Goal: Task Accomplishment & Management: Manage account settings

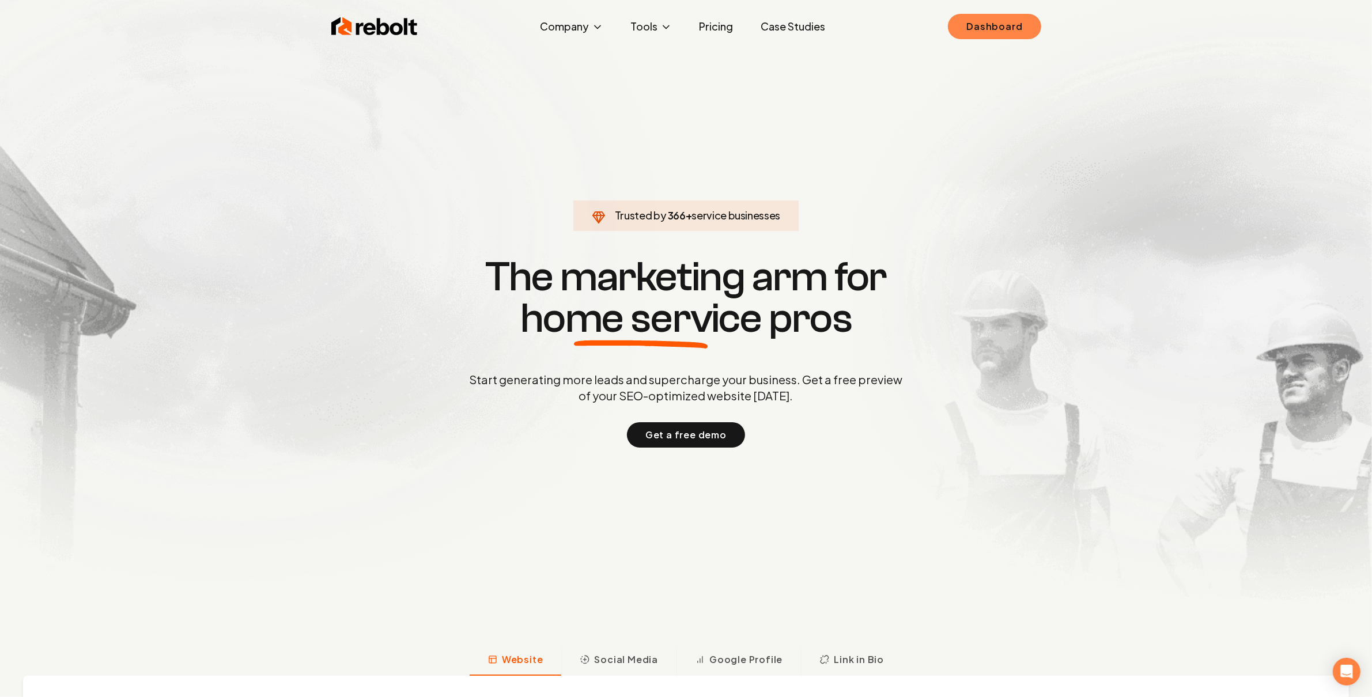
click at [957, 29] on link "Dashboard" at bounding box center [994, 26] width 93 height 25
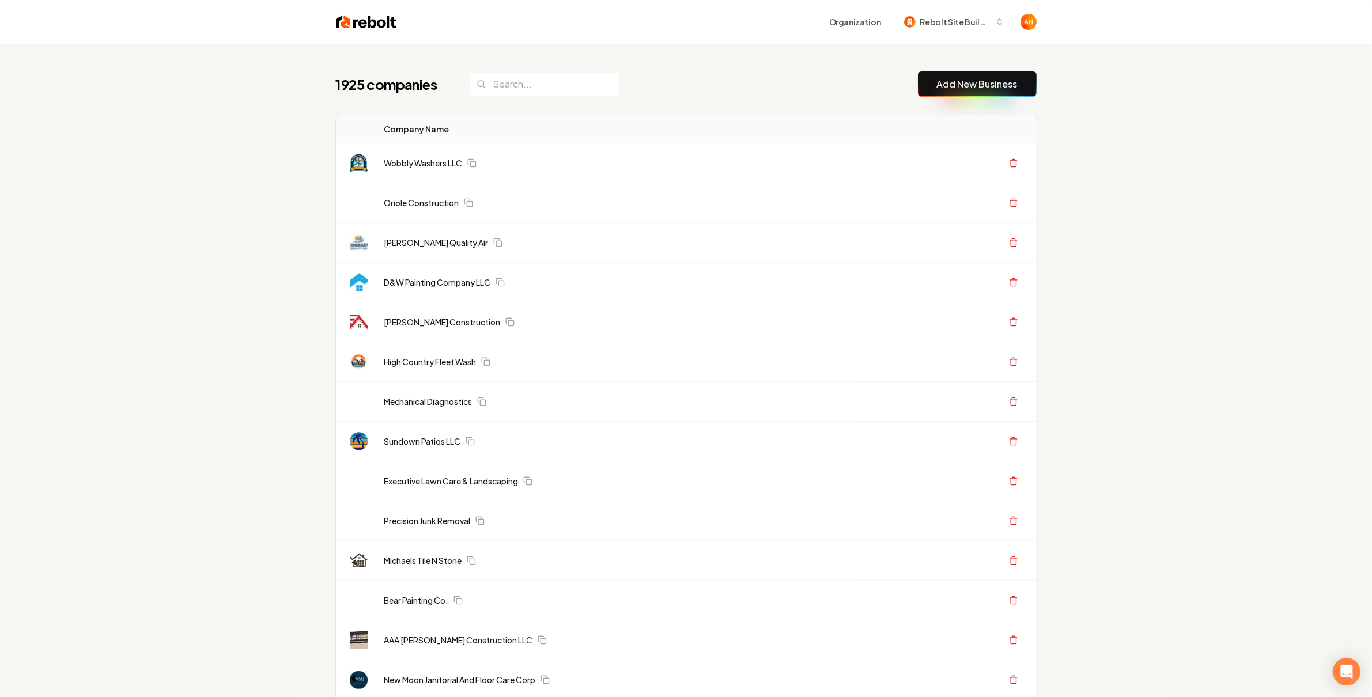
click at [809, 21] on div "Organization Rebolt Site Builder" at bounding box center [716, 22] width 640 height 21
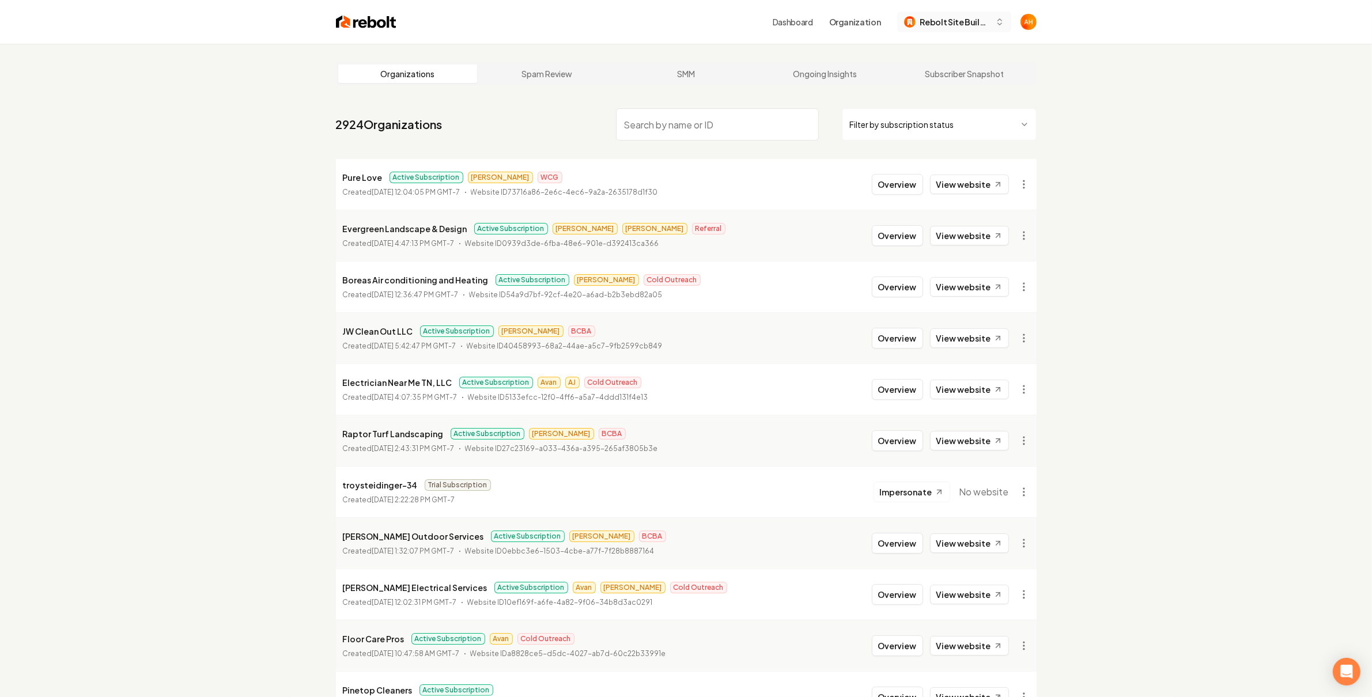
click at [993, 29] on button "Rebolt Site Builder" at bounding box center [954, 22] width 114 height 21
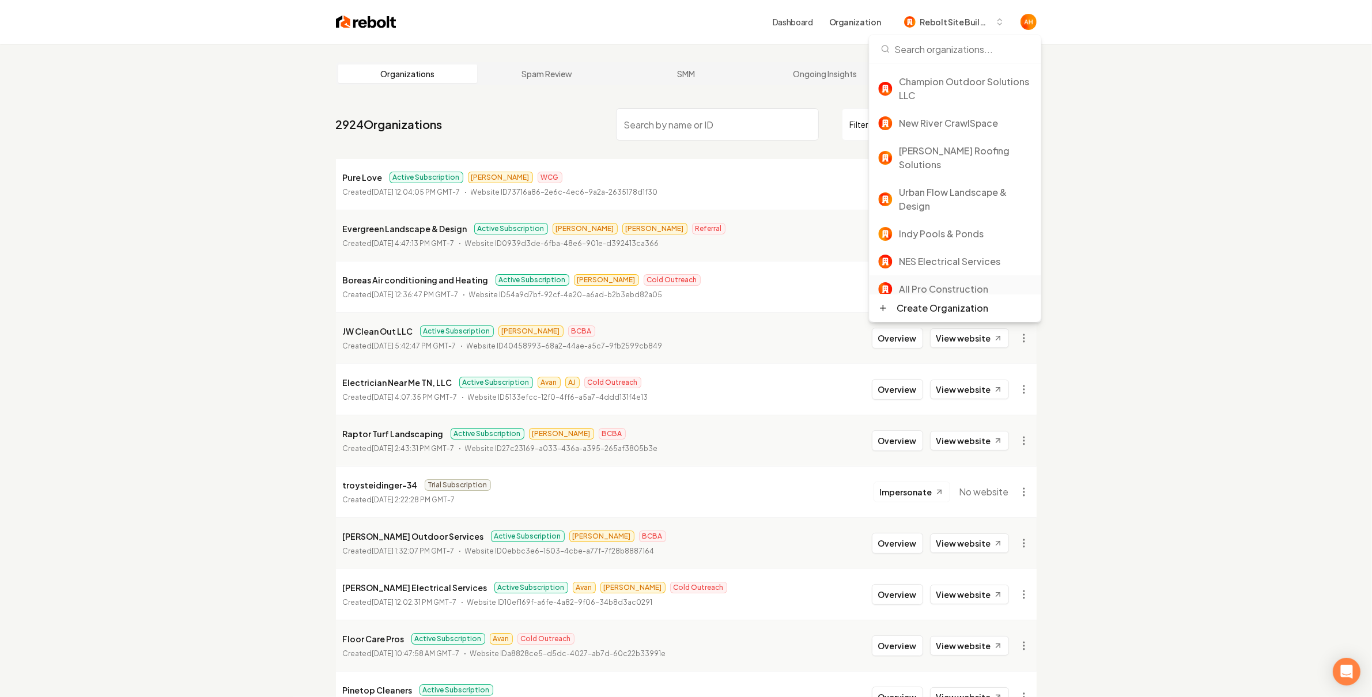
click at [981, 282] on div "All Pro Construction" at bounding box center [965, 289] width 133 height 14
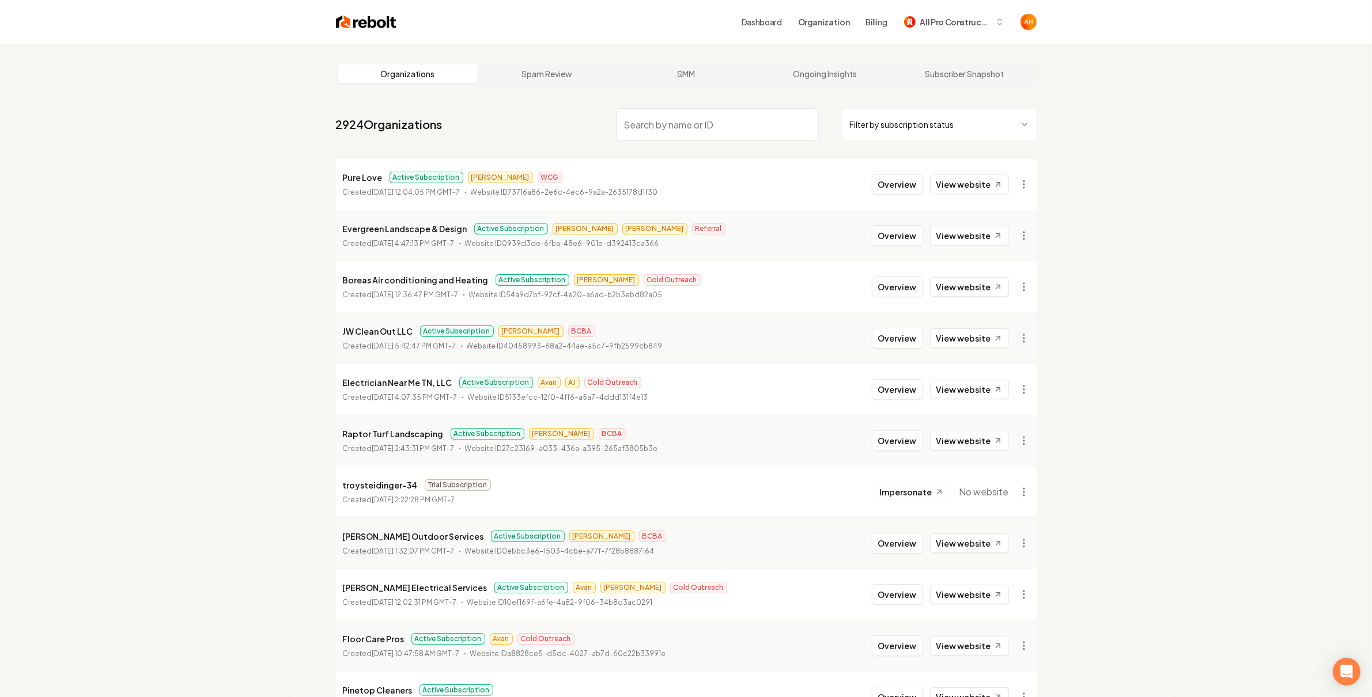
click at [774, 22] on link "Dashboard" at bounding box center [761, 22] width 40 height 12
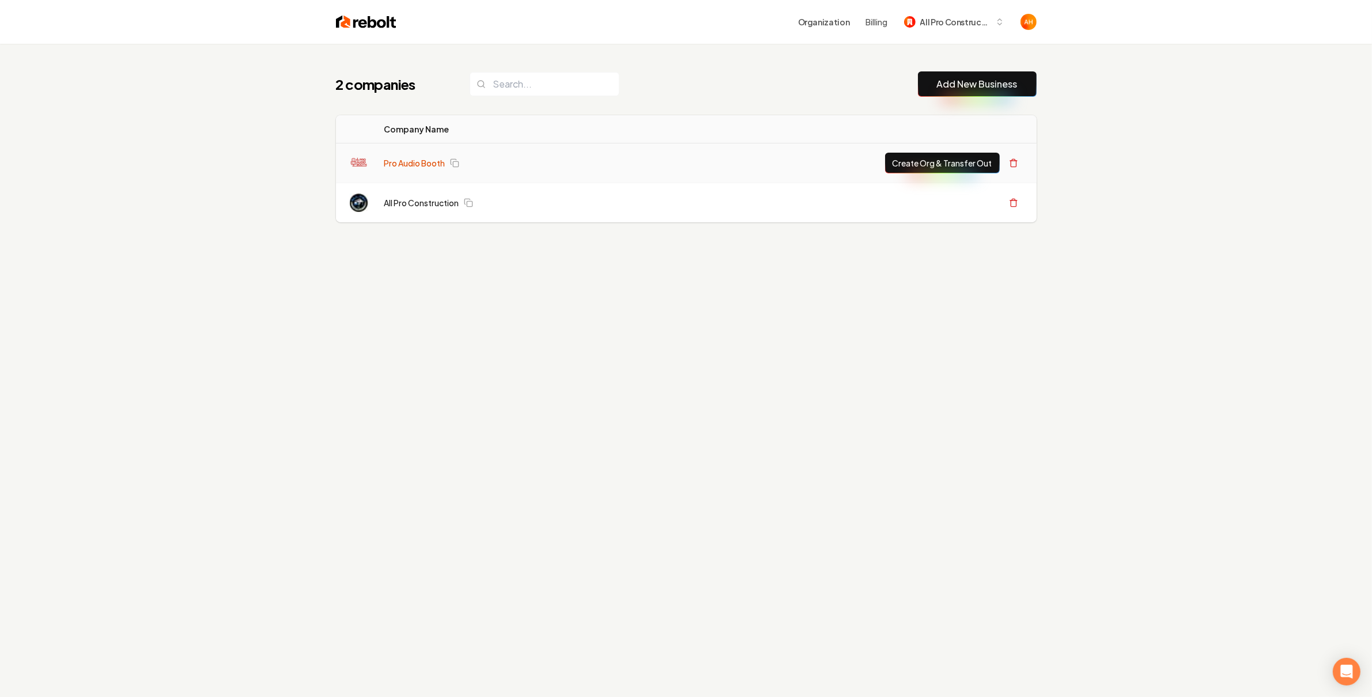
click at [436, 166] on link "Pro Audio Booth" at bounding box center [414, 163] width 61 height 12
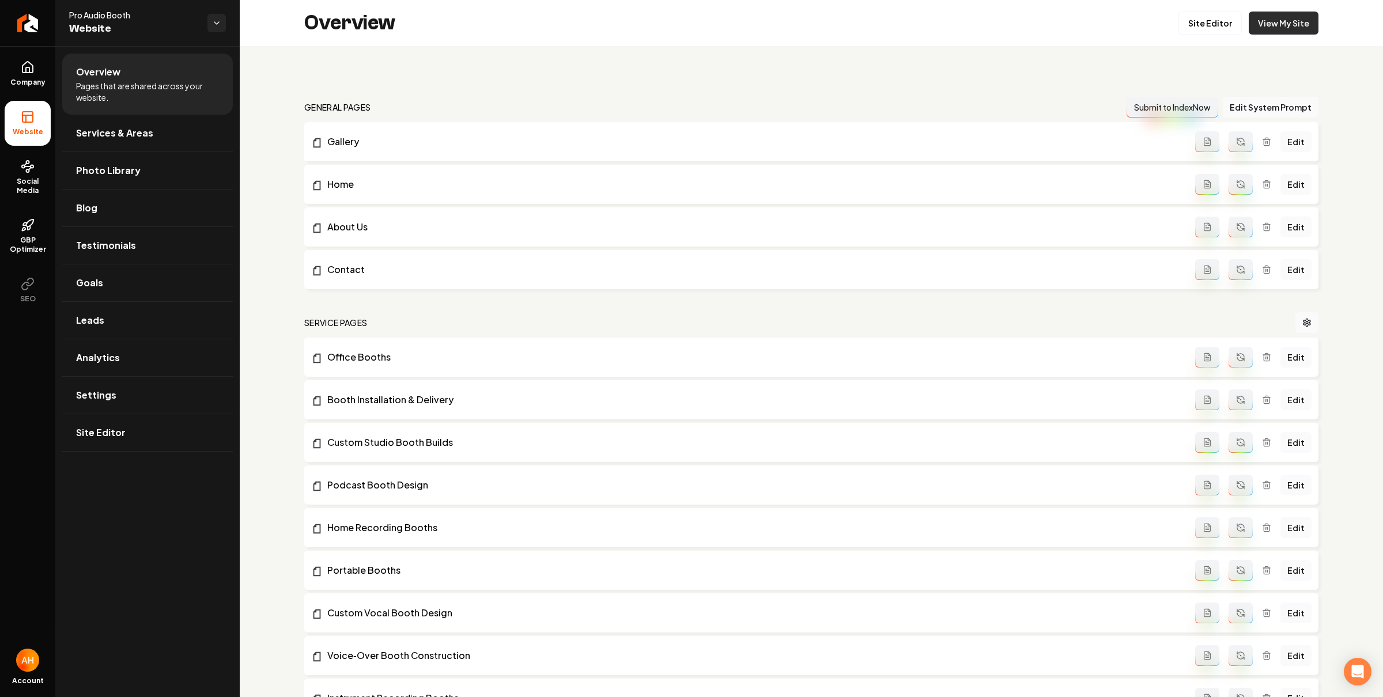
click at [1281, 21] on link "View My Site" at bounding box center [1283, 23] width 70 height 23
click at [1222, 9] on div "Overview Site Editor View My Site" at bounding box center [811, 23] width 1143 height 46
click at [1219, 15] on link "Site Editor" at bounding box center [1209, 23] width 63 height 23
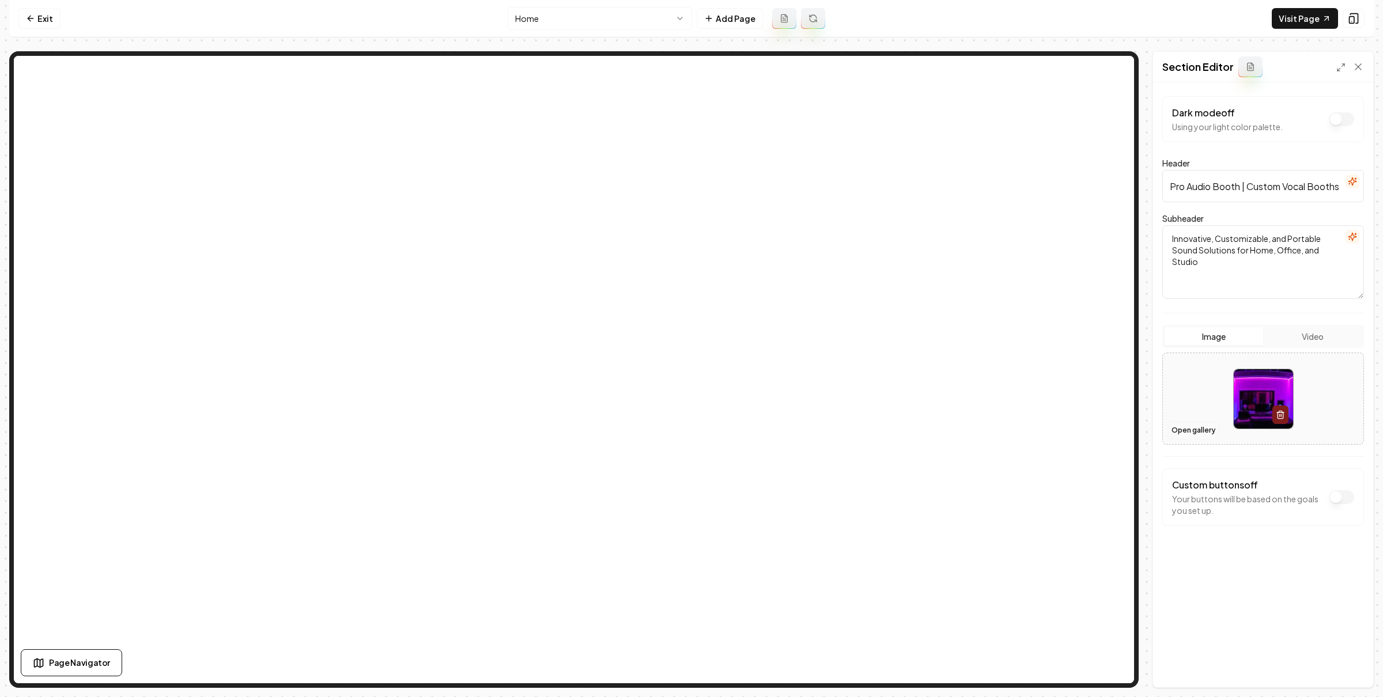
click at [1187, 431] on button "Open gallery" at bounding box center [1193, 430] width 52 height 18
click at [1179, 434] on button "Open gallery" at bounding box center [1193, 430] width 52 height 18
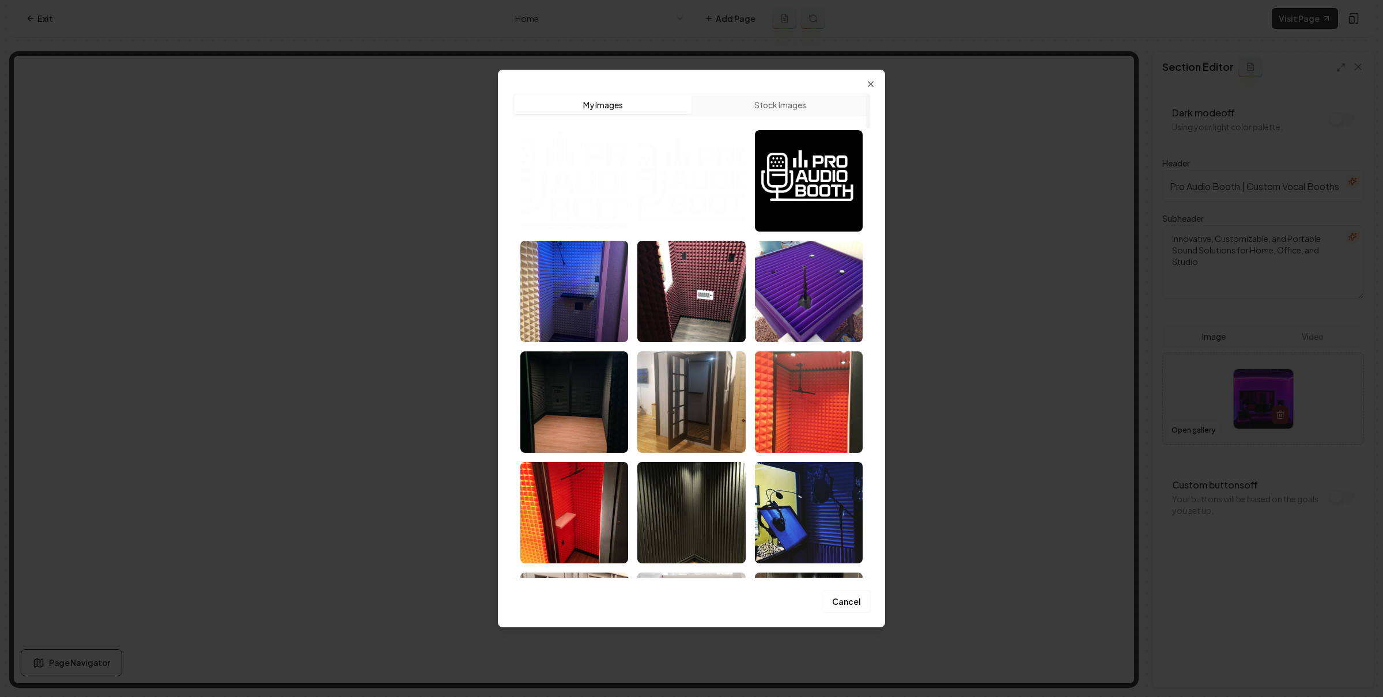
click at [816, 204] on img "Select image image_6887da645c7cd75eb88c2a39.png" at bounding box center [809, 180] width 108 height 101
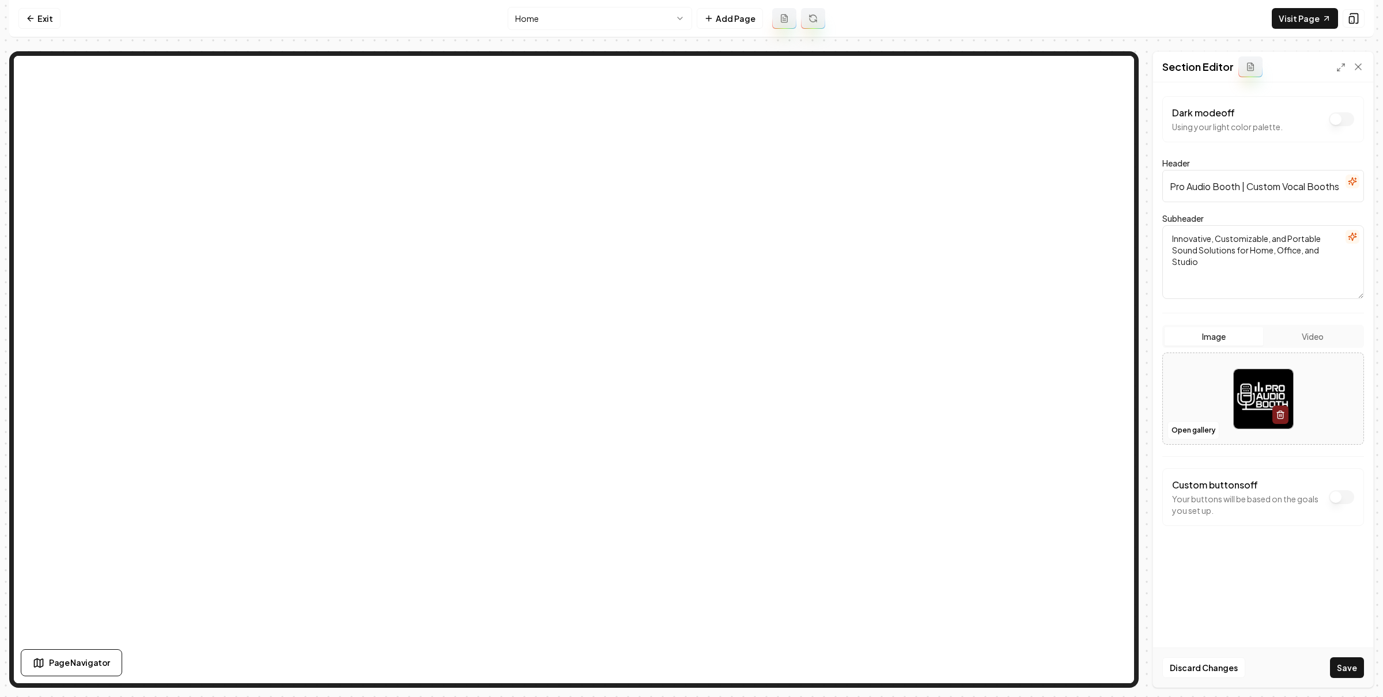
click at [1335, 664] on button "Save" at bounding box center [1347, 667] width 34 height 21
click at [1301, 12] on link "Visit Page" at bounding box center [1304, 18] width 66 height 21
click at [1242, 387] on img at bounding box center [1262, 398] width 59 height 59
click at [1198, 429] on button "Open gallery" at bounding box center [1193, 430] width 52 height 18
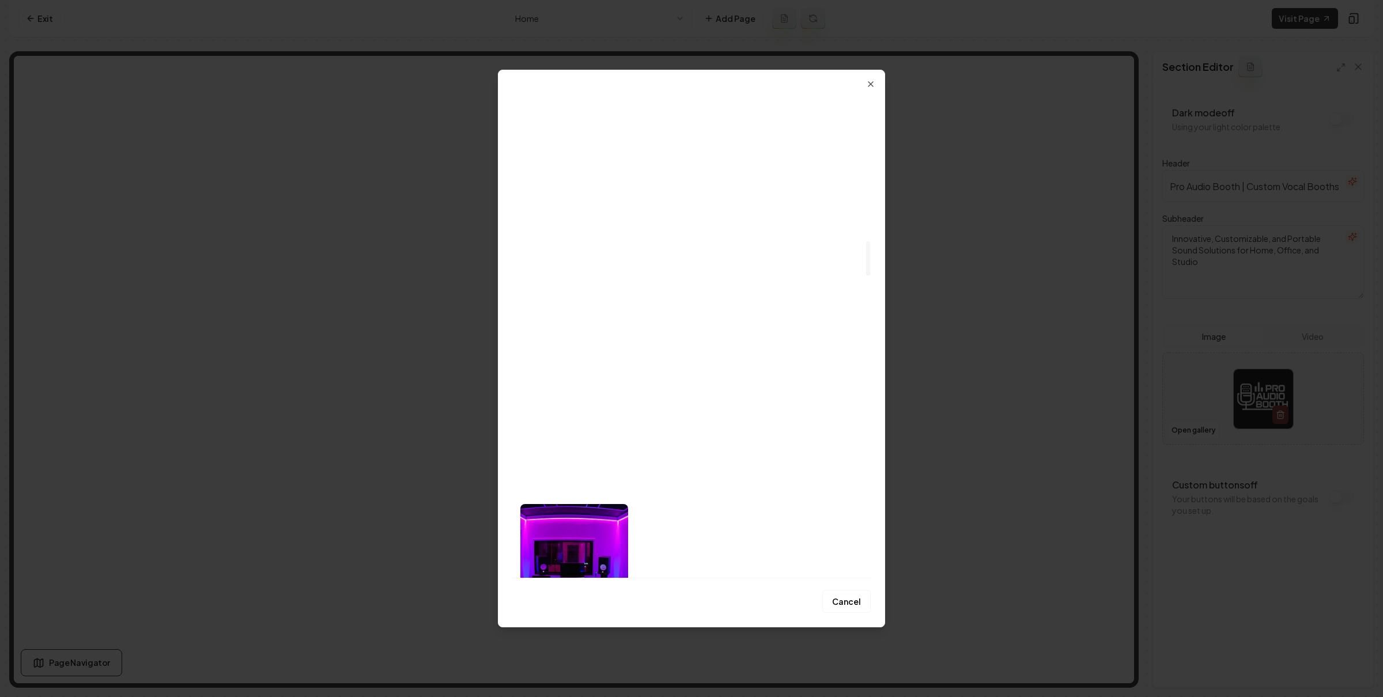
scroll to position [2102, 0]
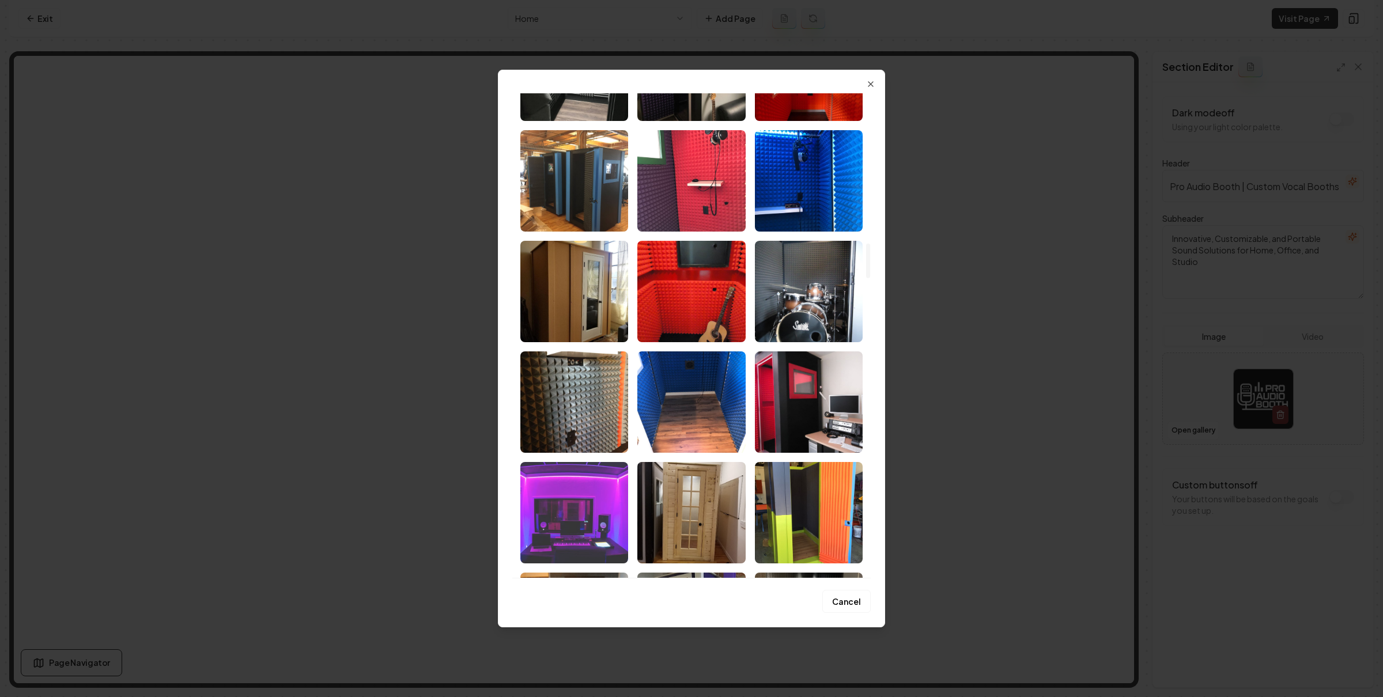
click at [604, 480] on img "Select image image_6887d8205c7cd75eb8755c22.jpg" at bounding box center [574, 512] width 108 height 101
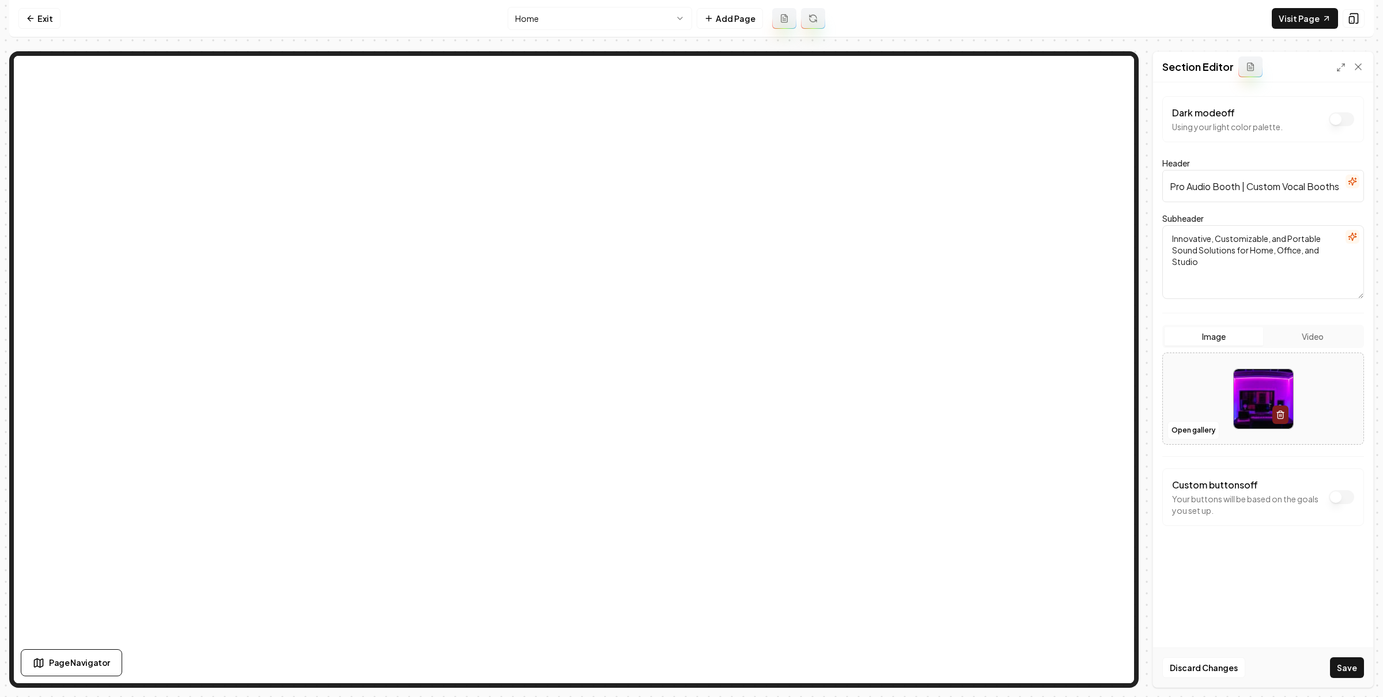
click at [1338, 658] on button "Save" at bounding box center [1347, 667] width 34 height 21
click at [47, 17] on link "Exit" at bounding box center [39, 18] width 42 height 21
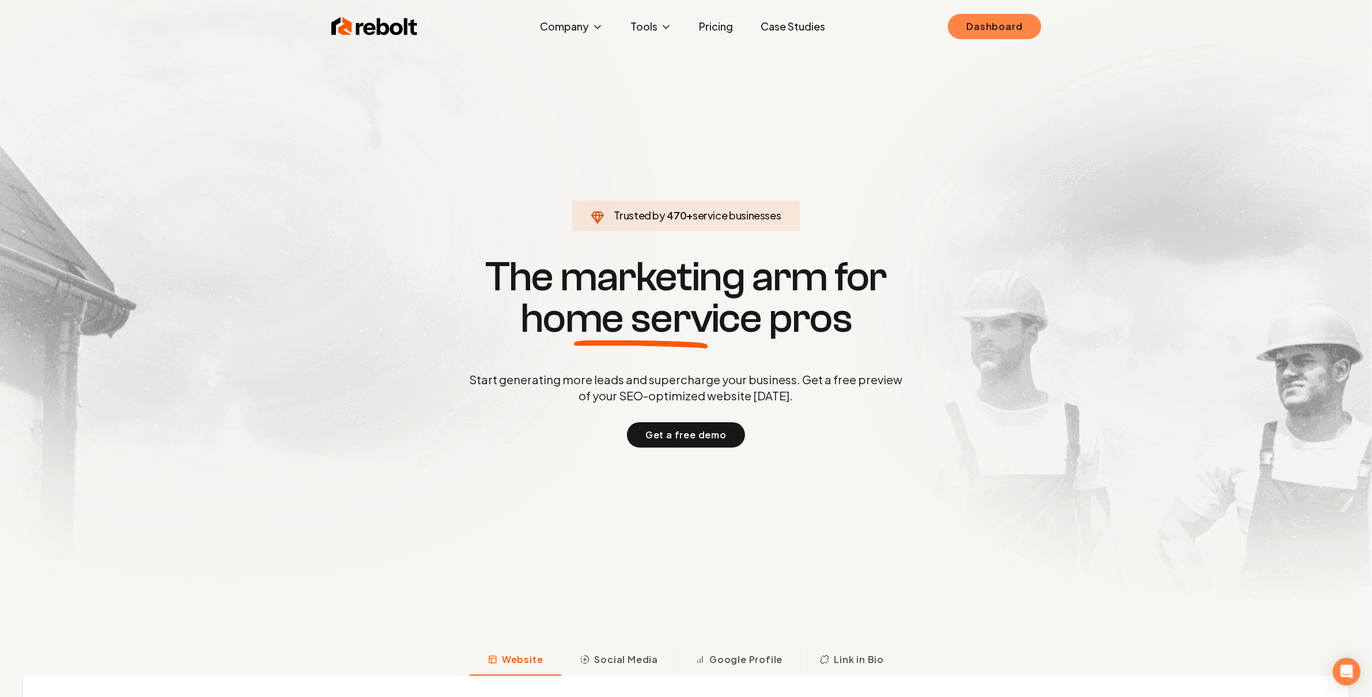
click at [965, 31] on link "Dashboard" at bounding box center [994, 26] width 93 height 25
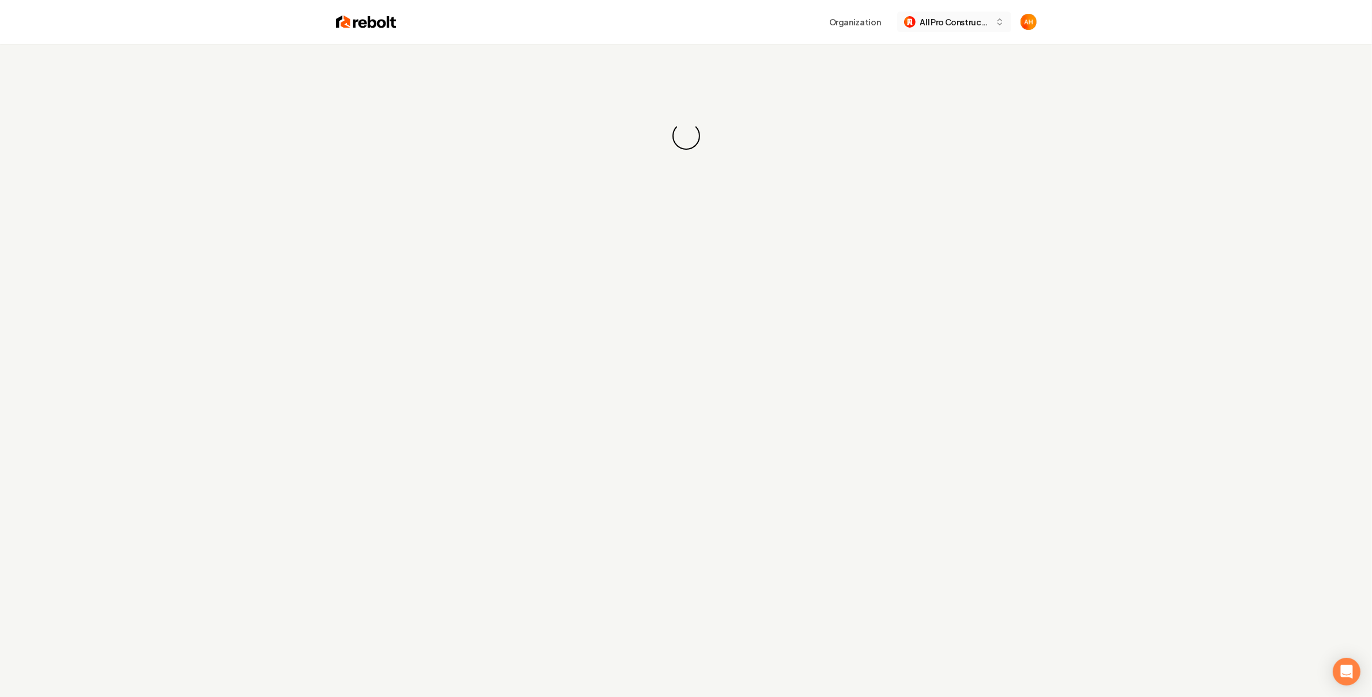
click at [942, 25] on span "All Pro Construction" at bounding box center [955, 22] width 70 height 12
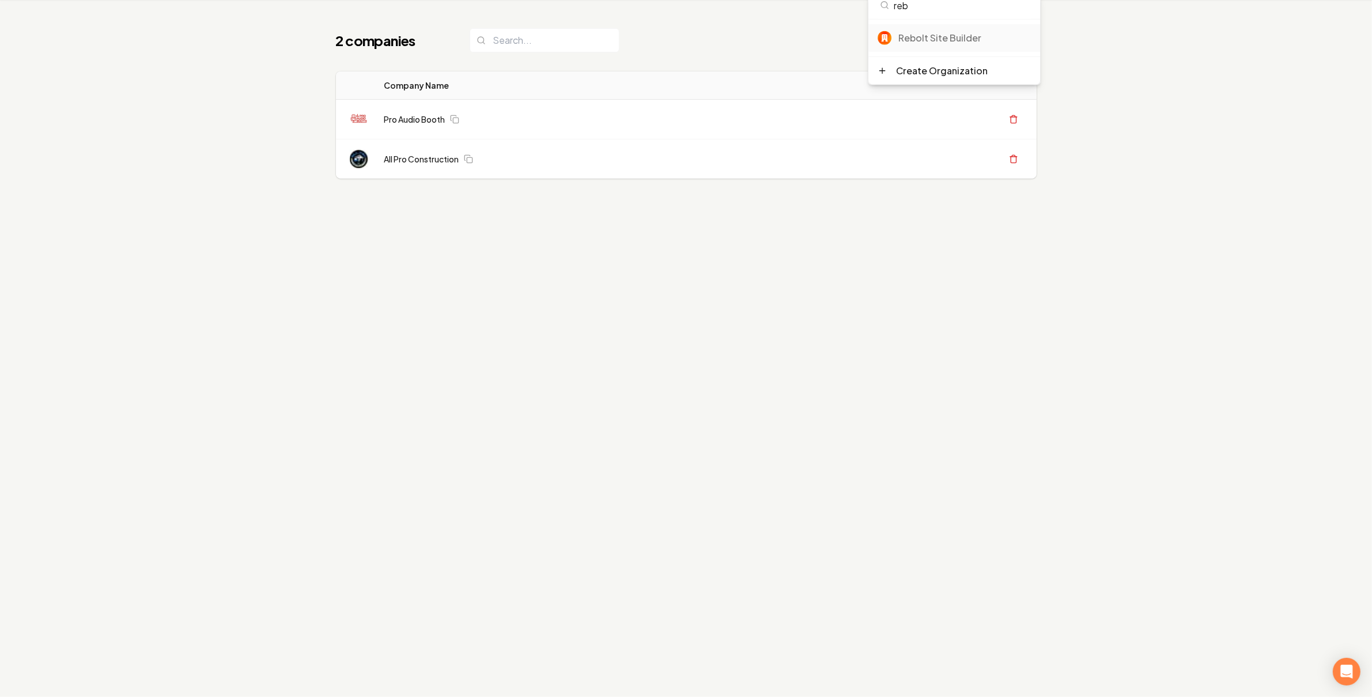
type input "reb"
click at [939, 32] on div "Rebolt Site Builder" at bounding box center [964, 38] width 133 height 14
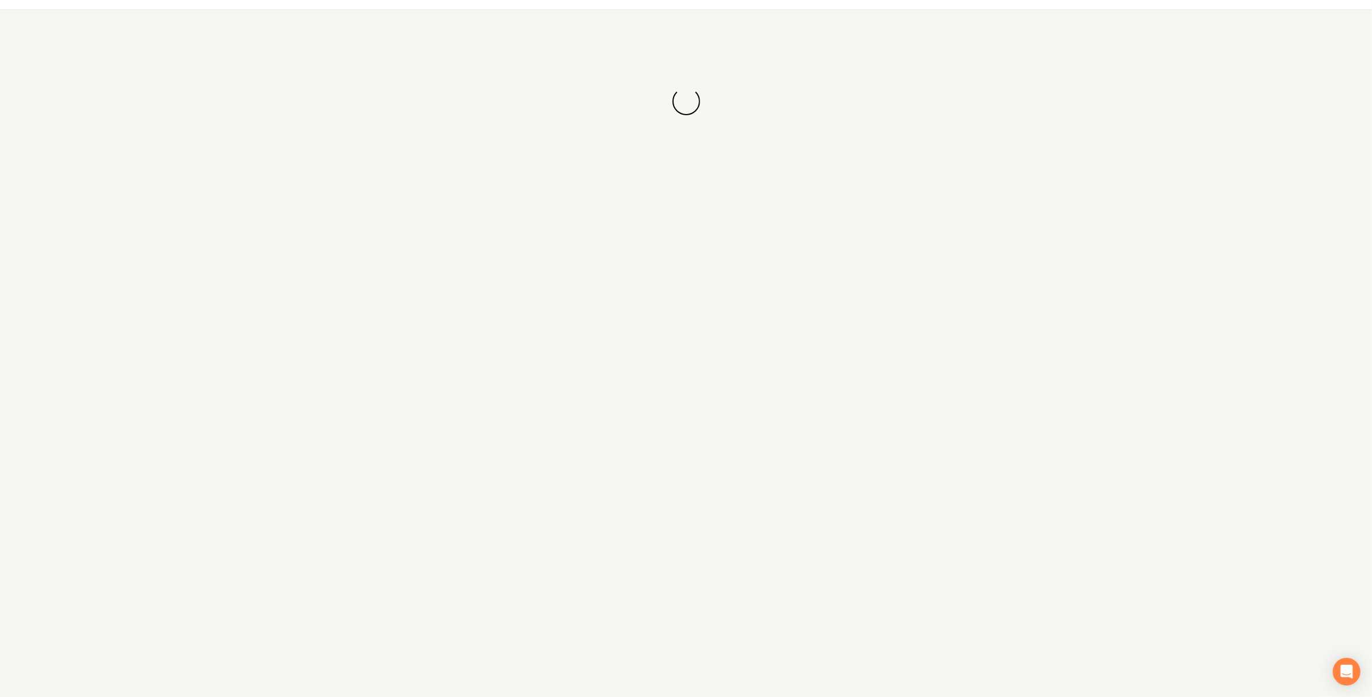
scroll to position [39, 0]
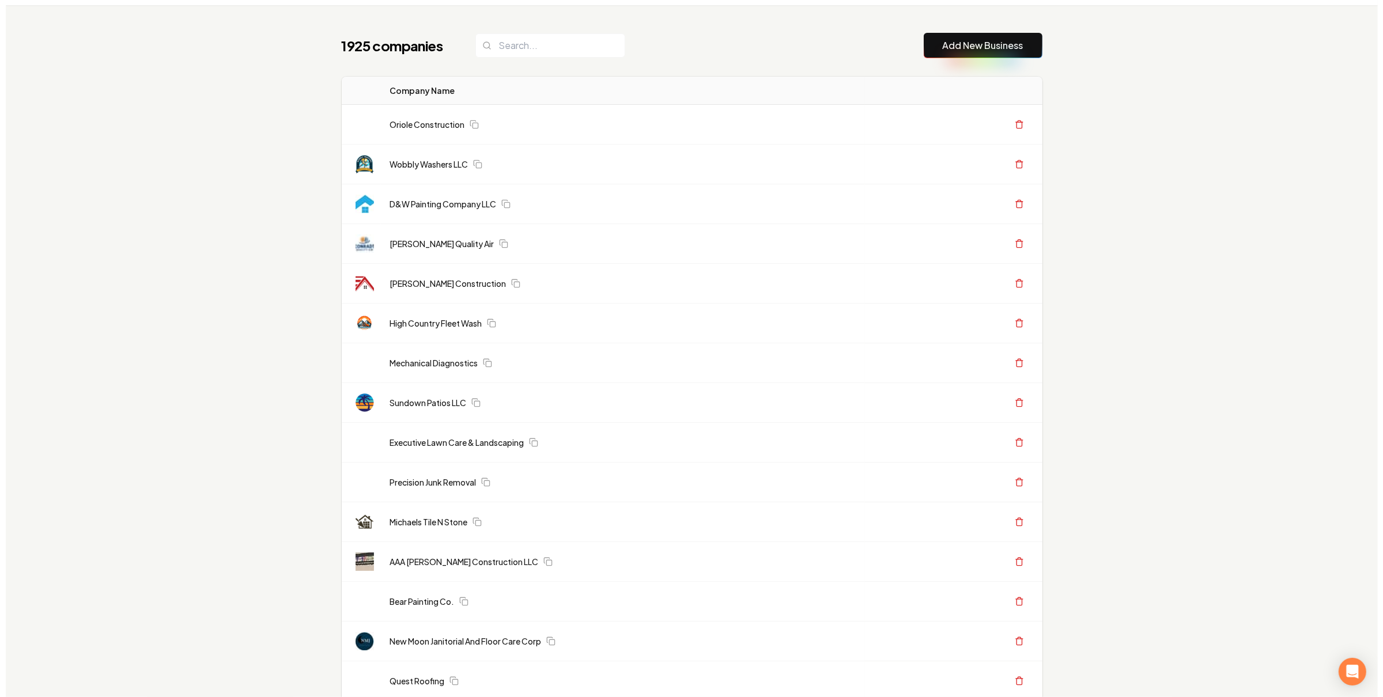
scroll to position [0, 0]
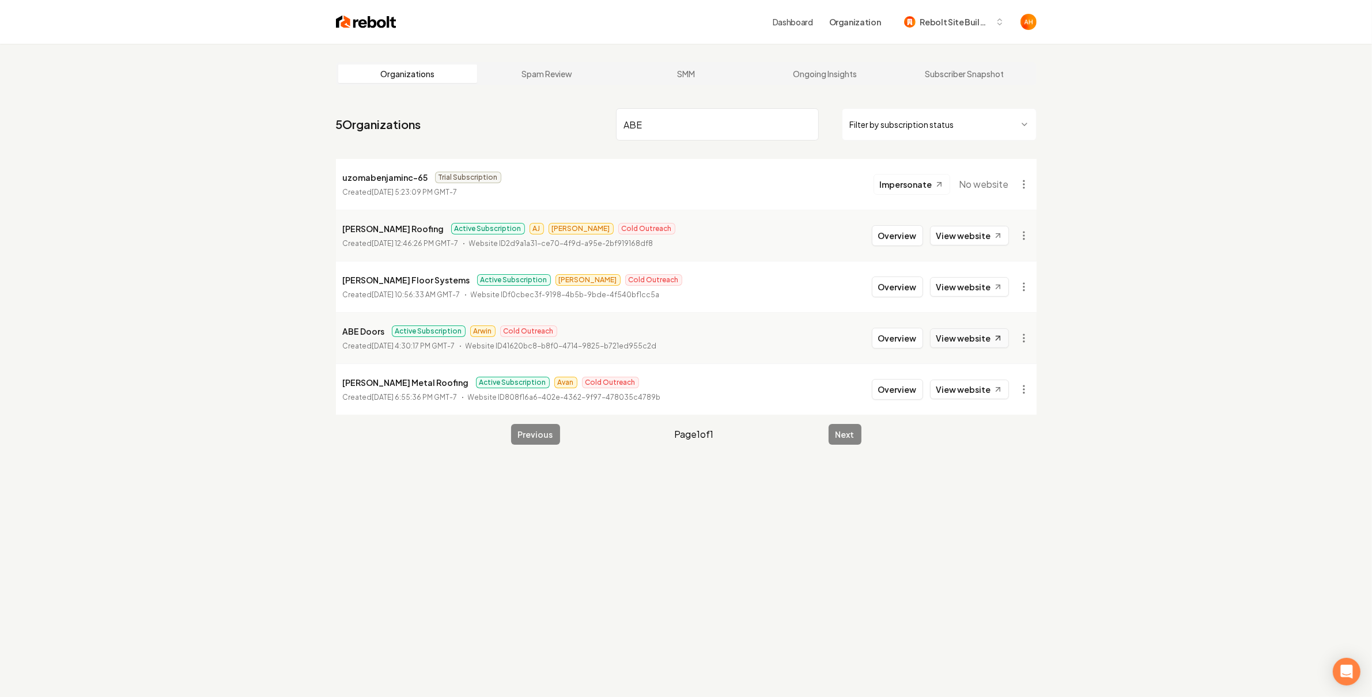
type input "ABE"
click at [971, 343] on link "View website" at bounding box center [969, 338] width 79 height 20
click at [901, 338] on button "Overview" at bounding box center [897, 338] width 51 height 21
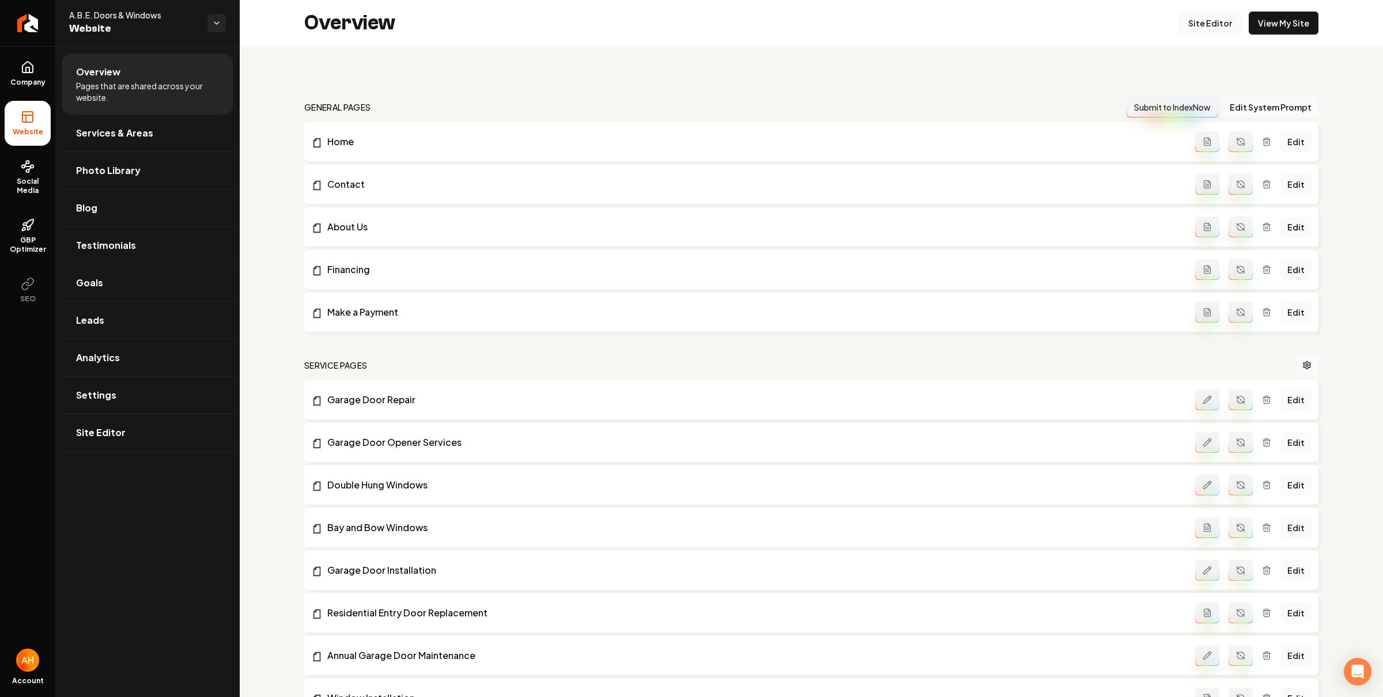
click at [1194, 12] on link "Site Editor" at bounding box center [1209, 23] width 63 height 23
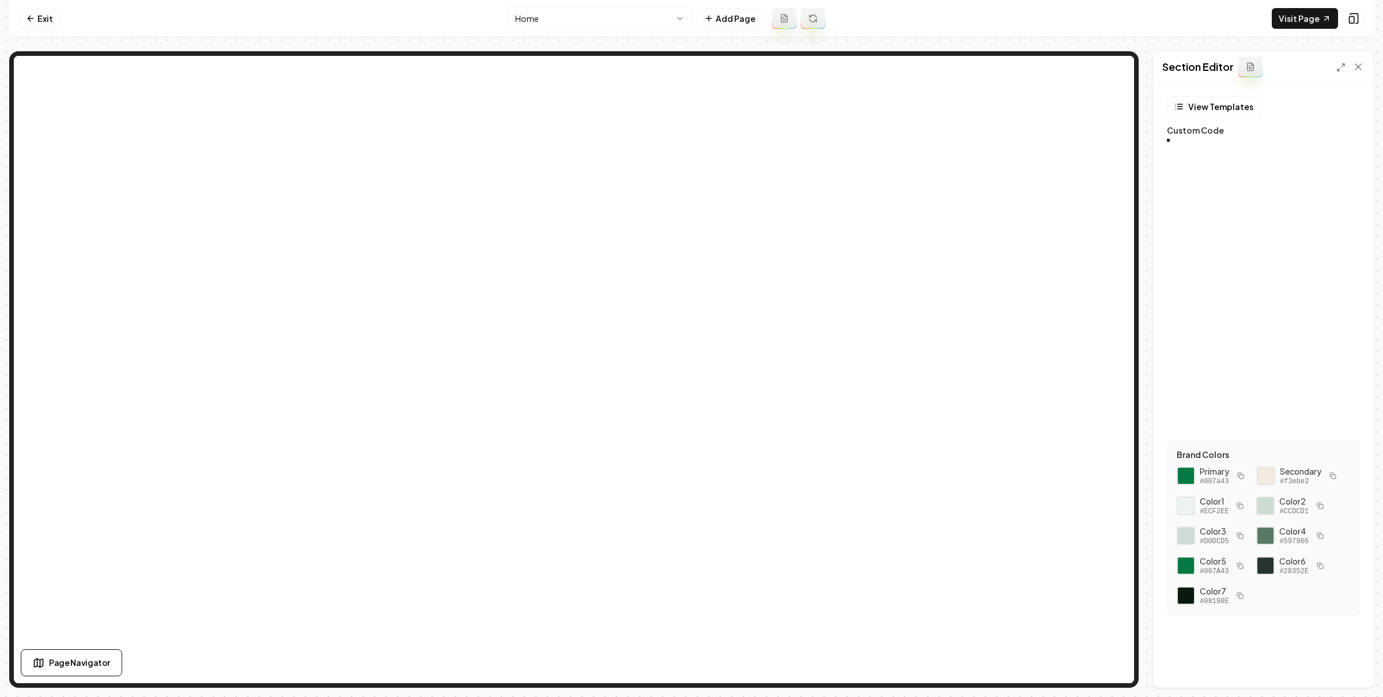
scroll to position [104, 0]
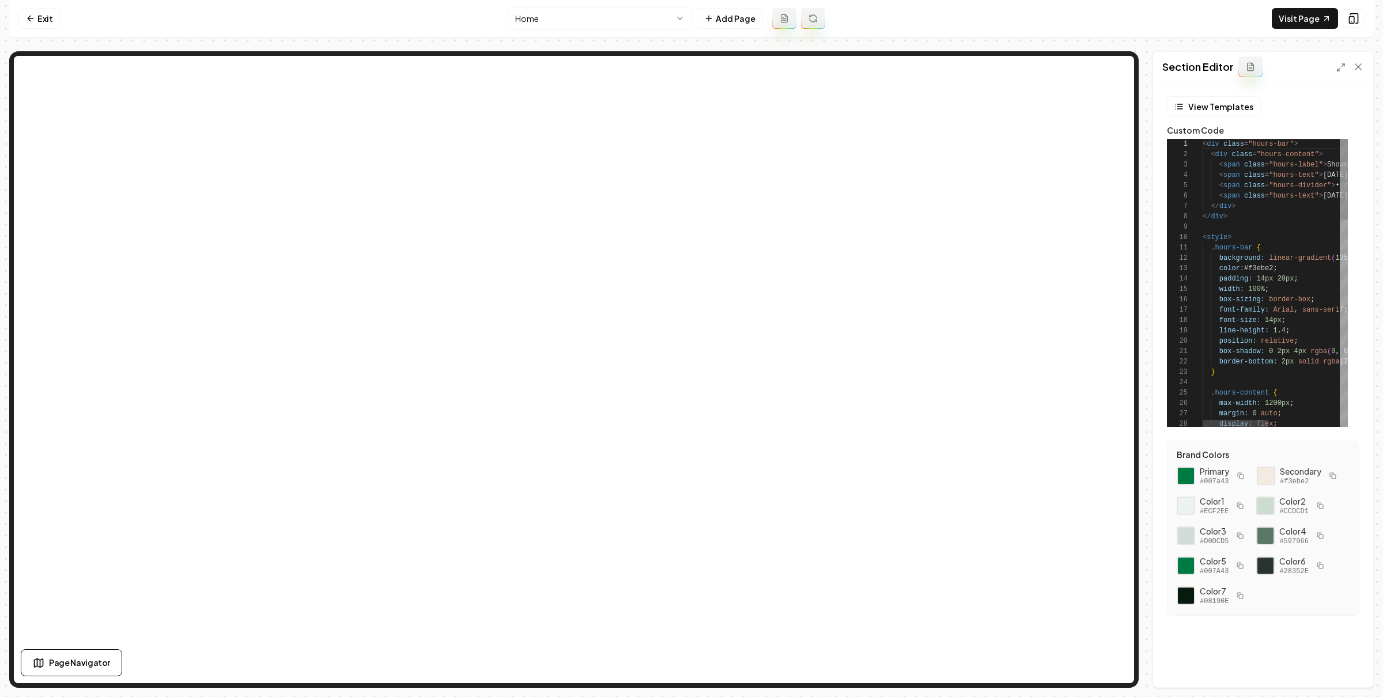
click at [1237, 215] on div "< div class = "hours-bar" > < div class = "hours-content" > < span class = "hou…" at bounding box center [1353, 650] width 303 height 1023
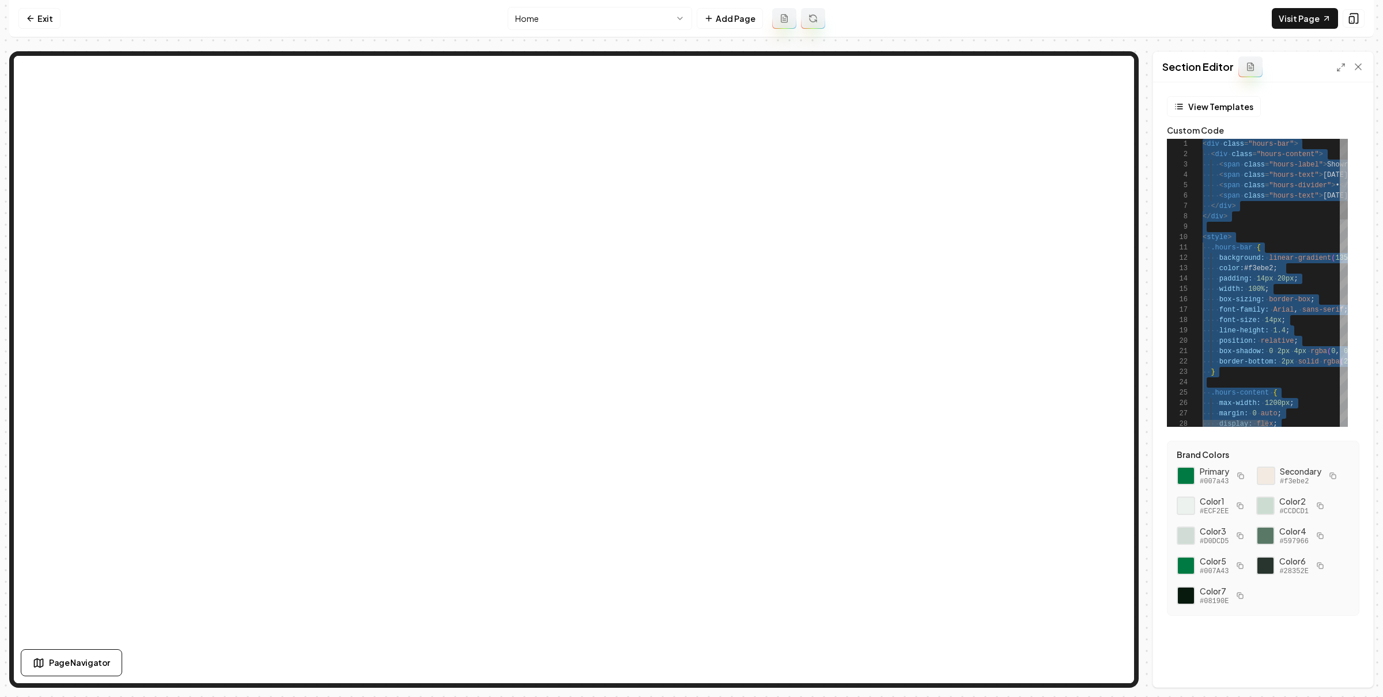
type textarea "********"
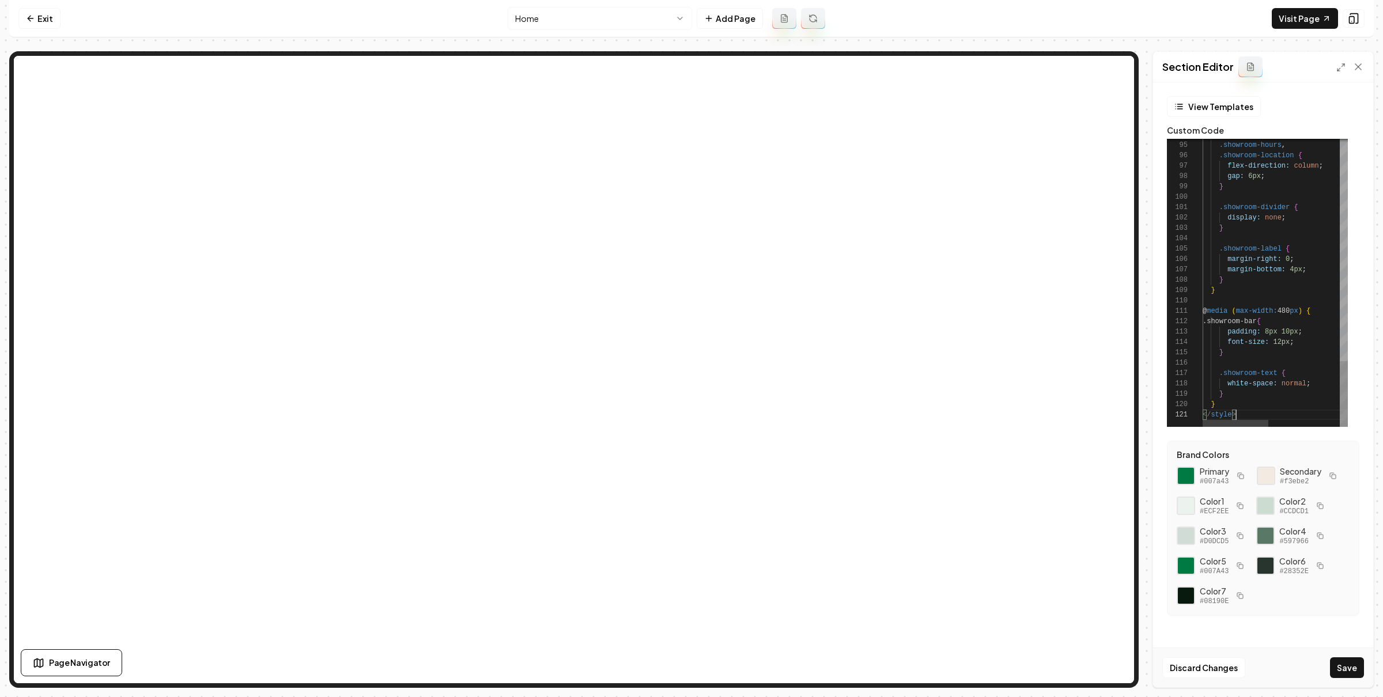
scroll to position [0, 32]
drag, startPoint x: 1349, startPoint y: 669, endPoint x: 1327, endPoint y: 620, distance: 53.6
click at [1349, 668] on button "Save" at bounding box center [1347, 667] width 34 height 21
click at [33, 26] on link "Exit" at bounding box center [39, 18] width 42 height 21
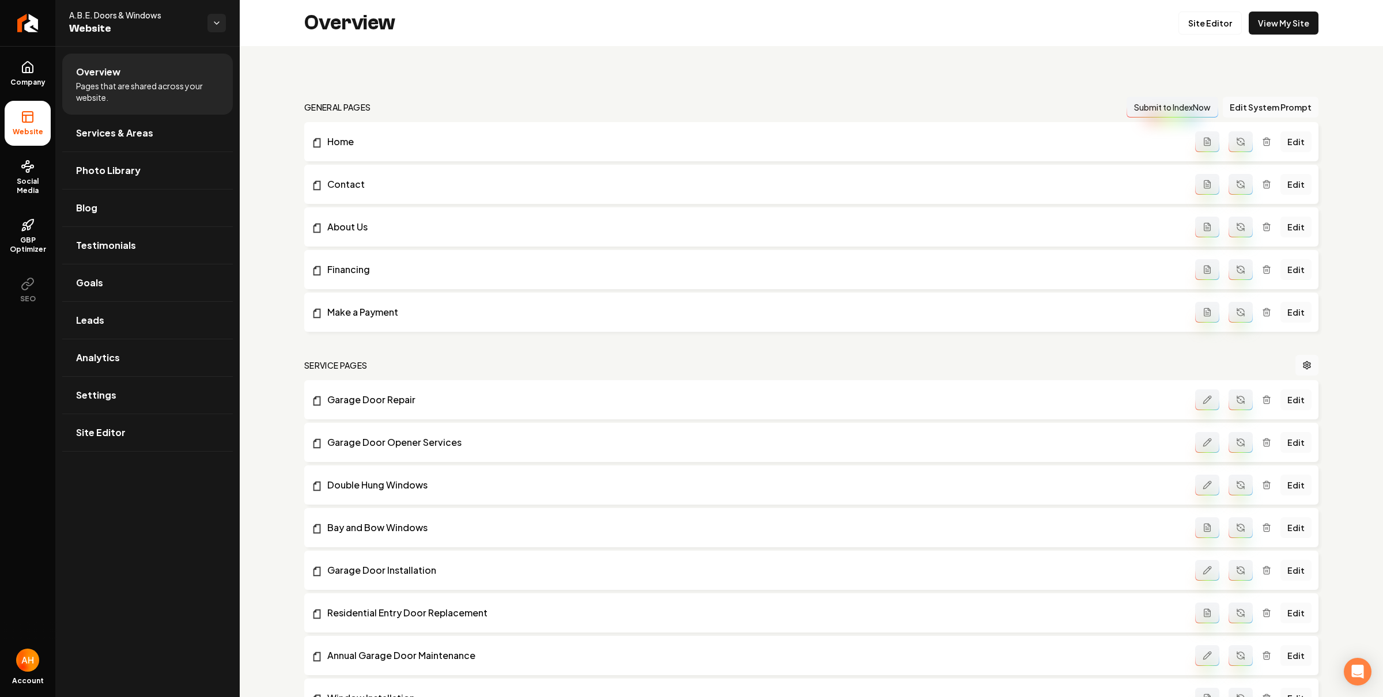
click at [236, 41] on div "A.B.E. Doors & Windows Website" at bounding box center [147, 23] width 184 height 46
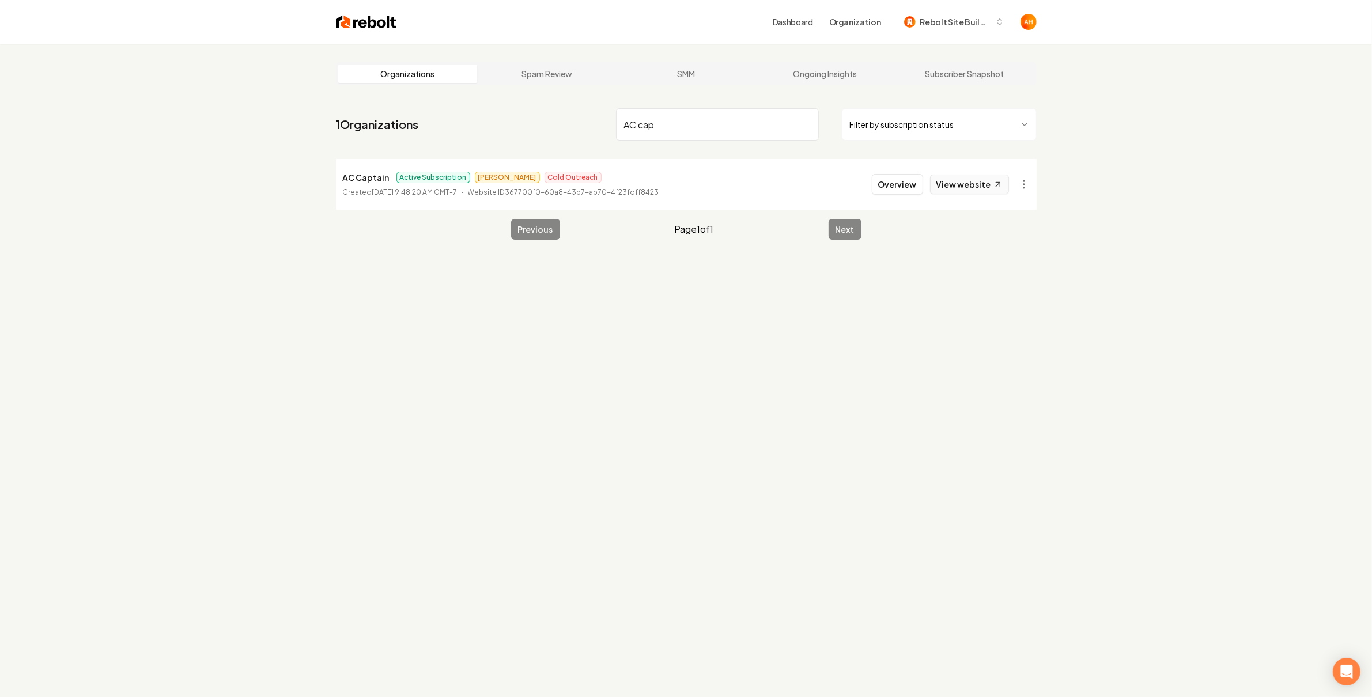
click at [979, 181] on link "View website" at bounding box center [969, 185] width 79 height 20
click at [716, 119] on input "AC cap" at bounding box center [717, 124] width 203 height 32
click at [974, 187] on link "View website" at bounding box center [969, 185] width 79 height 20
click at [691, 119] on input "all purpose" at bounding box center [717, 124] width 203 height 32
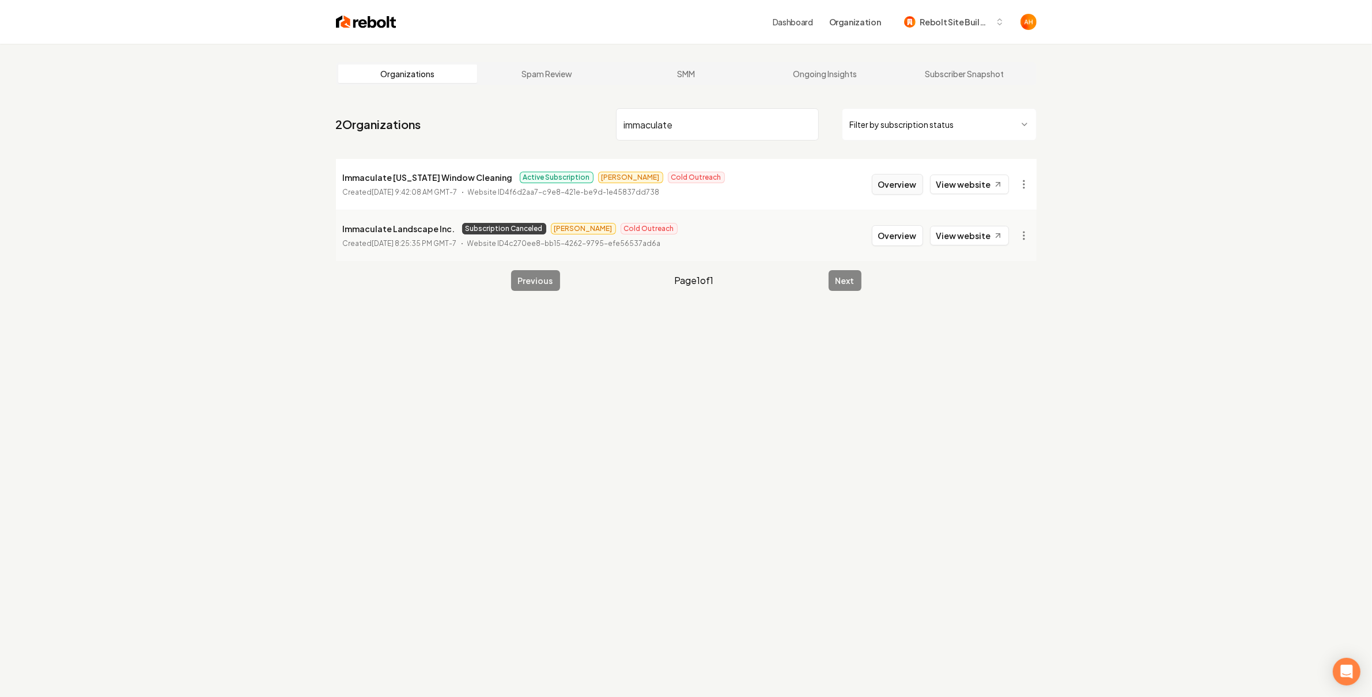
type input "immaculate"
click at [910, 186] on button "Overview" at bounding box center [897, 184] width 51 height 21
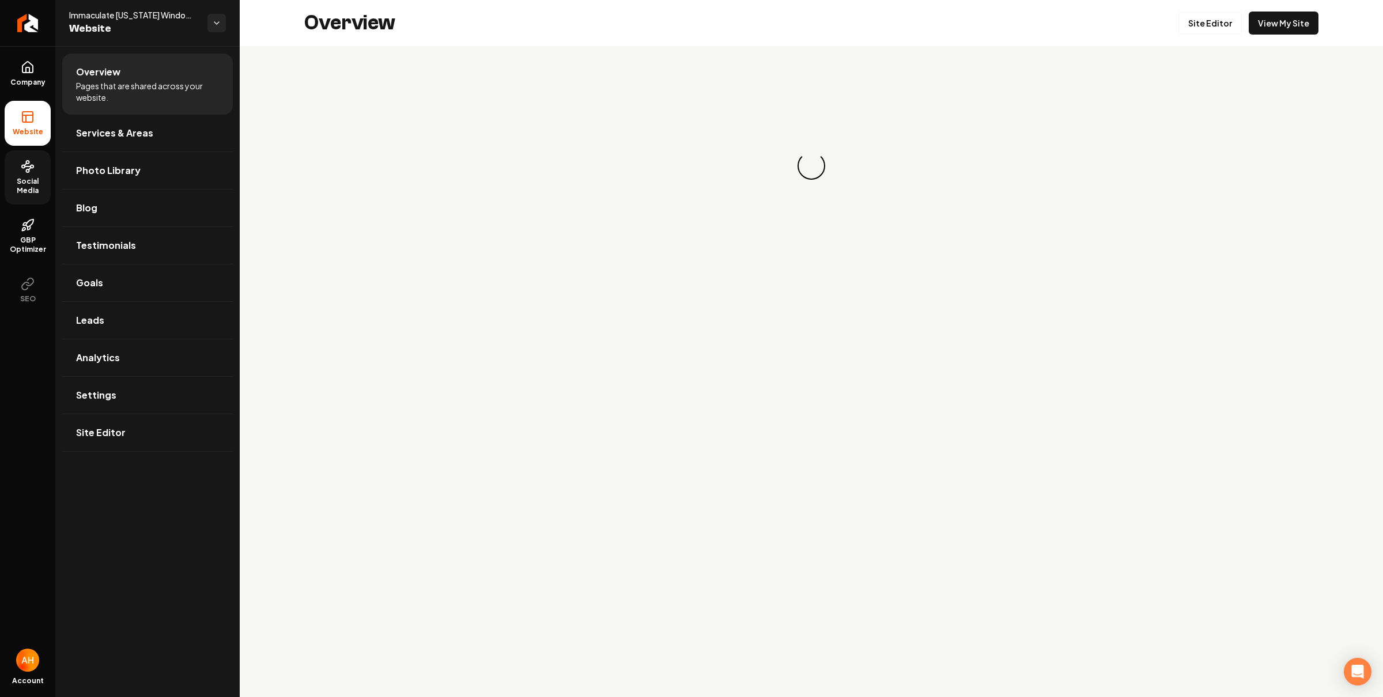
click at [39, 188] on span "Social Media" at bounding box center [28, 186] width 46 height 18
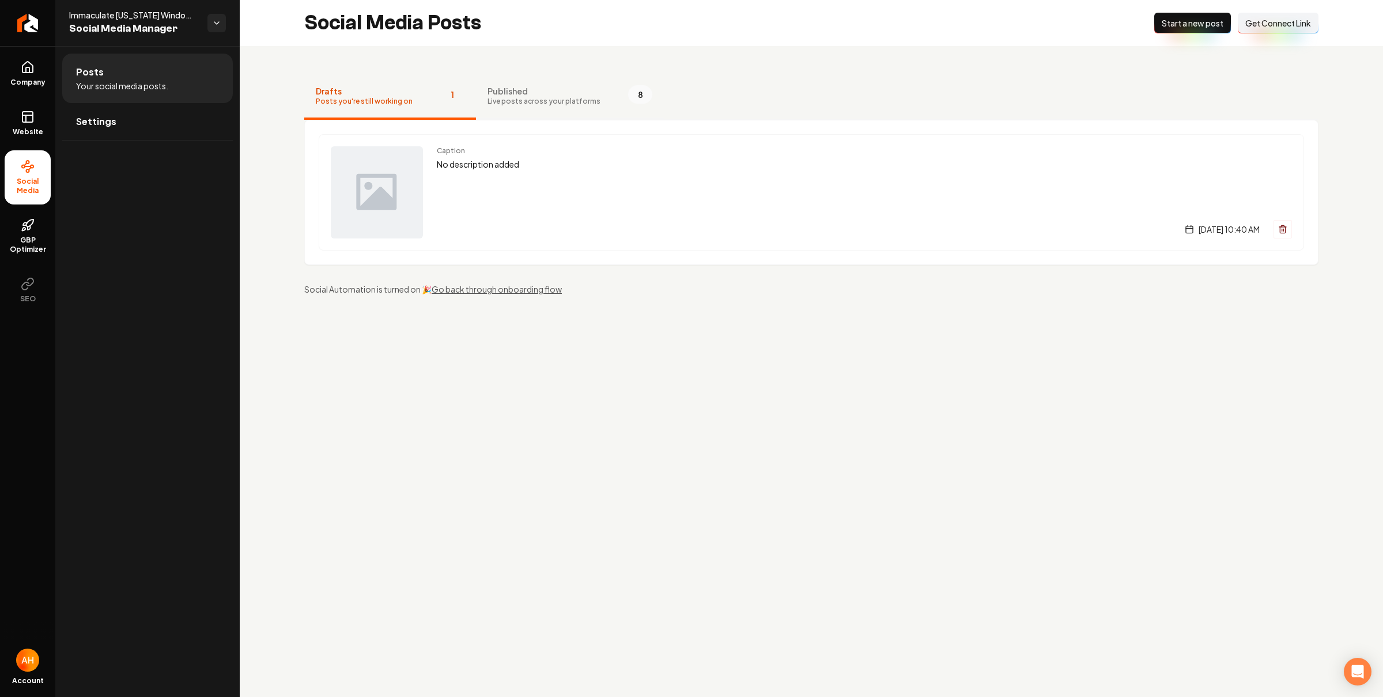
click at [529, 107] on button "Published Live posts across your platforms 8" at bounding box center [570, 97] width 188 height 46
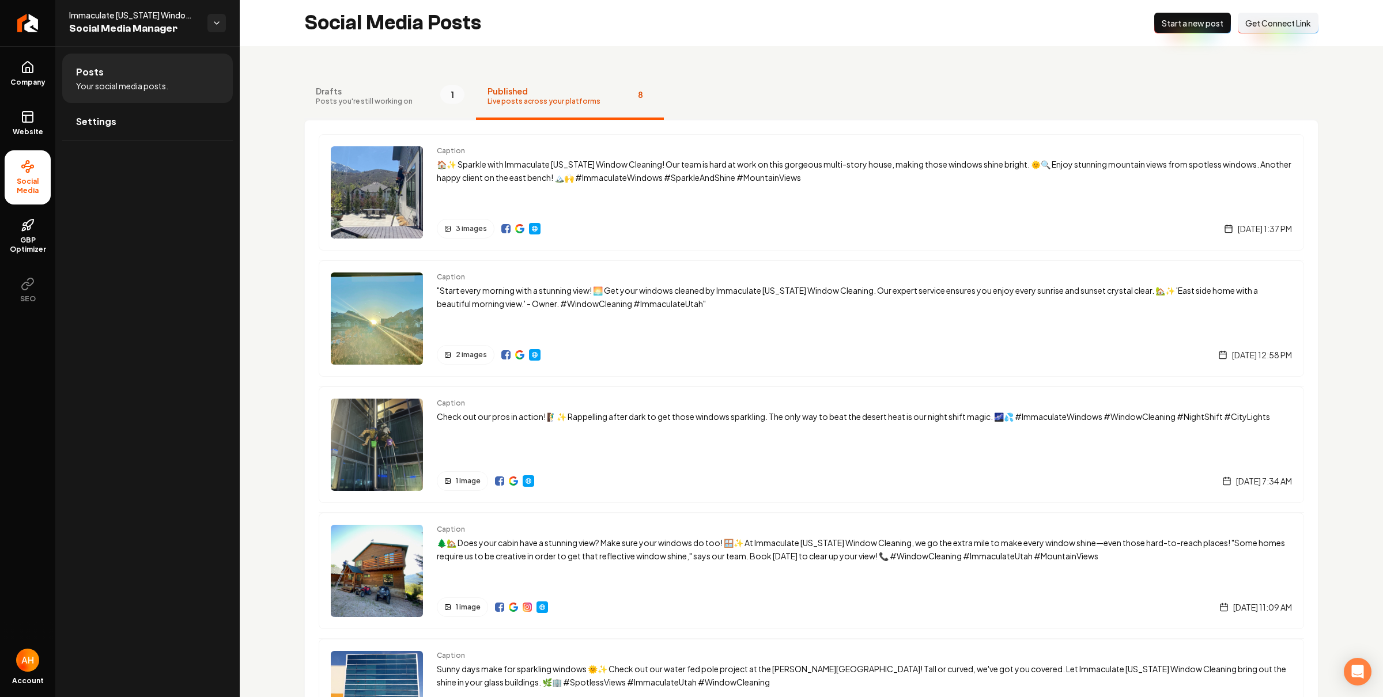
click at [402, 101] on span "Posts you're still working on" at bounding box center [364, 101] width 97 height 9
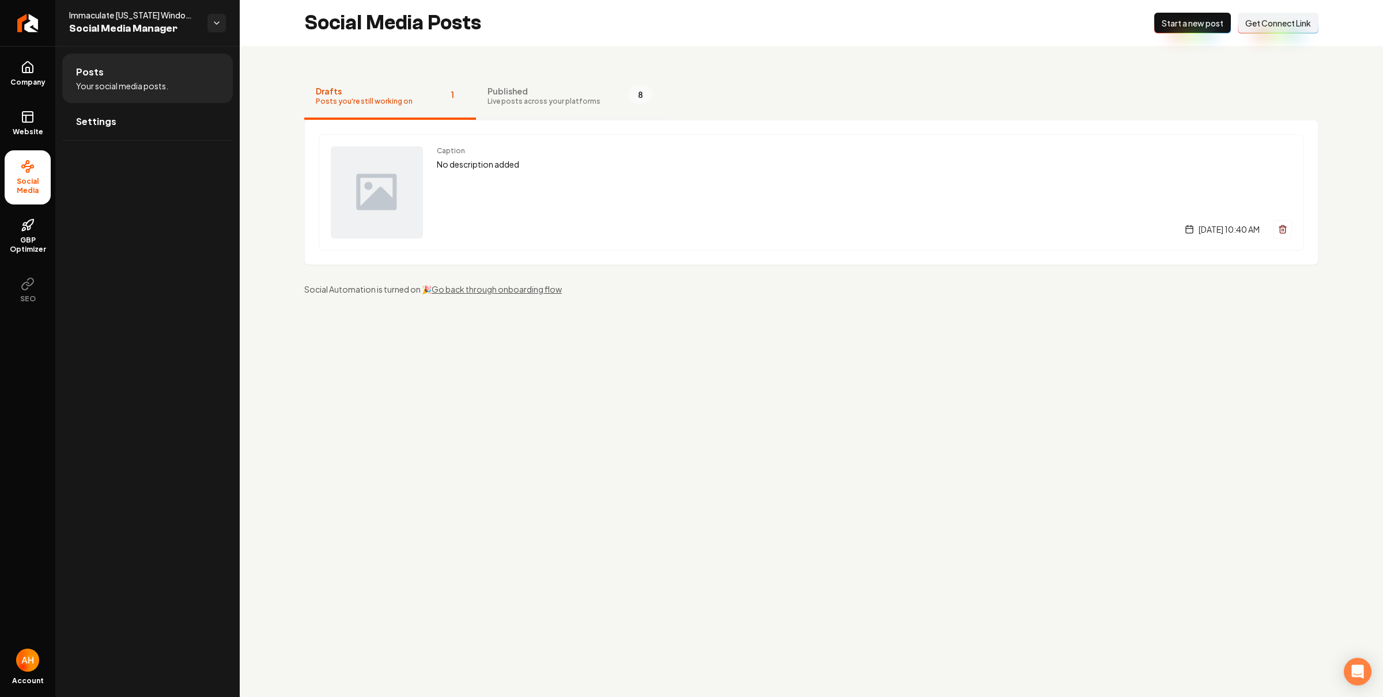
click at [527, 90] on span "Published" at bounding box center [543, 91] width 113 height 12
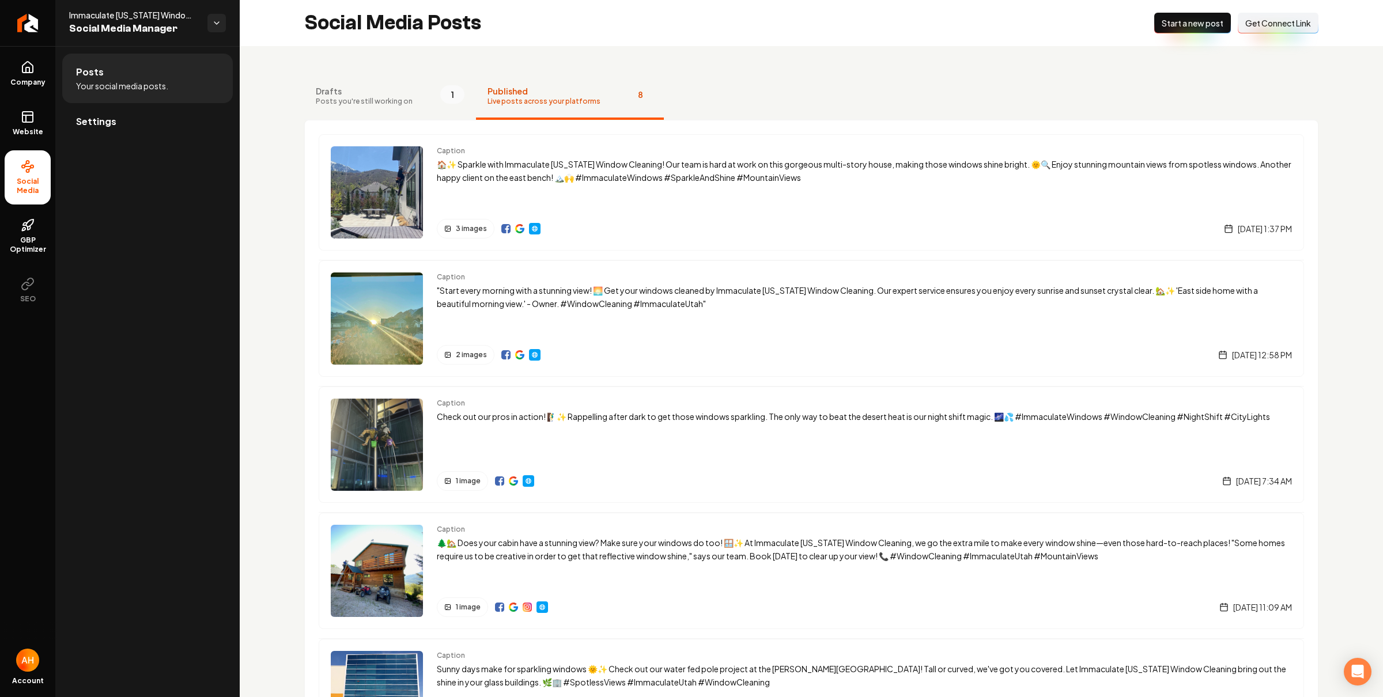
click at [173, 131] on link "Settings" at bounding box center [147, 121] width 171 height 37
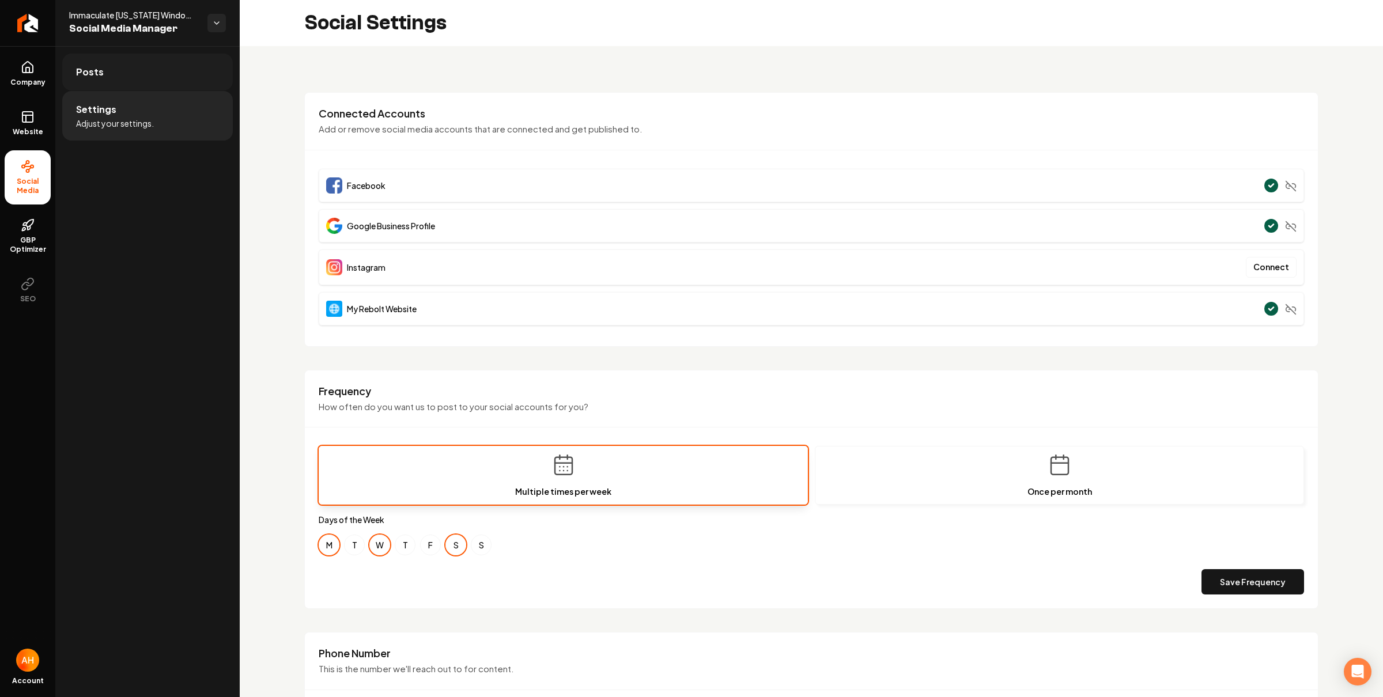
click at [180, 74] on link "Posts" at bounding box center [147, 72] width 171 height 37
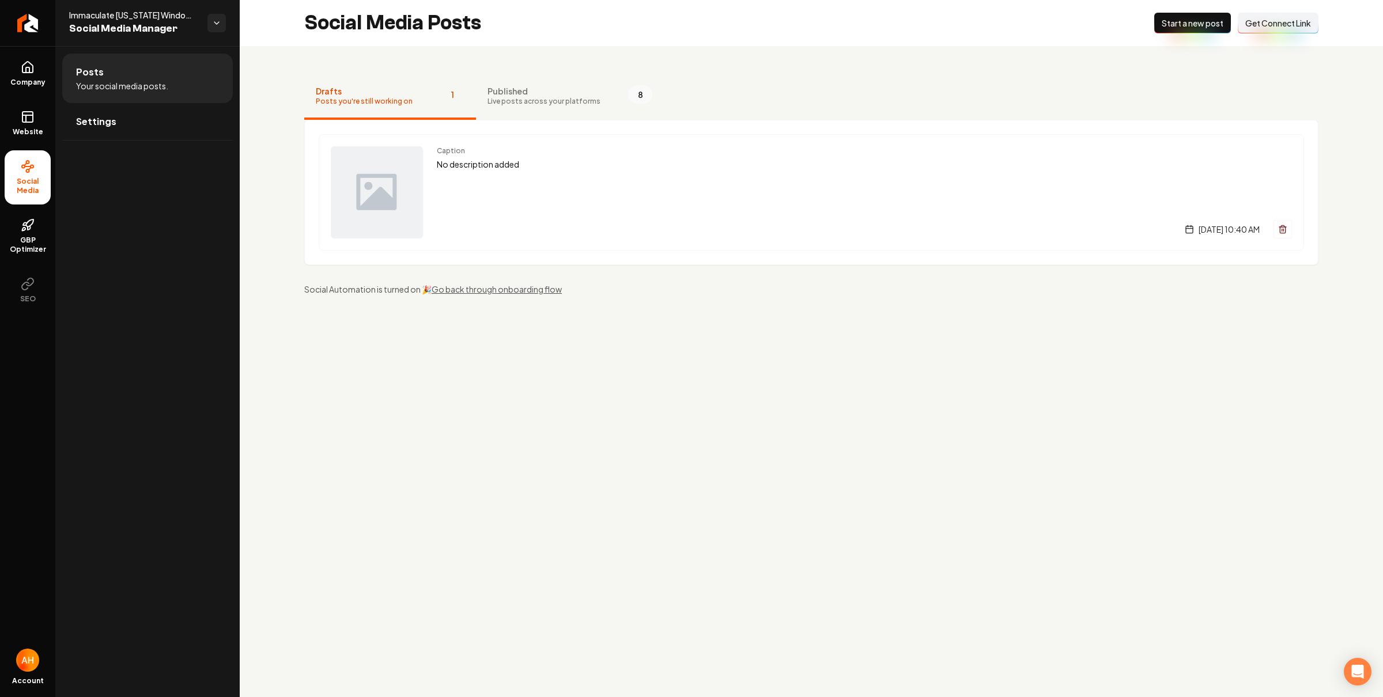
click at [1292, 17] on span "Get Connect Link" at bounding box center [1278, 23] width 66 height 12
click at [40, 84] on span "Company" at bounding box center [28, 82] width 44 height 9
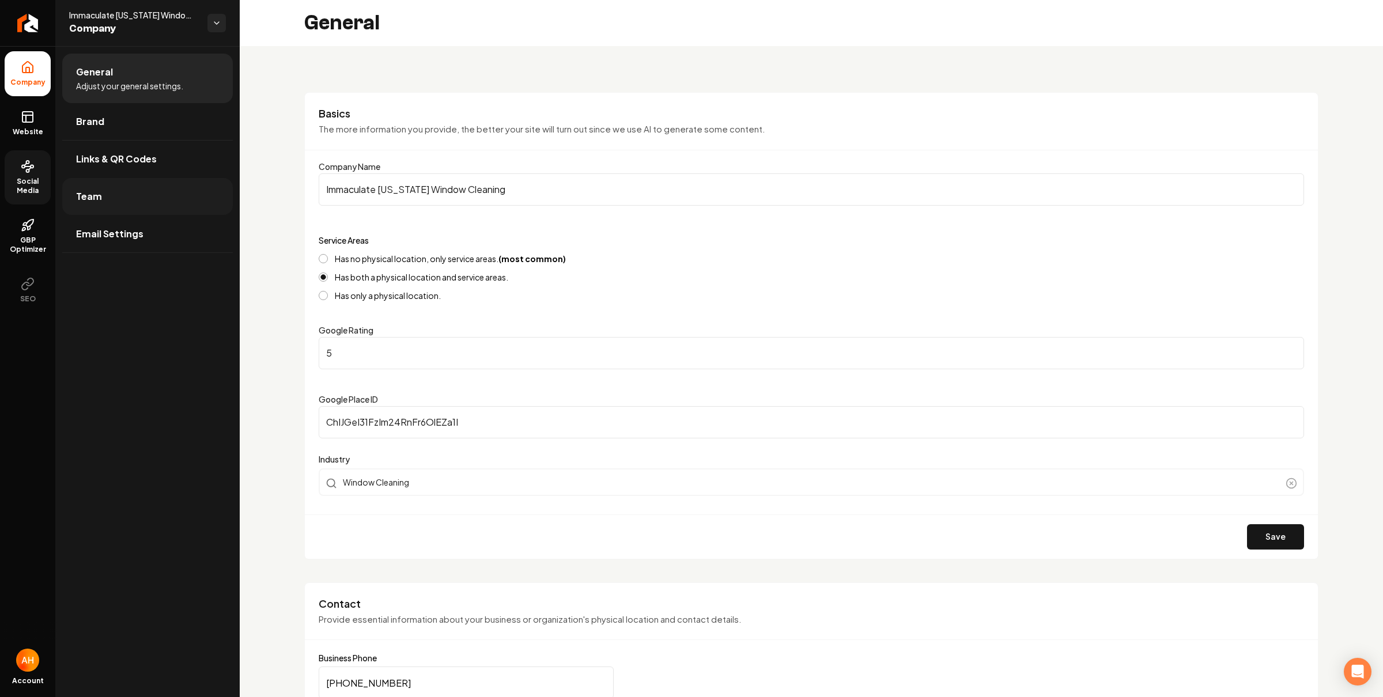
click at [132, 182] on link "Team" at bounding box center [147, 196] width 171 height 37
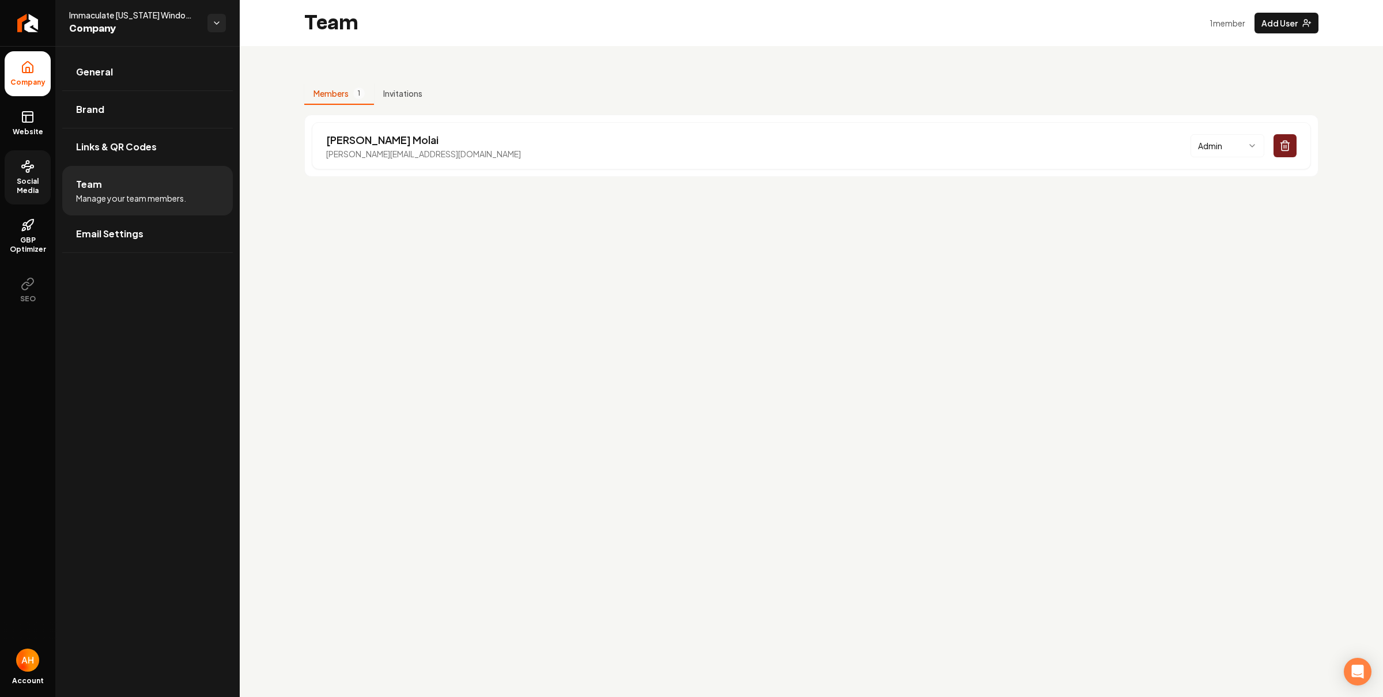
click at [657, 15] on div "Team 1 member Add User" at bounding box center [811, 23] width 1143 height 46
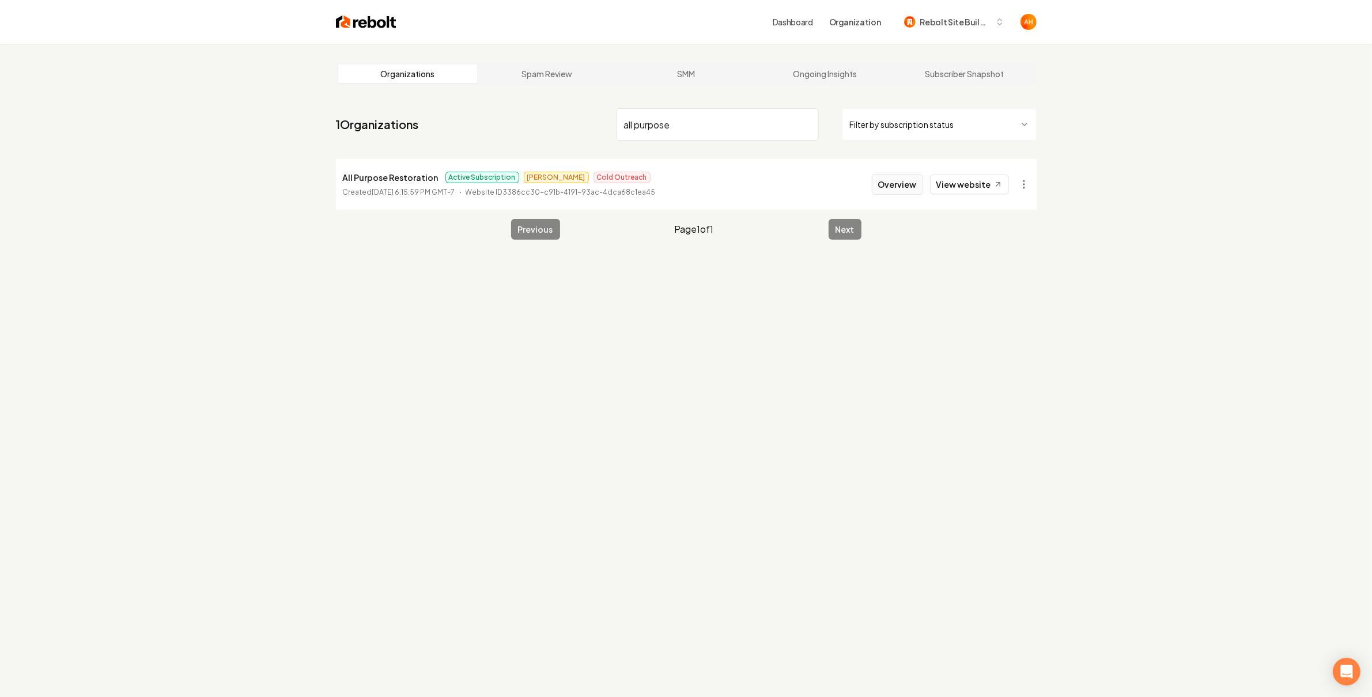
type input "all purpose"
click at [907, 179] on button "Overview" at bounding box center [897, 184] width 51 height 21
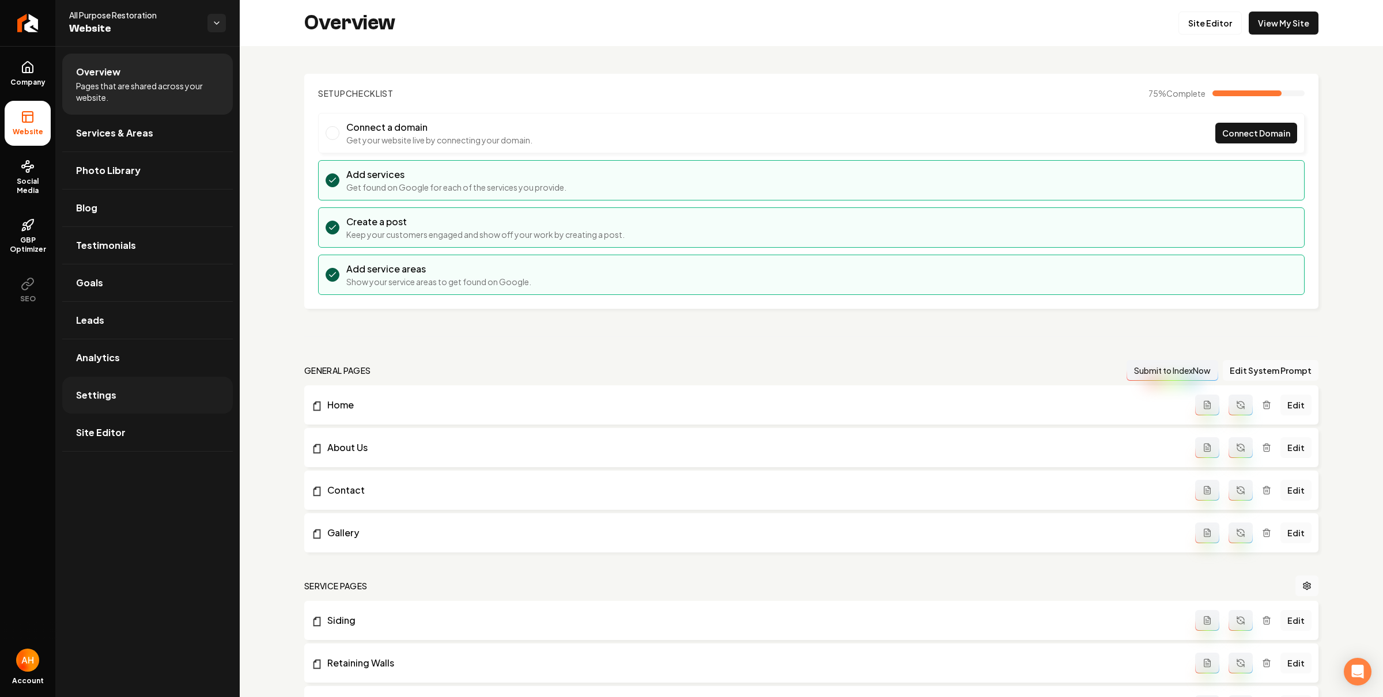
click at [169, 406] on link "Settings" at bounding box center [147, 395] width 171 height 37
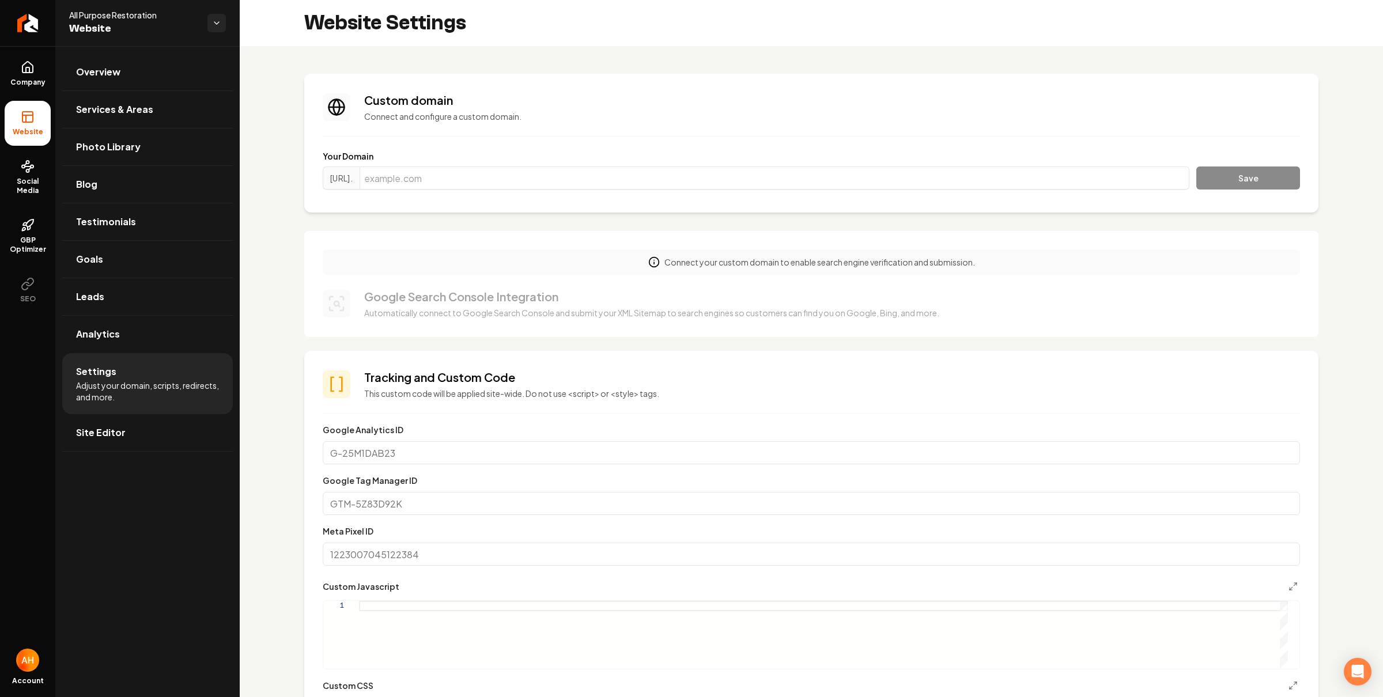
scroll to position [104, 0]
click at [582, 173] on input "Main content area" at bounding box center [774, 177] width 830 height 23
paste input "allpurposerestoal.com"
type input "allpurposerestoal.com"
click at [1204, 180] on button "Save" at bounding box center [1248, 177] width 104 height 23
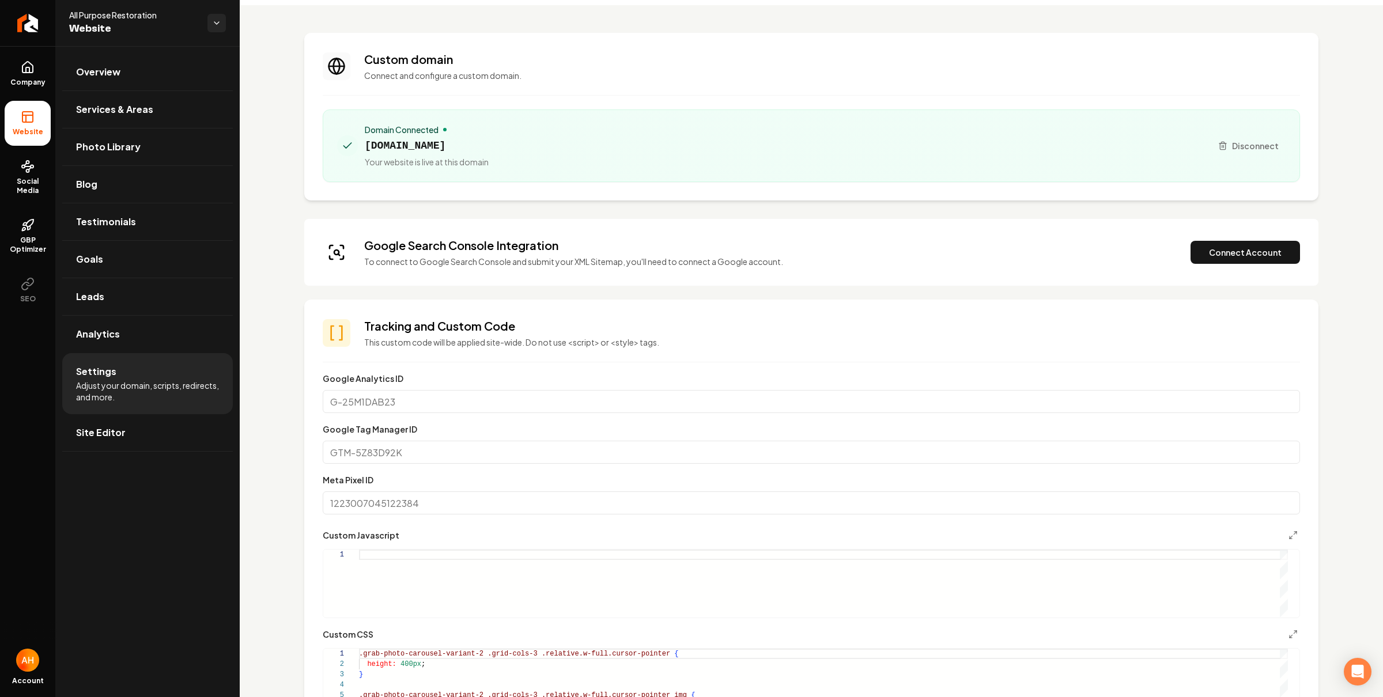
scroll to position [0, 0]
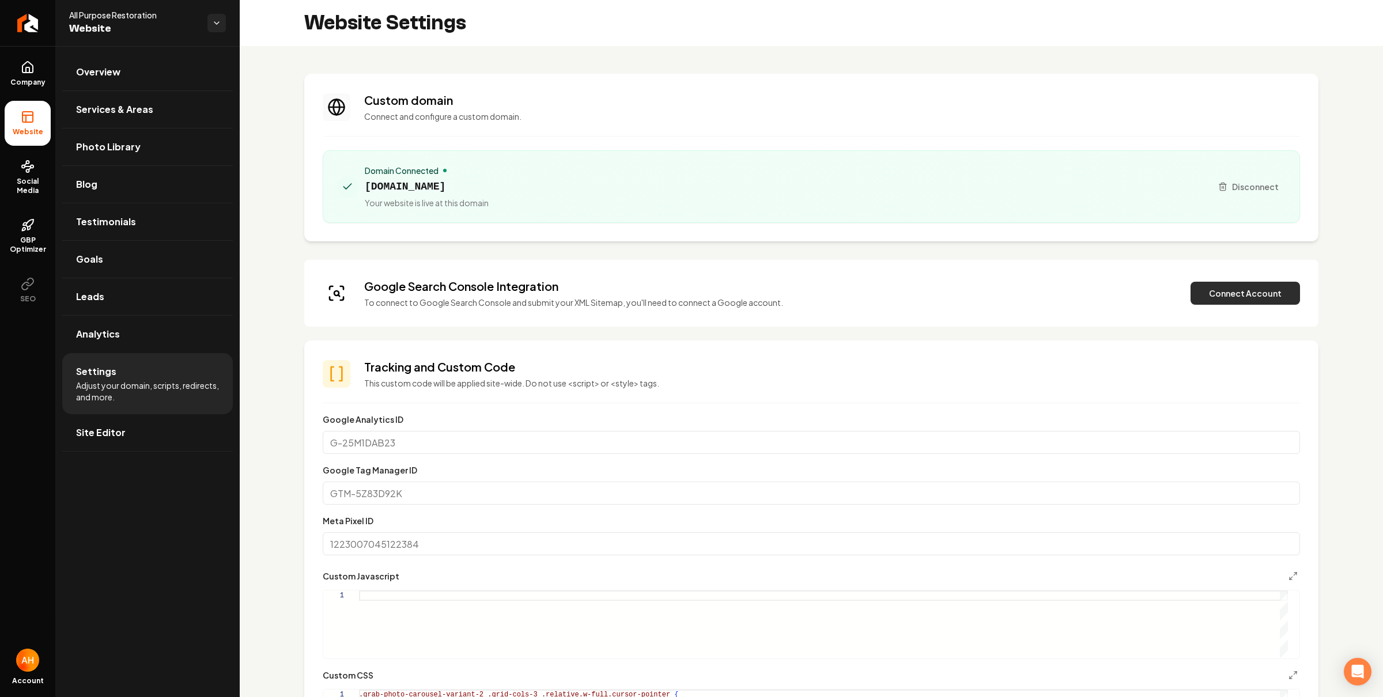
click at [1222, 283] on button "Connect Account" at bounding box center [1244, 293] width 109 height 23
click at [1116, 295] on button "Verify & Submit" at bounding box center [1165, 293] width 100 height 23
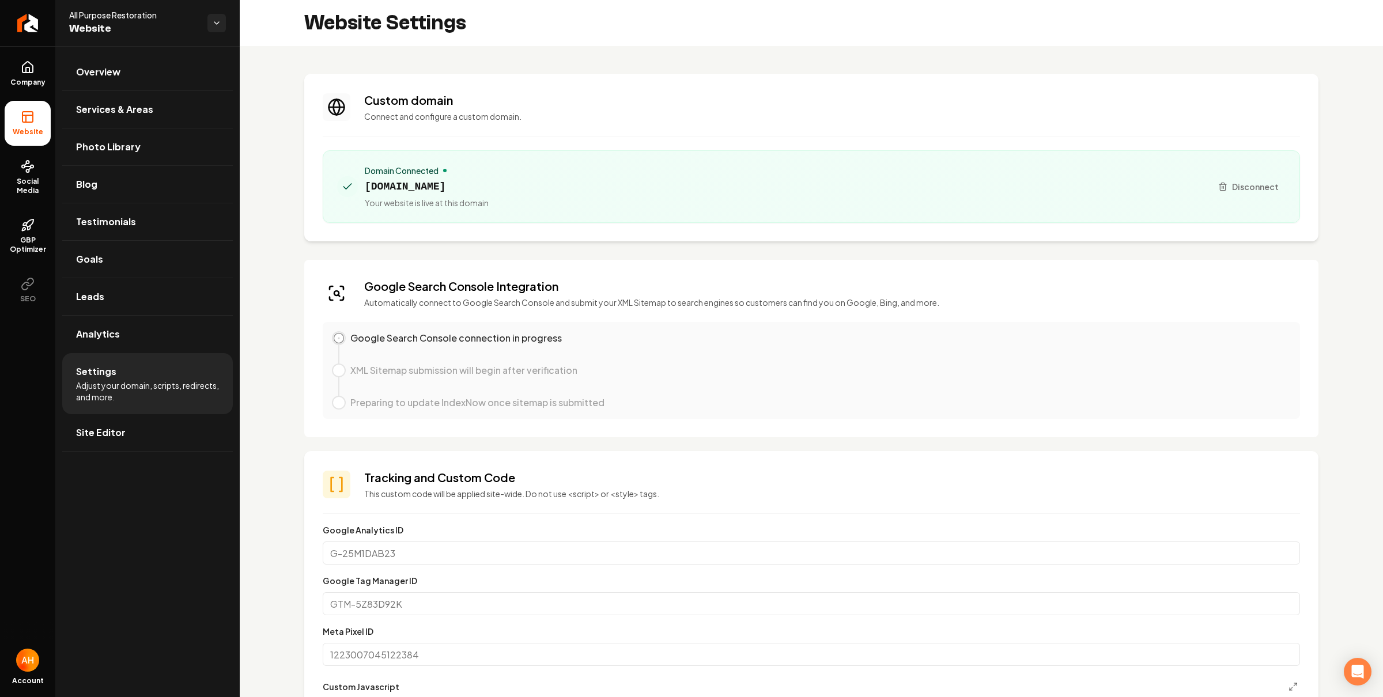
click at [565, 94] on h3 "Custom domain" at bounding box center [832, 100] width 936 height 16
click at [113, 186] on link "Blog" at bounding box center [147, 184] width 171 height 37
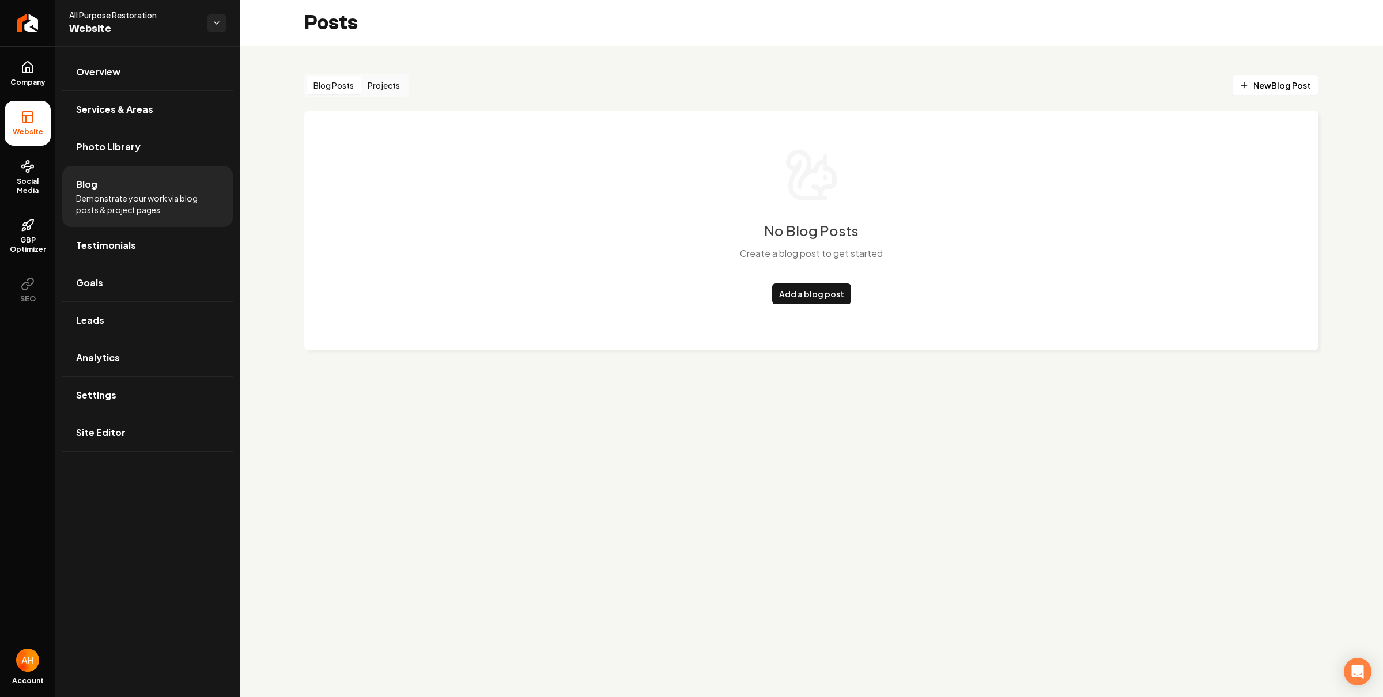
click at [387, 84] on button "Projects" at bounding box center [384, 85] width 46 height 18
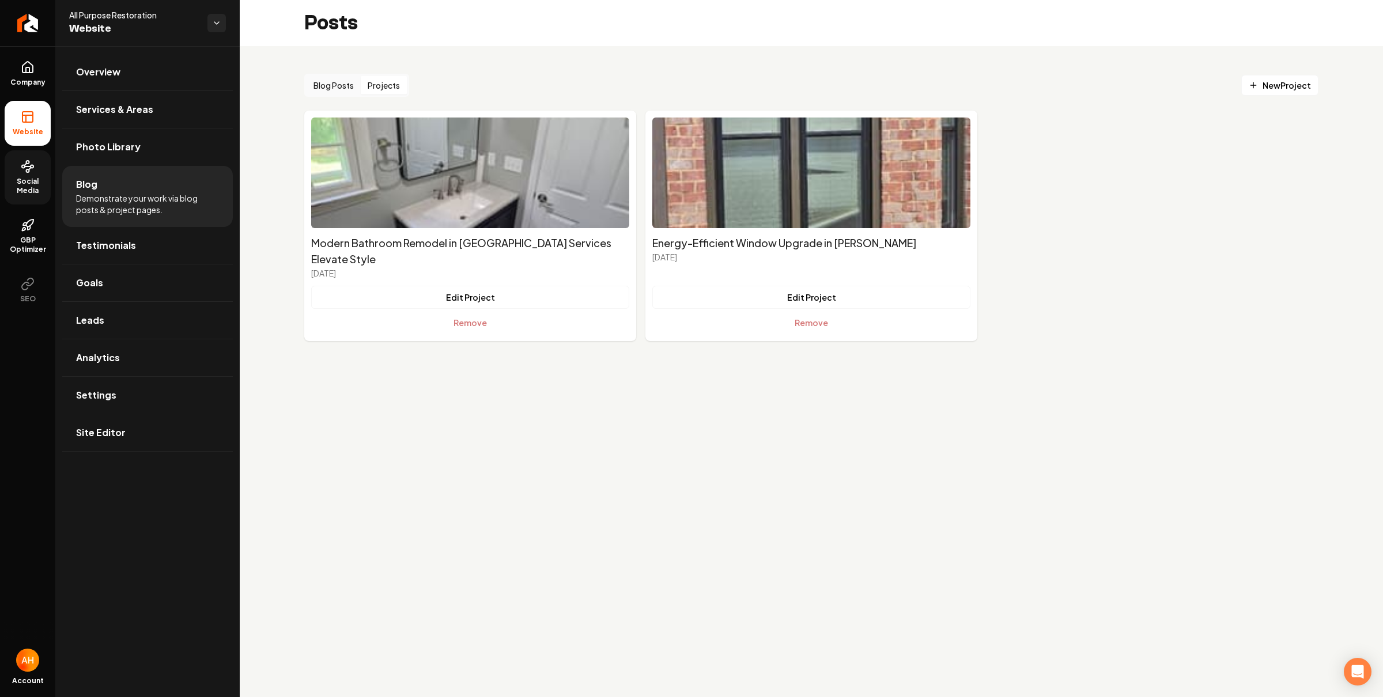
click at [18, 163] on link "Social Media" at bounding box center [28, 177] width 46 height 54
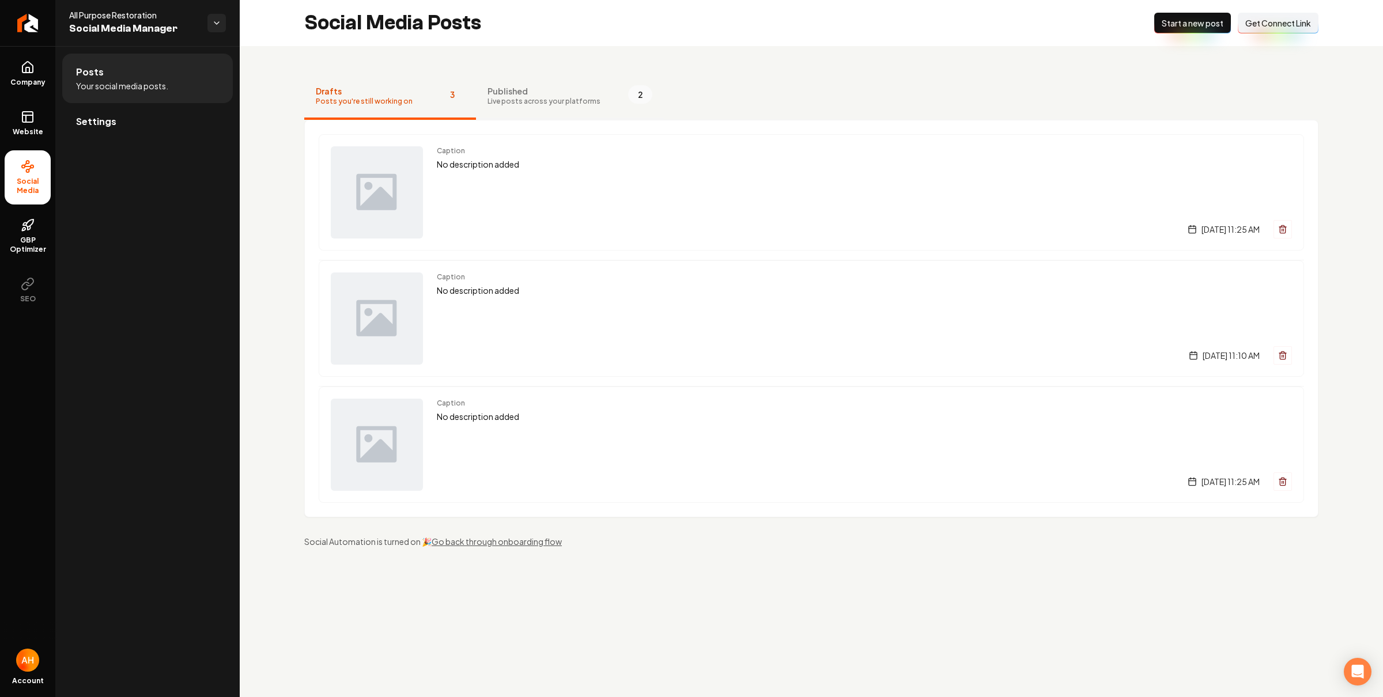
click at [550, 85] on span "Published" at bounding box center [543, 91] width 113 height 12
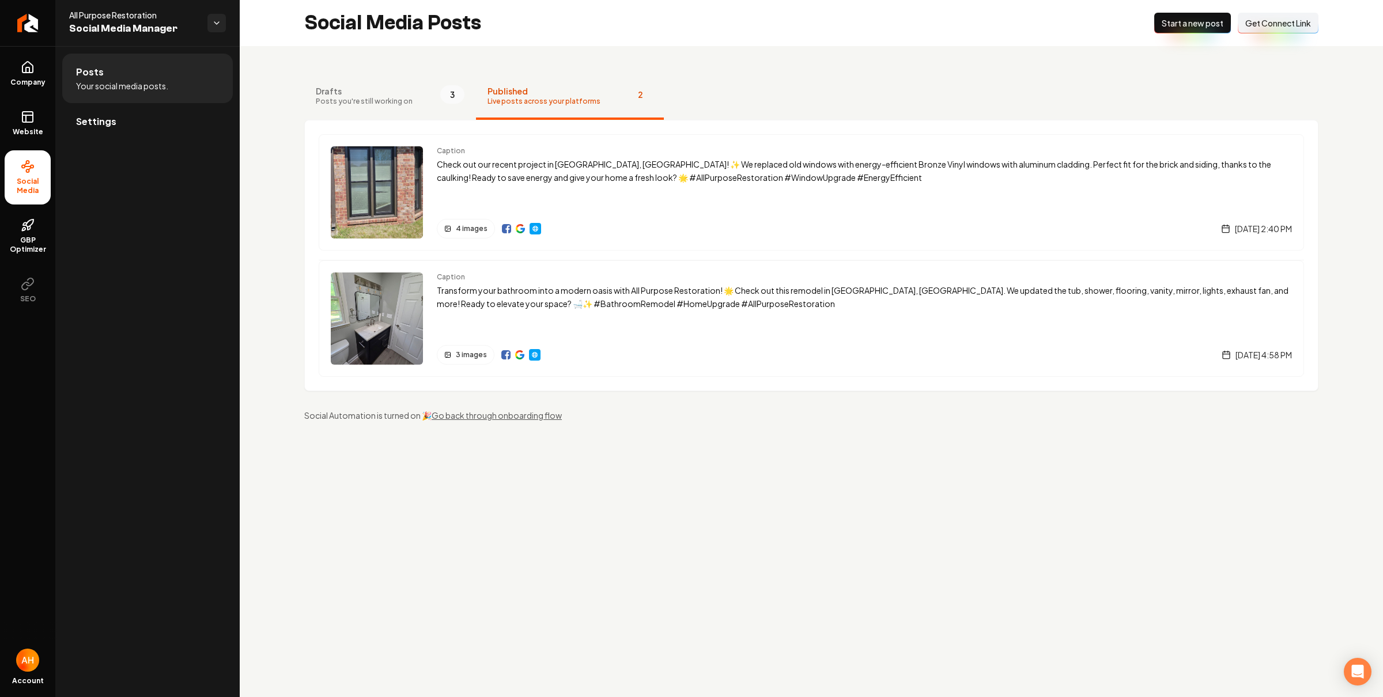
click at [281, 37] on div "Social Media Posts New Post Start a new post Connect Link Get Connect Link" at bounding box center [811, 23] width 1143 height 46
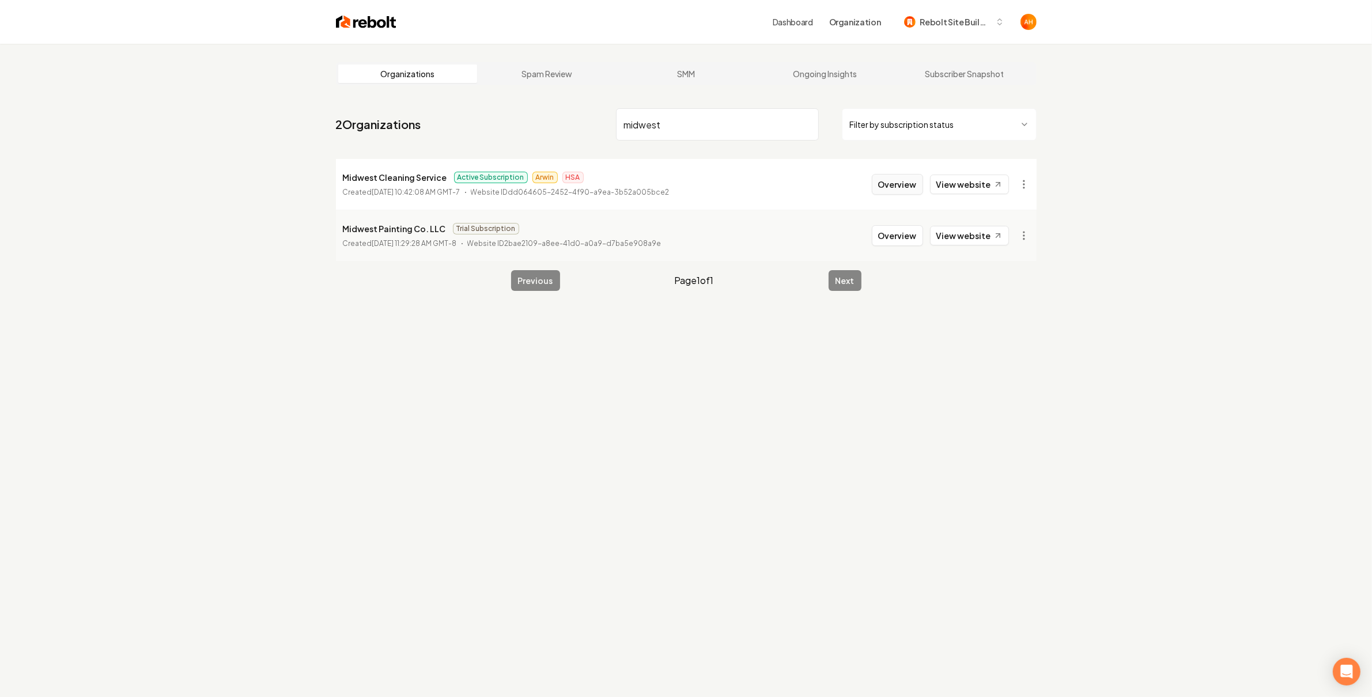
type input "midwest"
click at [894, 192] on button "Overview" at bounding box center [897, 184] width 51 height 21
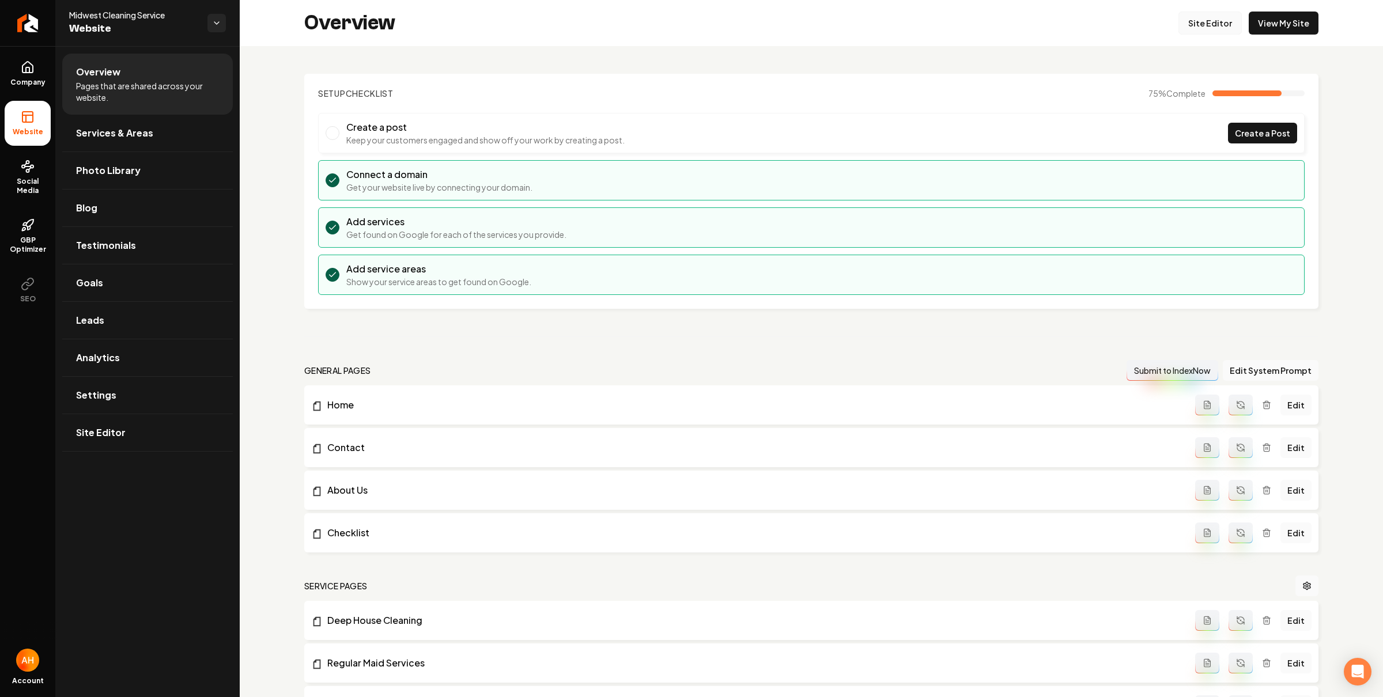
click at [1178, 20] on link "Site Editor" at bounding box center [1209, 23] width 63 height 23
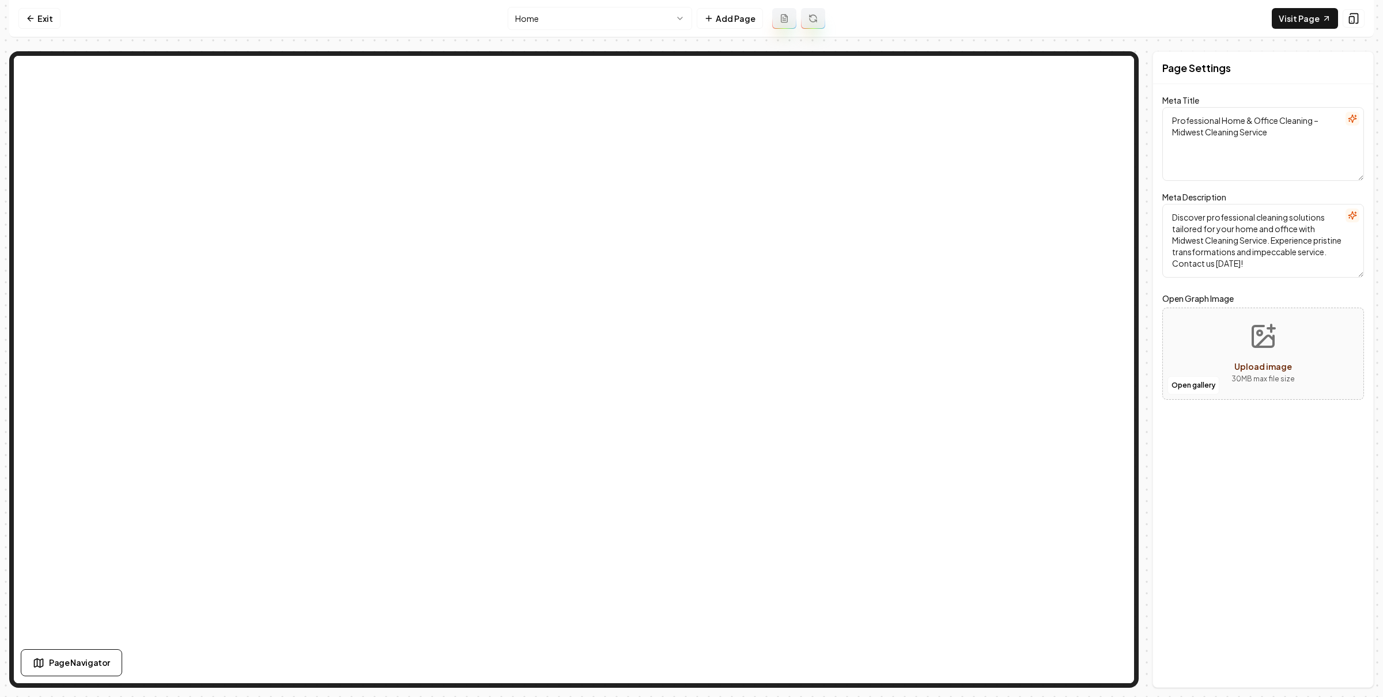
click at [546, 20] on html "Computer Required This feature is only available on a computer. Please switch t…" at bounding box center [691, 348] width 1383 height 697
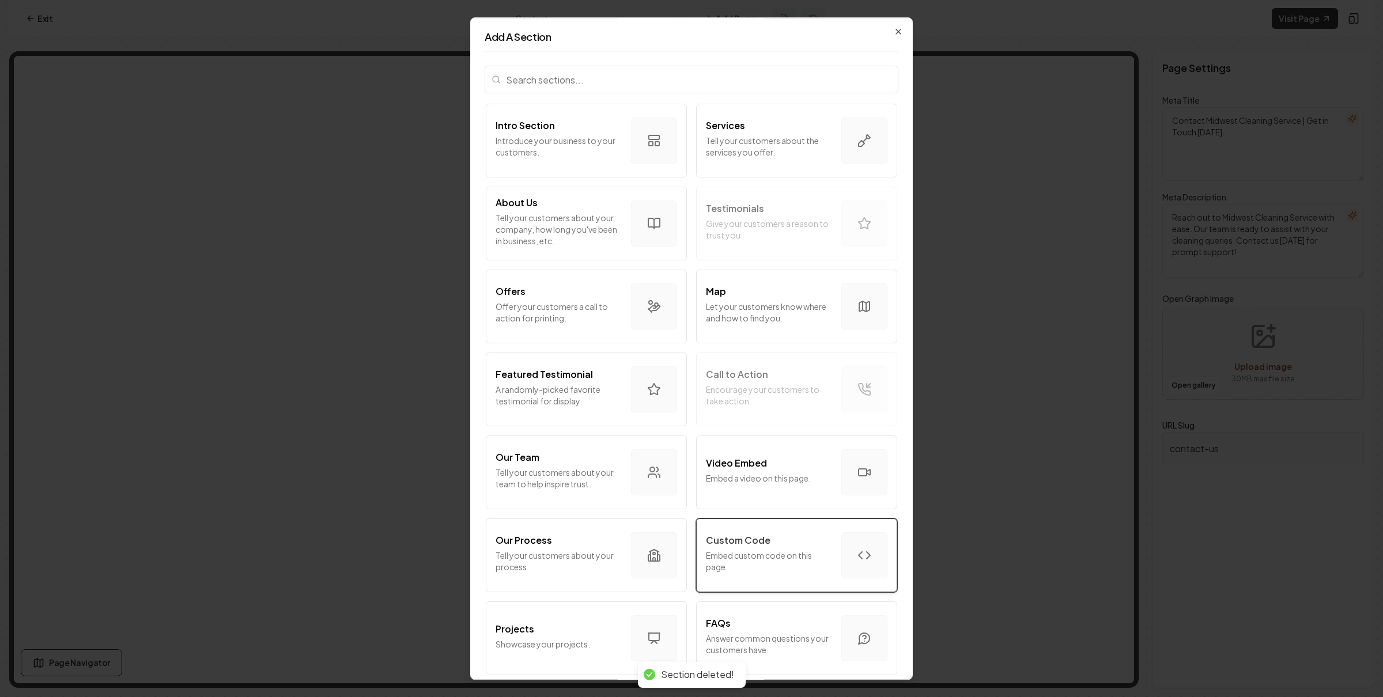
click at [735, 550] on p "Embed custom code on this page." at bounding box center [769, 561] width 126 height 23
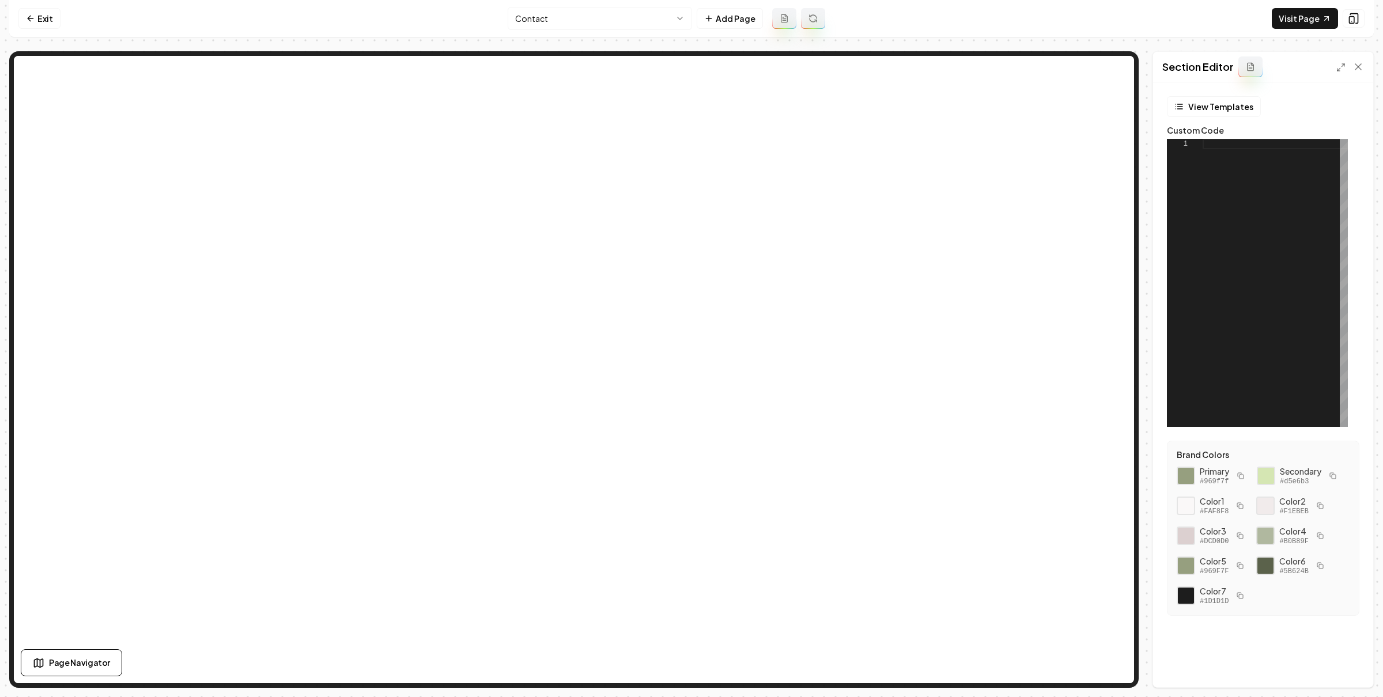
click at [1272, 224] on div at bounding box center [1274, 283] width 145 height 288
click at [1348, 666] on button "Save" at bounding box center [1347, 667] width 34 height 21
type textarea "**********"
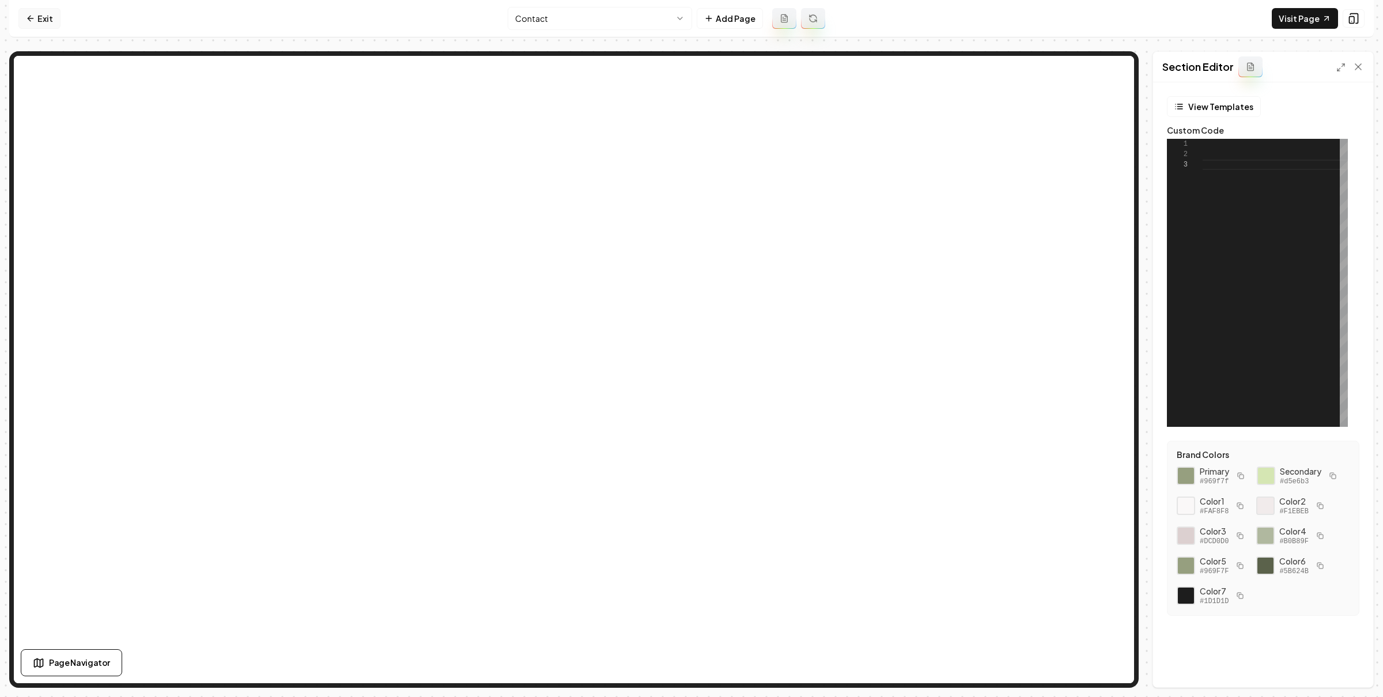
click at [36, 15] on link "Exit" at bounding box center [39, 18] width 42 height 21
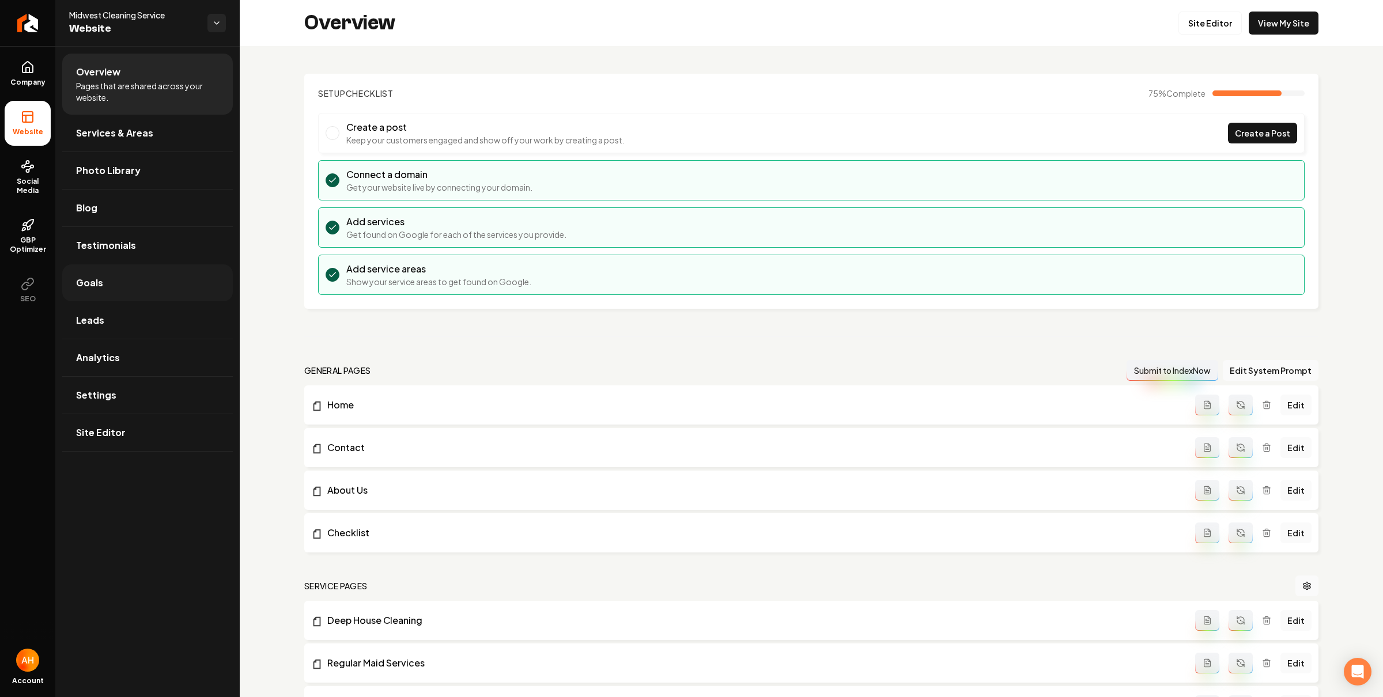
click at [135, 293] on link "Goals" at bounding box center [147, 282] width 171 height 37
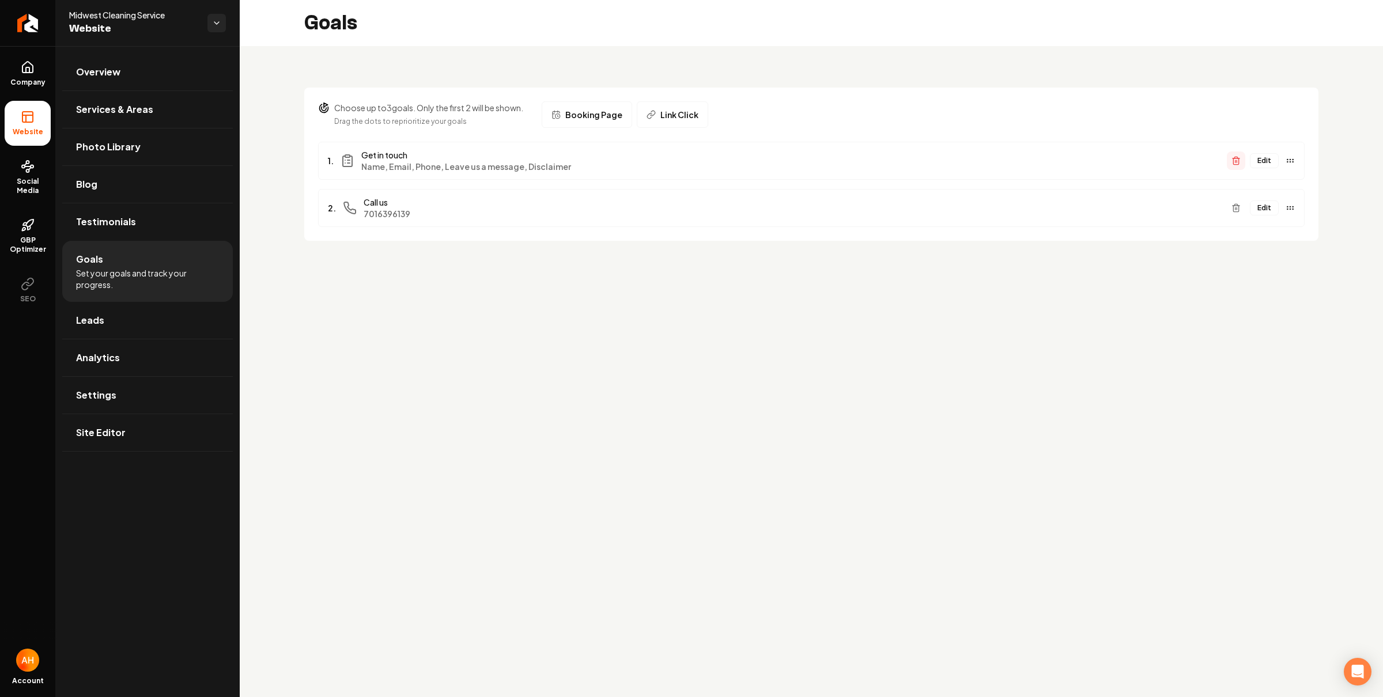
click at [1236, 158] on icon "Main content area" at bounding box center [1235, 158] width 7 height 0
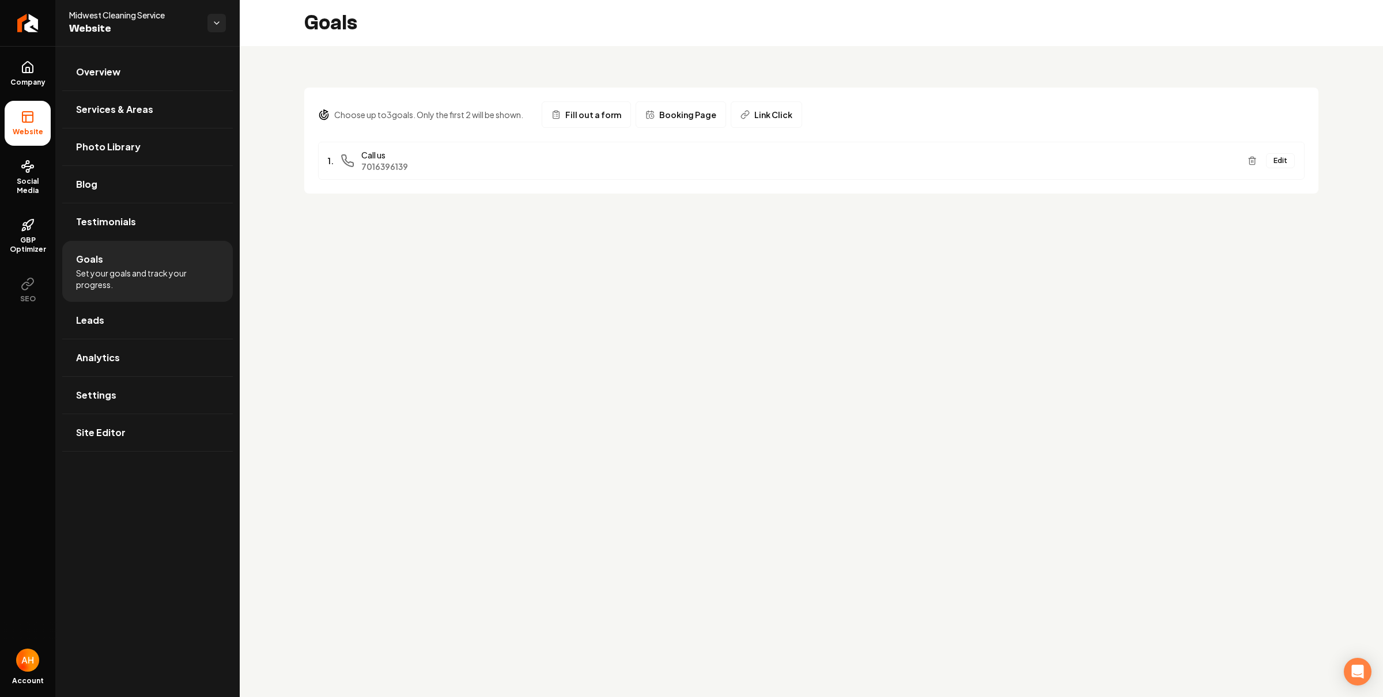
click at [671, 109] on span "Booking Page" at bounding box center [687, 115] width 57 height 12
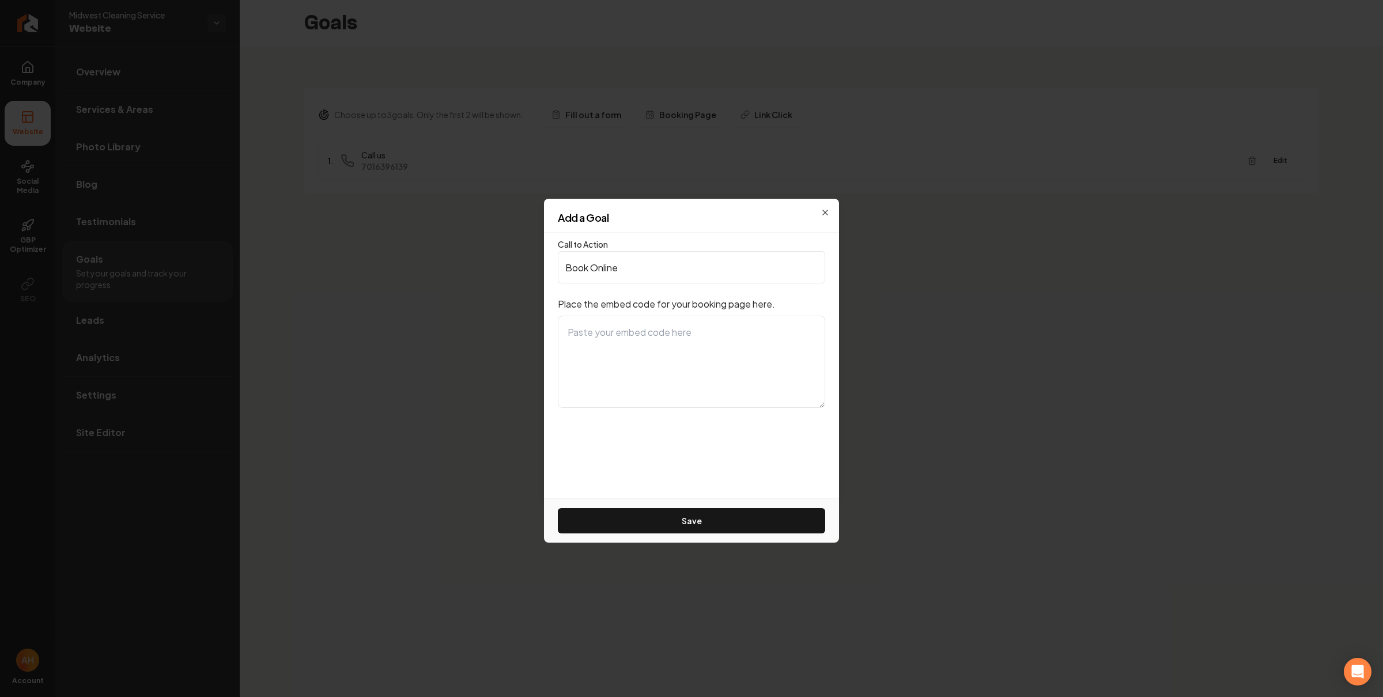
click at [641, 321] on textarea at bounding box center [691, 362] width 267 height 92
paste textarea "<iframe src="https://midwestcleaningservice.bookingkoala.com/booknow?embed=true…"
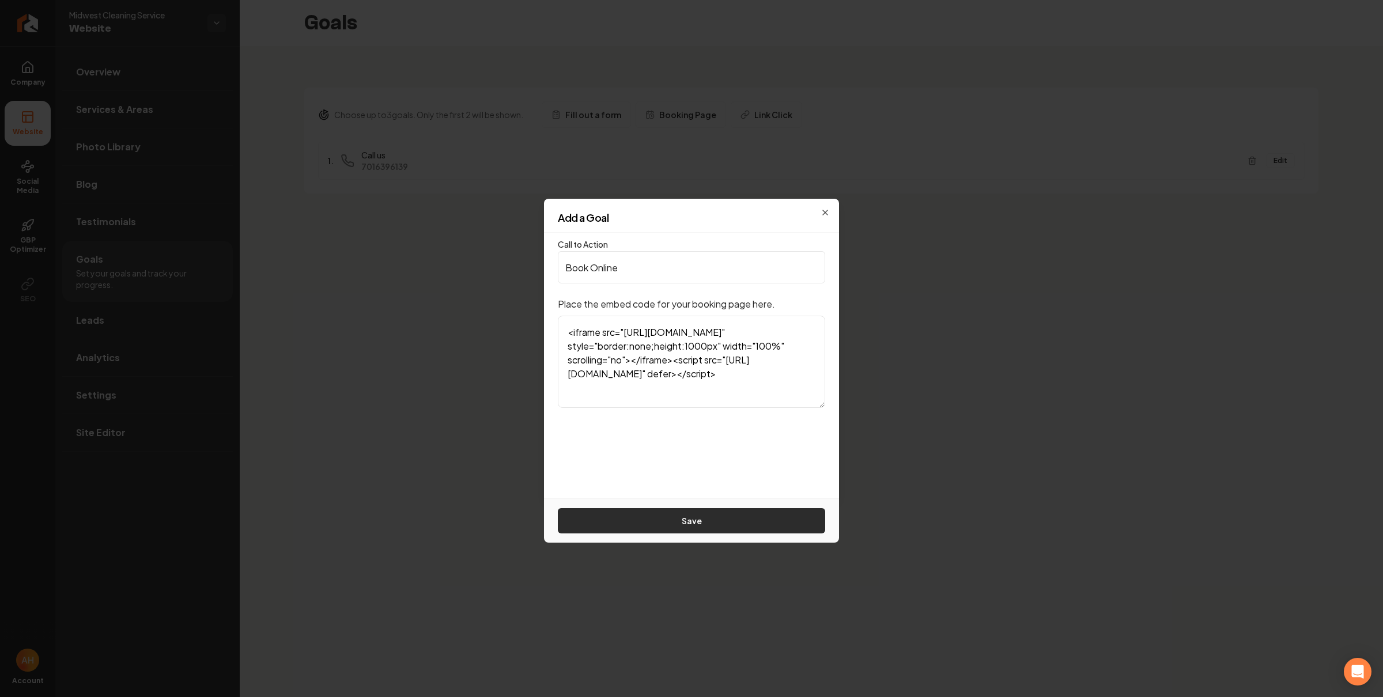
type textarea "<iframe src="https://midwestcleaningservice.bookingkoala.com/booknow?embed=true…"
click at [709, 530] on button "Save" at bounding box center [691, 520] width 267 height 25
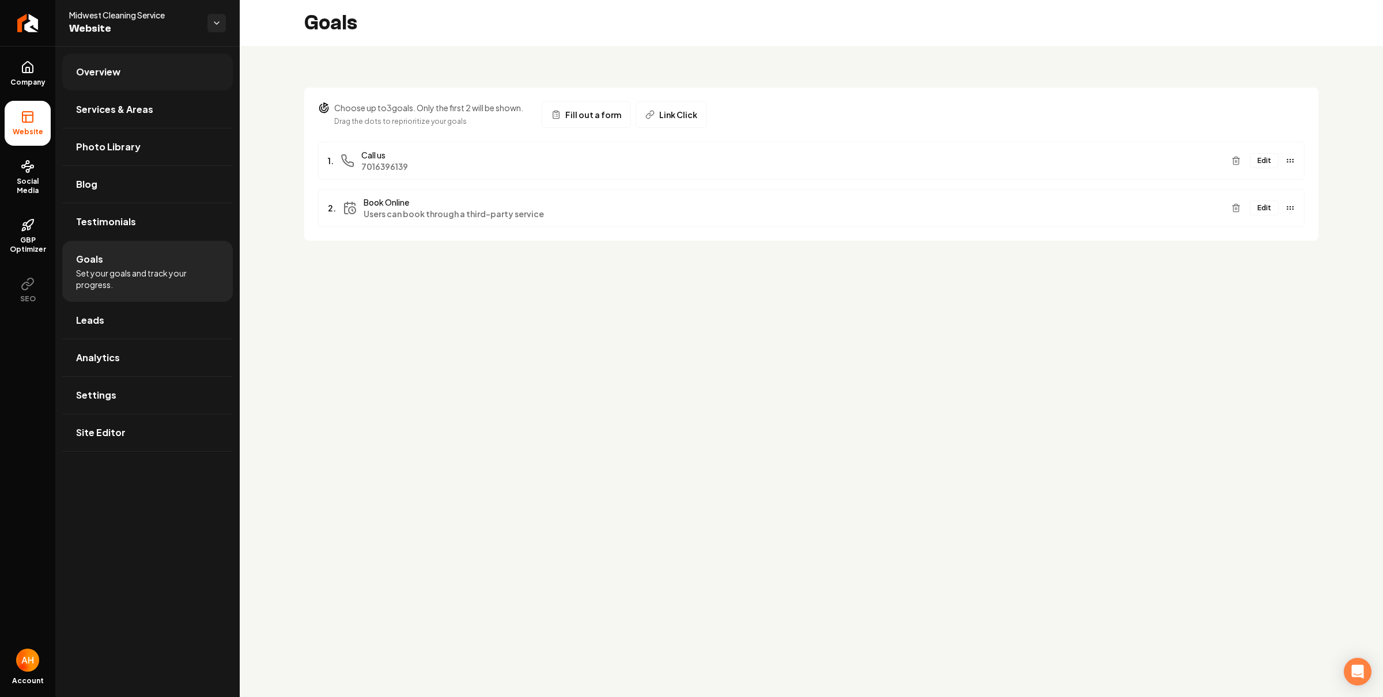
click at [143, 74] on link "Overview" at bounding box center [147, 72] width 171 height 37
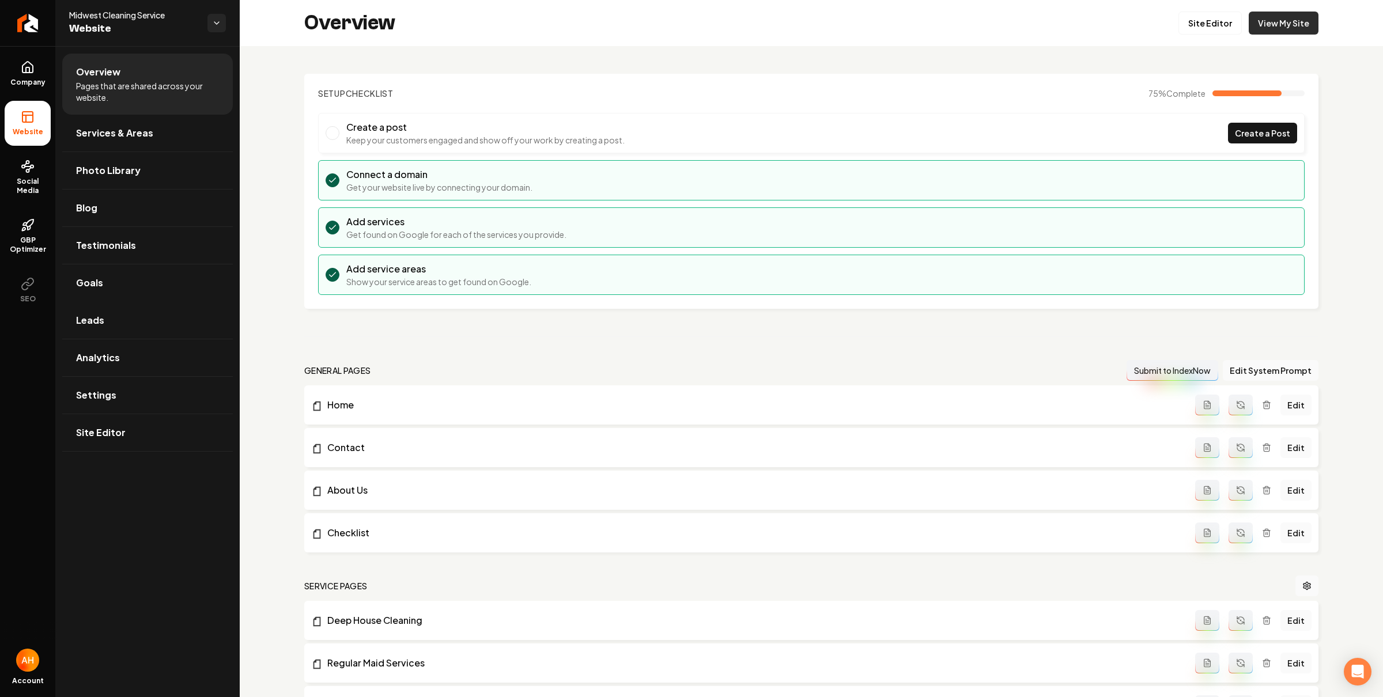
click at [1261, 17] on link "View My Site" at bounding box center [1283, 23] width 70 height 23
click at [599, 60] on div "Setup Checklist 75 % Complete Create a post Keep your customers engaged and sho…" at bounding box center [811, 612] width 1143 height 1132
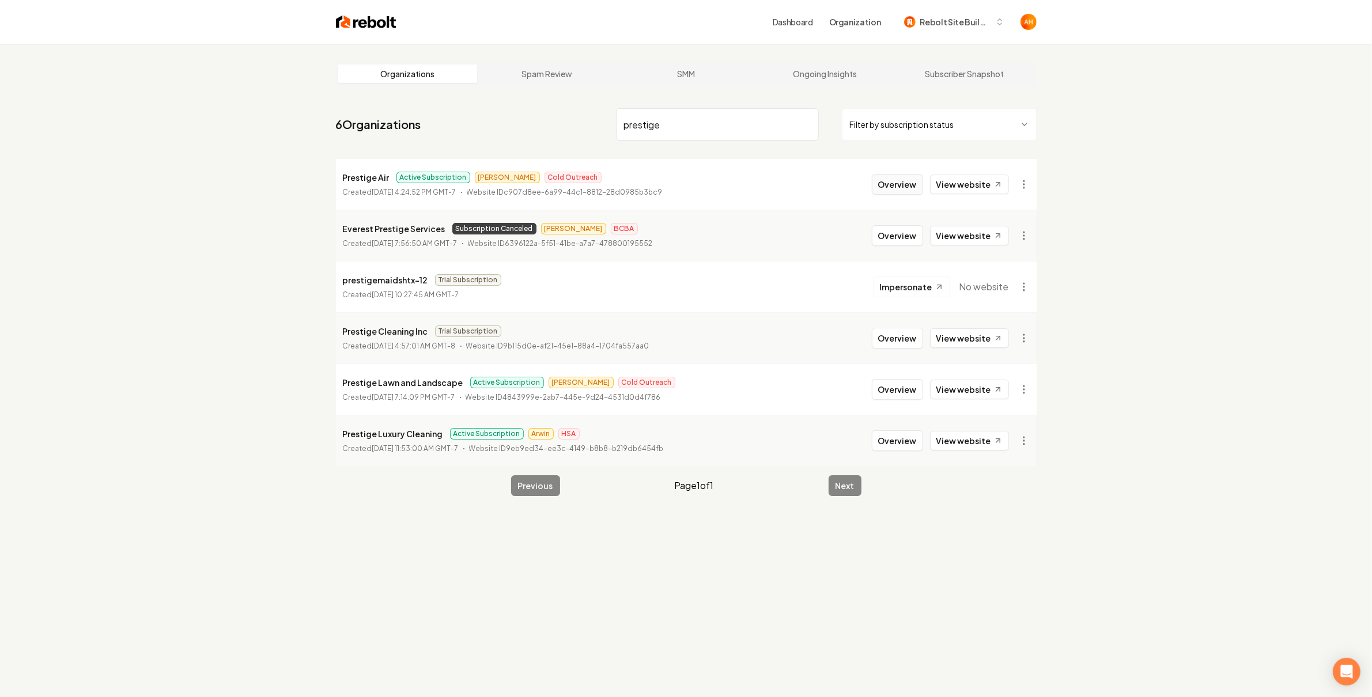
type input "prestige"
click at [907, 177] on button "Overview" at bounding box center [897, 184] width 51 height 21
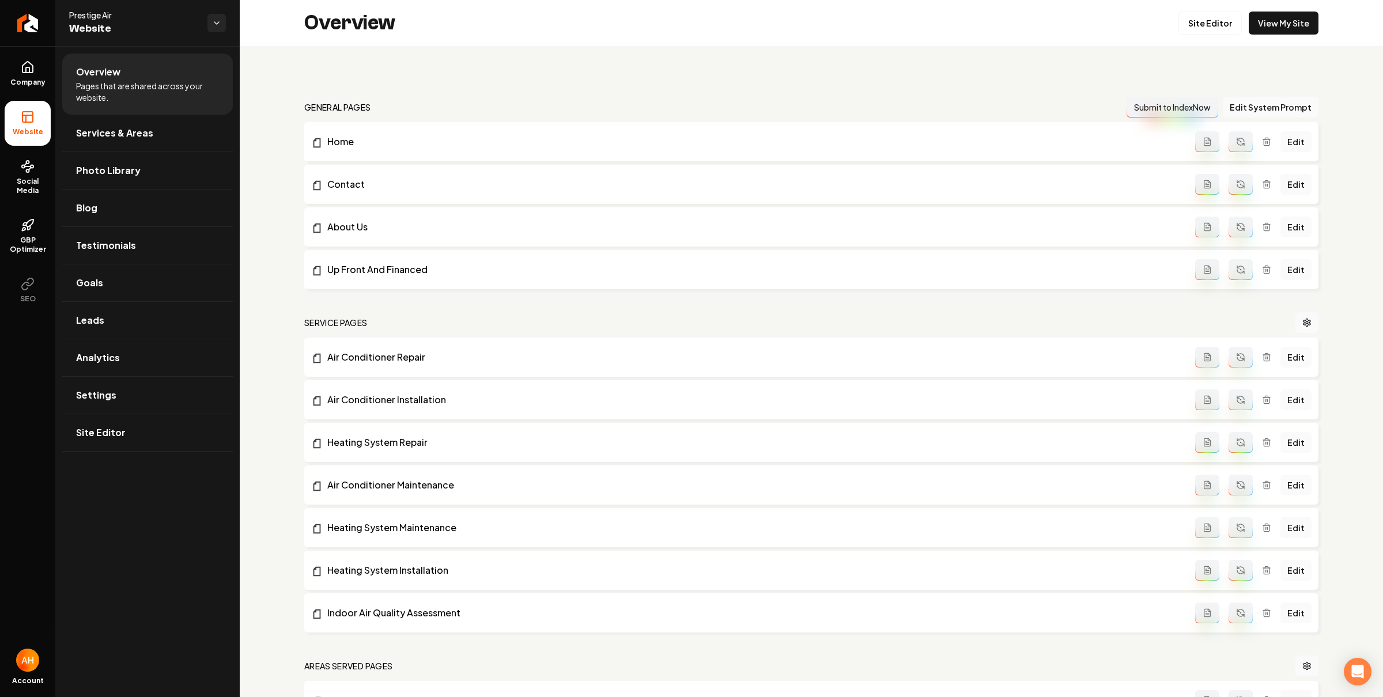
click at [480, 92] on div "general pages Submit to IndexNow Edit System Prompt Home Edit Contact Edit Abou…" at bounding box center [811, 671] width 1143 height 1251
click at [190, 225] on link "Blog" at bounding box center [147, 208] width 171 height 37
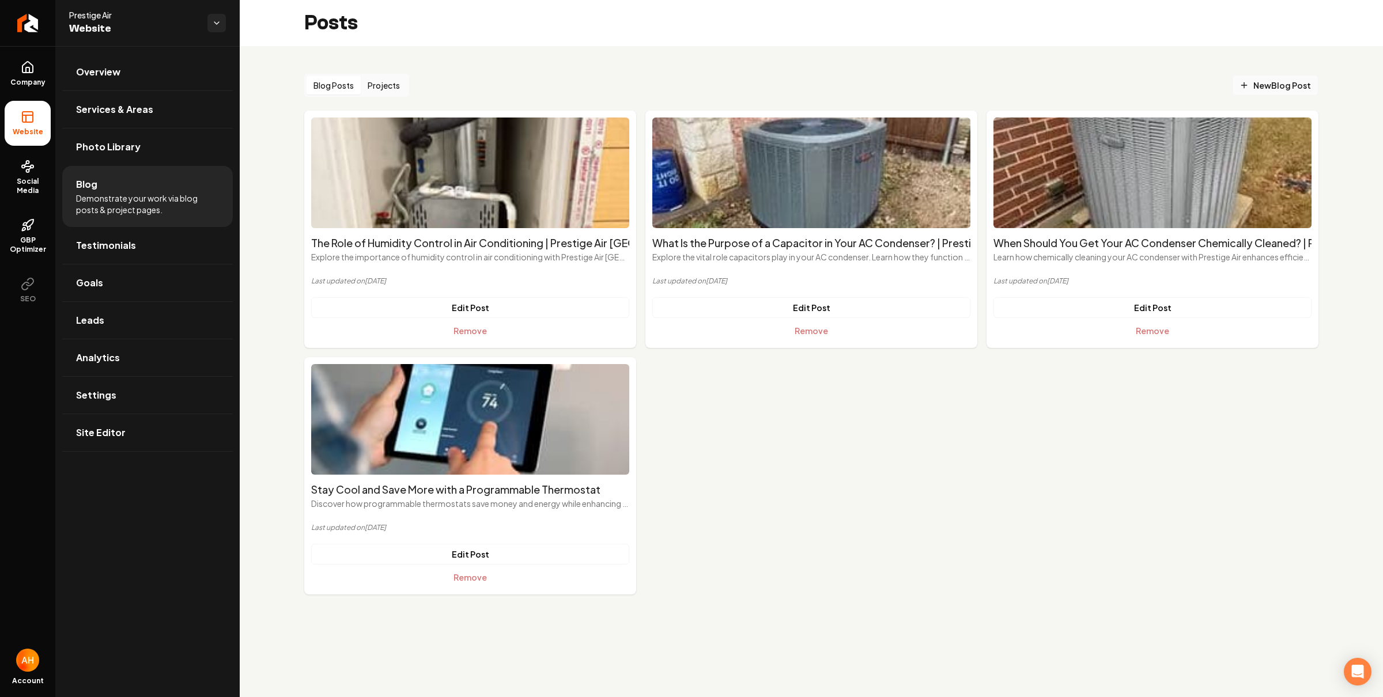
click at [1261, 81] on span "New Blog Post" at bounding box center [1274, 86] width 71 height 12
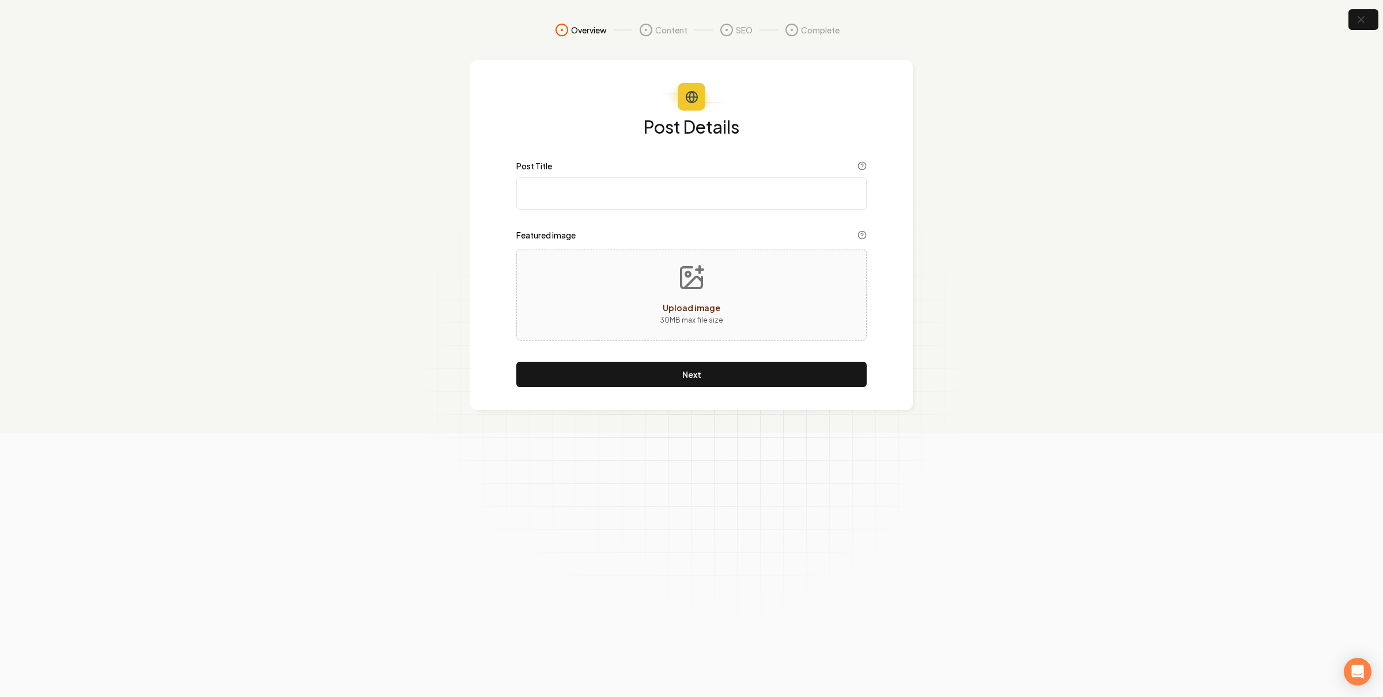
click at [734, 198] on input "Post Title" at bounding box center [691, 193] width 350 height 32
paste input "What Homeowners Should Know About R-454B vs. R-410A | Prestige Air Fort Worth"
type input "What Homeowners Should Know About R-454B vs. R-410A | Prestige Air Fort Worth"
click at [997, 76] on section "Overview Content SEO Complete Post Details Post Title What Homeowners Should Kn…" at bounding box center [691, 216] width 1383 height 433
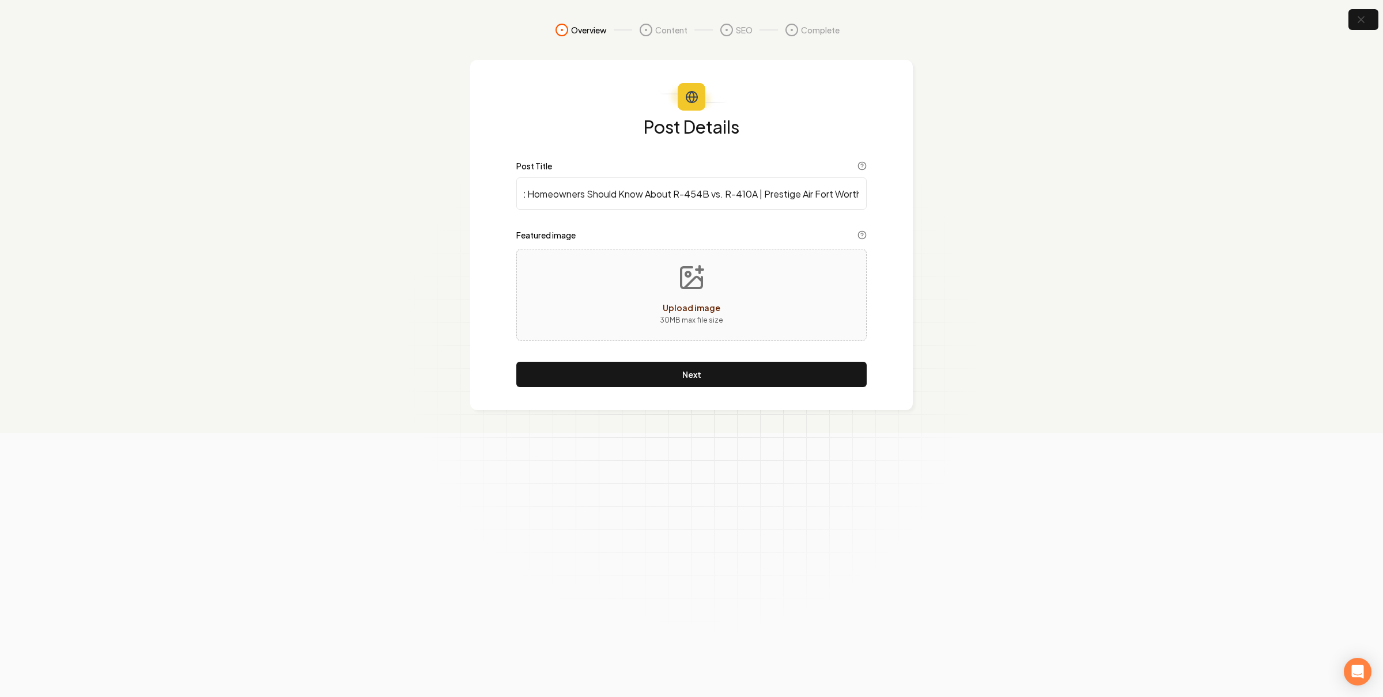
scroll to position [0, 0]
click at [137, 259] on section "Overview Content SEO Complete Post Details Post Title What Homeowners Should Kn…" at bounding box center [691, 216] width 1383 height 433
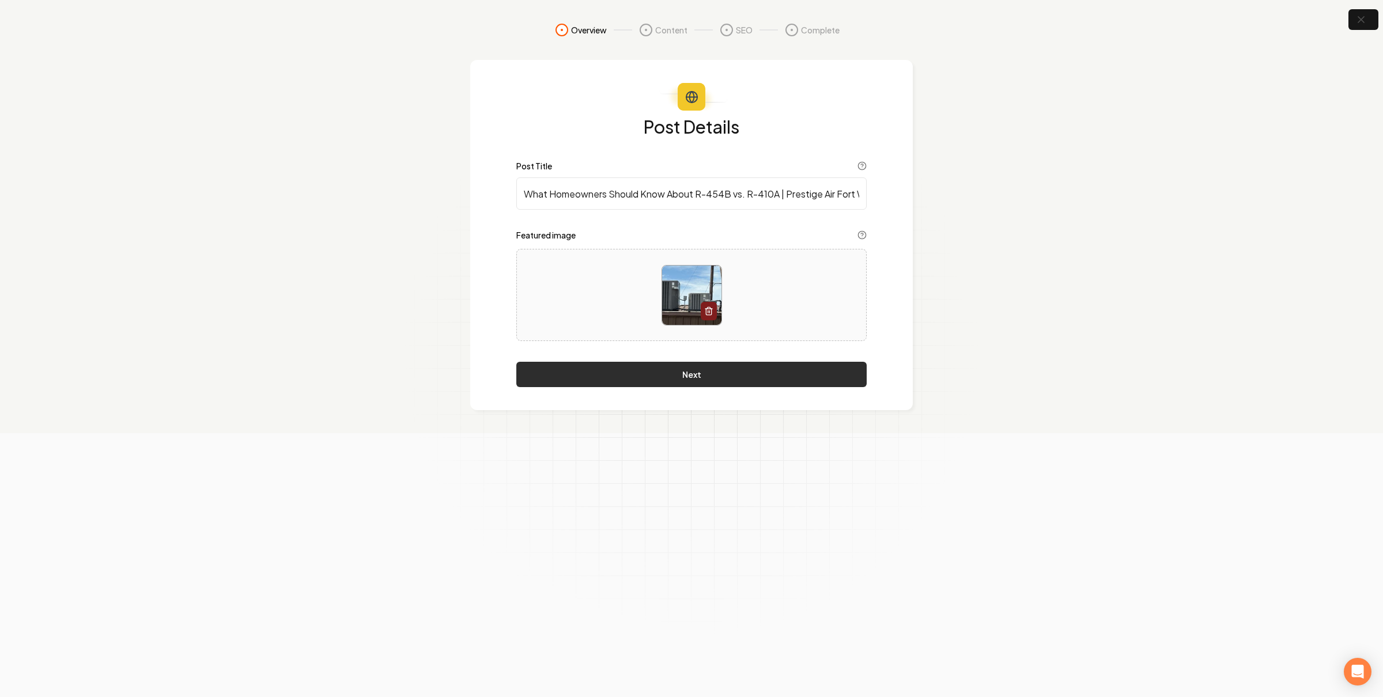
click at [713, 380] on button "Next" at bounding box center [691, 374] width 350 height 25
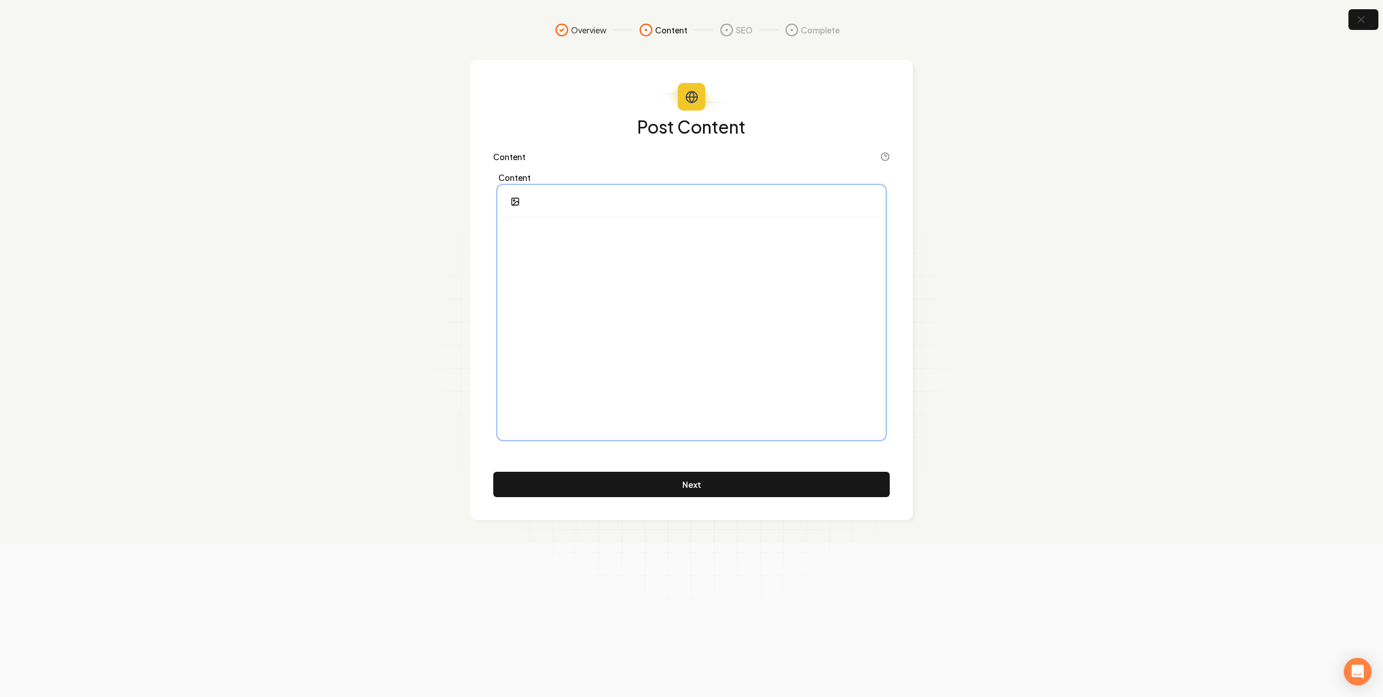
click at [552, 252] on div at bounding box center [691, 327] width 385 height 221
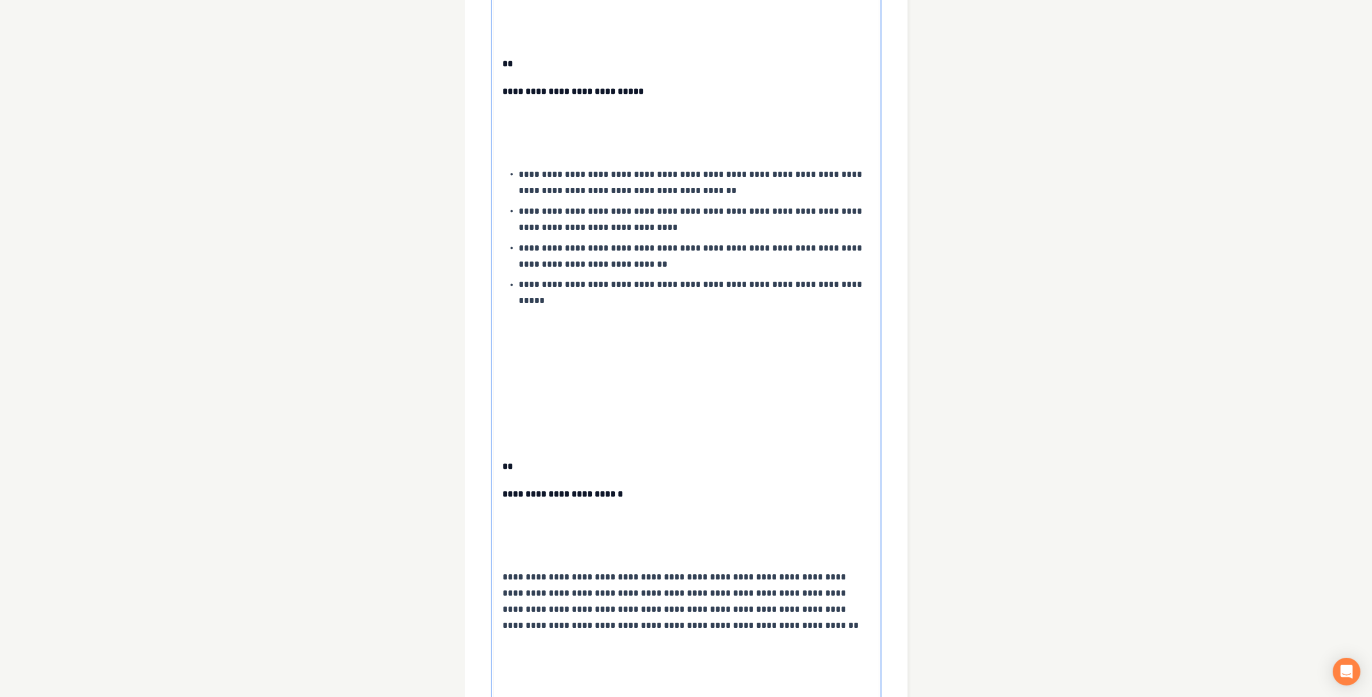
scroll to position [2575, 0]
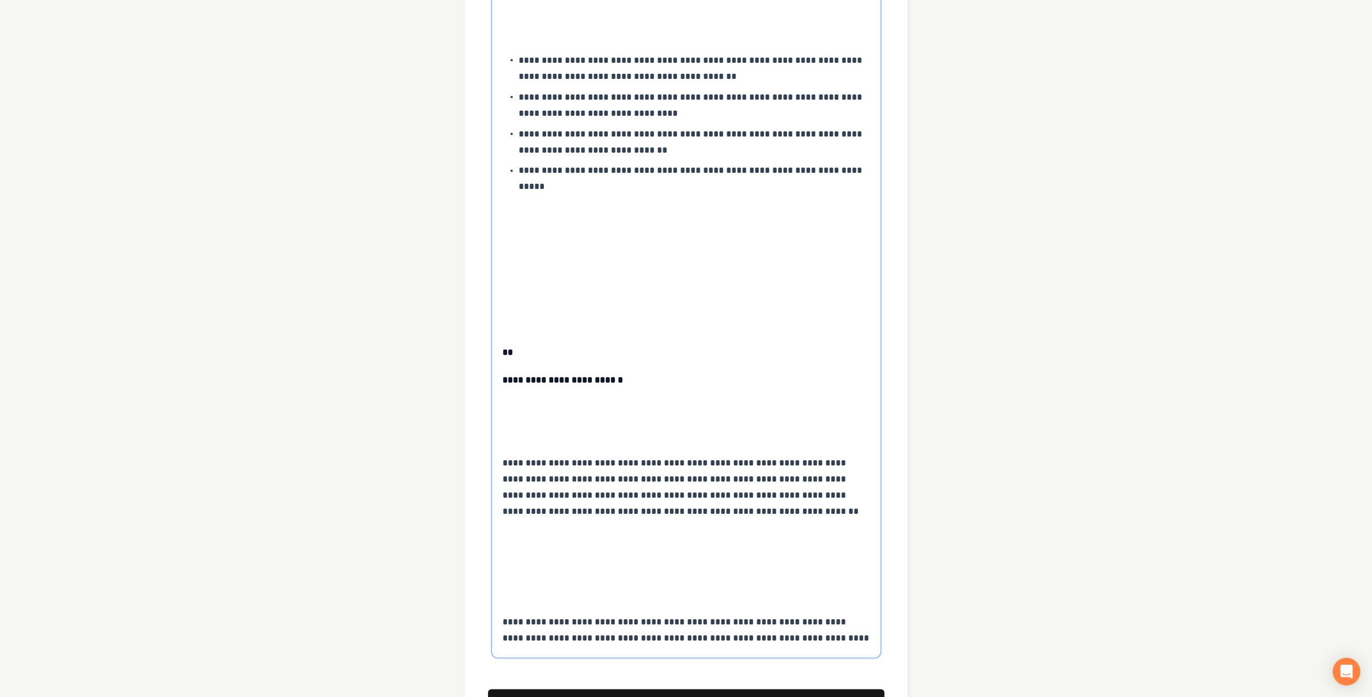
click at [543, 587] on p at bounding box center [686, 595] width 366 height 16
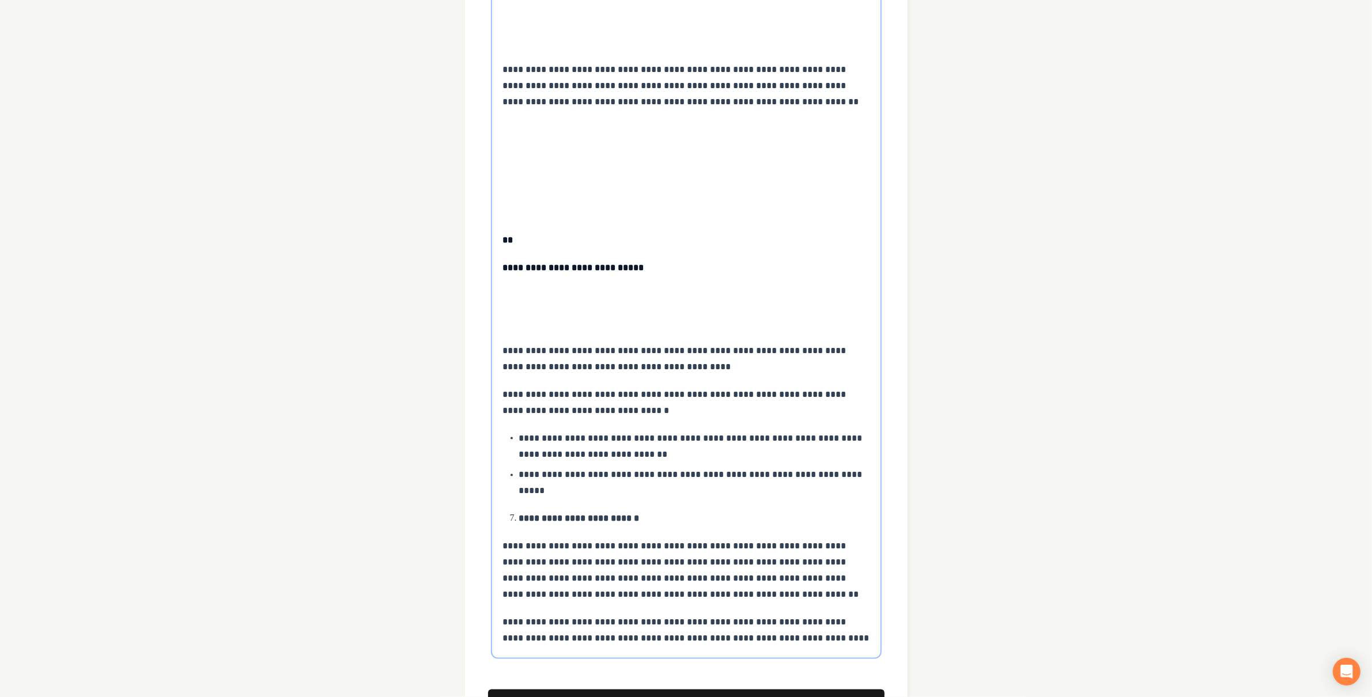
scroll to position [2292, 0]
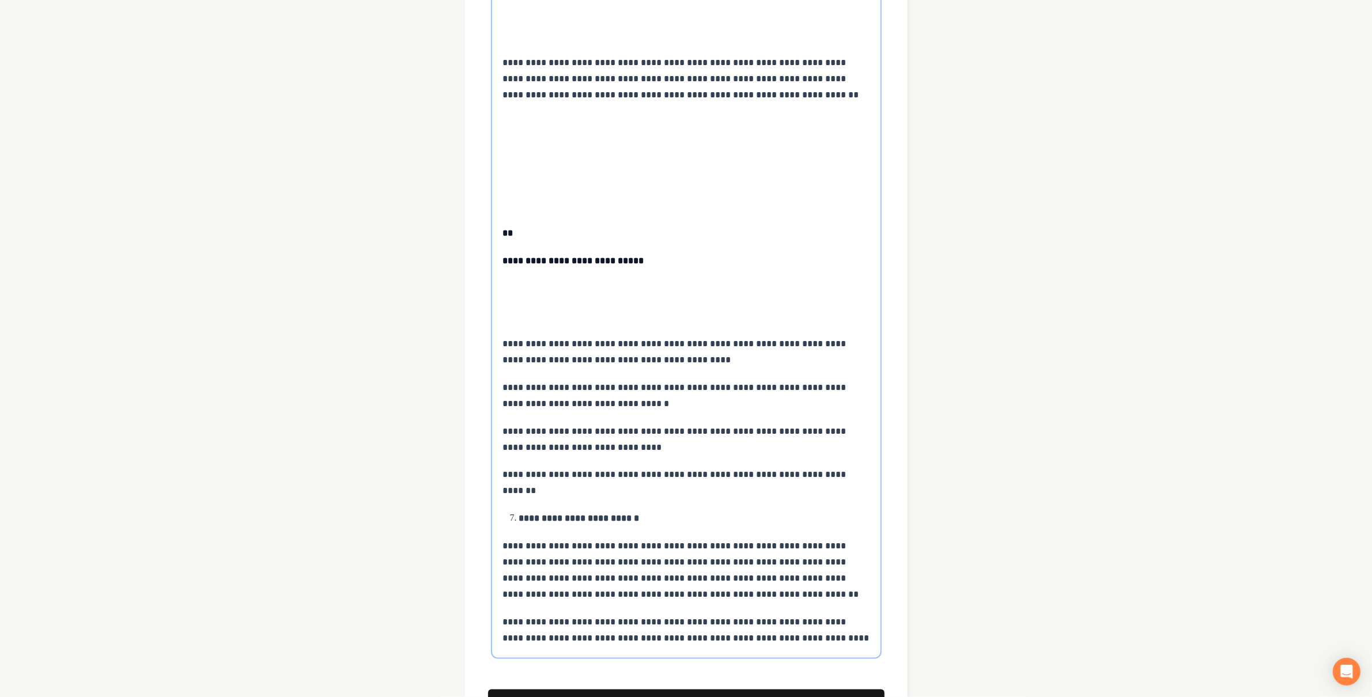
click at [559, 339] on span "**********" at bounding box center [676, 351] width 346 height 25
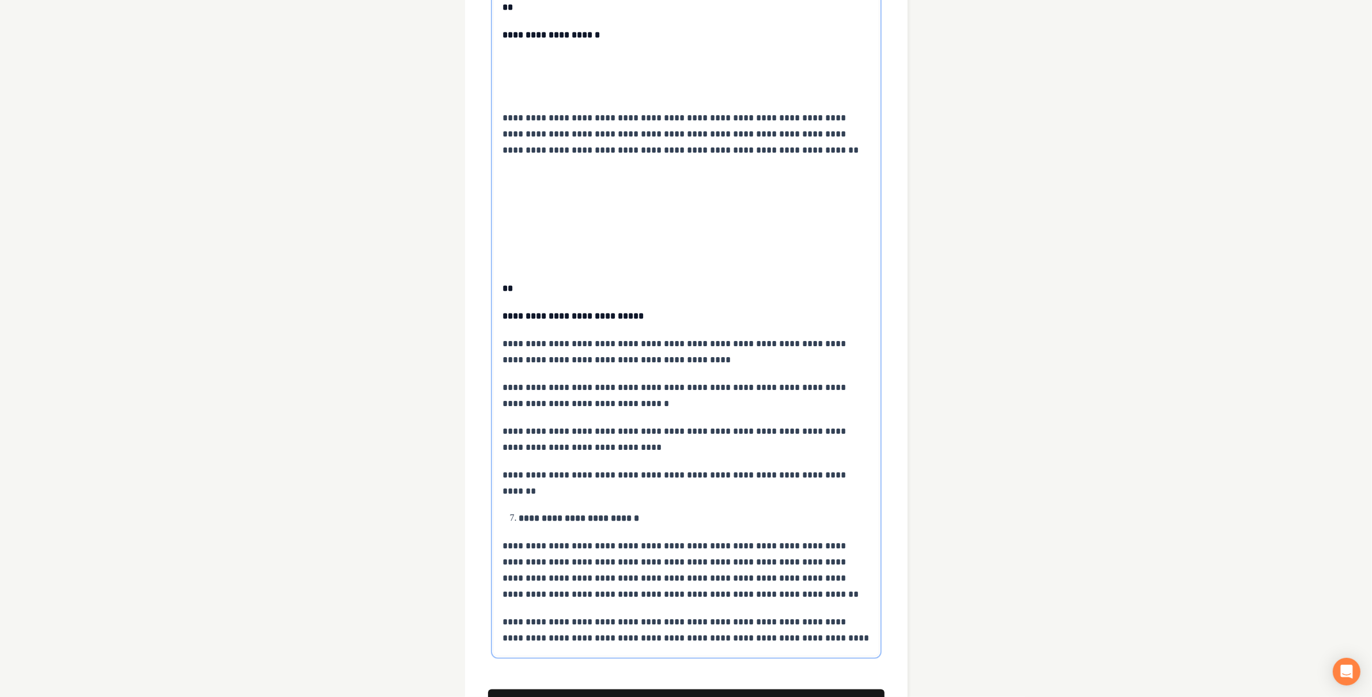
scroll to position [2209, 0]
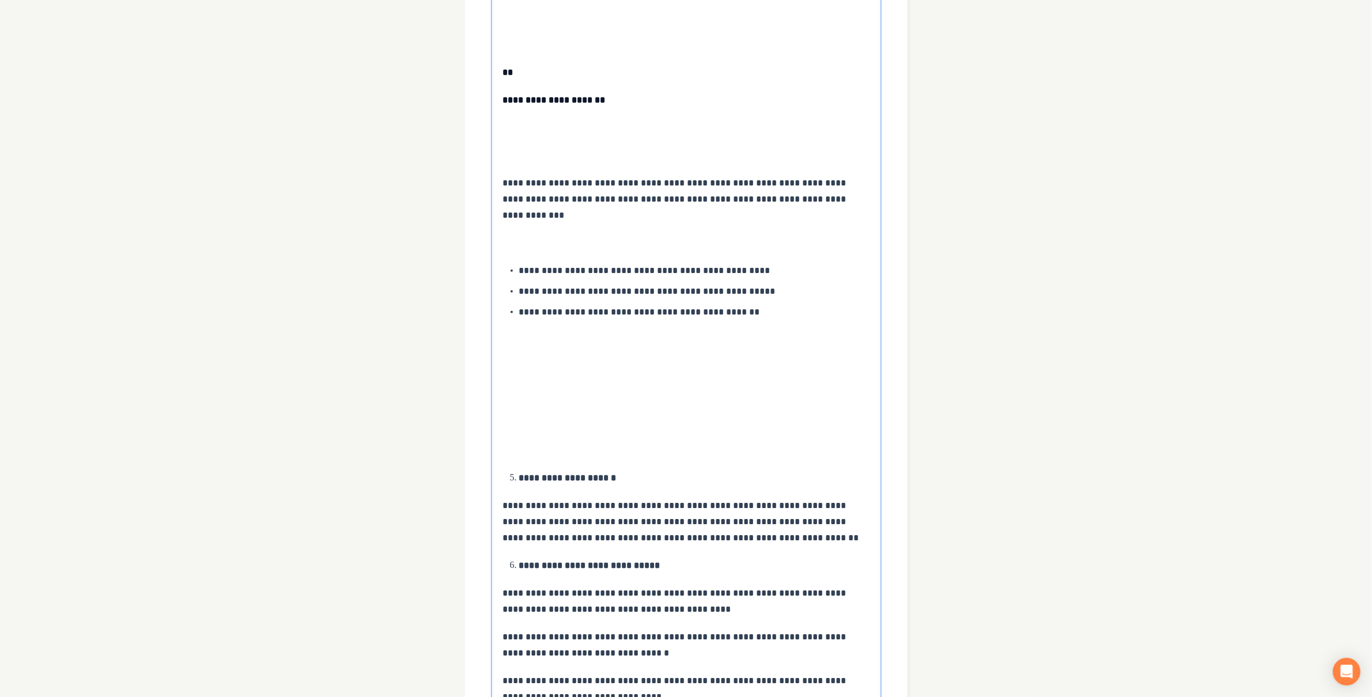
scroll to position [1738, 0]
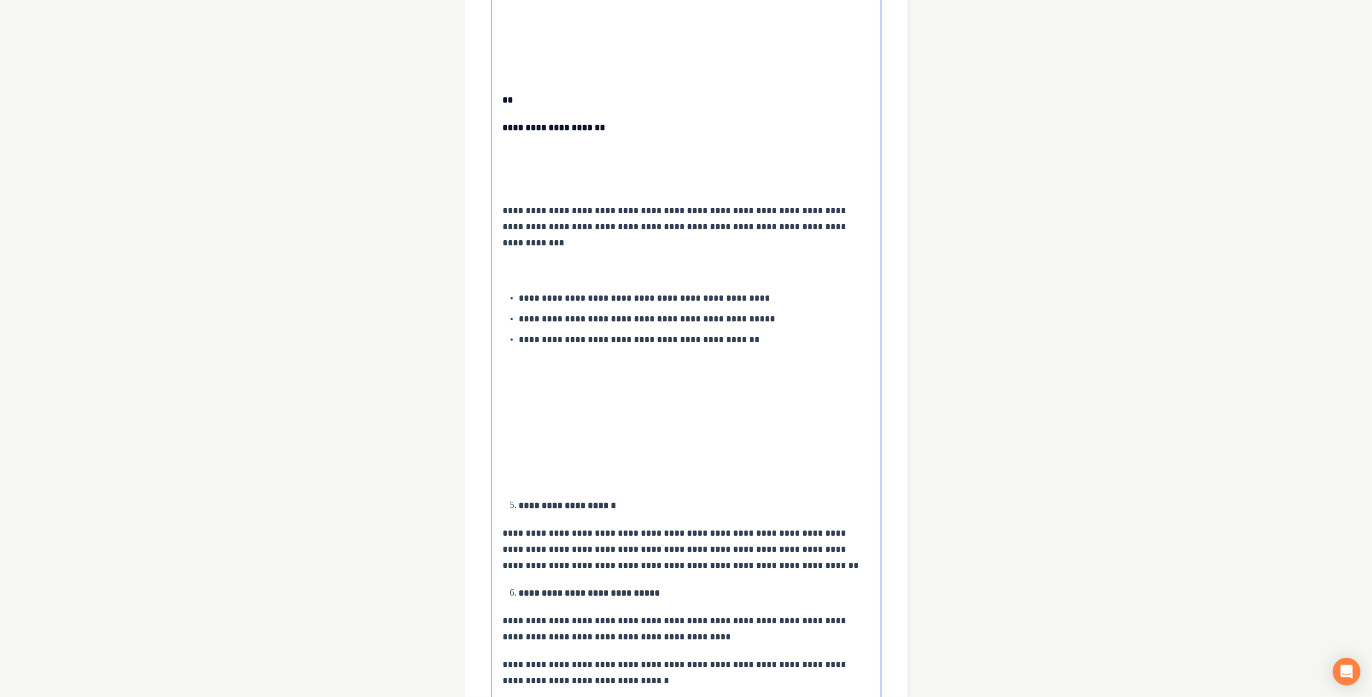
click at [547, 470] on p at bounding box center [686, 478] width 366 height 16
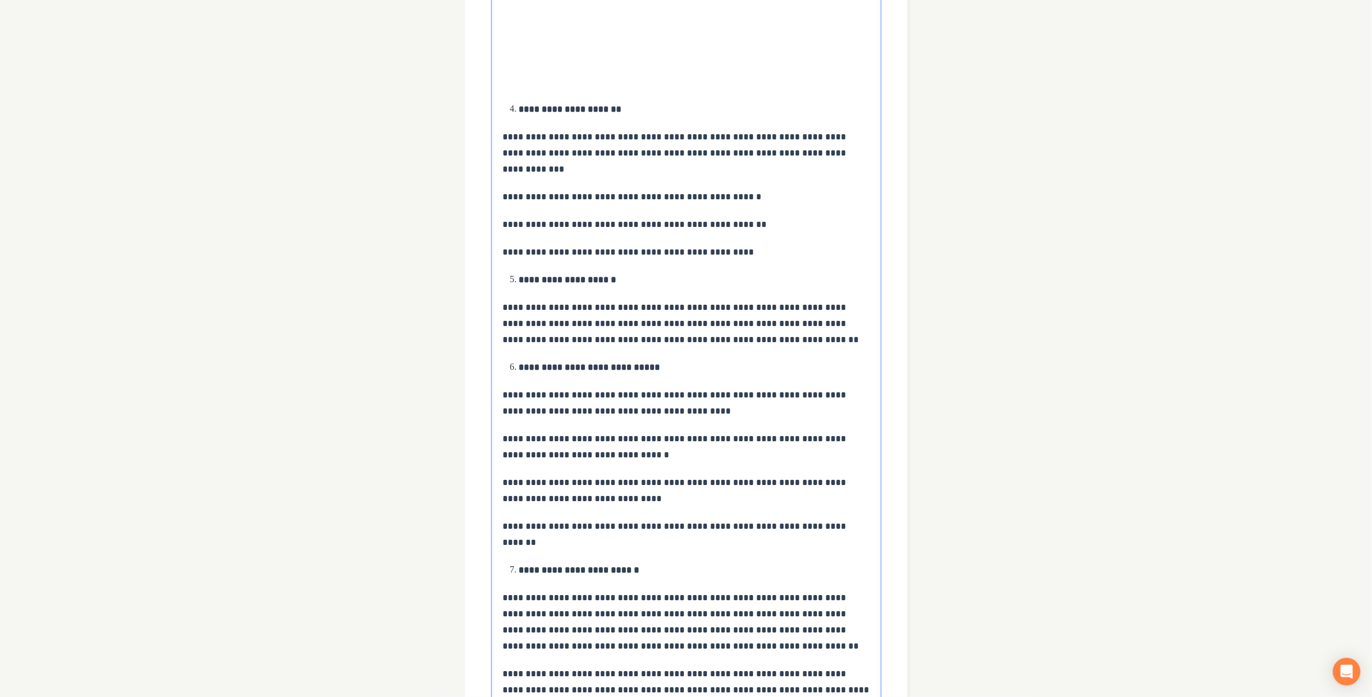
scroll to position [1458, 0]
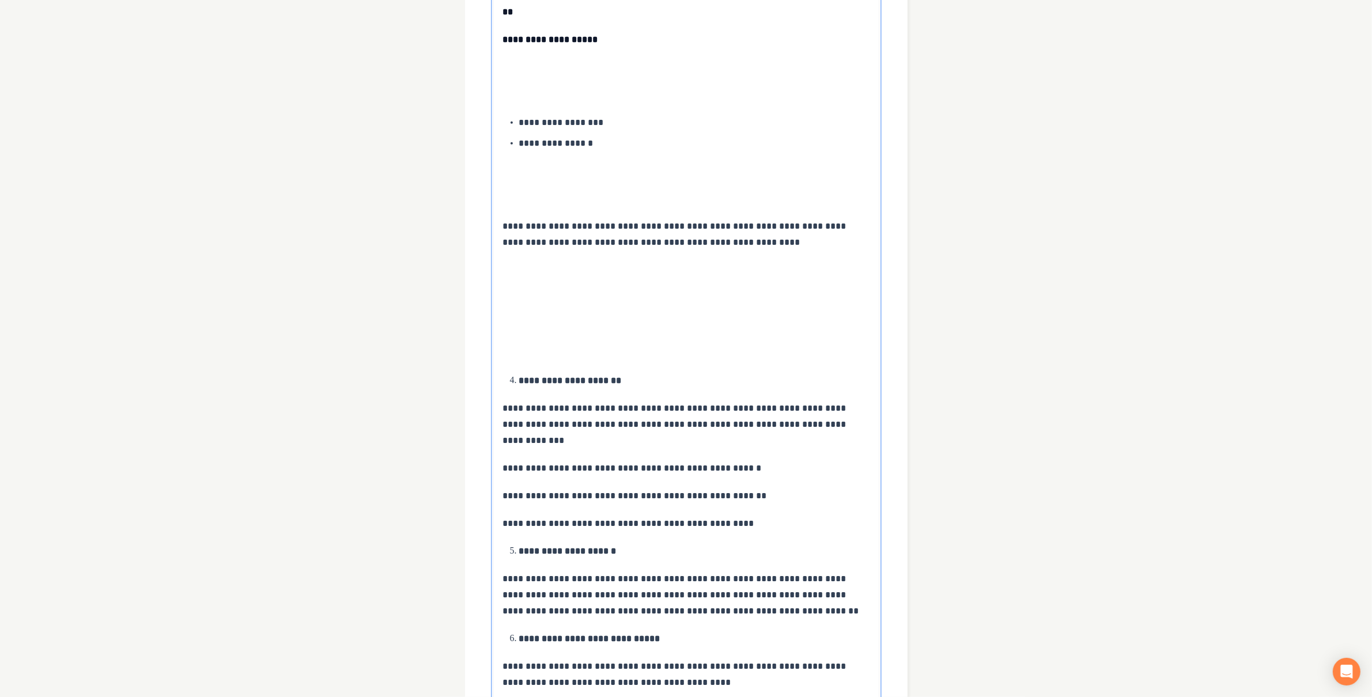
click at [608, 345] on p at bounding box center [686, 353] width 366 height 16
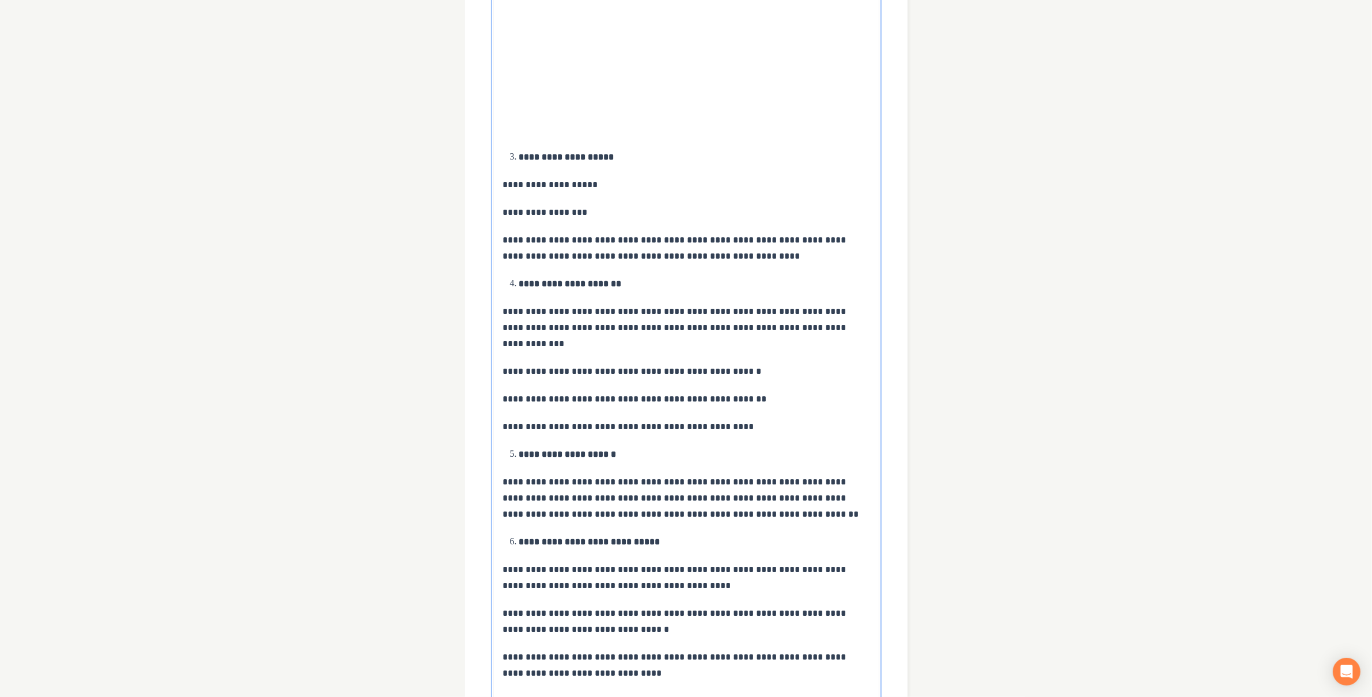
scroll to position [859, 0]
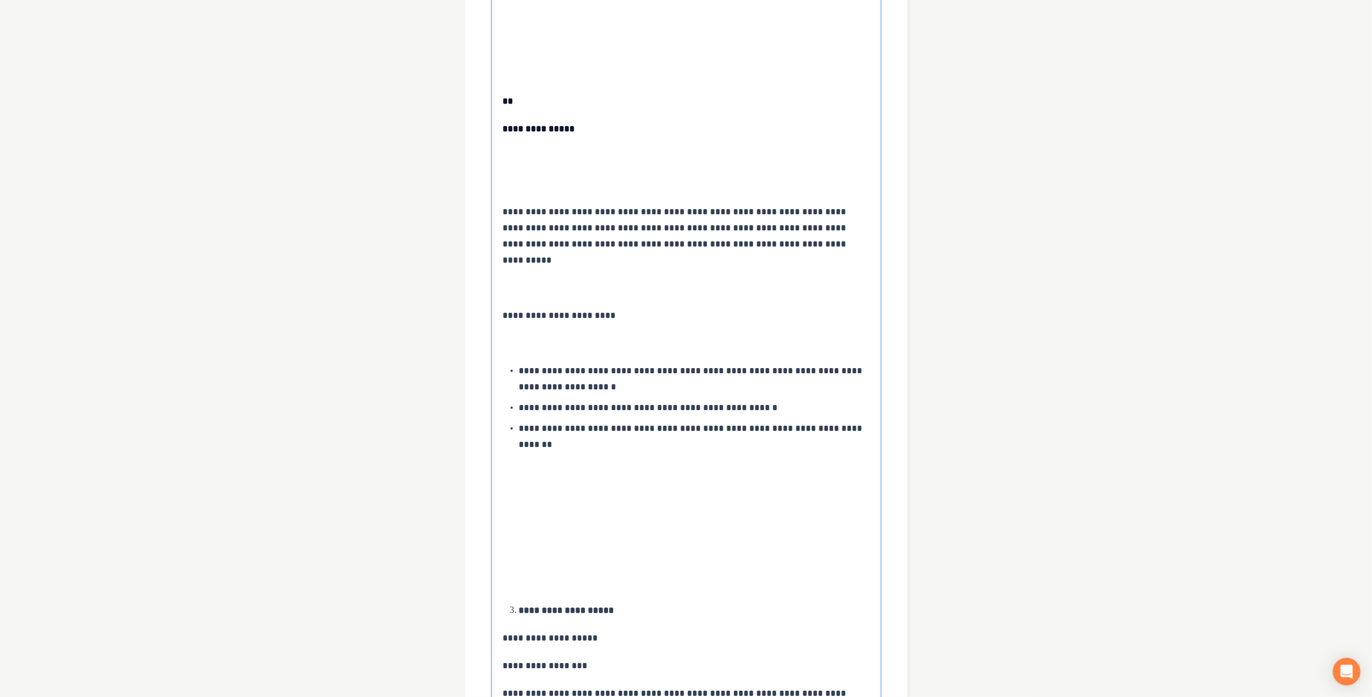
click at [546, 575] on p at bounding box center [686, 583] width 366 height 16
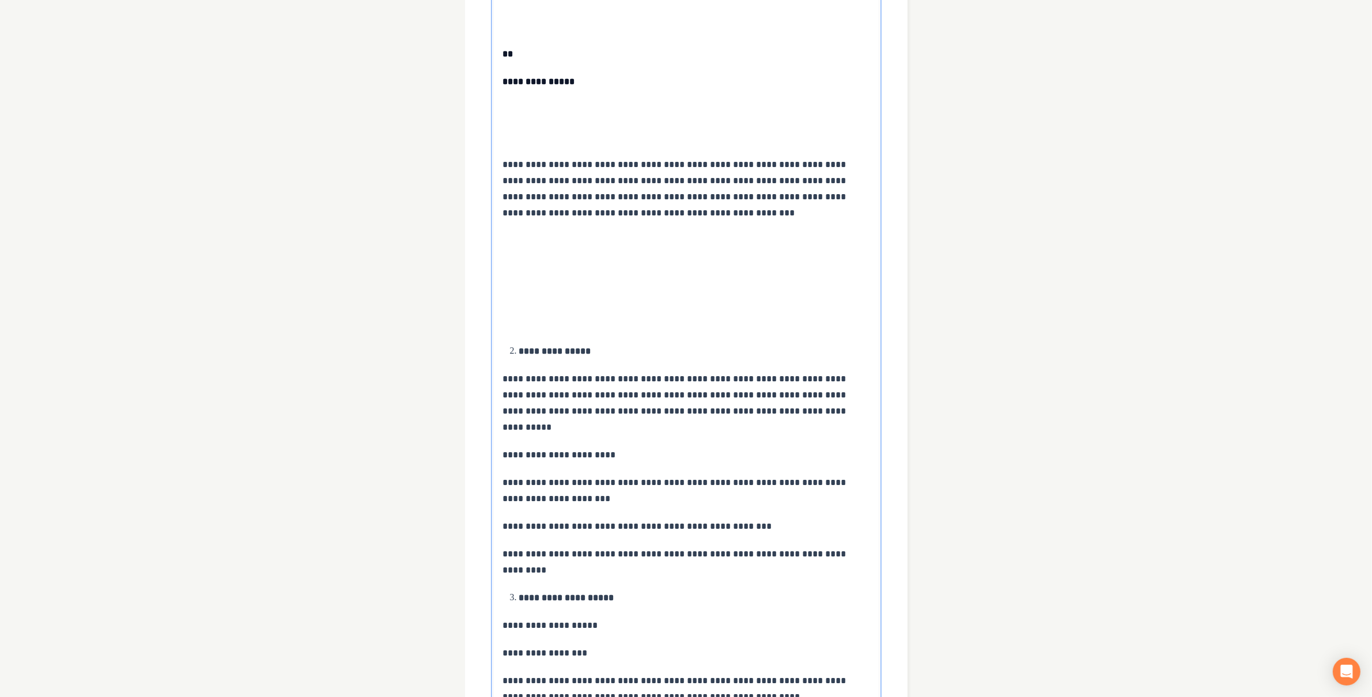
scroll to position [535, 0]
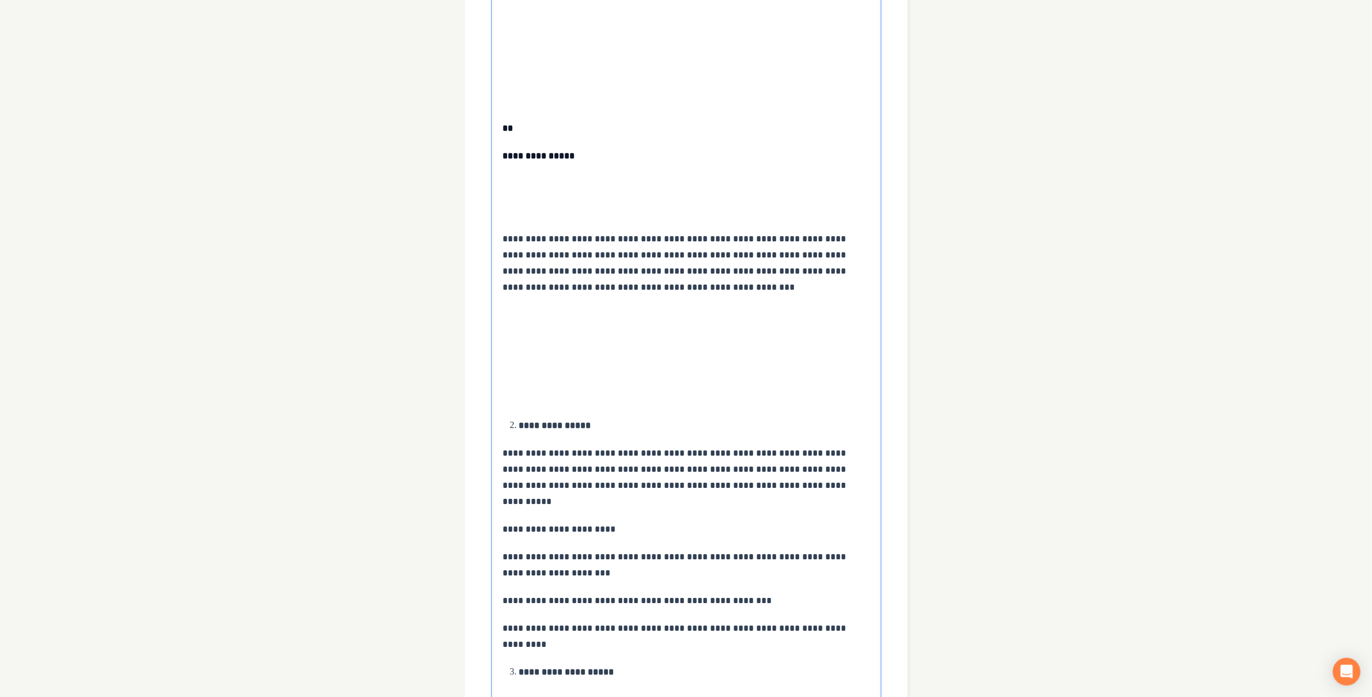
click at [551, 395] on div "**********" at bounding box center [686, 540] width 385 height 1714
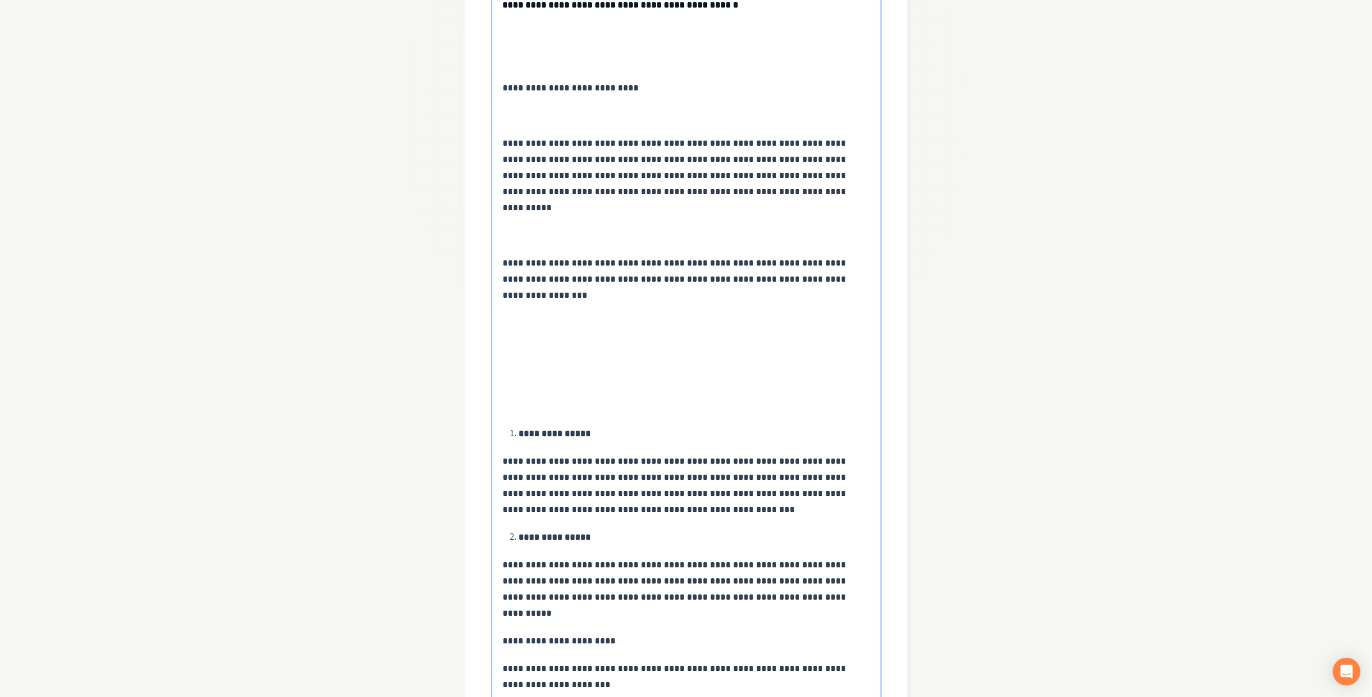
scroll to position [211, 0]
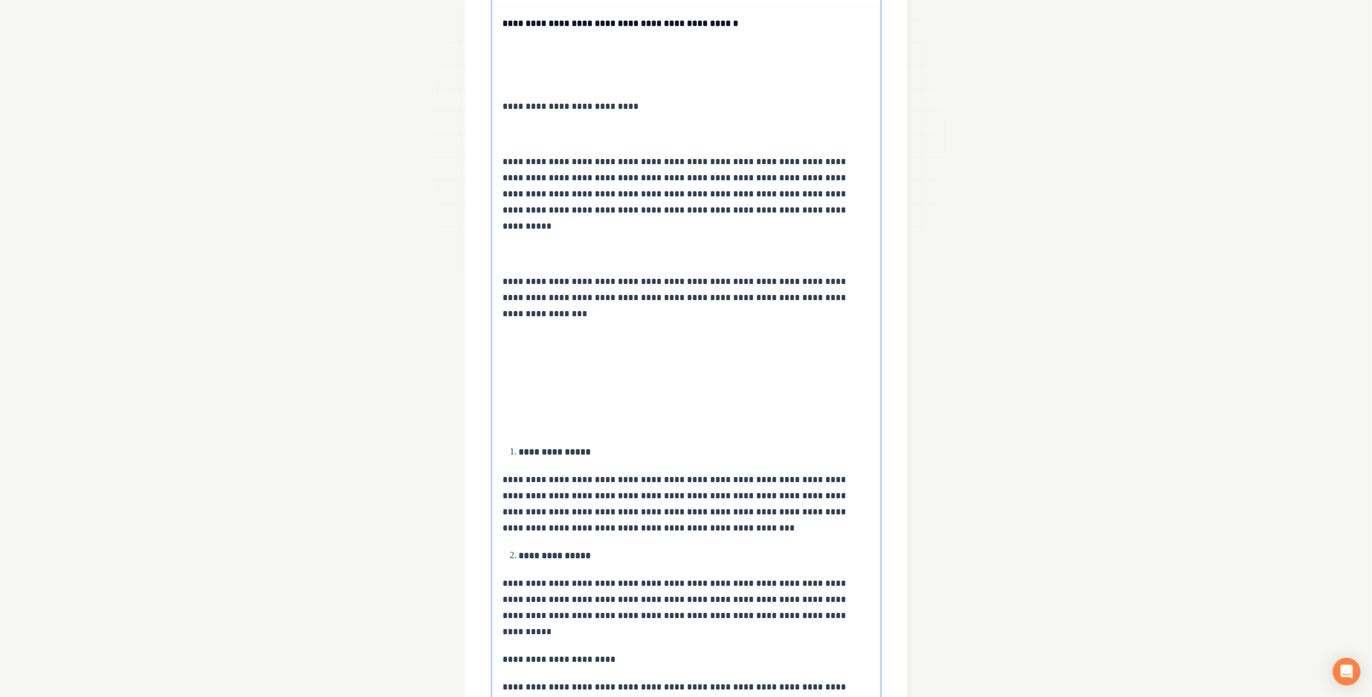
click at [546, 417] on p at bounding box center [686, 425] width 366 height 16
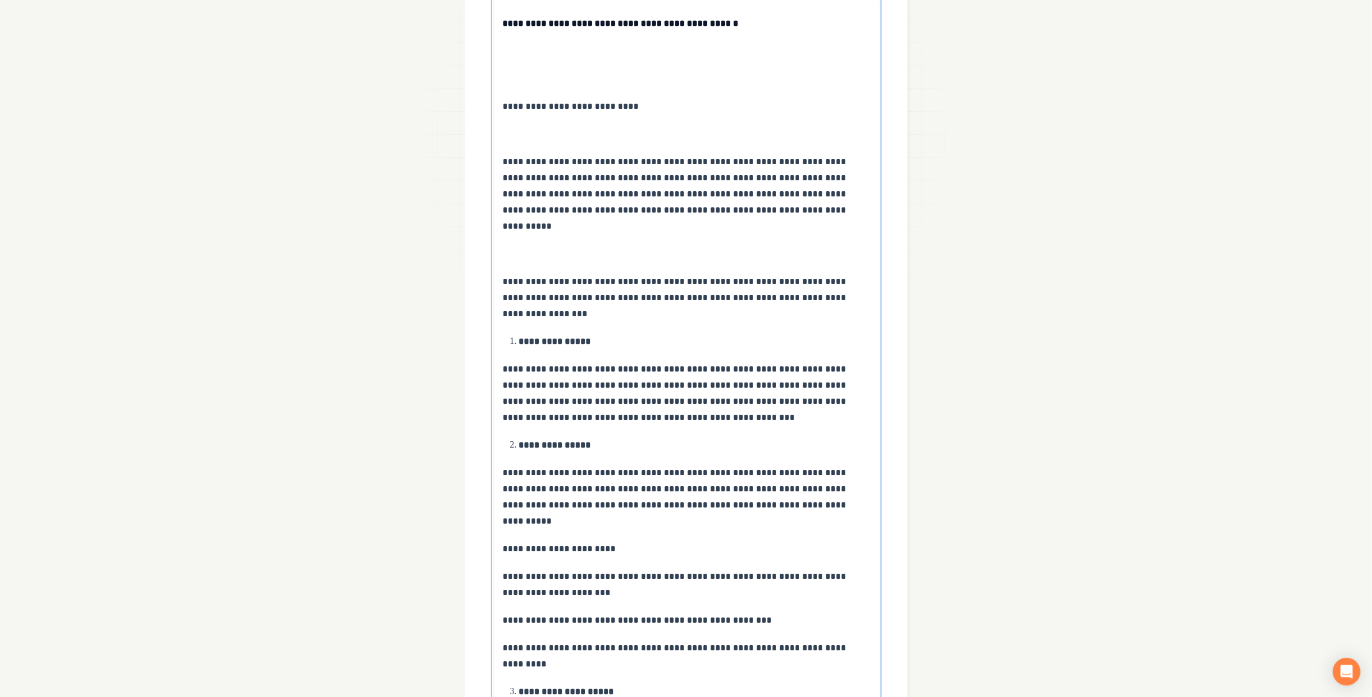
click at [529, 246] on p at bounding box center [686, 254] width 366 height 16
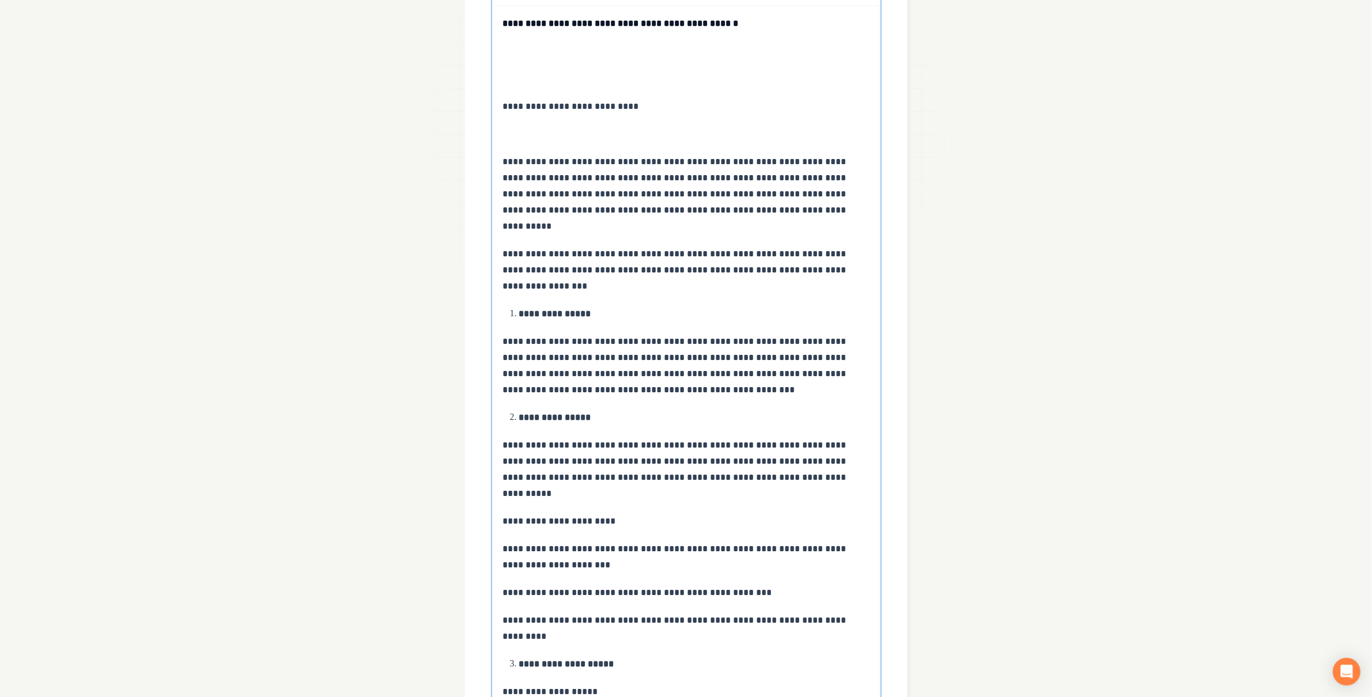
scroll to position [0, 0]
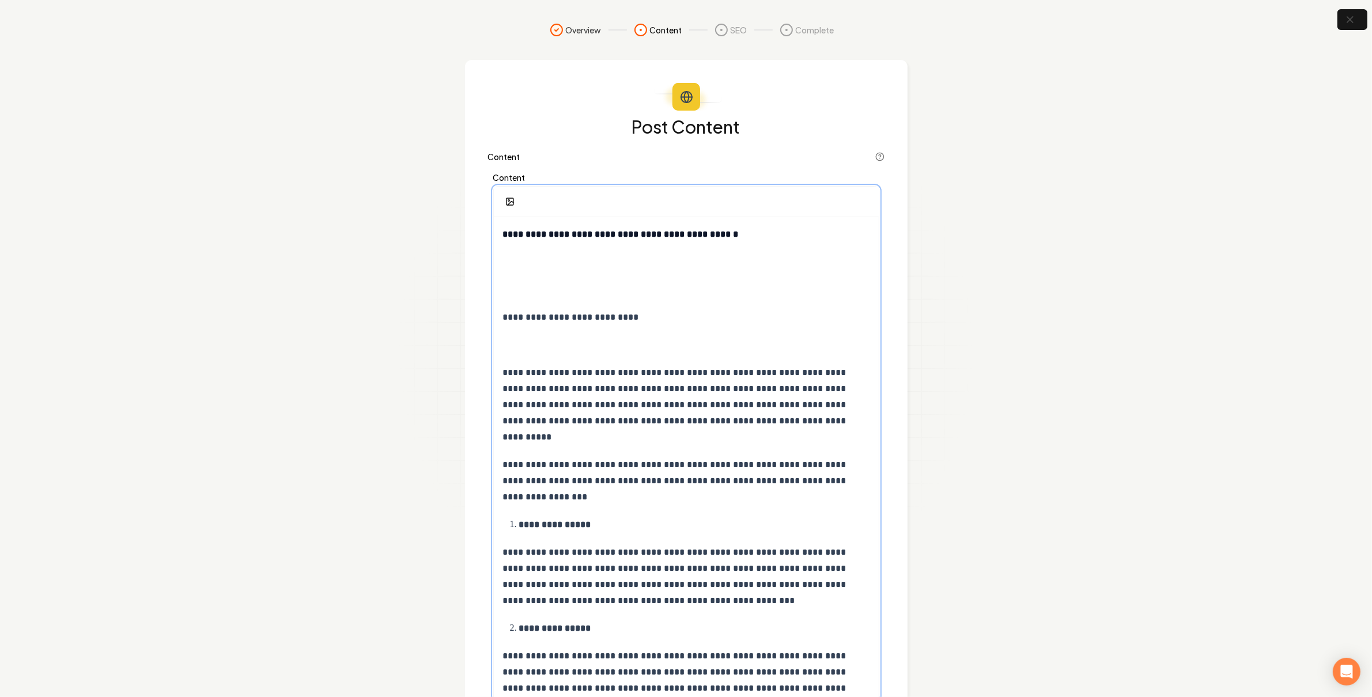
click at [546, 351] on p at bounding box center [686, 345] width 366 height 16
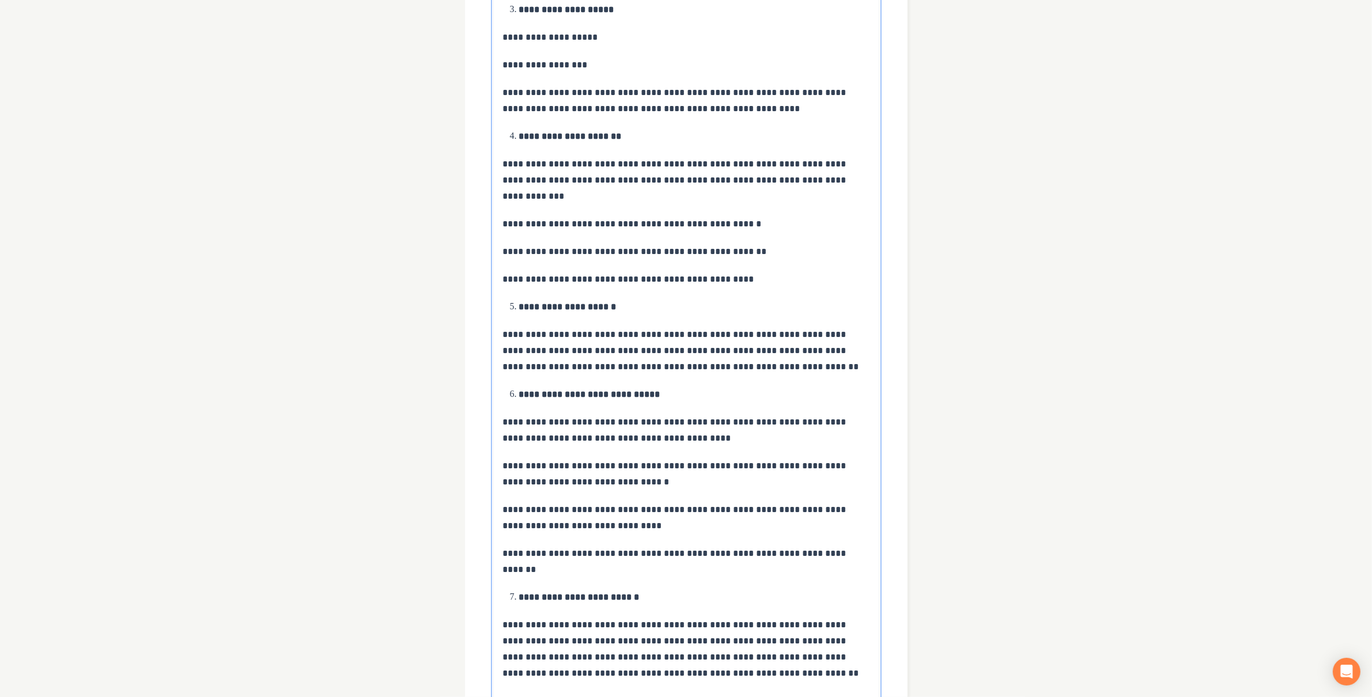
scroll to position [860, 0]
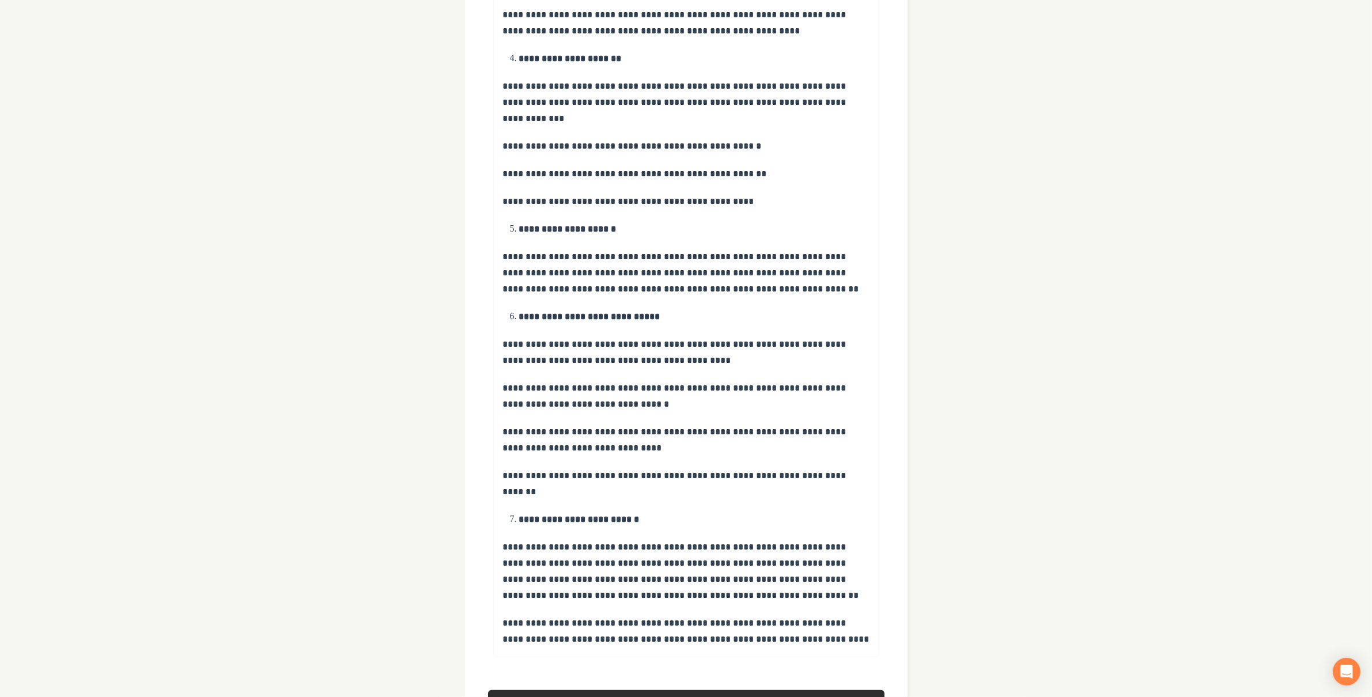
click at [611, 690] on button "Next" at bounding box center [686, 702] width 396 height 25
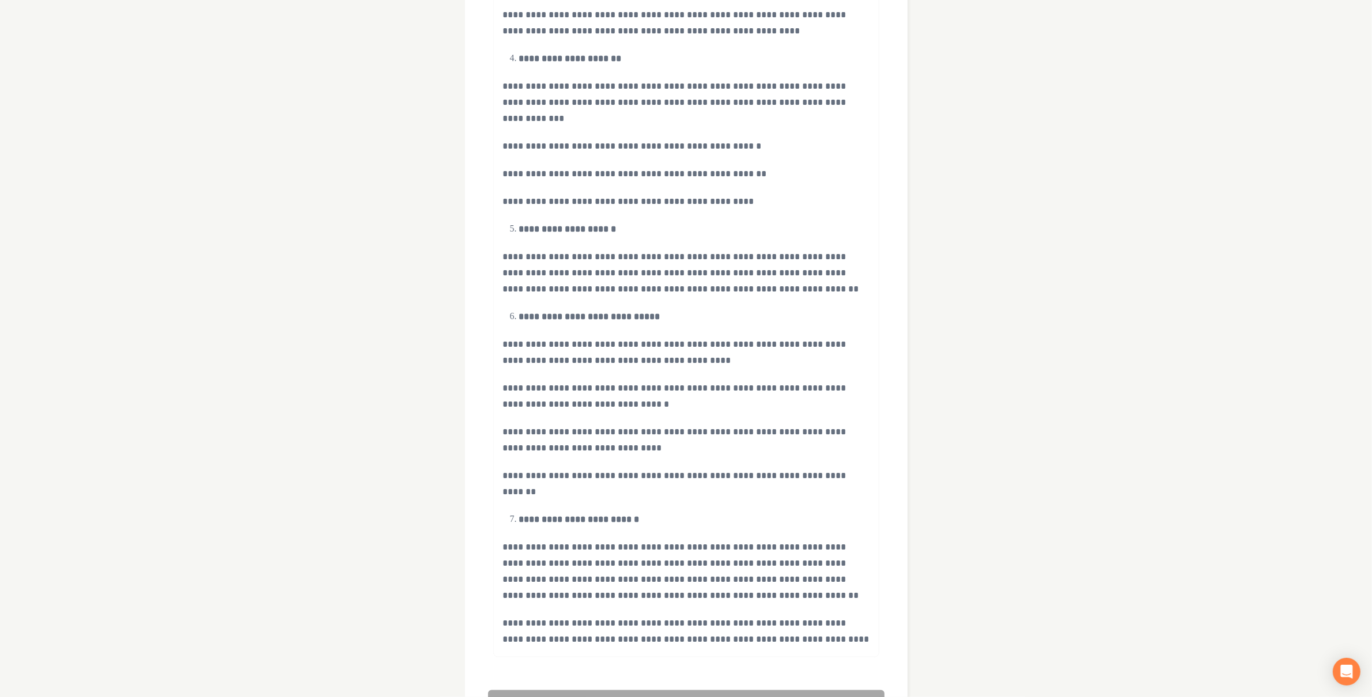
scroll to position [0, 0]
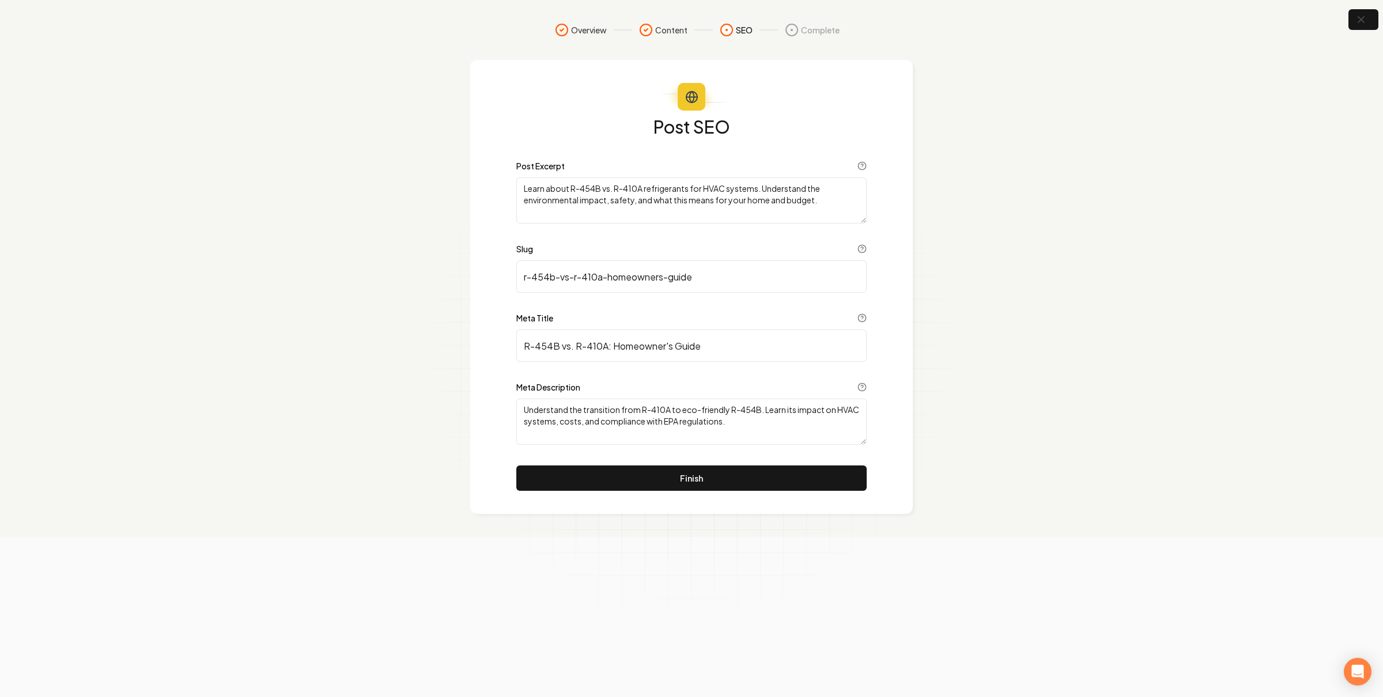
click at [663, 417] on textarea "Understand the transition from R-410A to eco-friendly R-454B. Learn its impact …" at bounding box center [691, 422] width 350 height 46
paste textarea "Learn the key differences between R-454B and R-410A refrigerants, why the HVAC …"
type textarea "Learn the key differences between R-454B and R-410A refrigerants, why the HVAC …"
click at [650, 479] on button "Finish" at bounding box center [691, 477] width 350 height 25
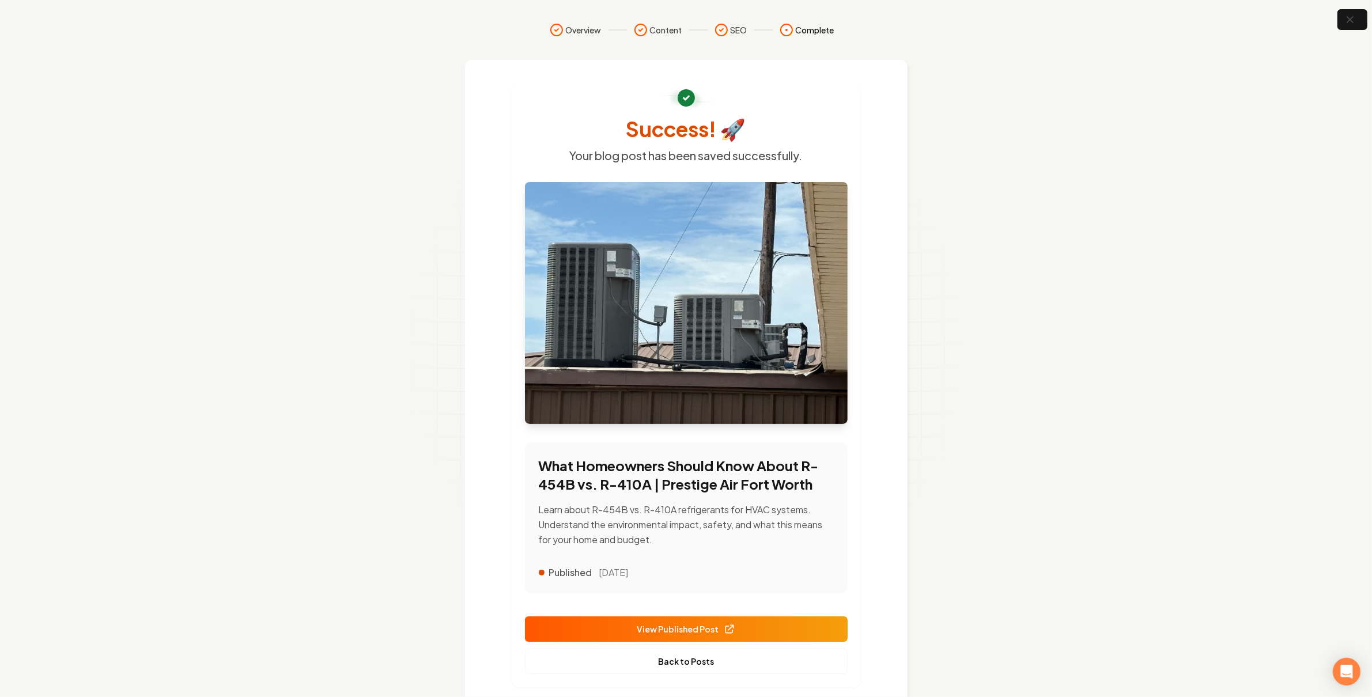
click at [728, 633] on icon at bounding box center [728, 628] width 7 height 7
click at [691, 654] on link "Back to Posts" at bounding box center [686, 661] width 323 height 25
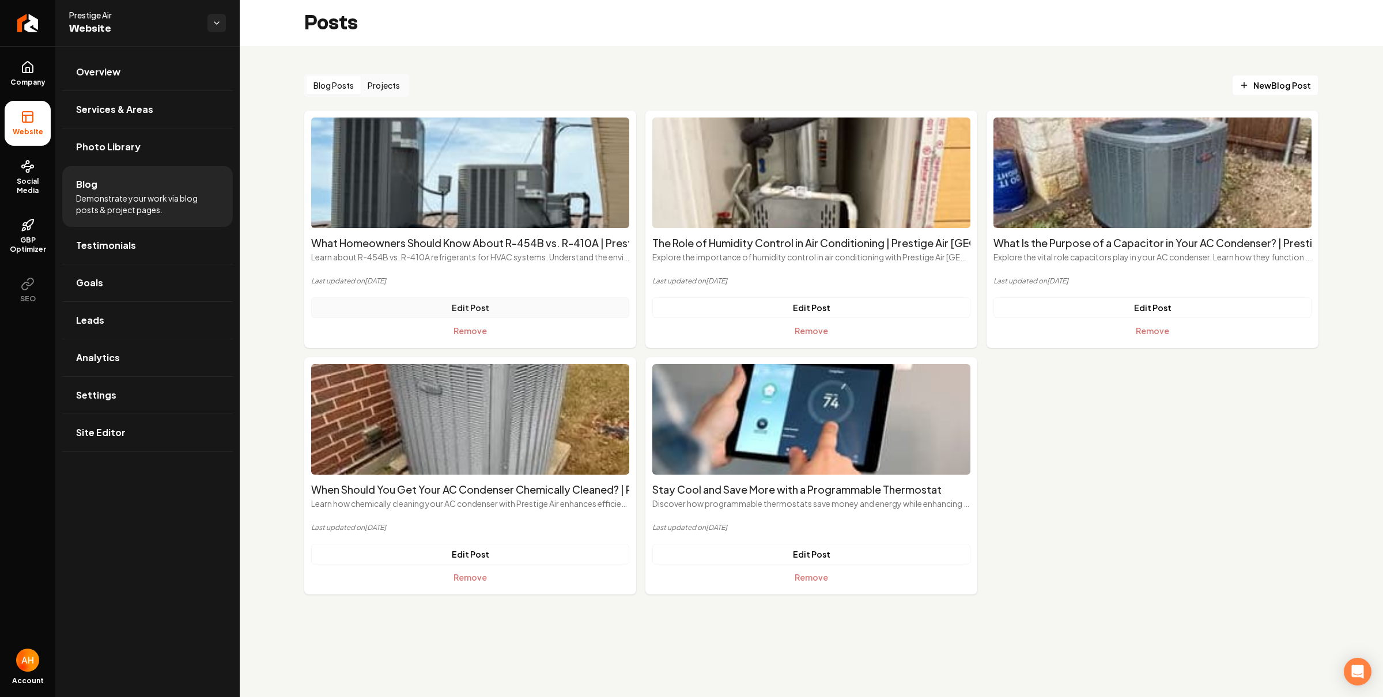
click at [488, 303] on link "Edit Post" at bounding box center [470, 307] width 318 height 21
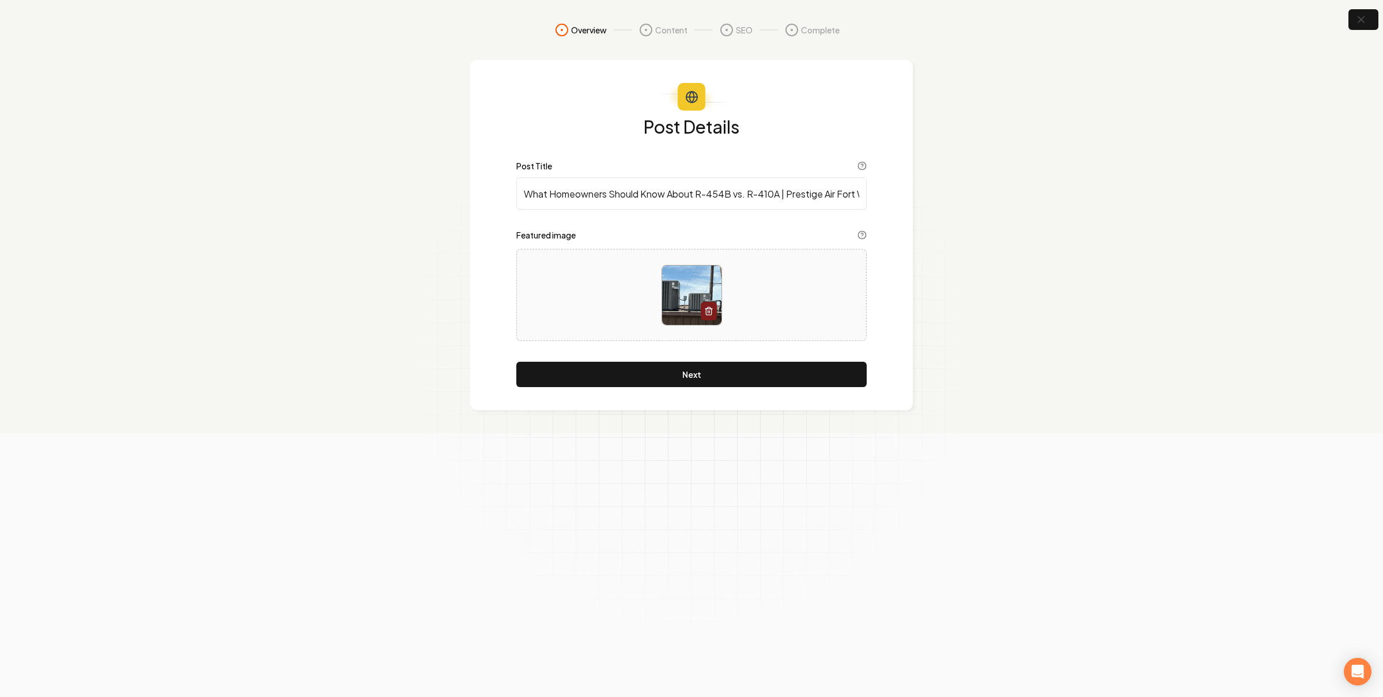
click at [482, 308] on div "Post Details Post Title What Homeowners Should Know About R-454B vs. R-410A | P…" at bounding box center [691, 235] width 442 height 350
click at [661, 368] on button "Next" at bounding box center [691, 374] width 350 height 25
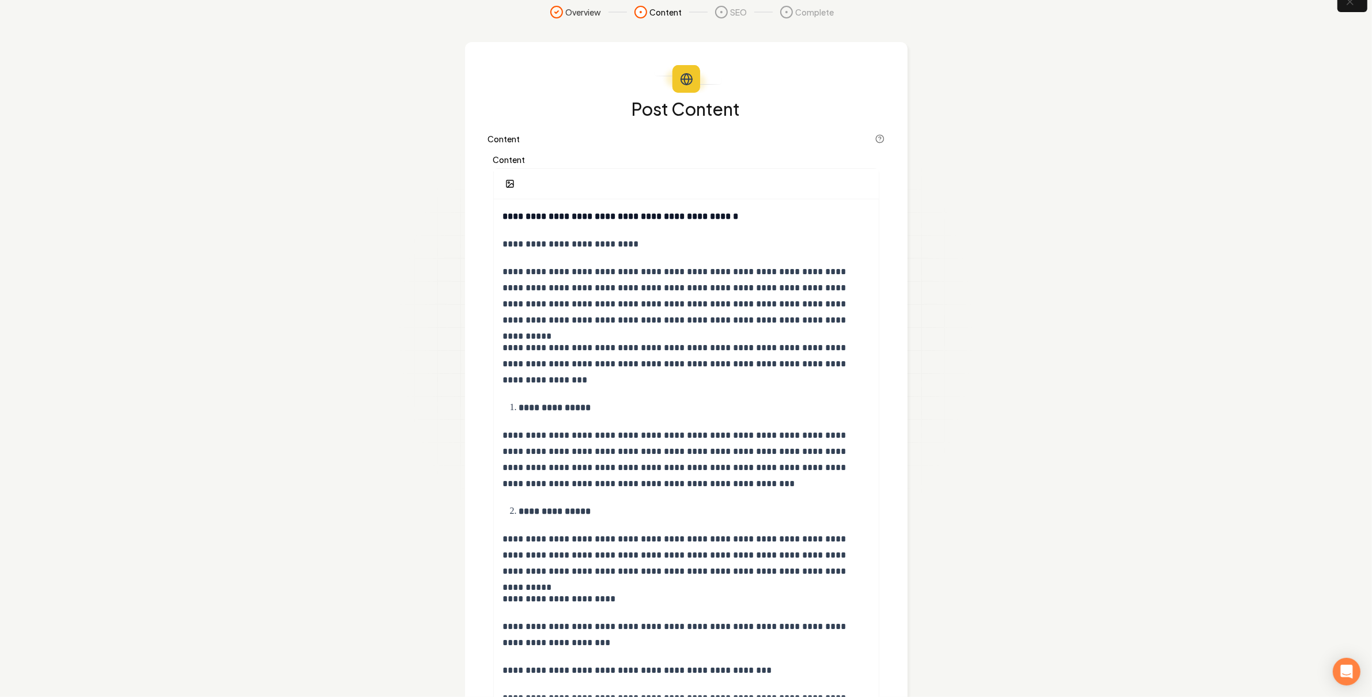
scroll to position [99, 0]
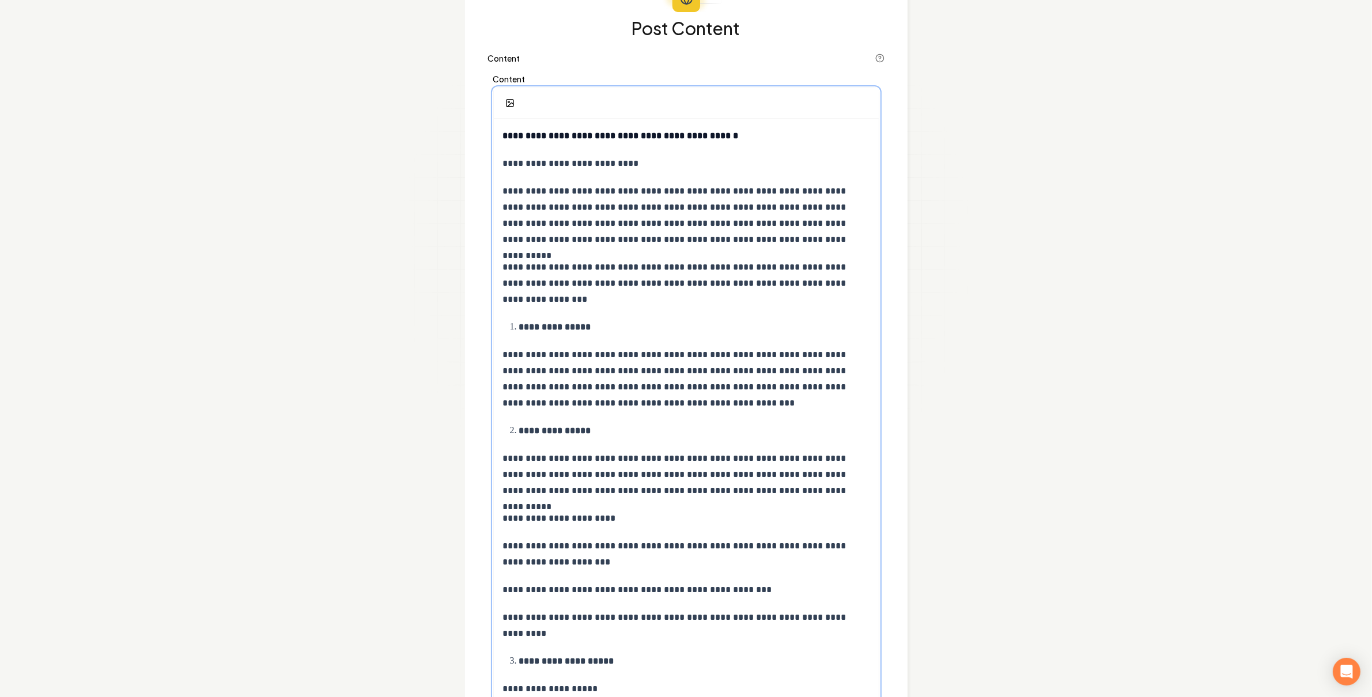
click at [520, 435] on strong "**********" at bounding box center [555, 430] width 72 height 9
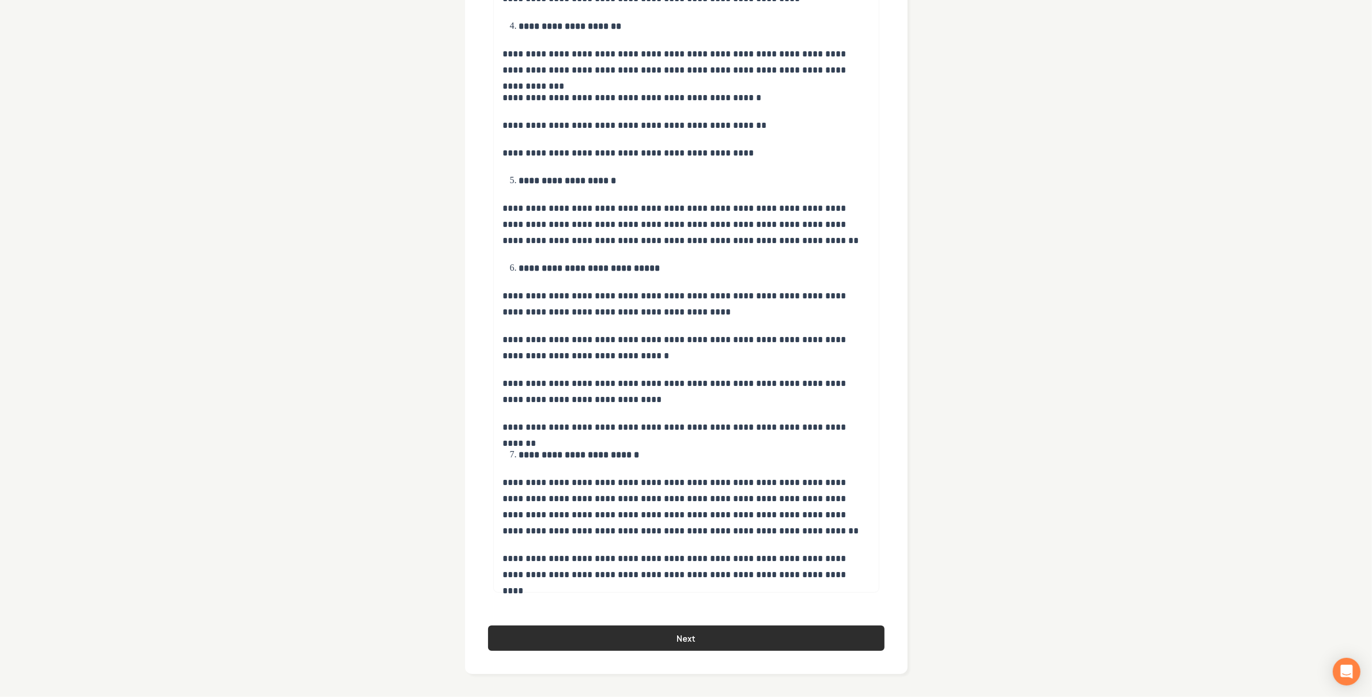
drag, startPoint x: 637, startPoint y: 637, endPoint x: 642, endPoint y: 626, distance: 11.9
click at [637, 637] on button "Next" at bounding box center [686, 638] width 396 height 25
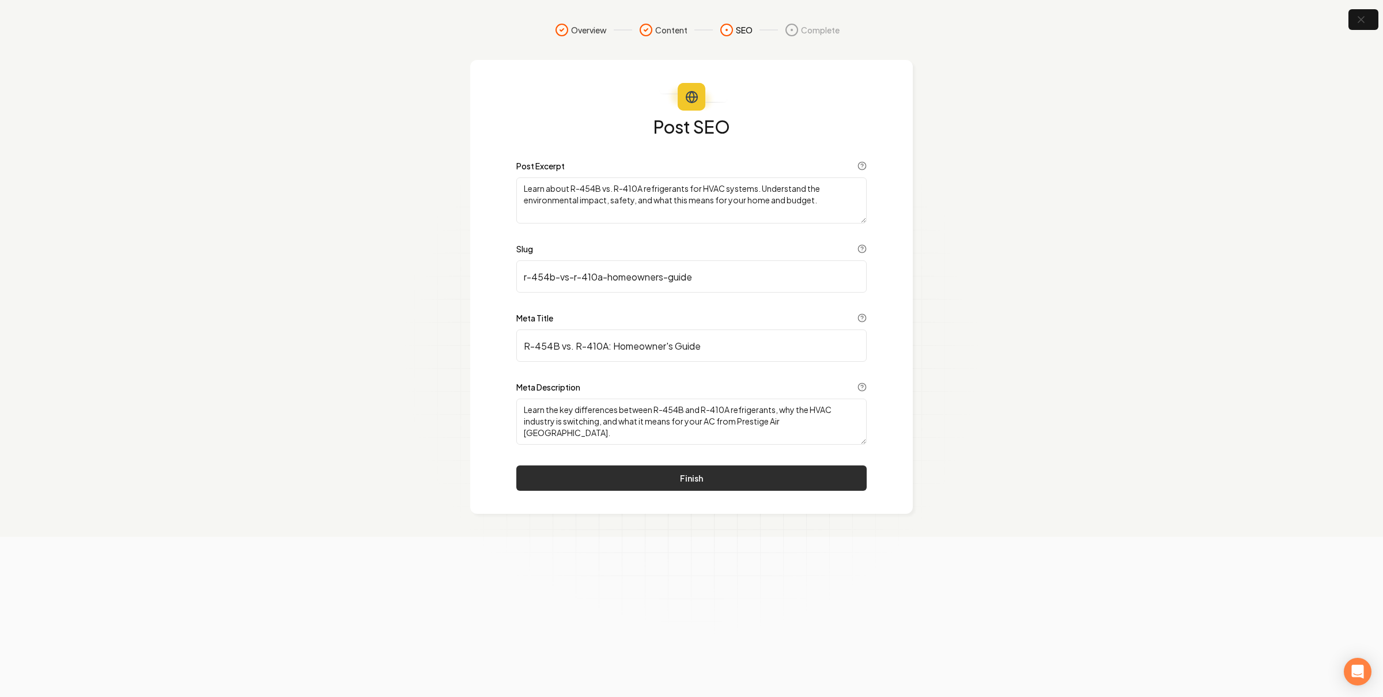
drag, startPoint x: 699, startPoint y: 503, endPoint x: 712, endPoint y: 483, distance: 24.1
click at [699, 502] on div "Post SEO Post Excerpt Learn about R-454B vs. R-410A refrigerants for HVAC syste…" at bounding box center [691, 287] width 442 height 454
click at [711, 482] on button "Finish" at bounding box center [691, 477] width 350 height 25
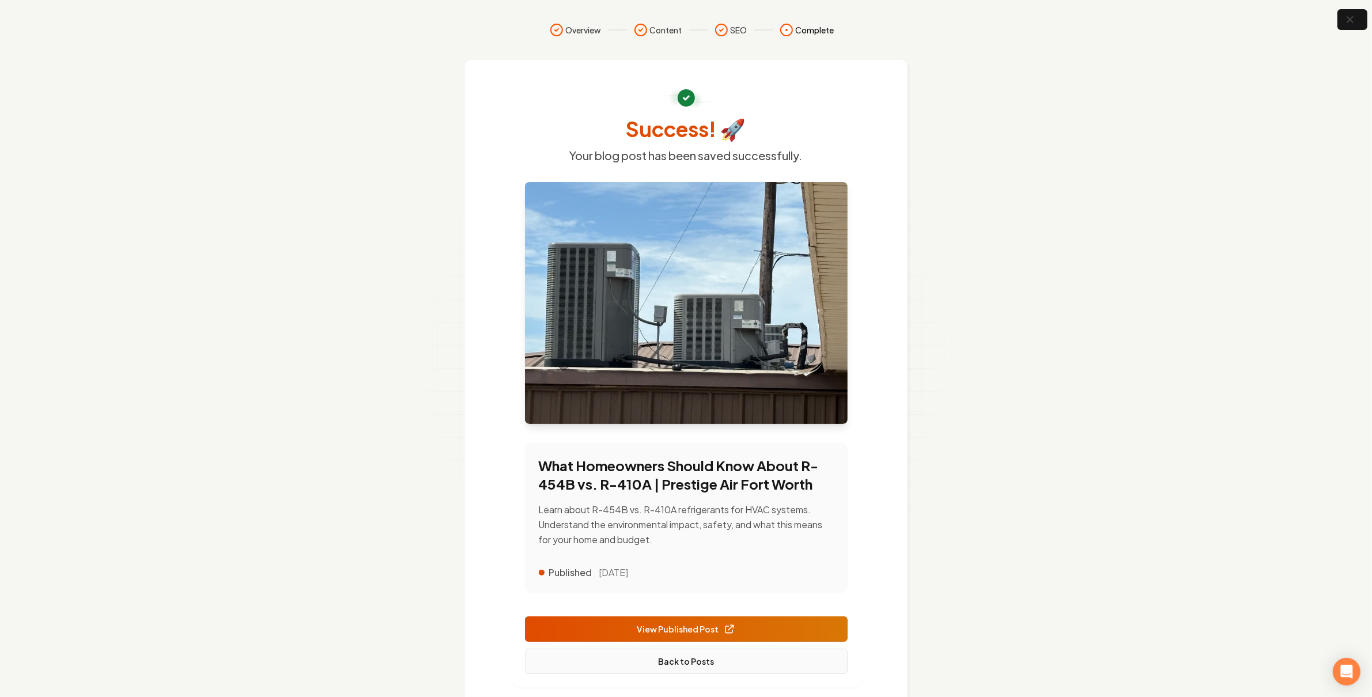
click at [720, 653] on link "Back to Posts" at bounding box center [686, 661] width 323 height 25
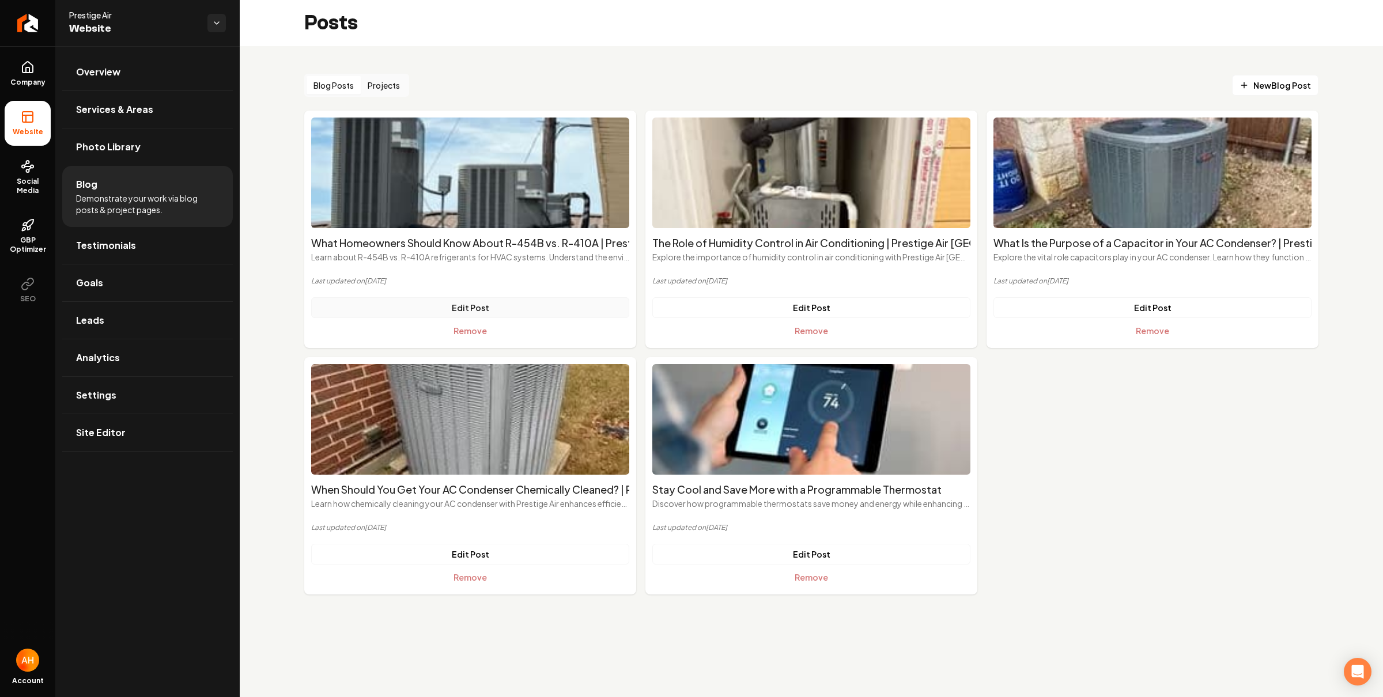
click at [474, 305] on link "Edit Post" at bounding box center [470, 307] width 318 height 21
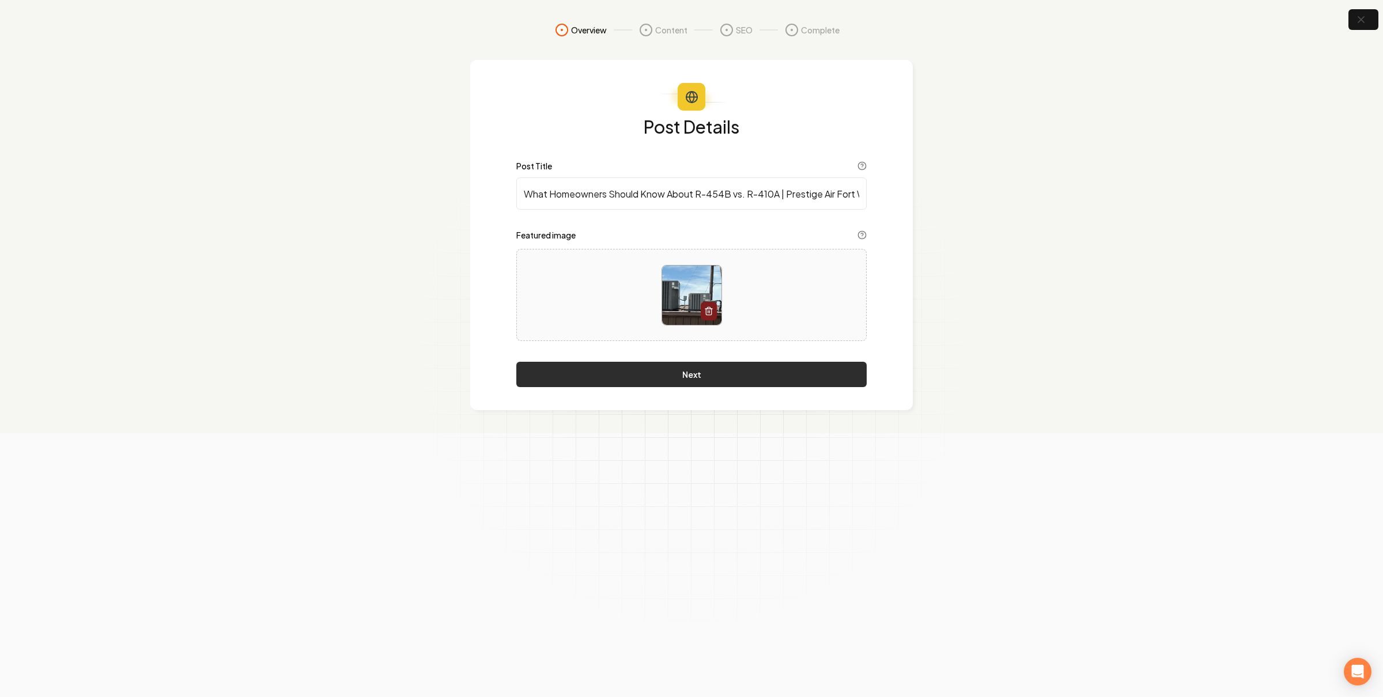
click at [632, 383] on button "Next" at bounding box center [691, 374] width 350 height 25
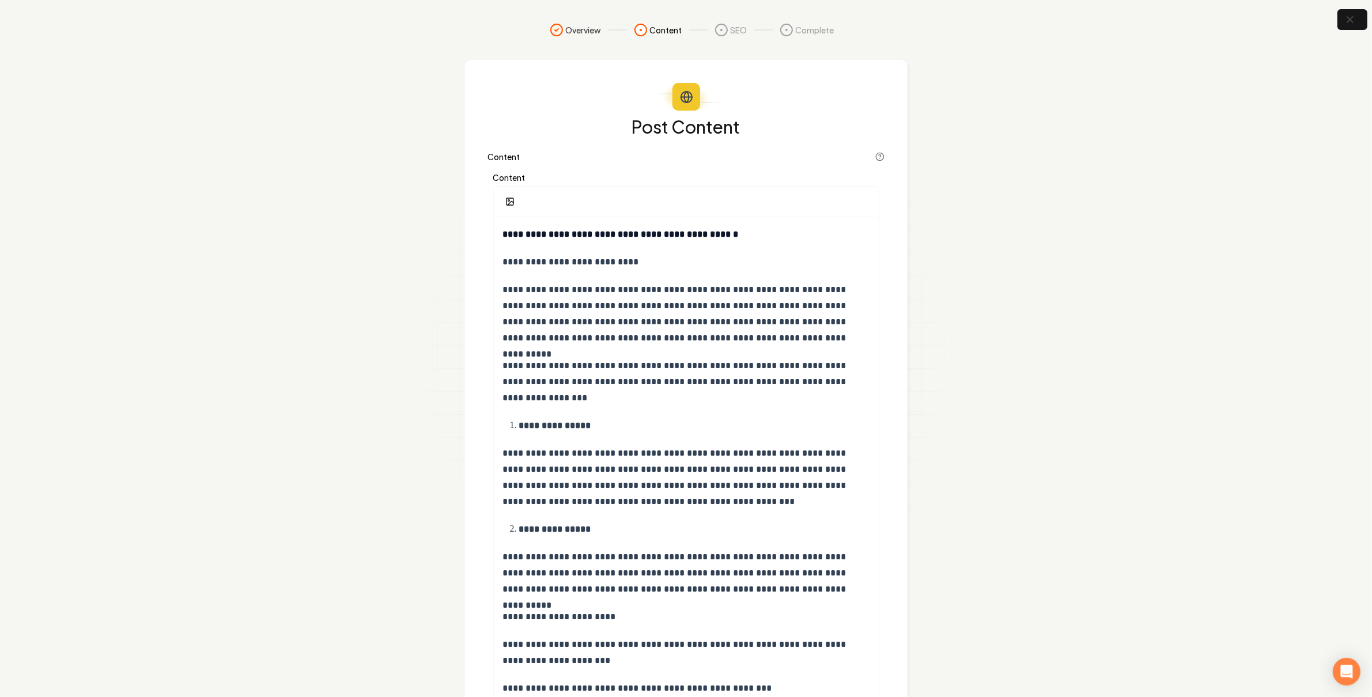
scroll to position [41, 0]
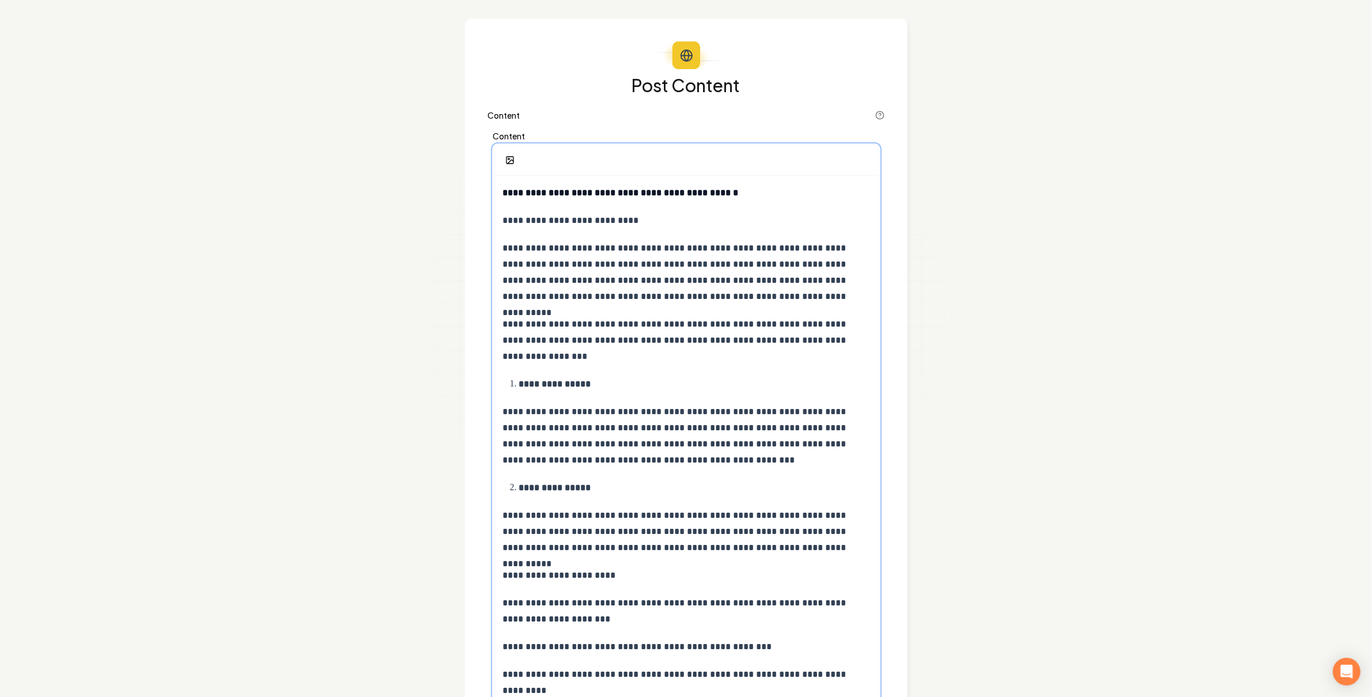
click at [519, 491] on strong "**********" at bounding box center [555, 487] width 72 height 9
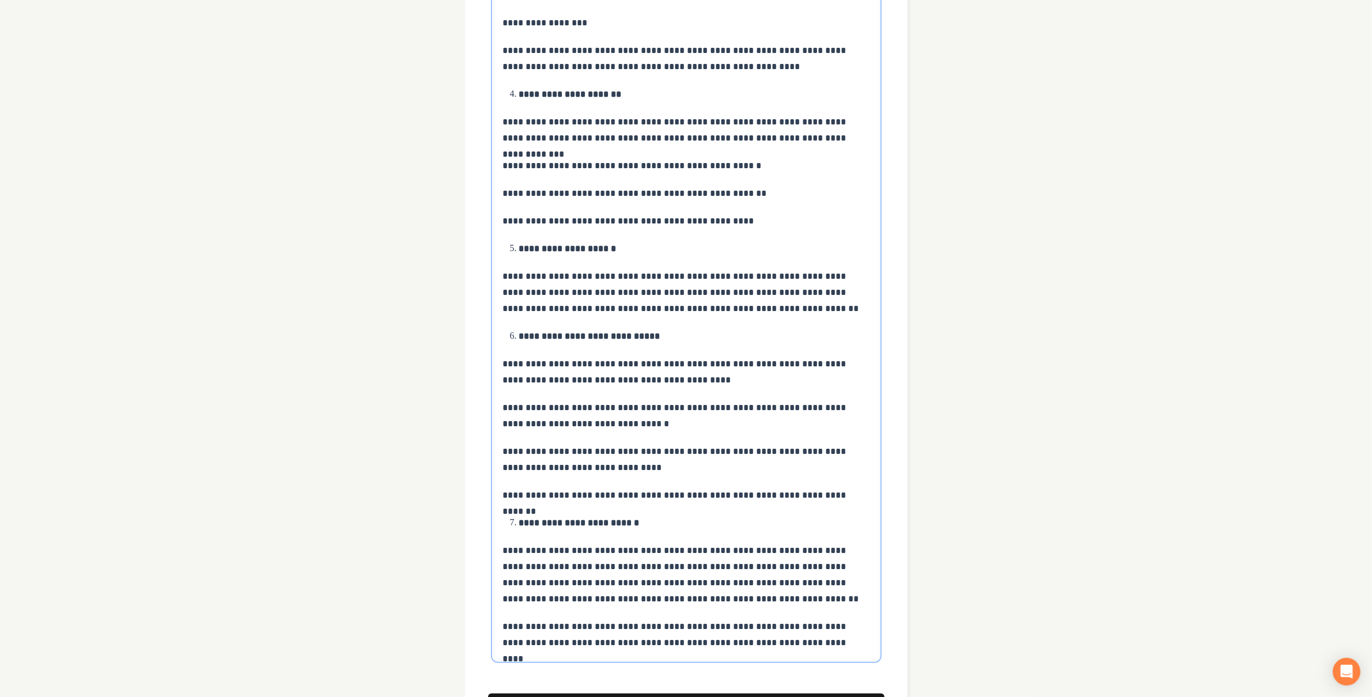
scroll to position [860, 0]
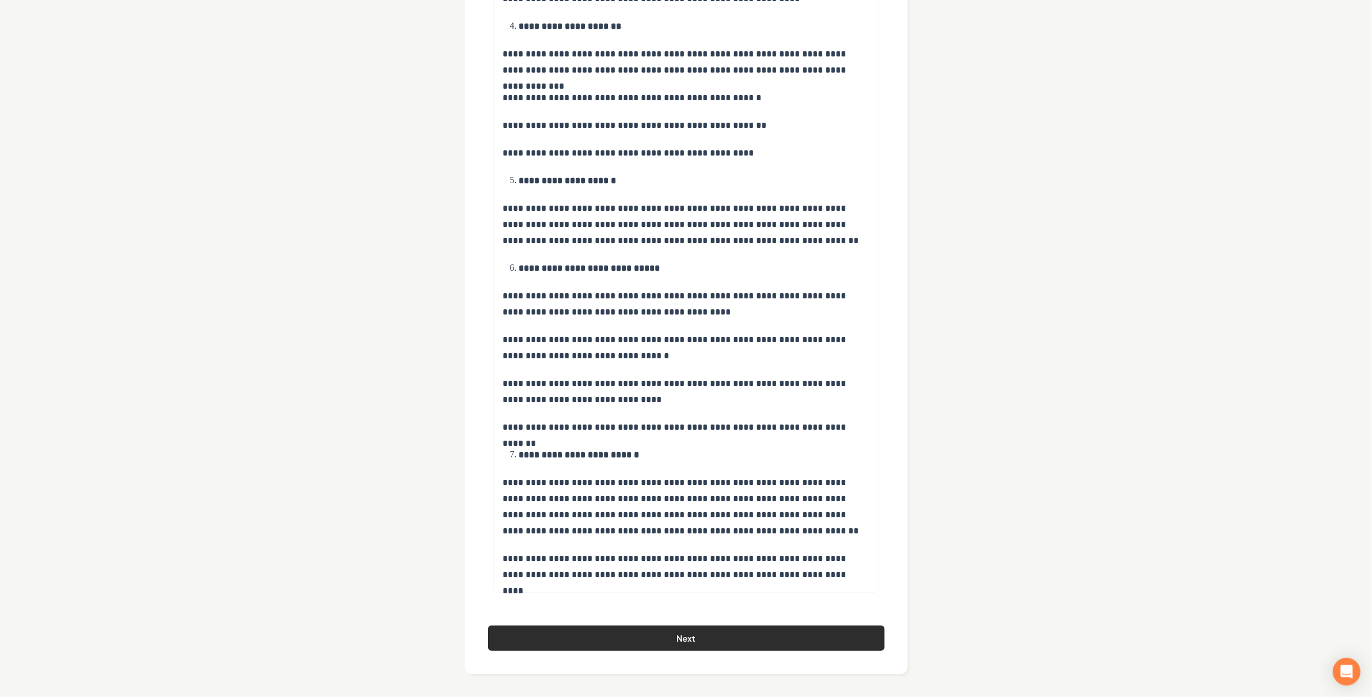
click at [724, 645] on button "Next" at bounding box center [686, 638] width 396 height 25
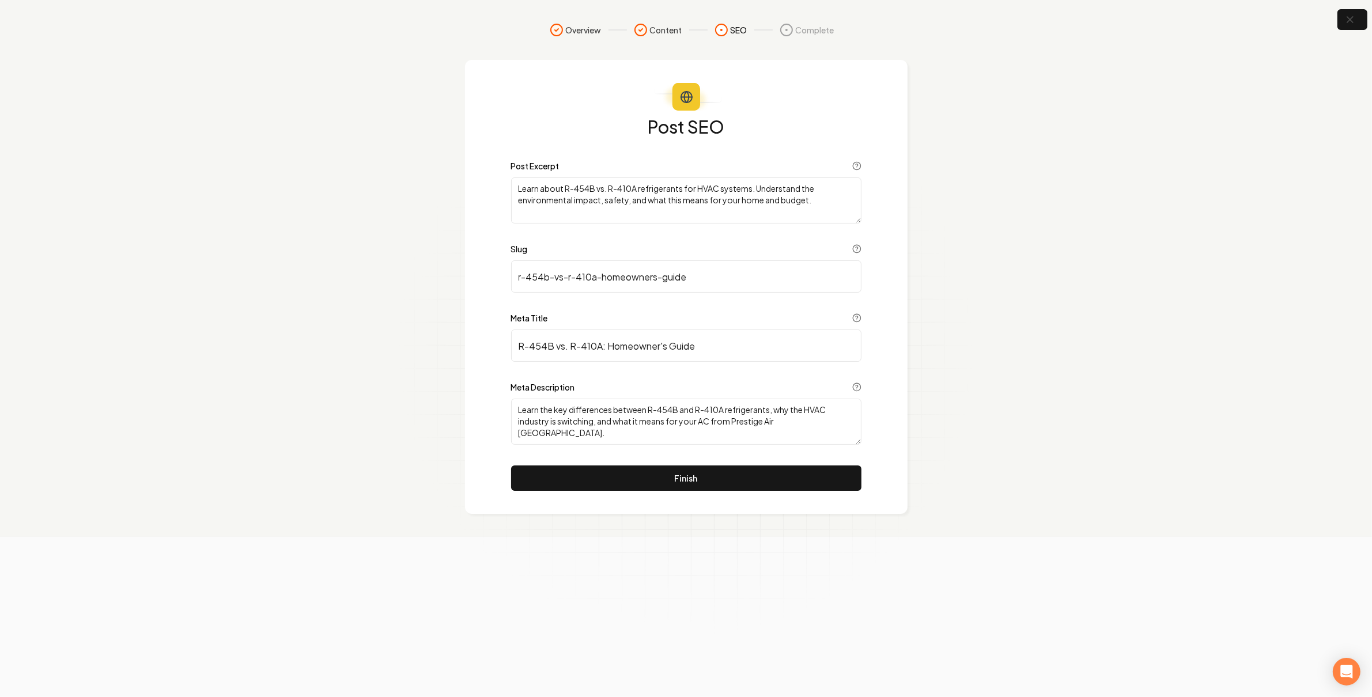
scroll to position [0, 0]
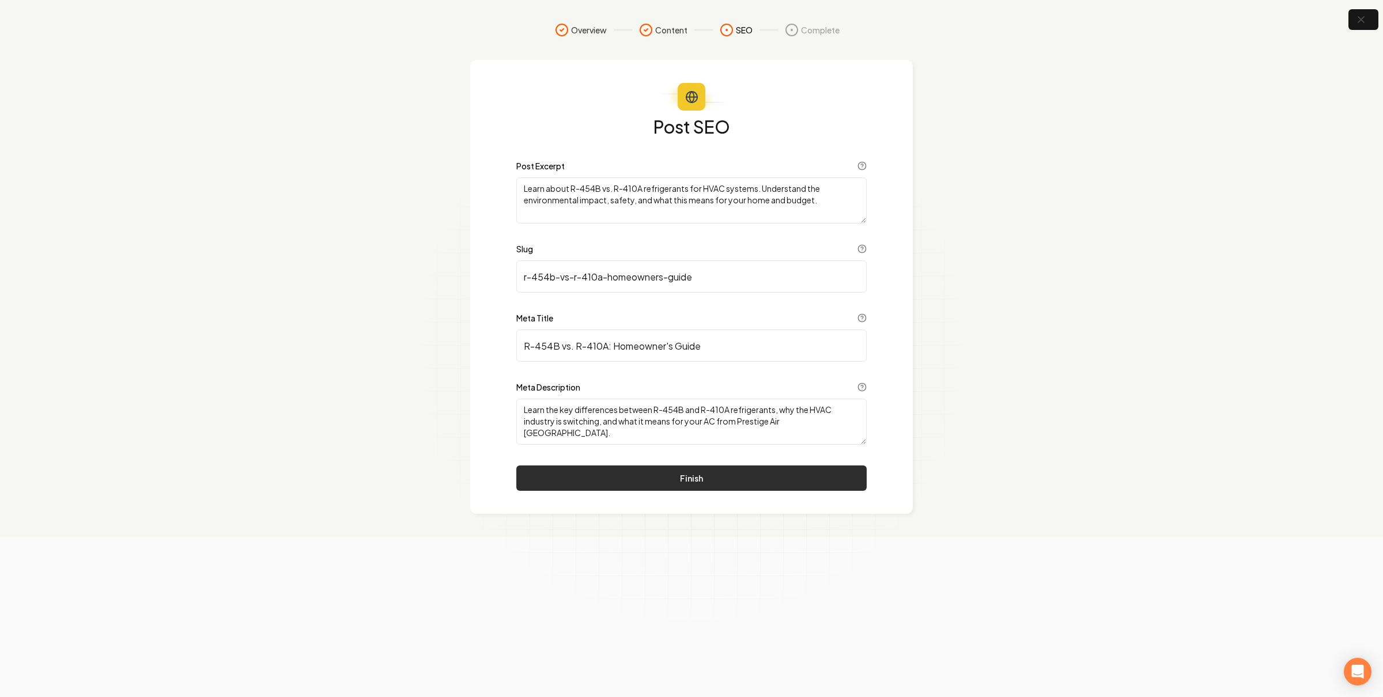
click at [764, 474] on button "Finish" at bounding box center [691, 477] width 350 height 25
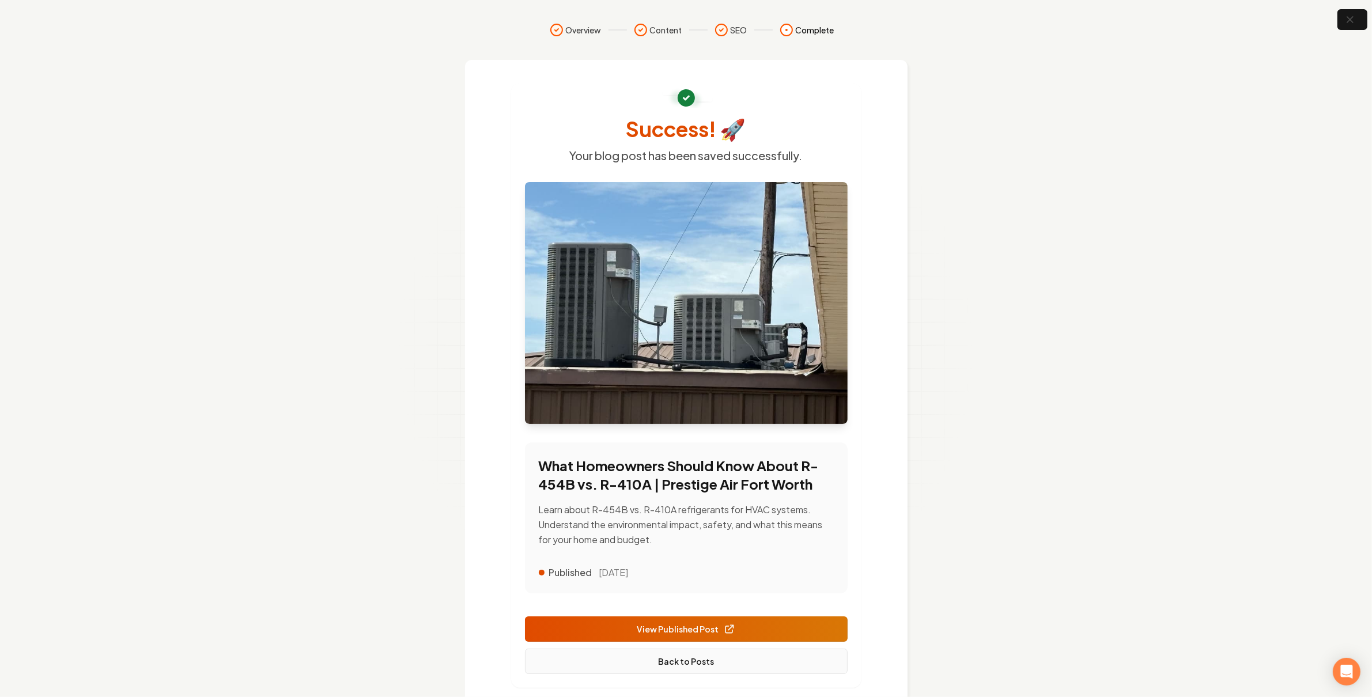
click at [706, 663] on link "Back to Posts" at bounding box center [686, 661] width 323 height 25
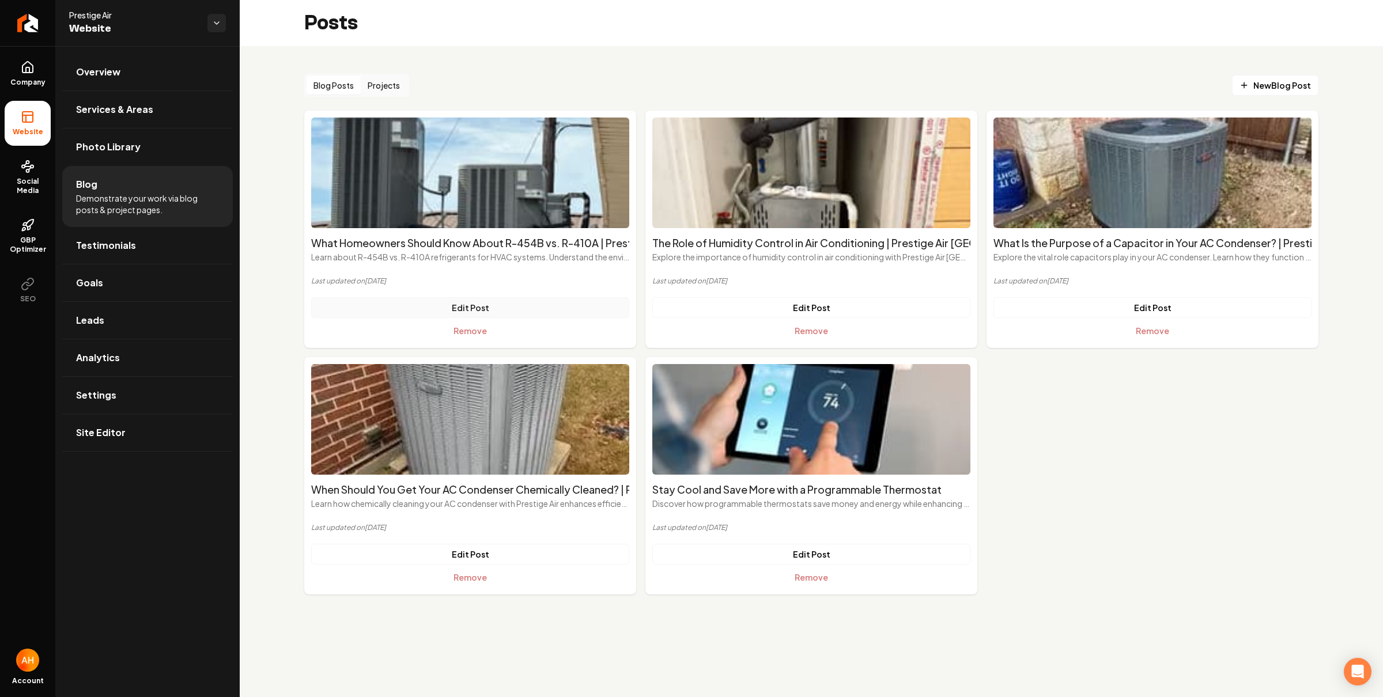
click at [490, 310] on link "Edit Post" at bounding box center [470, 307] width 318 height 21
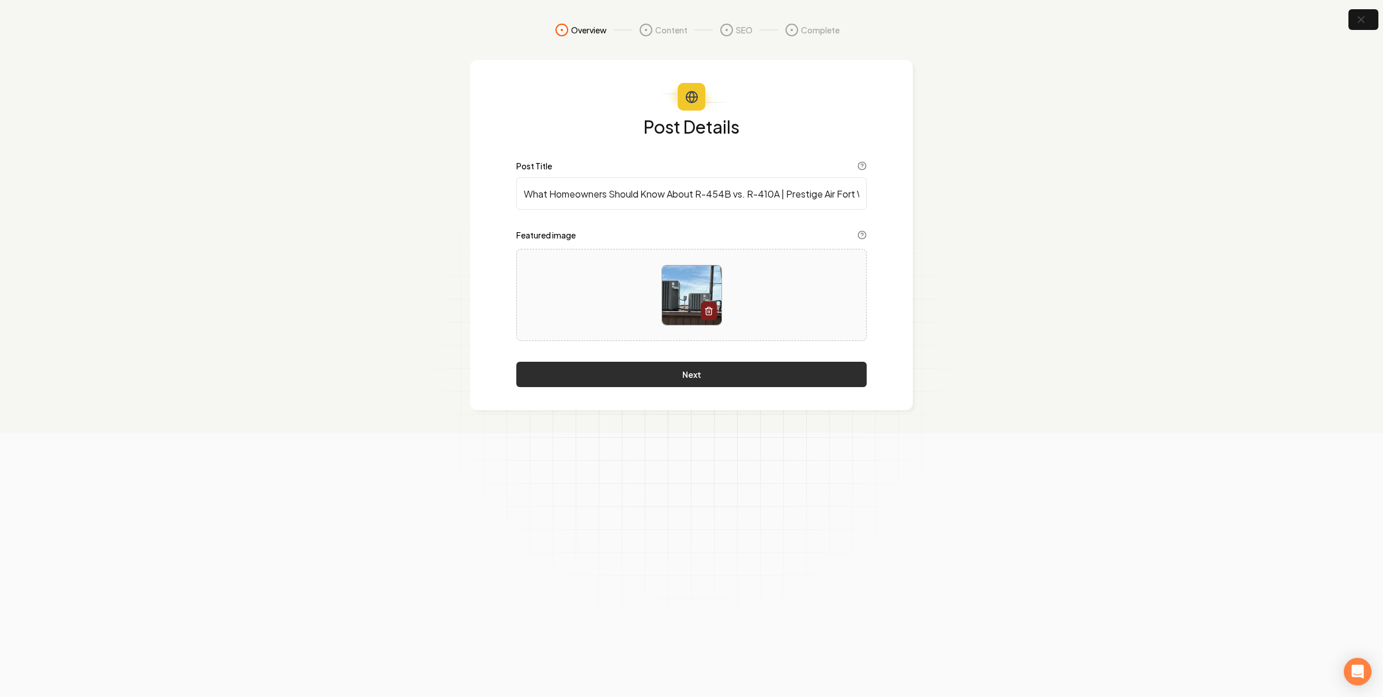
click at [641, 372] on button "Next" at bounding box center [691, 374] width 350 height 25
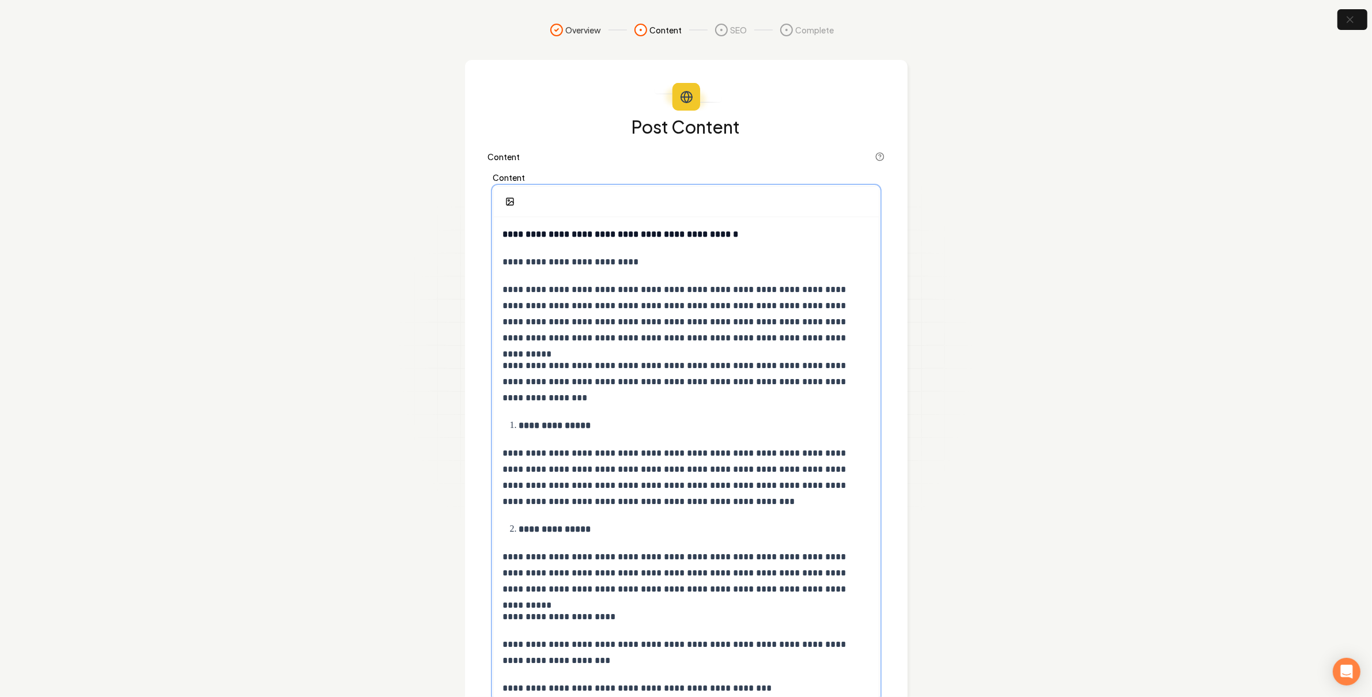
click at [520, 427] on strong "**********" at bounding box center [555, 425] width 72 height 9
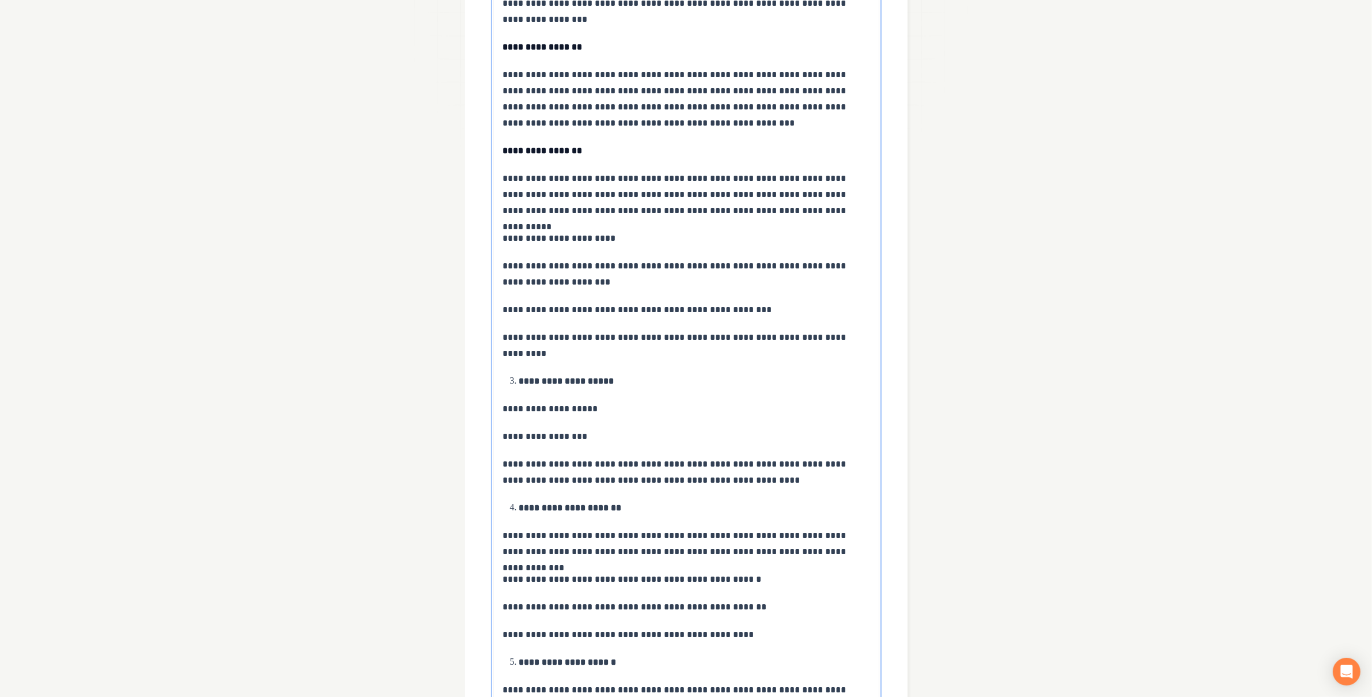
scroll to position [453, 0]
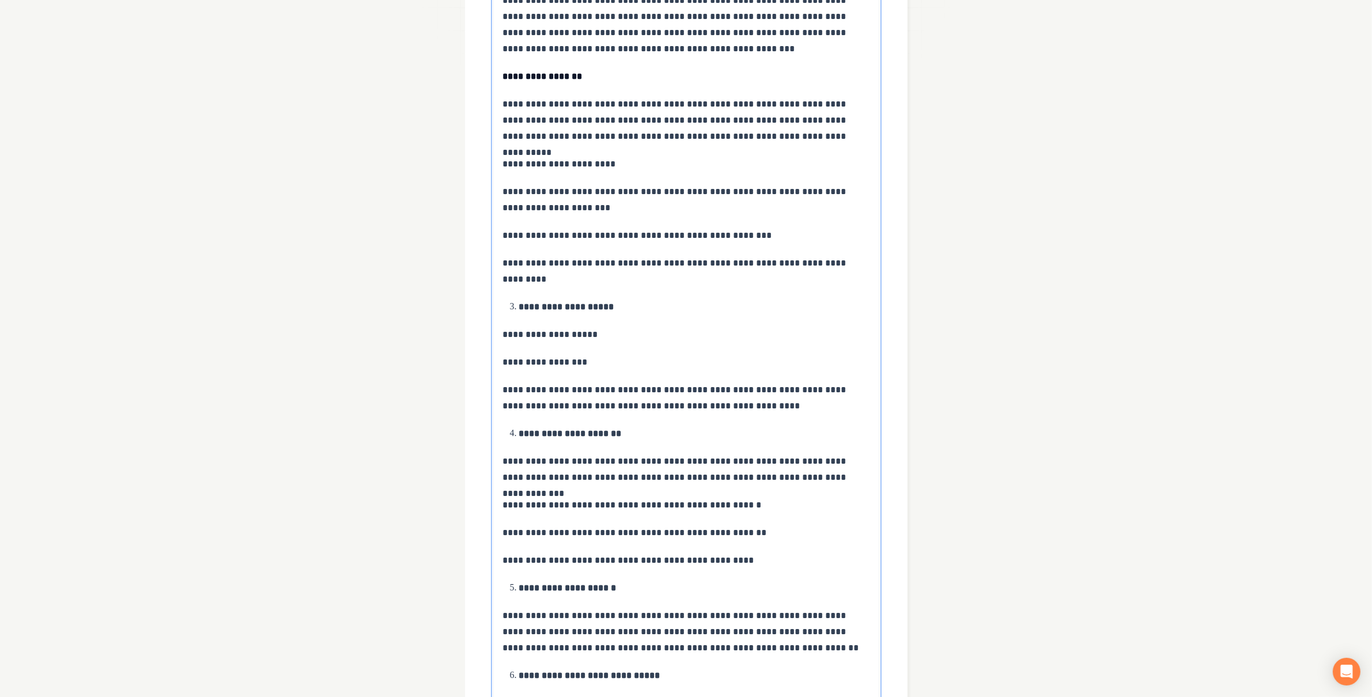
drag, startPoint x: 519, startPoint y: 307, endPoint x: 543, endPoint y: 303, distance: 24.0
click at [519, 307] on strong "**********" at bounding box center [566, 306] width 95 height 9
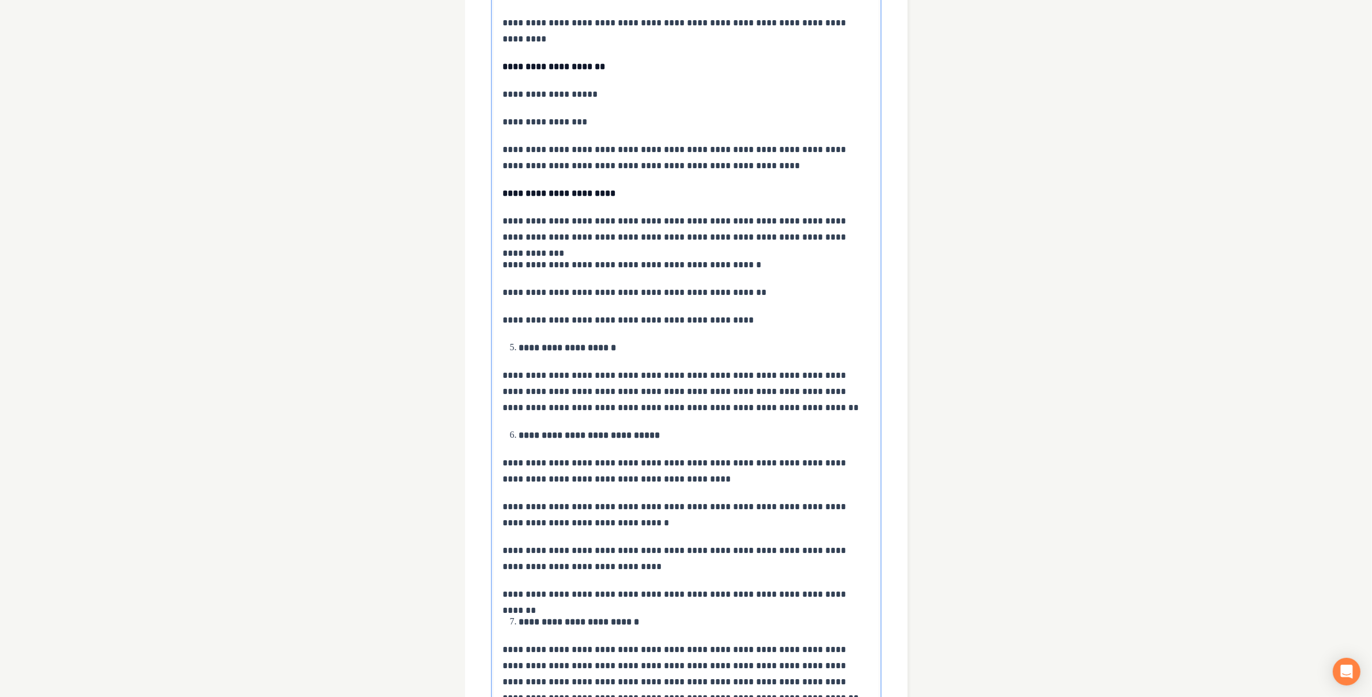
click at [519, 350] on li "**********" at bounding box center [694, 348] width 350 height 16
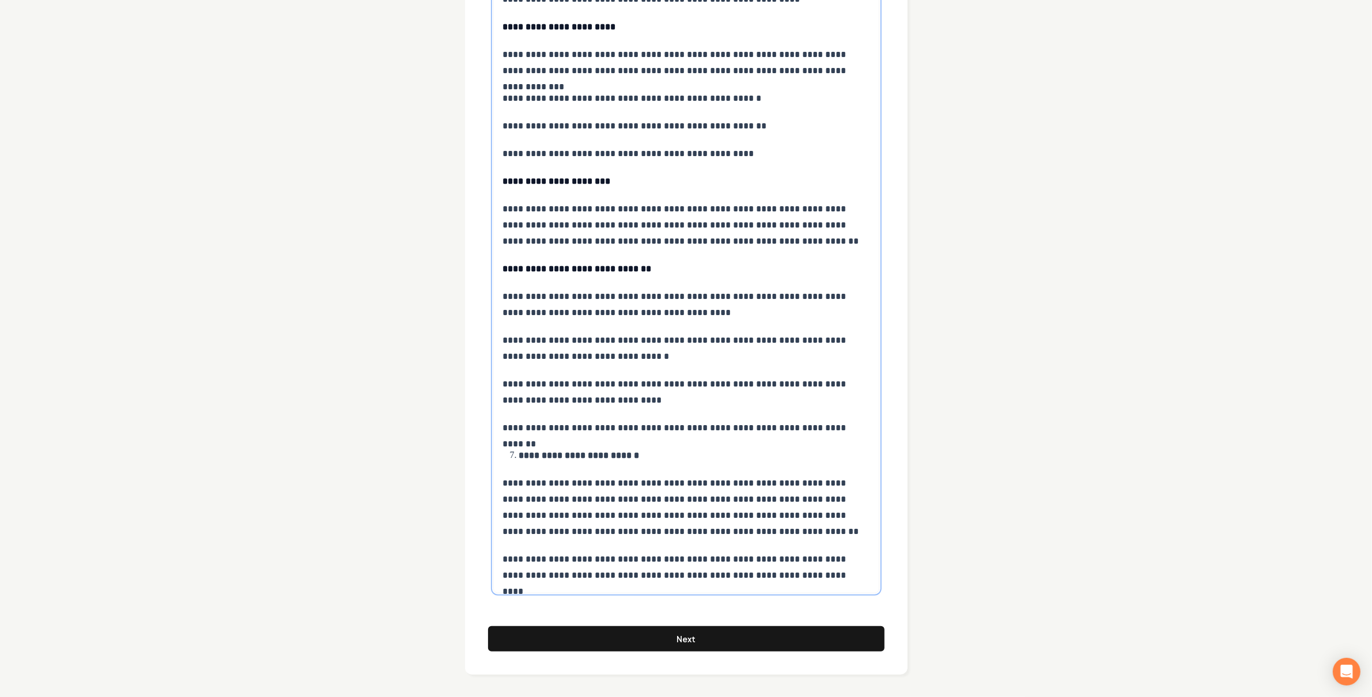
scroll to position [861, 0]
click at [520, 455] on strong "**********" at bounding box center [579, 455] width 120 height 9
click at [803, 648] on button "Next" at bounding box center [686, 638] width 396 height 25
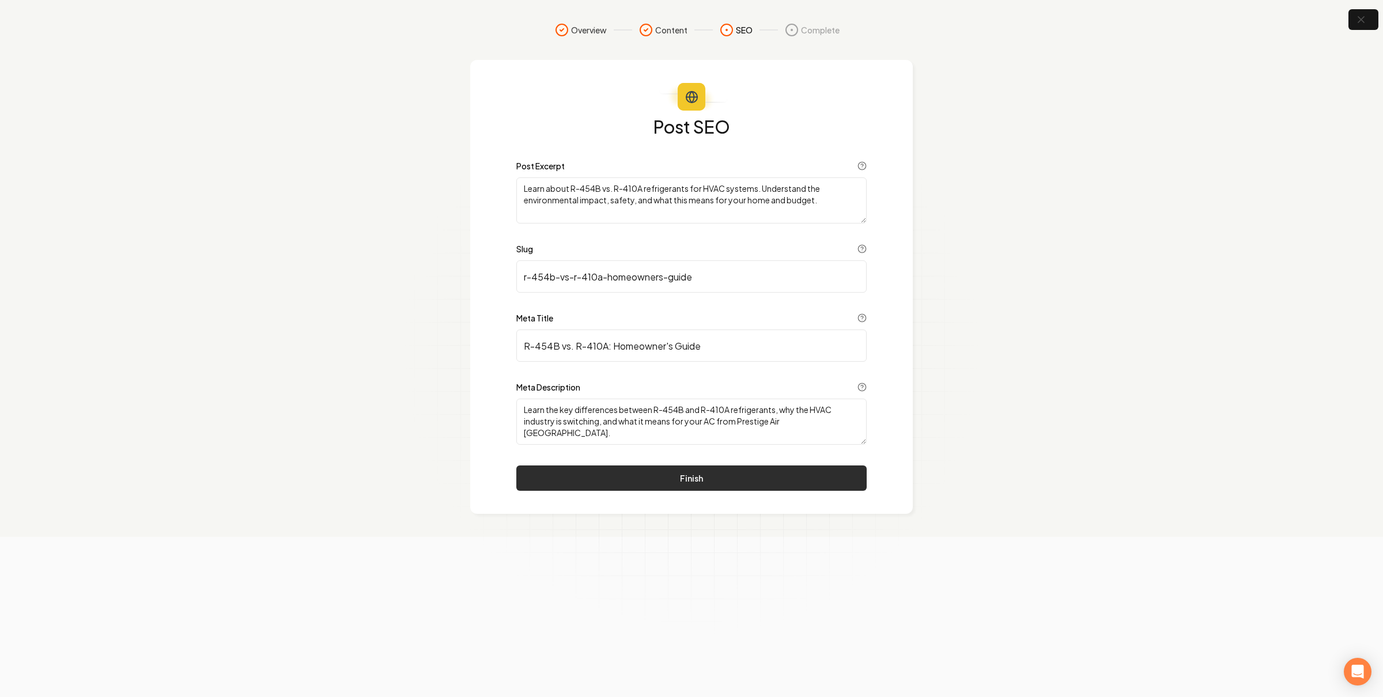
click at [683, 477] on button "Finish" at bounding box center [691, 477] width 350 height 25
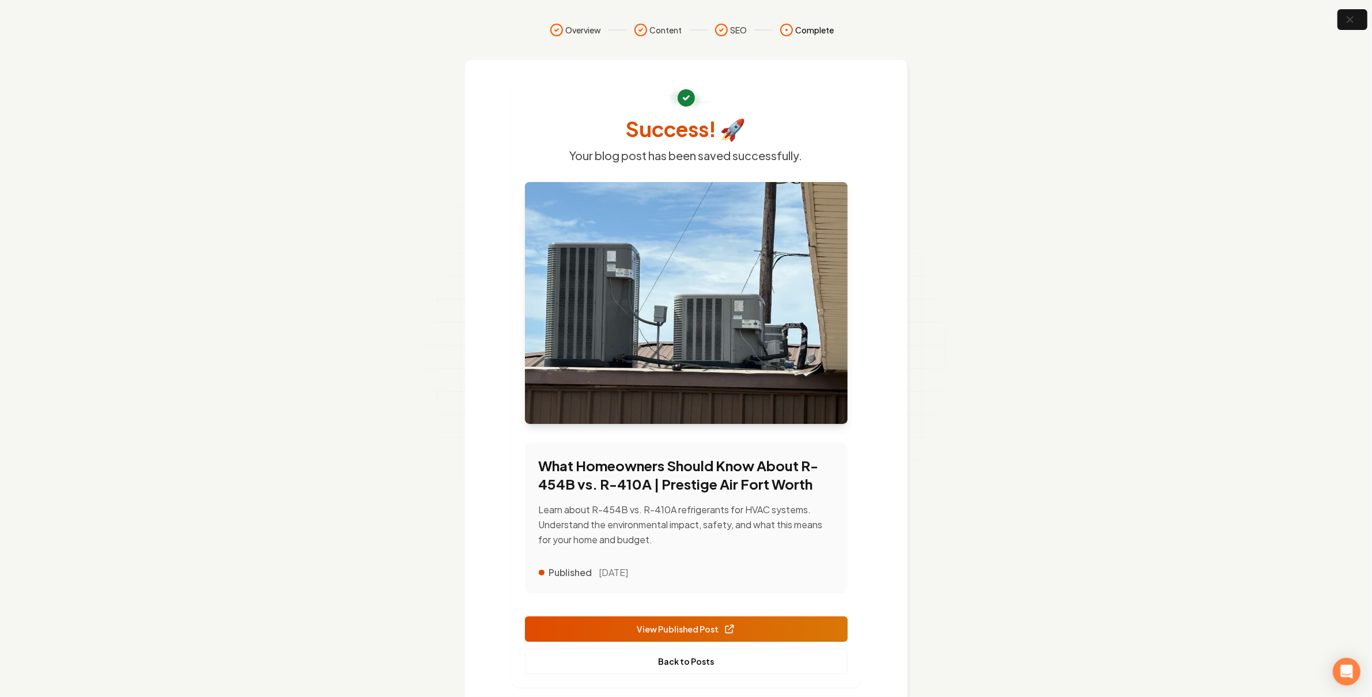
click at [959, 90] on section "Overview Content SEO Complete Success! 🚀 Your blog post has been saved successf…" at bounding box center [686, 367] width 1372 height 734
drag, startPoint x: 562, startPoint y: 58, endPoint x: 506, endPoint y: 78, distance: 59.1
click at [561, 58] on nav "Overview Content SEO Complete" at bounding box center [685, 41] width 737 height 37
drag, startPoint x: 435, startPoint y: 78, endPoint x: 1191, endPoint y: 54, distance: 756.2
click at [471, 78] on section "Overview Content SEO Complete Success! 🚀 Your blog post has been saved successf…" at bounding box center [686, 367] width 1372 height 734
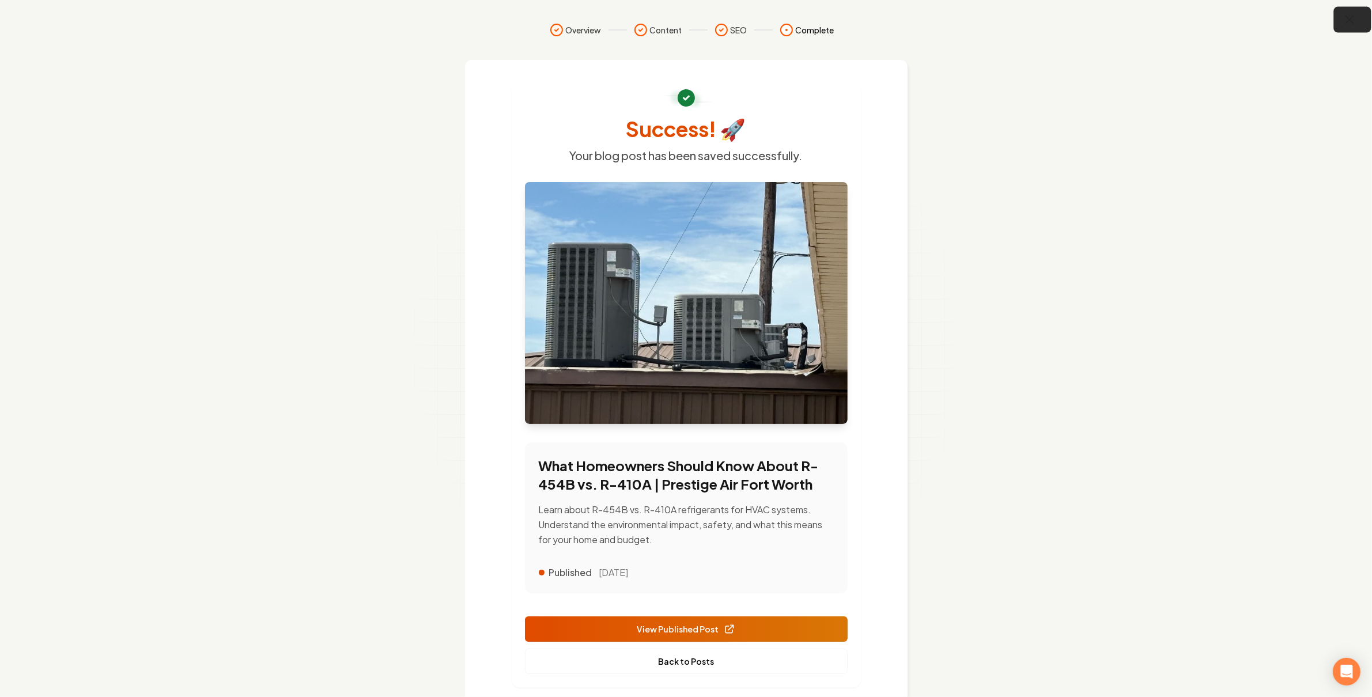
click at [1343, 31] on section "Overview Content SEO Complete Success! 🚀 Your blog post has been saved successf…" at bounding box center [686, 367] width 1372 height 734
click at [1350, 25] on icon "button" at bounding box center [1349, 20] width 14 height 14
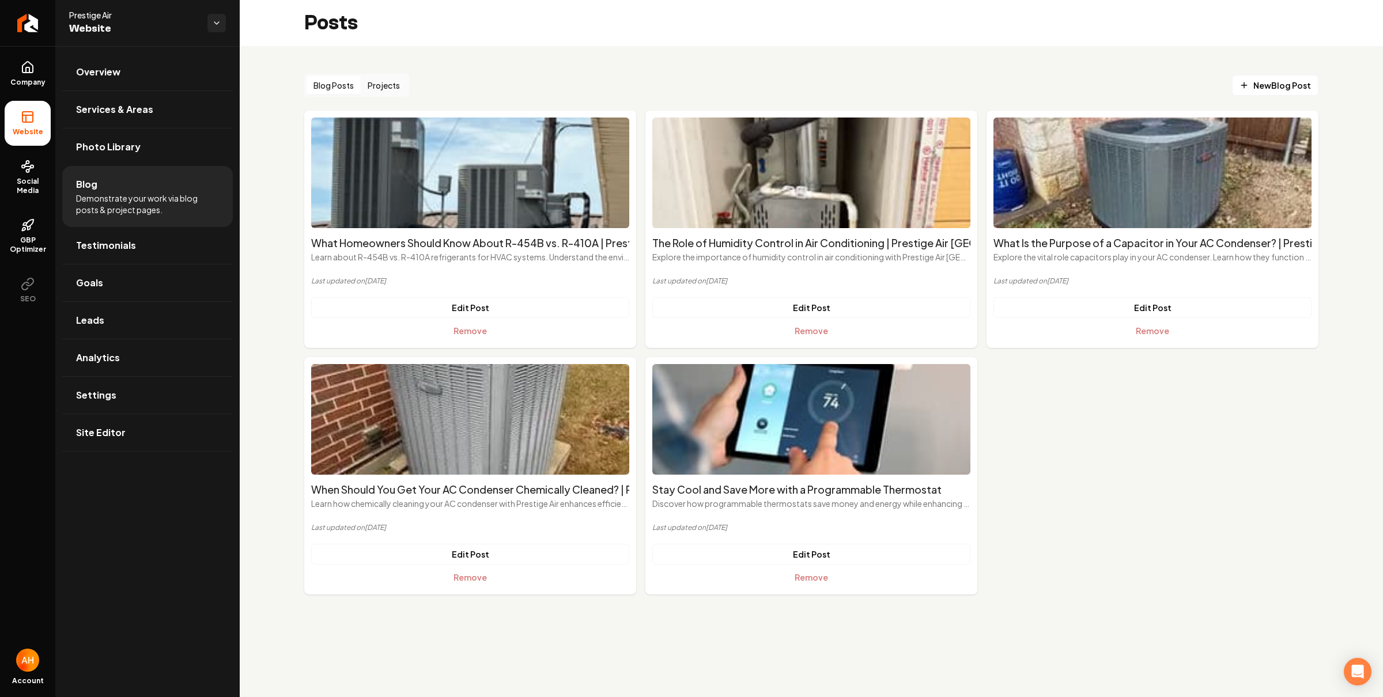
click at [566, 29] on div "Posts" at bounding box center [811, 23] width 1143 height 46
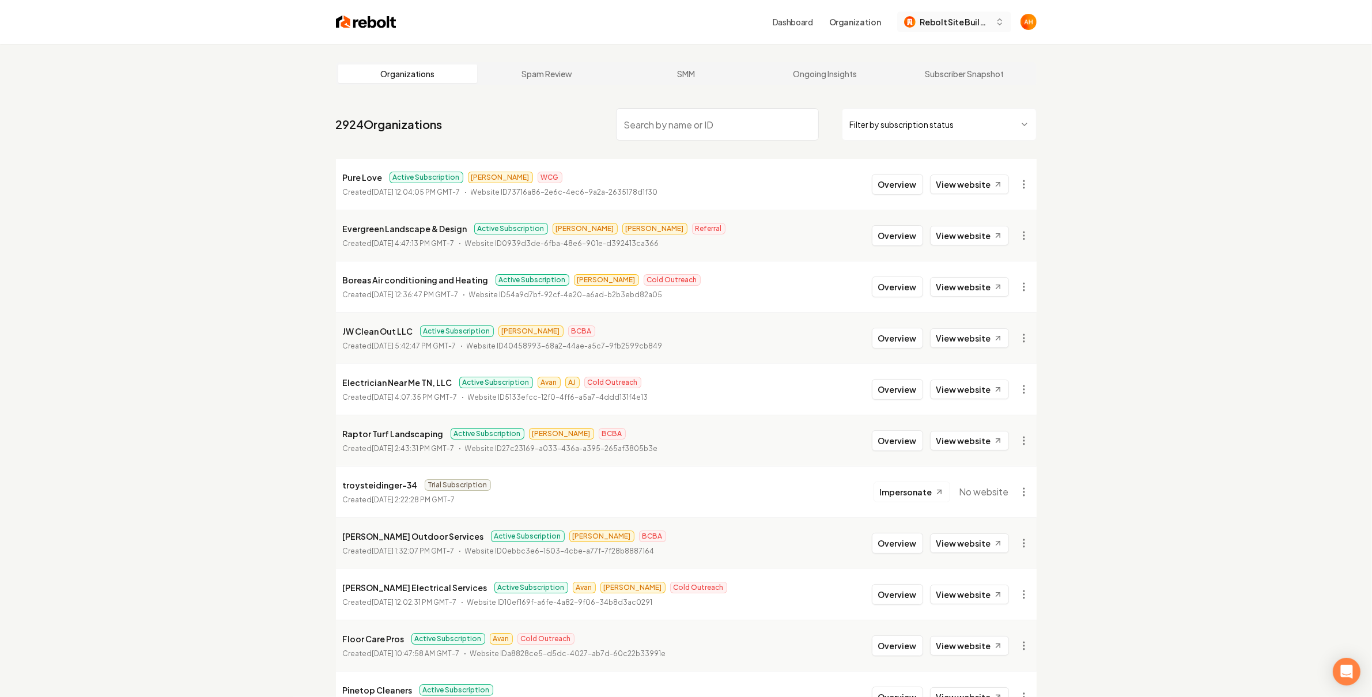
click at [964, 12] on button "Rebolt Site Builder" at bounding box center [954, 22] width 114 height 21
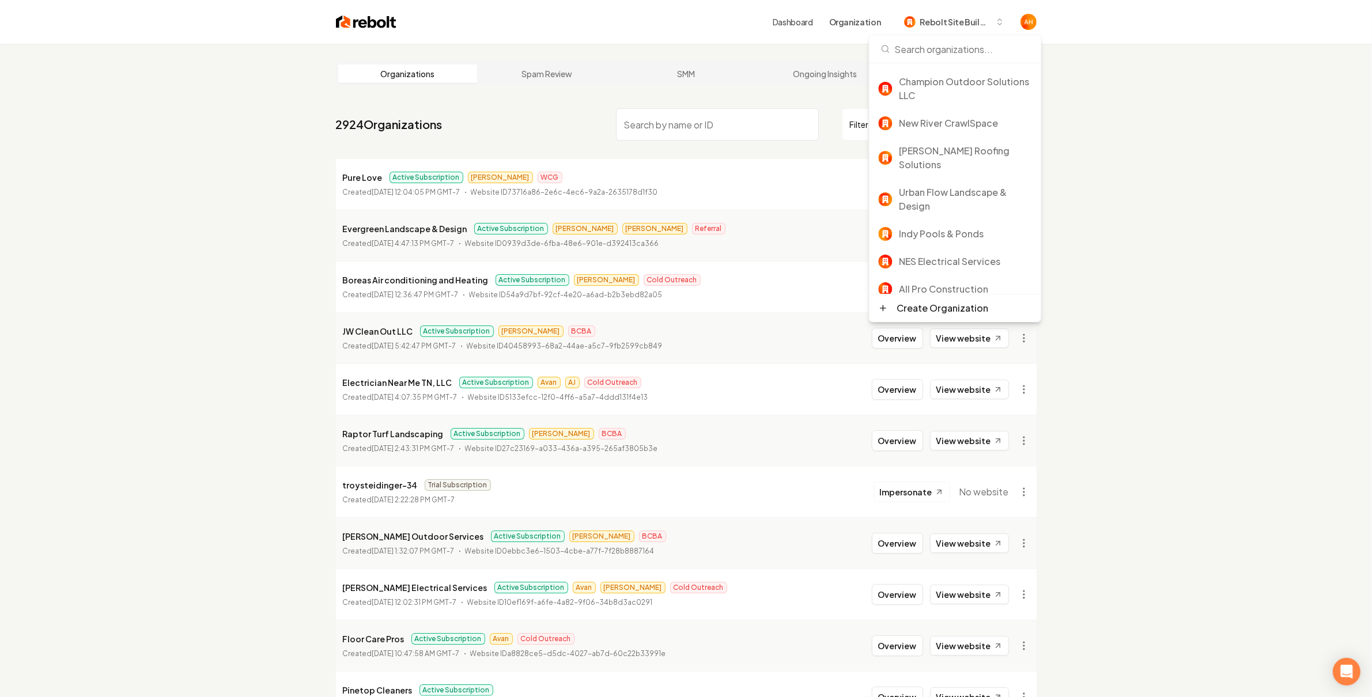
scroll to position [149, 0]
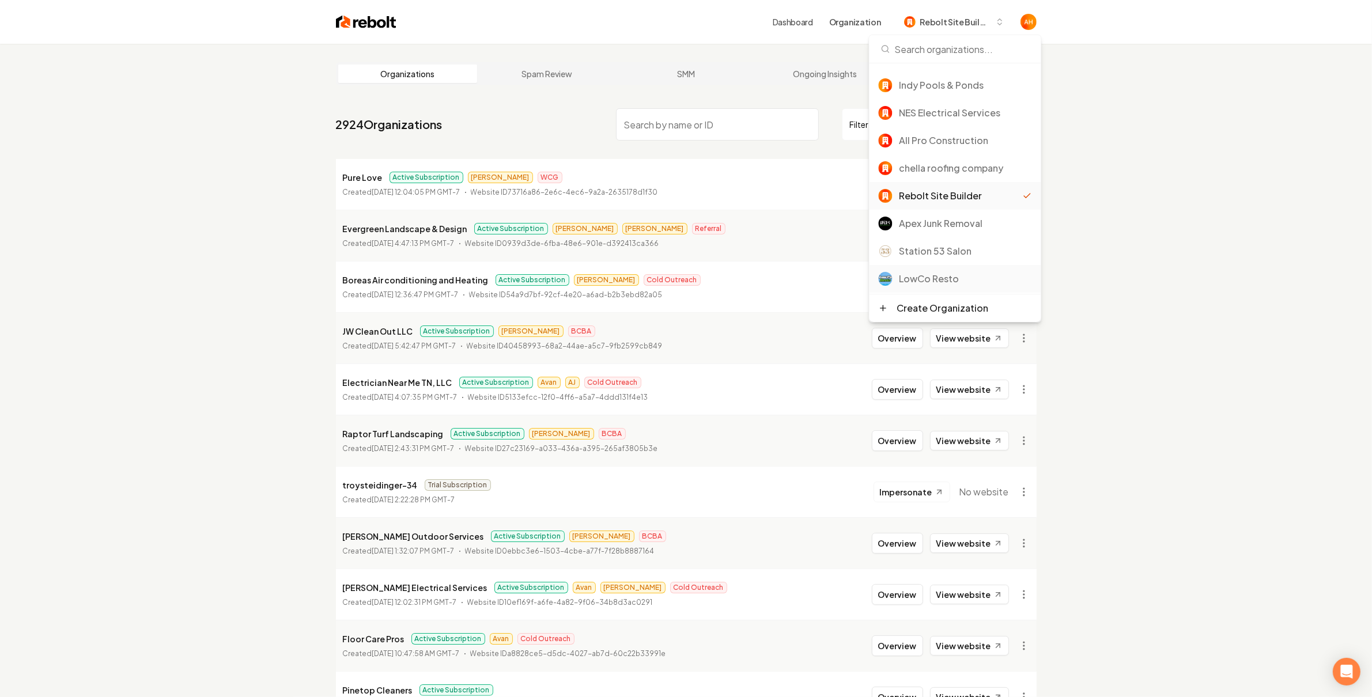
click at [959, 272] on div "LowCo Resto" at bounding box center [965, 279] width 133 height 14
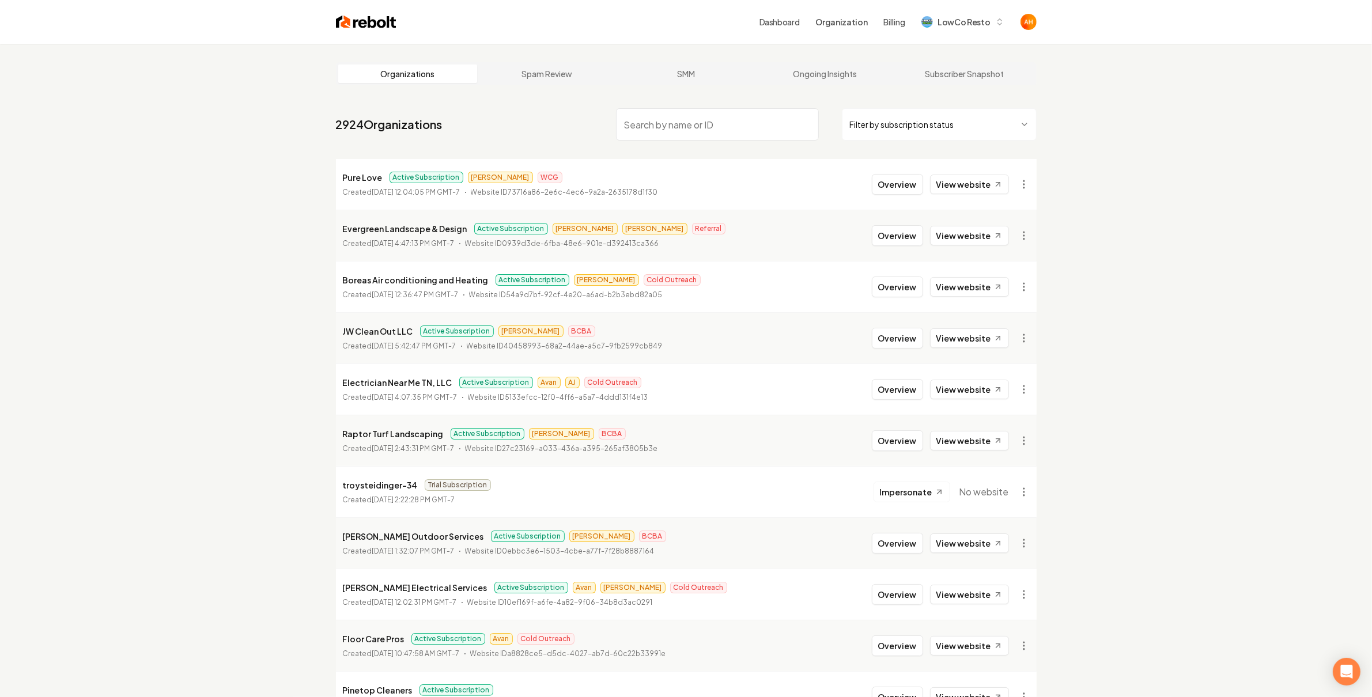
click at [801, 15] on div "Dashboard Organization Billing LowCo Resto" at bounding box center [885, 22] width 252 height 21
click at [791, 28] on div "Dashboard Organization Billing LowCo Resto" at bounding box center [885, 22] width 252 height 21
click at [773, 12] on div "Dashboard Organization Billing LowCo Resto" at bounding box center [885, 22] width 252 height 21
click at [777, 17] on link "Dashboard" at bounding box center [779, 22] width 40 height 12
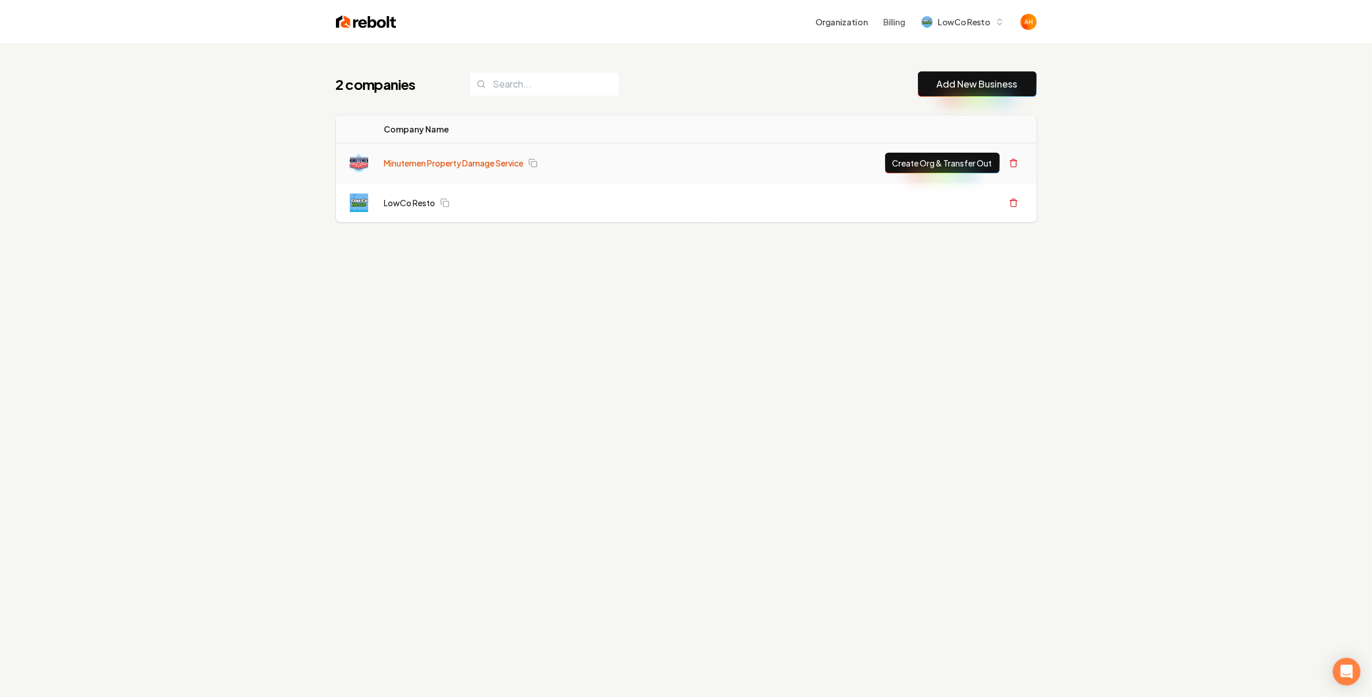
click at [455, 168] on link "Minutemen Property Damage Service" at bounding box center [453, 163] width 139 height 12
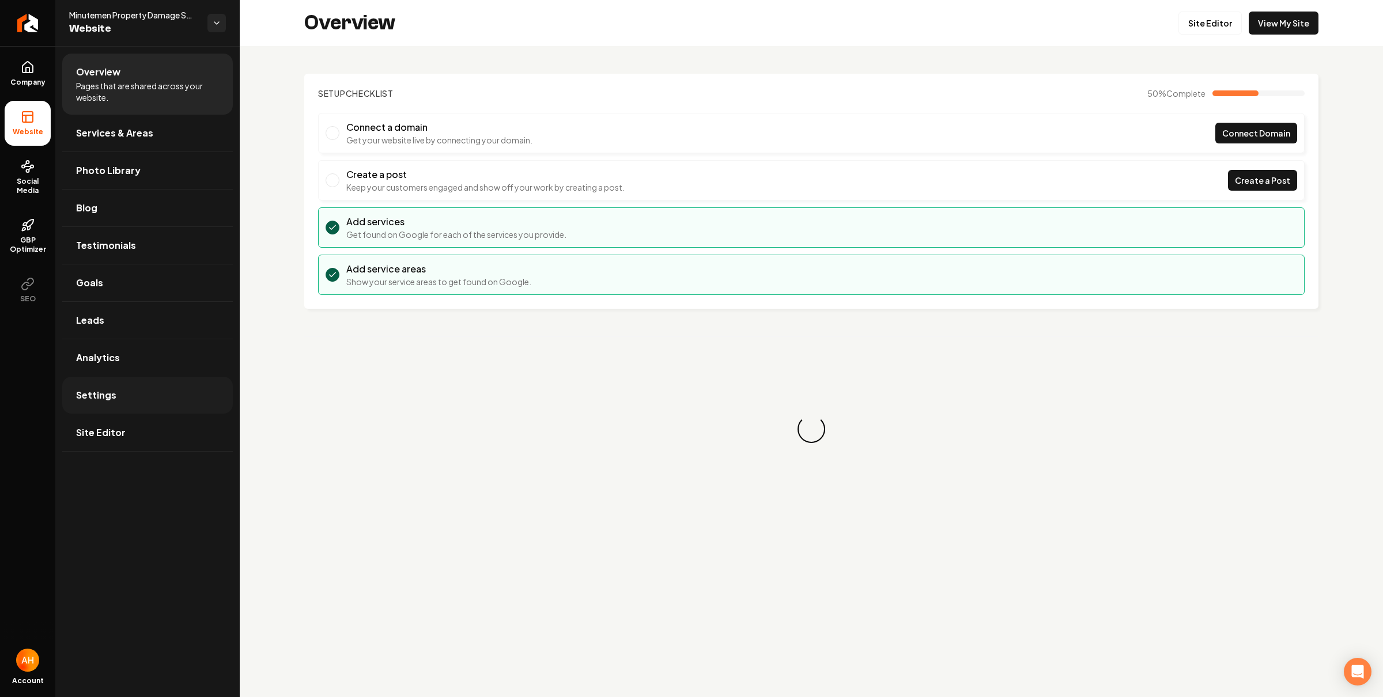
click at [120, 388] on link "Settings" at bounding box center [147, 395] width 171 height 37
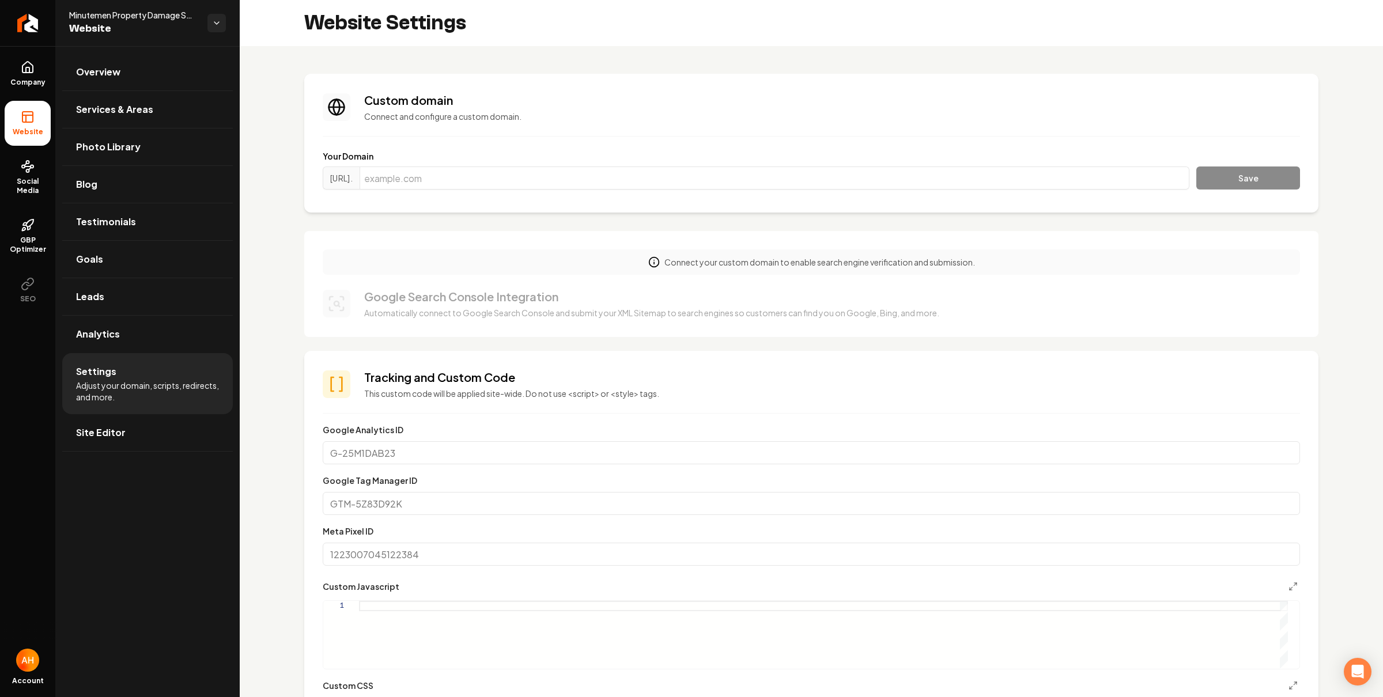
scroll to position [104, 0]
click at [465, 180] on input "Main content area" at bounding box center [774, 177] width 830 height 23
paste input "[DOMAIN_NAME]"
type input "[DOMAIN_NAME]"
click at [1222, 180] on button "Save" at bounding box center [1248, 177] width 104 height 23
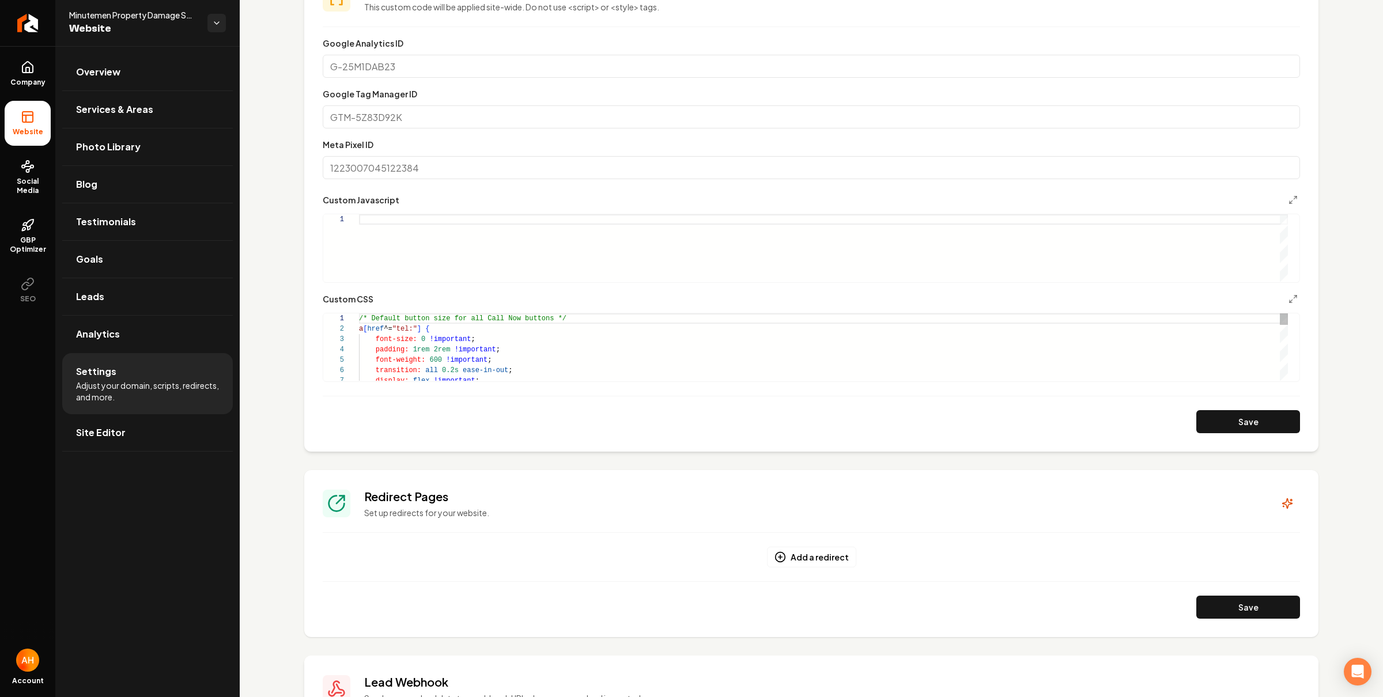
scroll to position [0, 0]
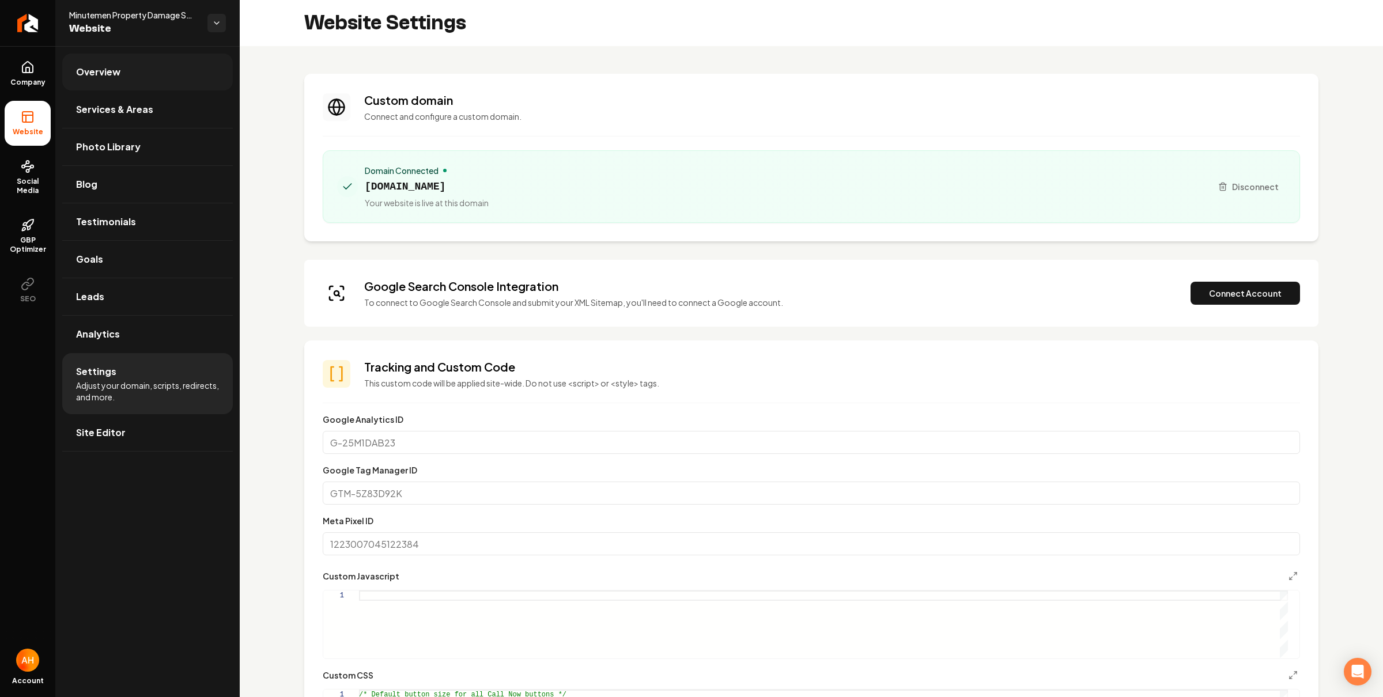
click at [165, 60] on link "Overview" at bounding box center [147, 72] width 171 height 37
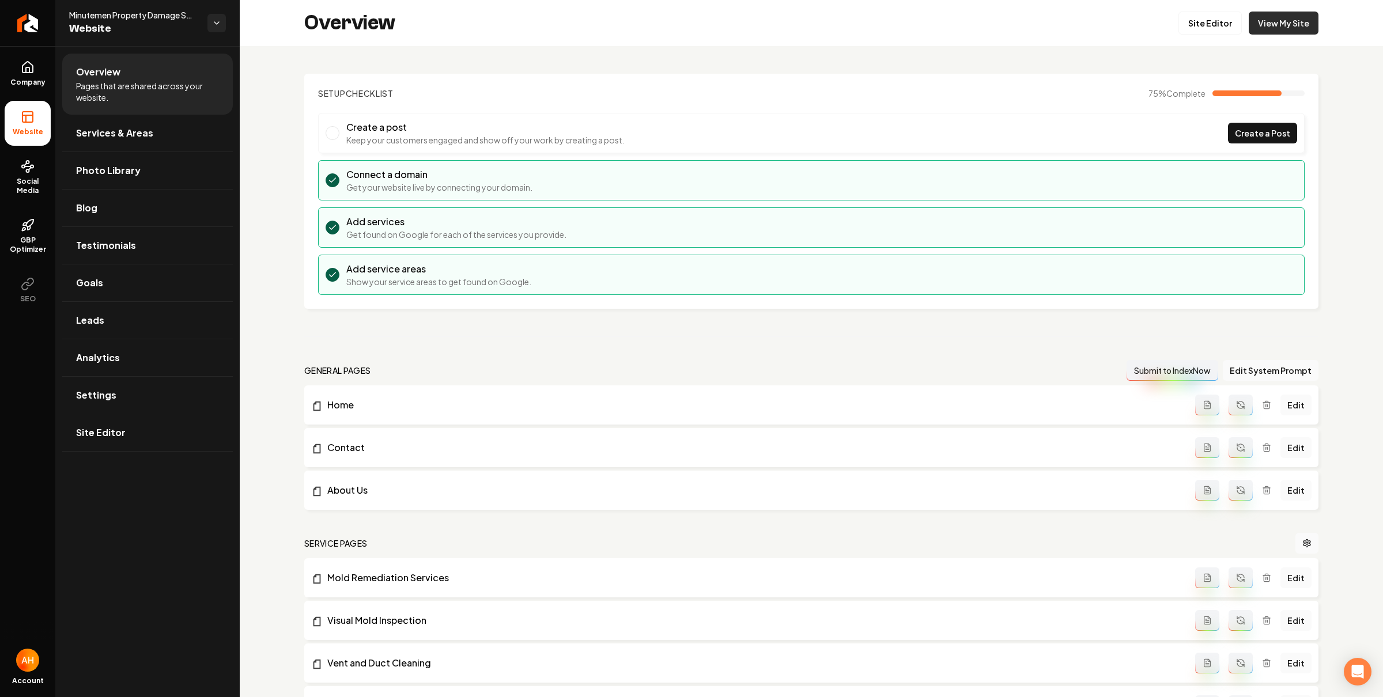
click at [1280, 18] on link "View My Site" at bounding box center [1283, 23] width 70 height 23
click at [875, 89] on header "Setup Checklist 75 % Complete" at bounding box center [811, 94] width 986 height 12
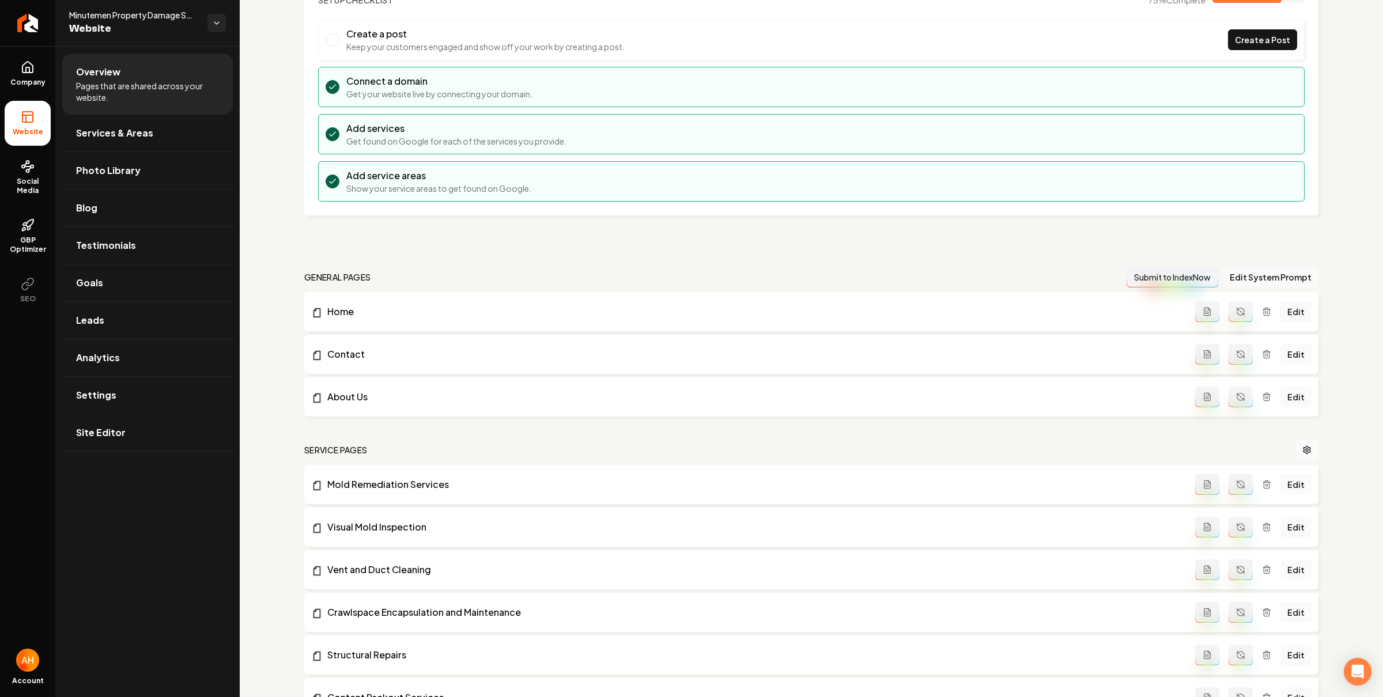
scroll to position [168, 0]
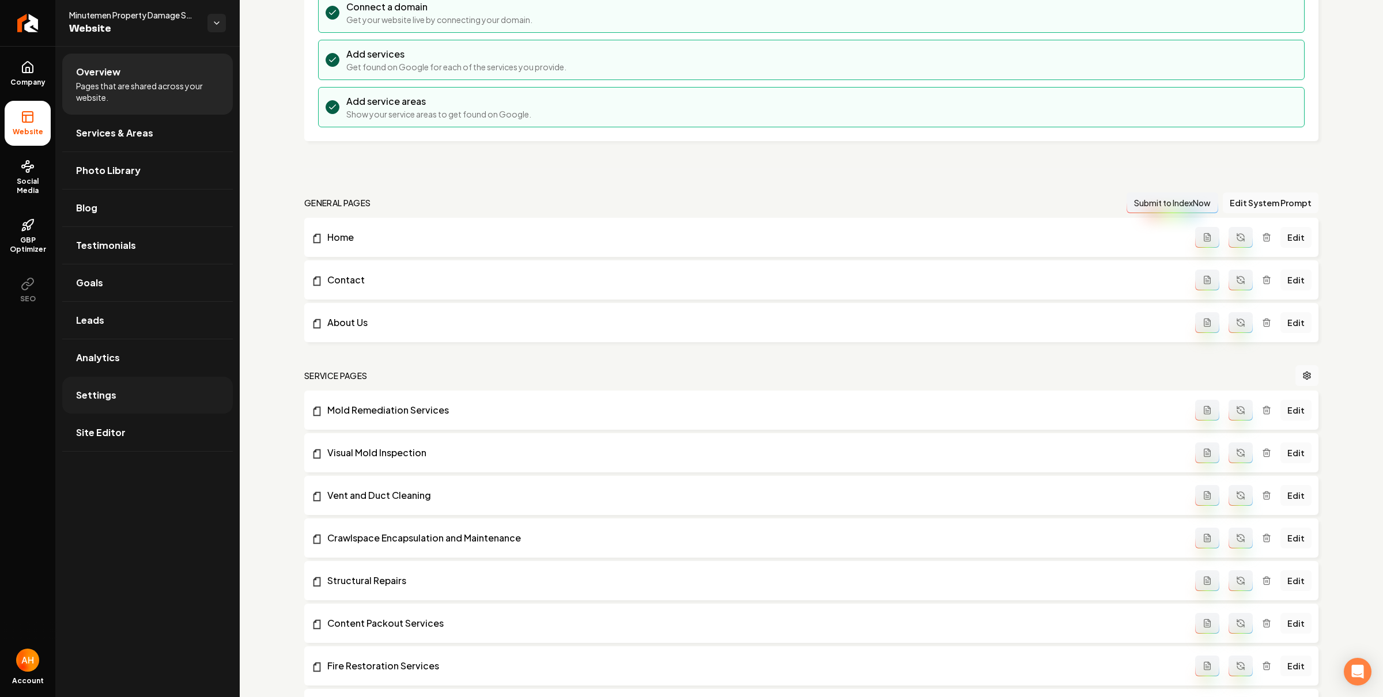
click at [130, 391] on link "Settings" at bounding box center [147, 395] width 171 height 37
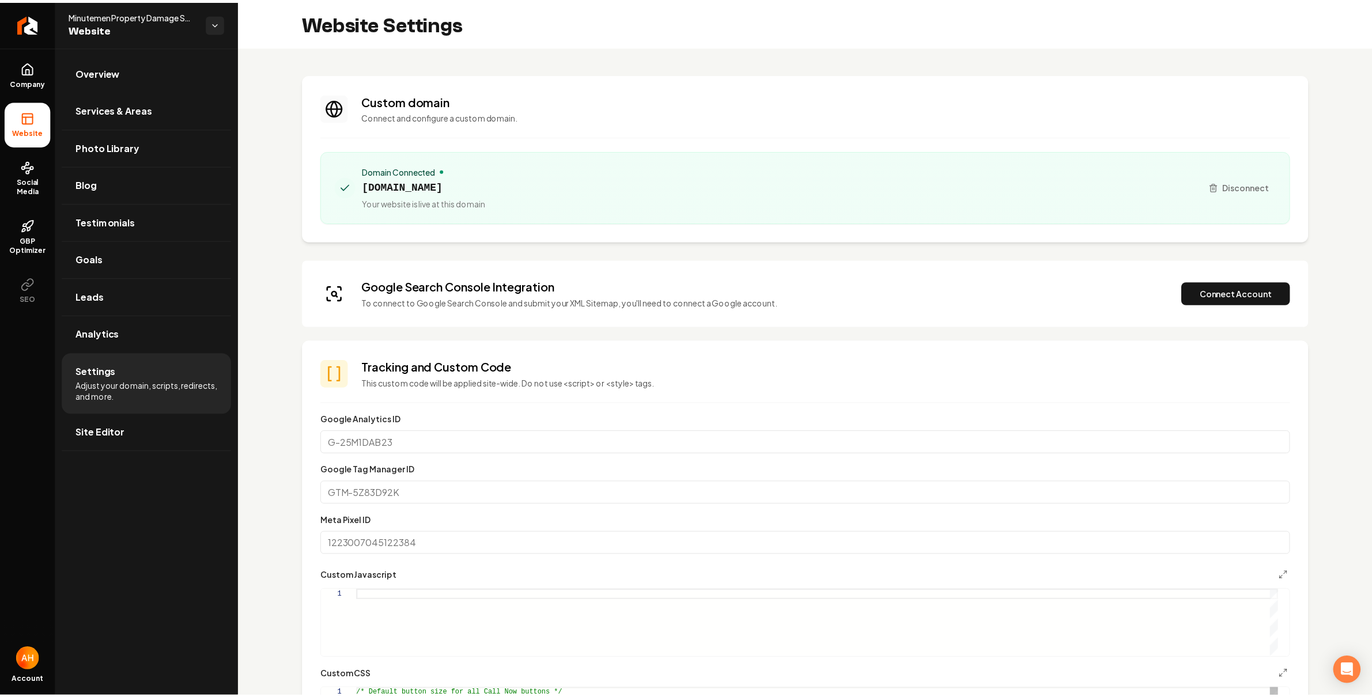
scroll to position [104, 0]
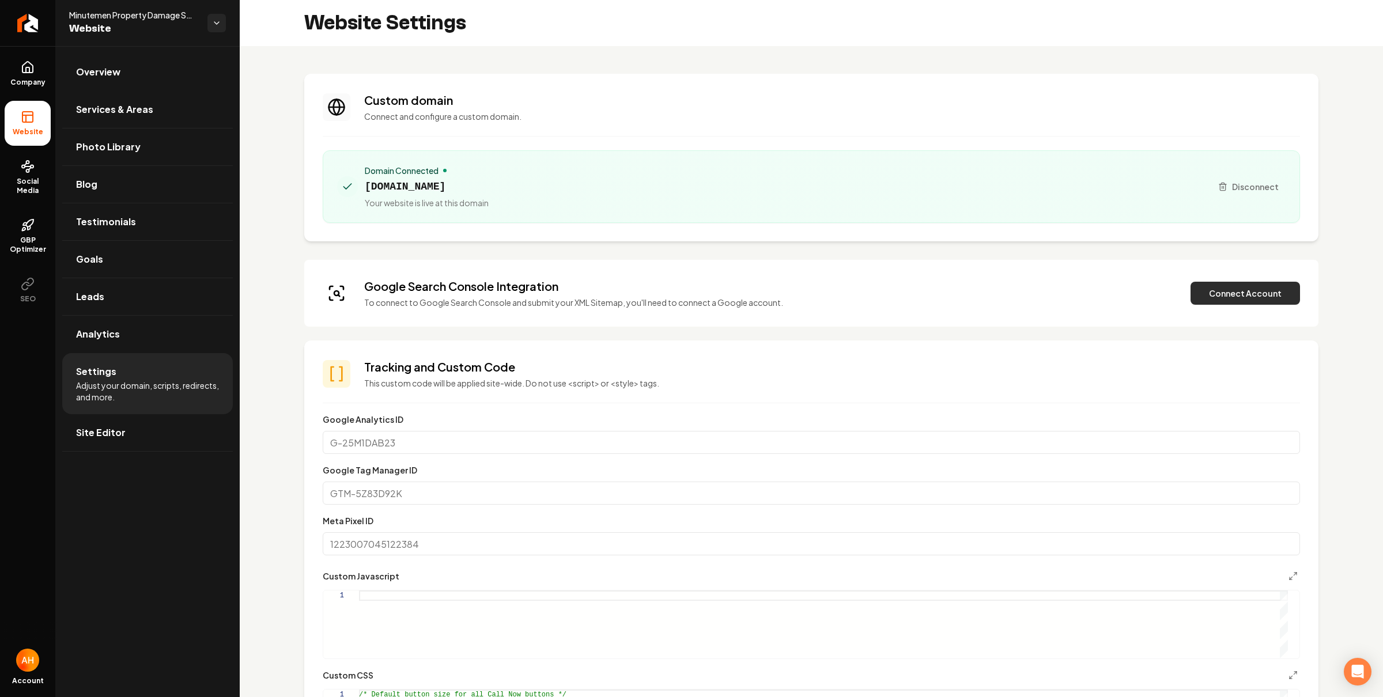
click at [1210, 297] on button "Connect Account" at bounding box center [1244, 293] width 109 height 23
click at [1167, 297] on button "Verify & Submit" at bounding box center [1165, 293] width 100 height 23
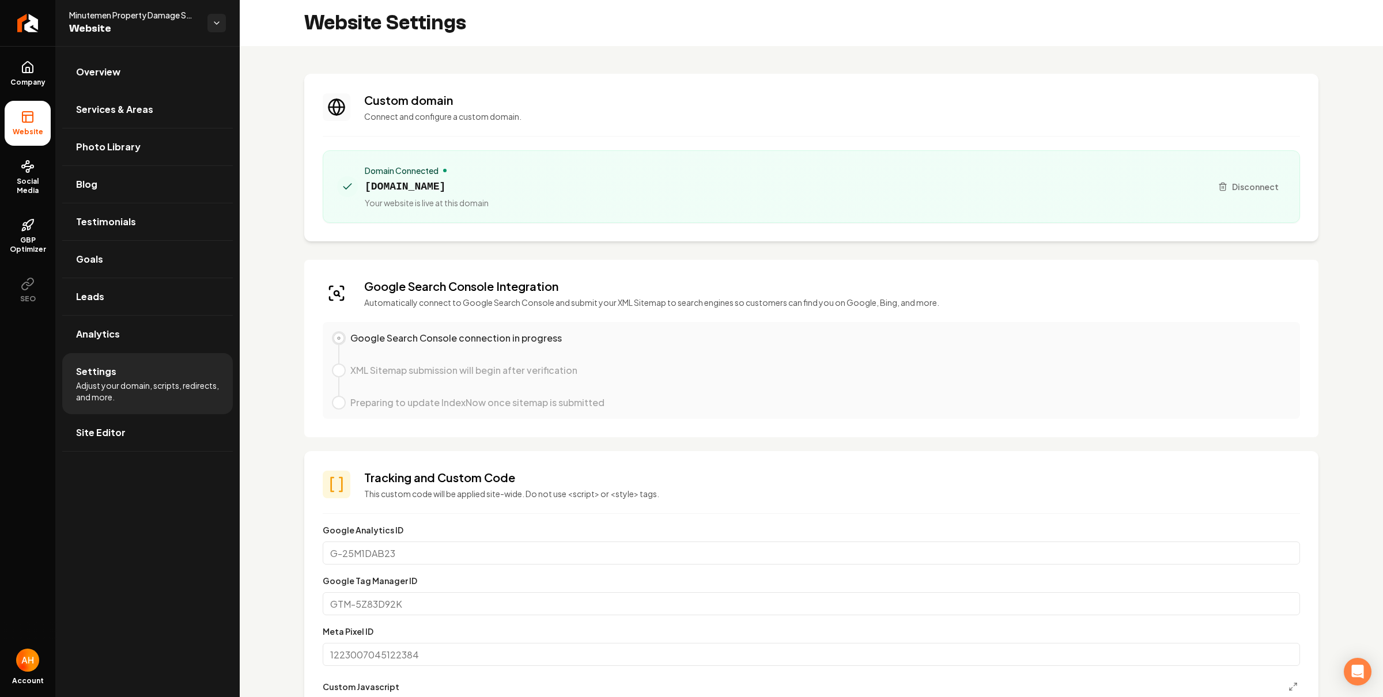
click at [434, 181] on span "minutemen247.com" at bounding box center [427, 187] width 124 height 16
copy span "minutemen247.com"
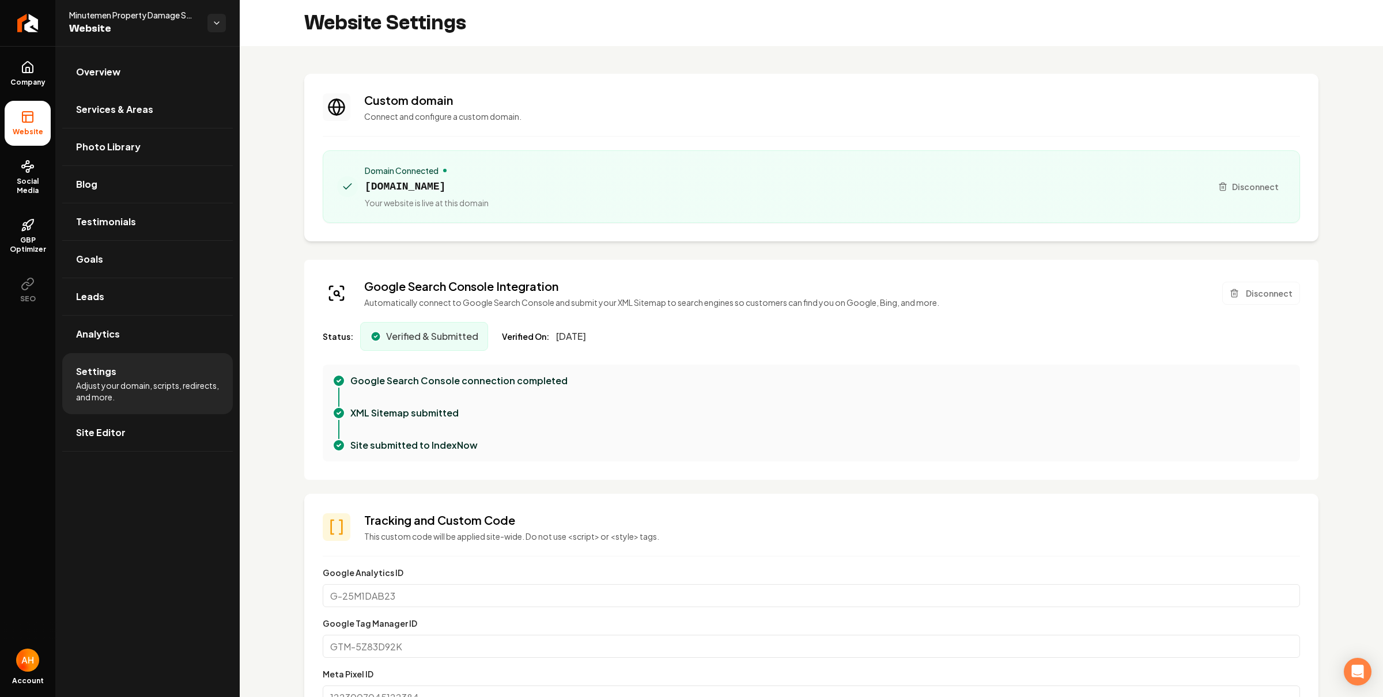
click at [461, 105] on h3 "Custom domain" at bounding box center [832, 100] width 936 height 16
click at [585, 101] on h3 "Custom domain" at bounding box center [832, 100] width 936 height 16
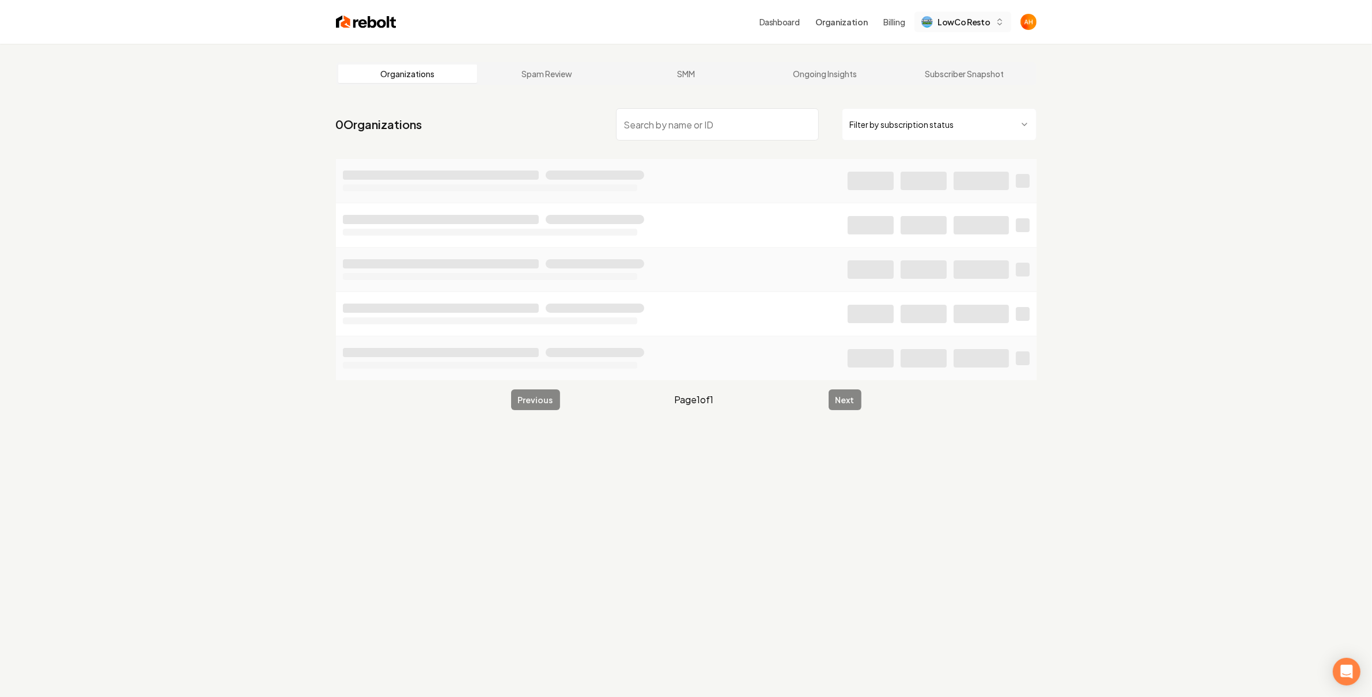
click at [964, 28] on button "LowCo Resto" at bounding box center [962, 22] width 96 height 21
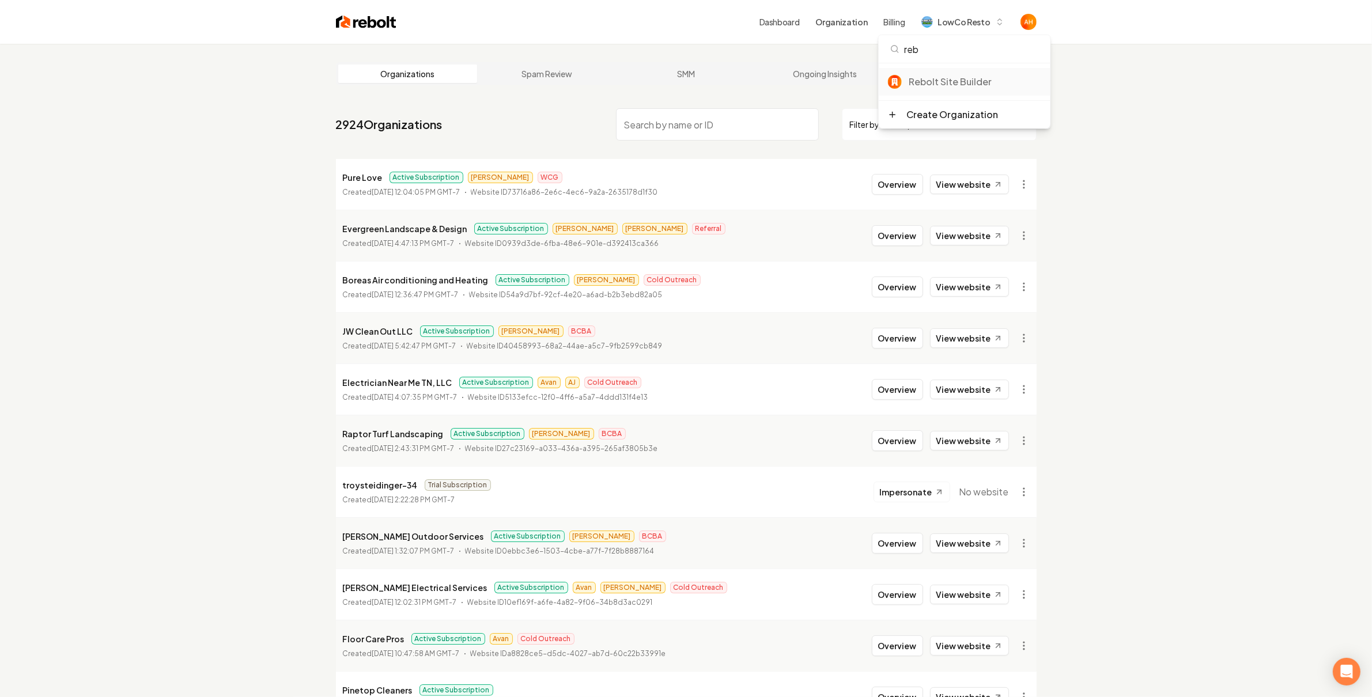
type input "reb"
click at [967, 77] on div "Rebolt Site Builder" at bounding box center [975, 82] width 133 height 14
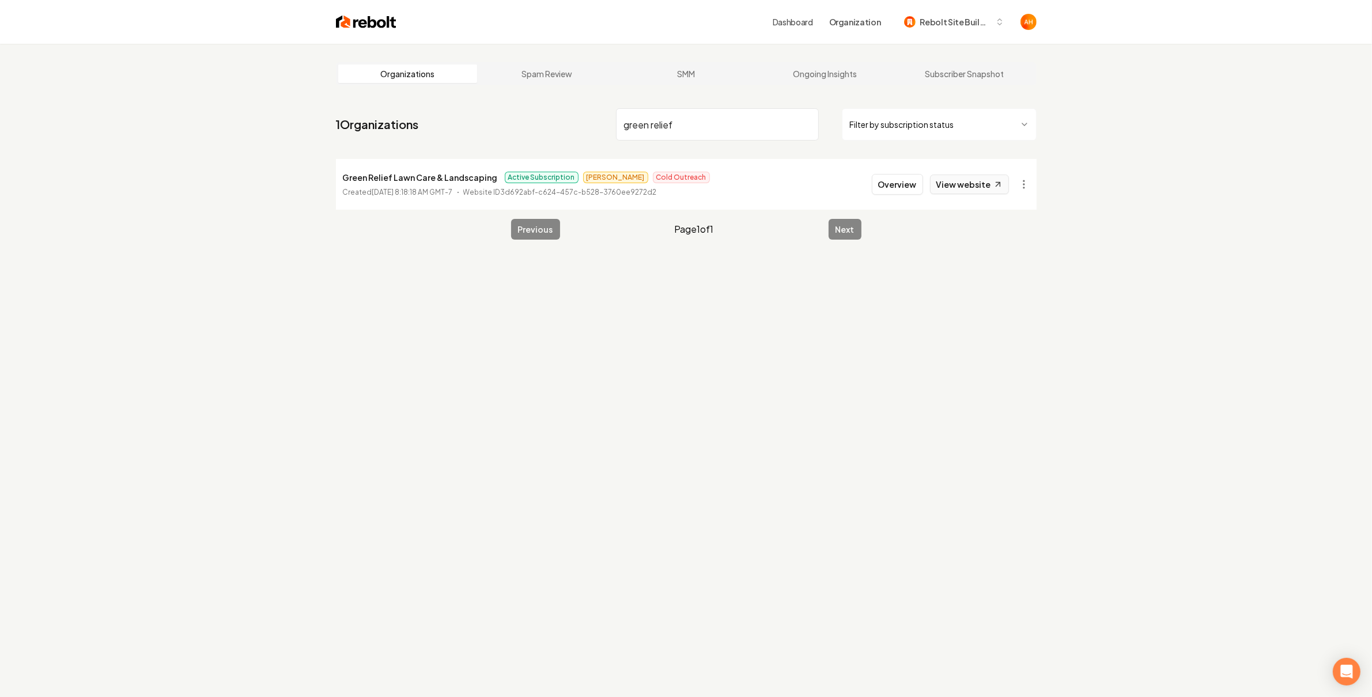
type input "green relief"
click at [945, 187] on link "View website" at bounding box center [969, 185] width 79 height 20
click at [909, 175] on button "Overview" at bounding box center [897, 184] width 51 height 21
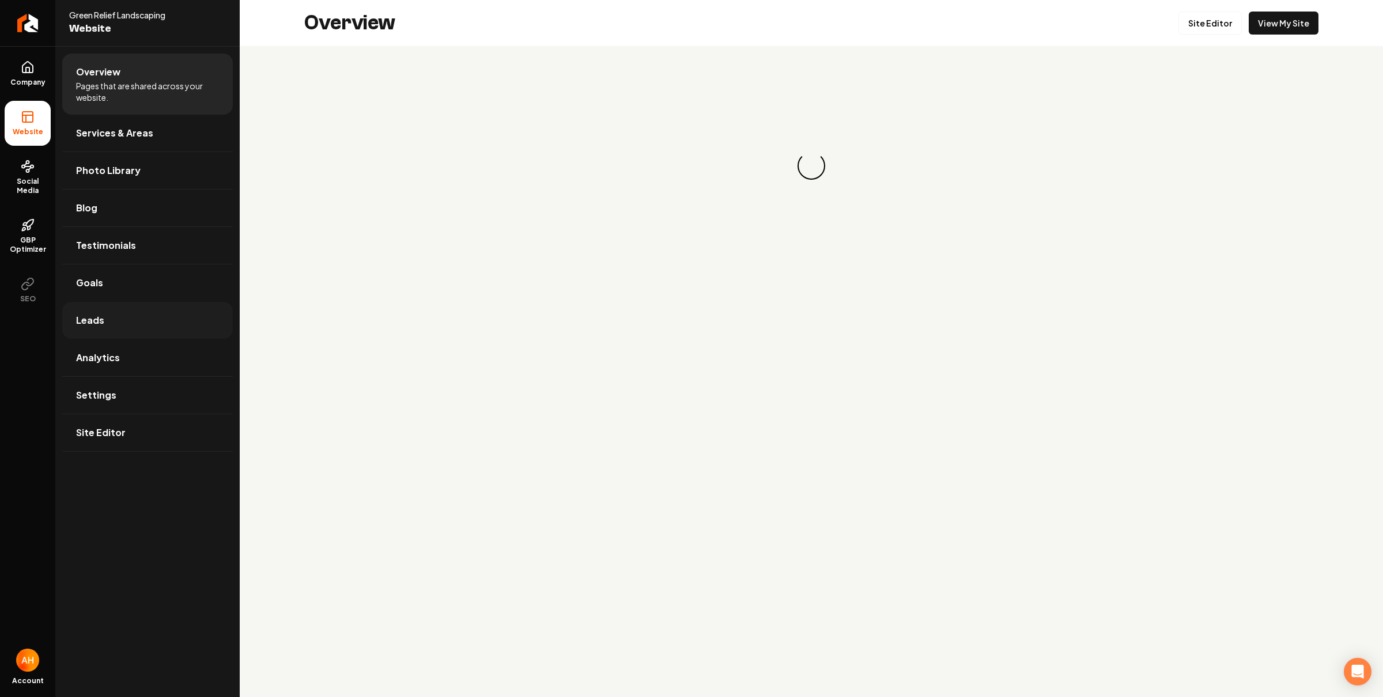
click at [156, 307] on link "Leads" at bounding box center [147, 320] width 171 height 37
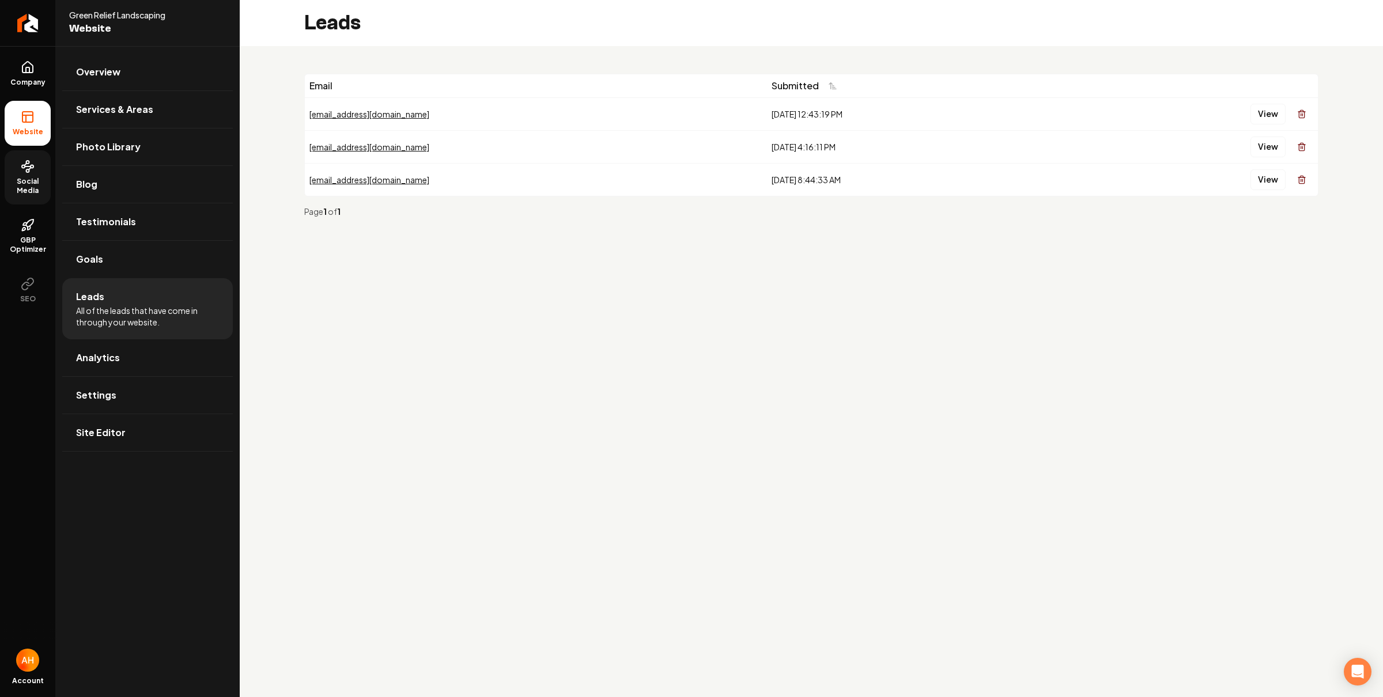
click at [39, 176] on link "Social Media" at bounding box center [28, 177] width 46 height 54
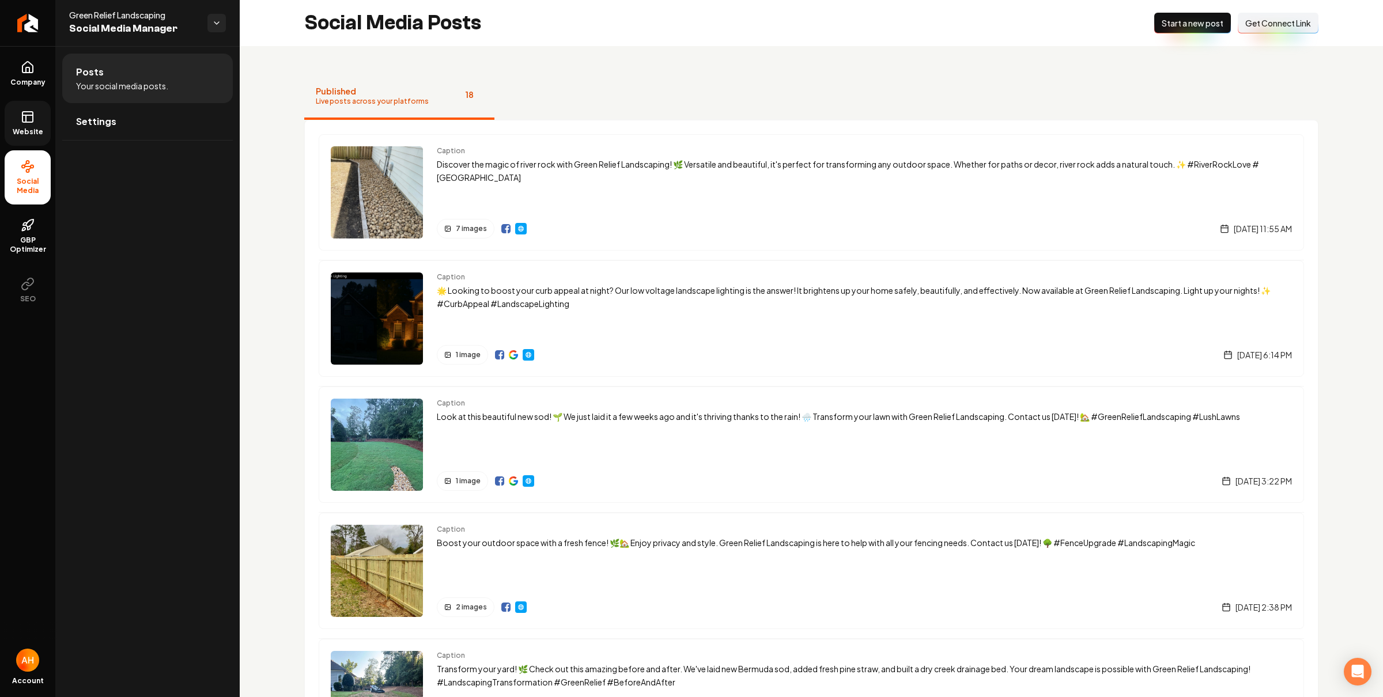
click at [33, 126] on link "Website" at bounding box center [28, 123] width 46 height 45
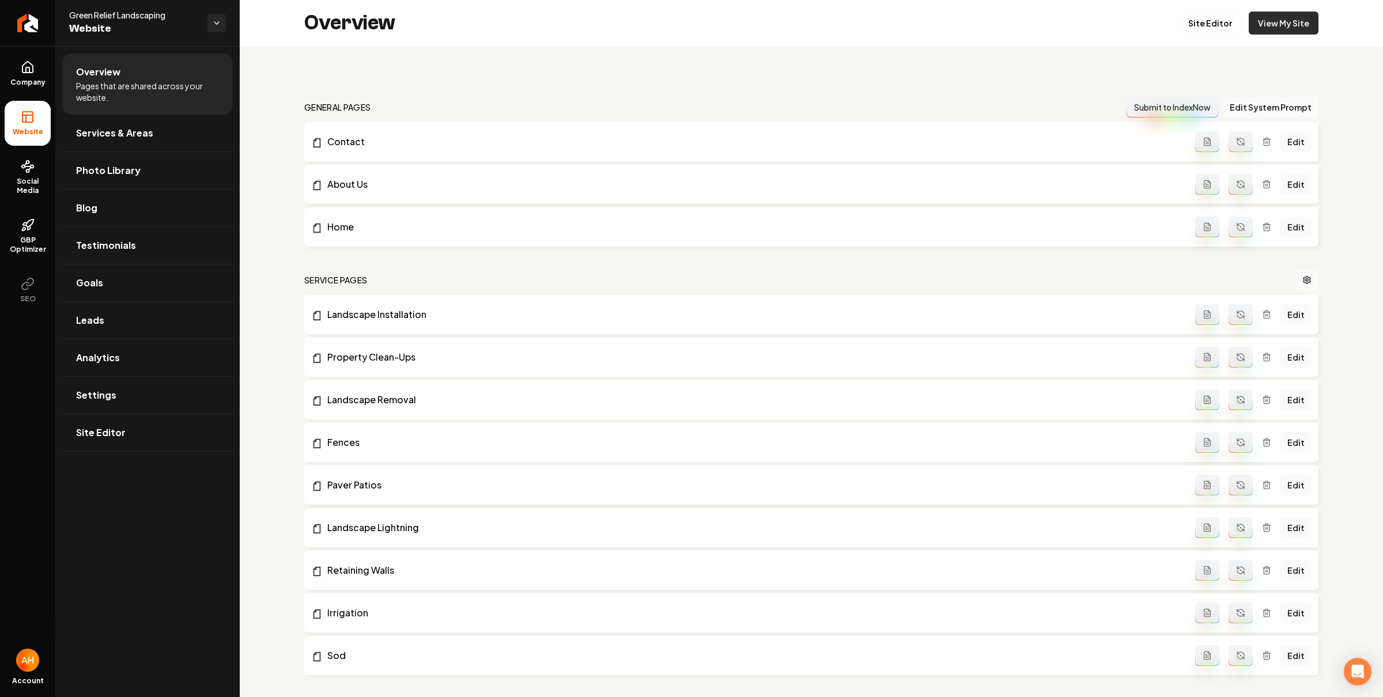
click at [1248, 23] on link "View My Site" at bounding box center [1283, 23] width 70 height 23
click at [41, 170] on link "Social Media" at bounding box center [28, 177] width 46 height 54
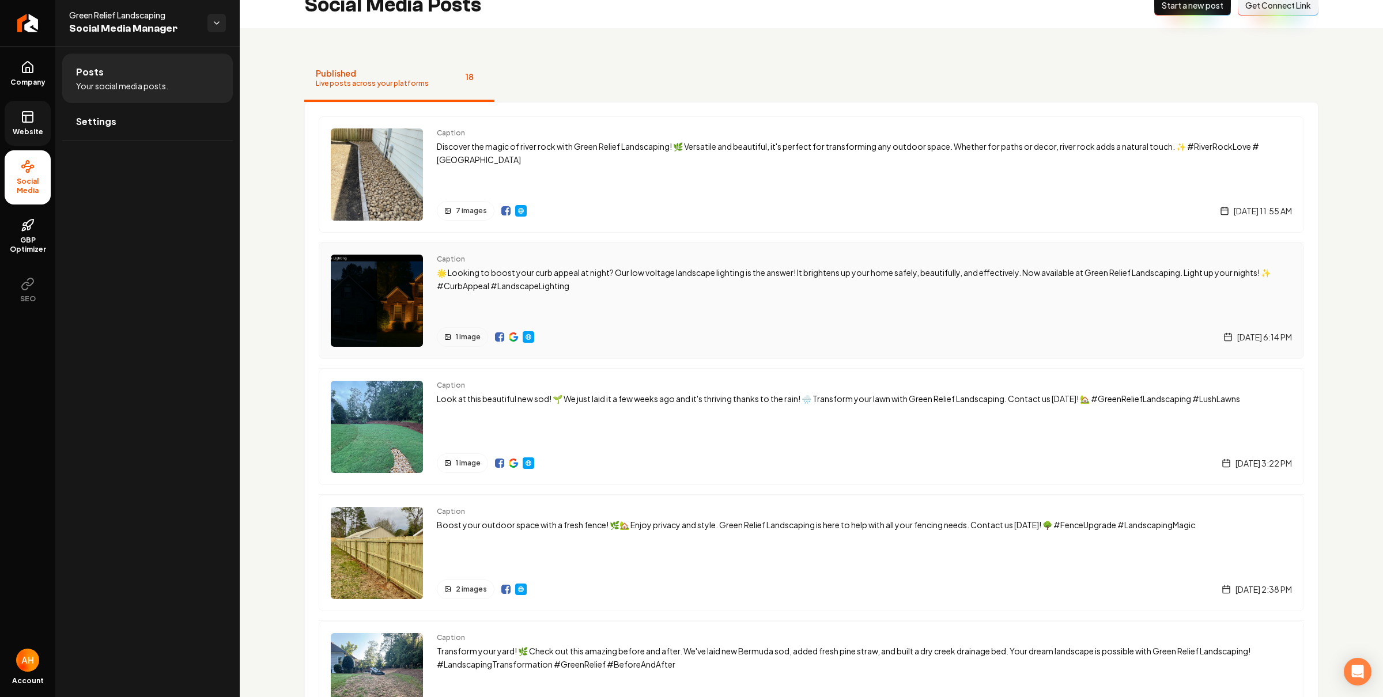
scroll to position [46, 0]
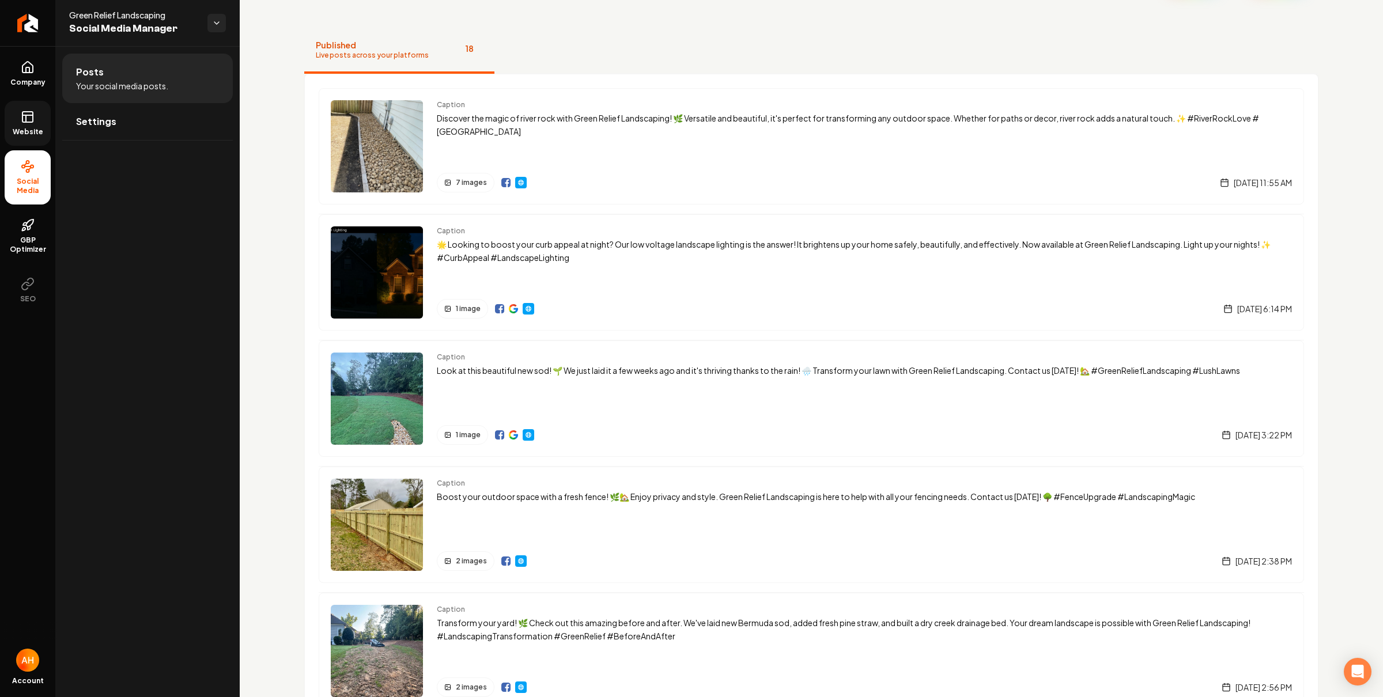
click at [648, 69] on nav "Published Live posts across your platforms 18" at bounding box center [811, 51] width 1014 height 46
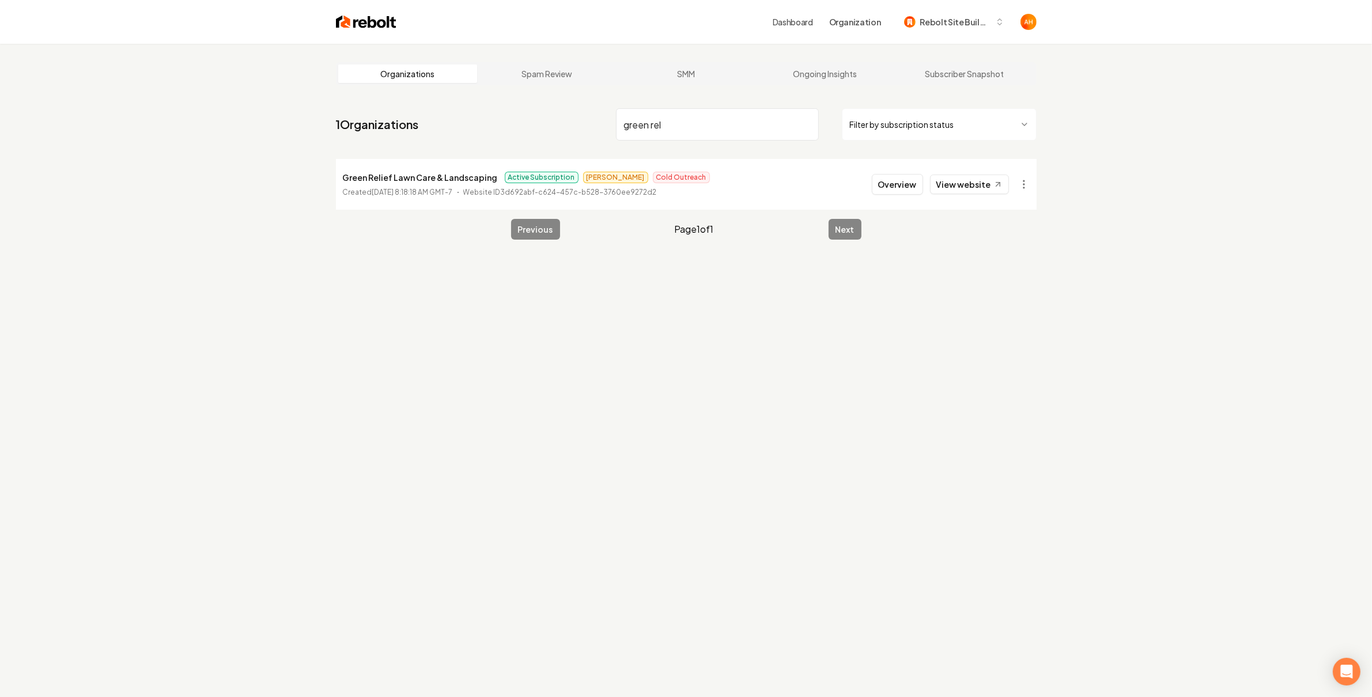
drag, startPoint x: 633, startPoint y: 124, endPoint x: 676, endPoint y: 116, distance: 43.3
click at [633, 124] on input "green rel" at bounding box center [717, 124] width 203 height 32
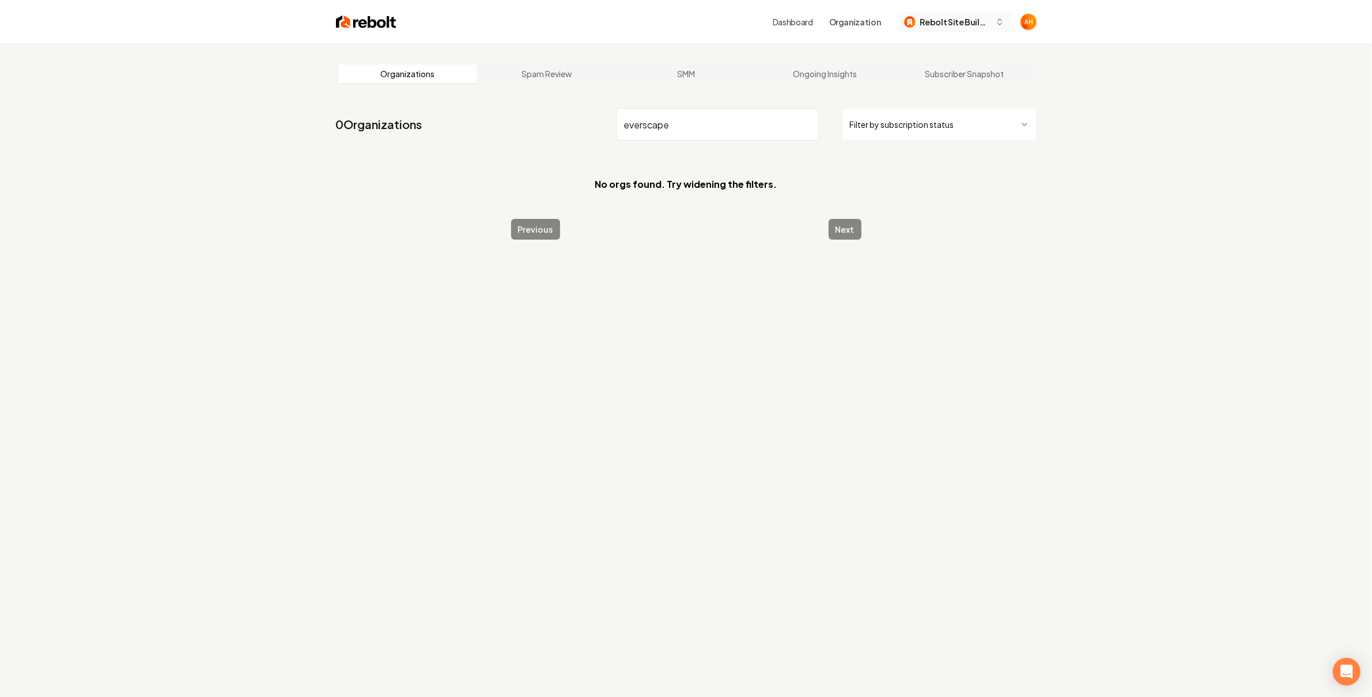
click at [954, 28] on button "Rebolt Site Builder" at bounding box center [954, 22] width 114 height 21
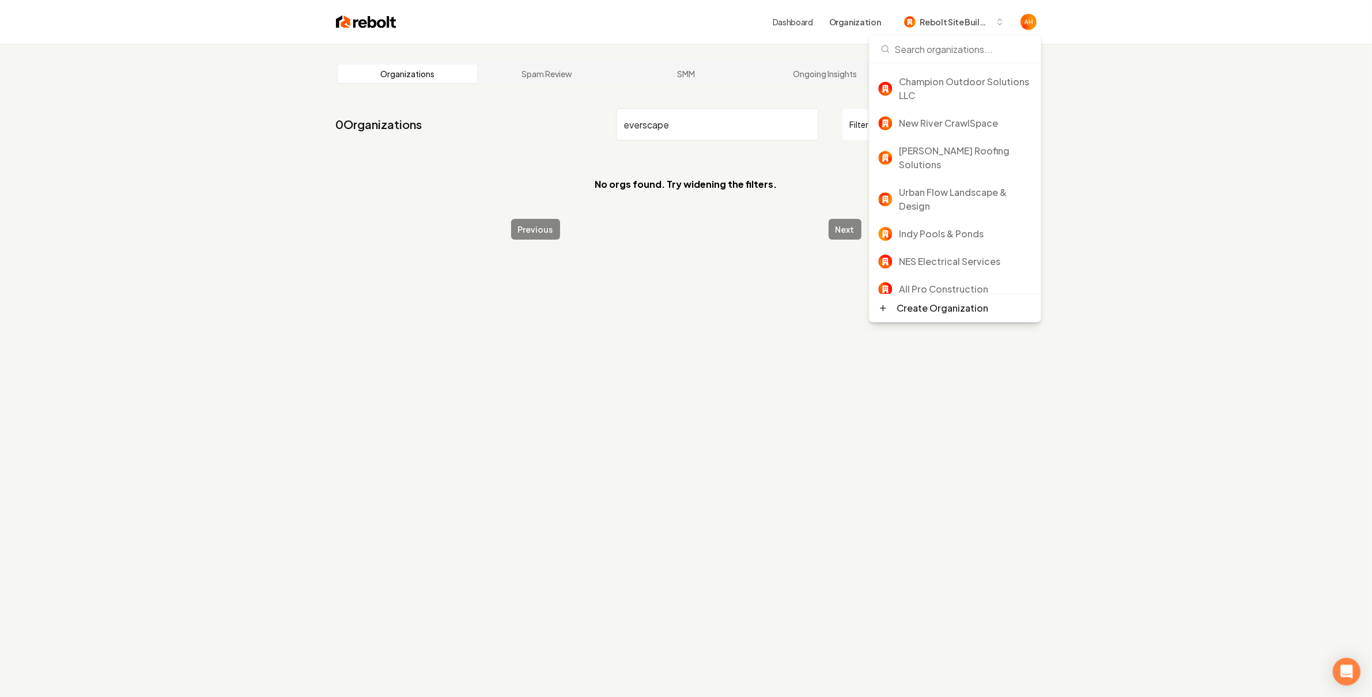
click at [452, 258] on div "Organizations Spam Review SMM Ongoing Insights Subscriber Snapshot 0 Organizati…" at bounding box center [686, 392] width 1372 height 697
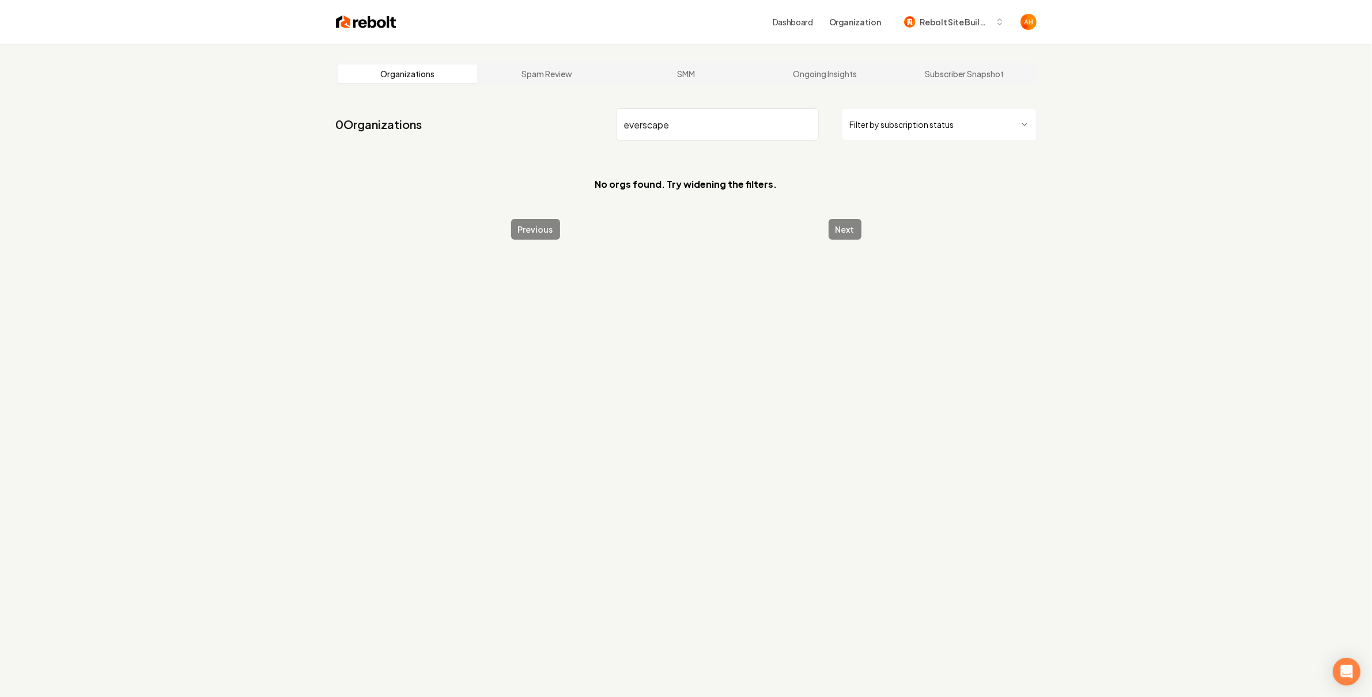
click at [673, 117] on input "everscape" at bounding box center [717, 124] width 203 height 32
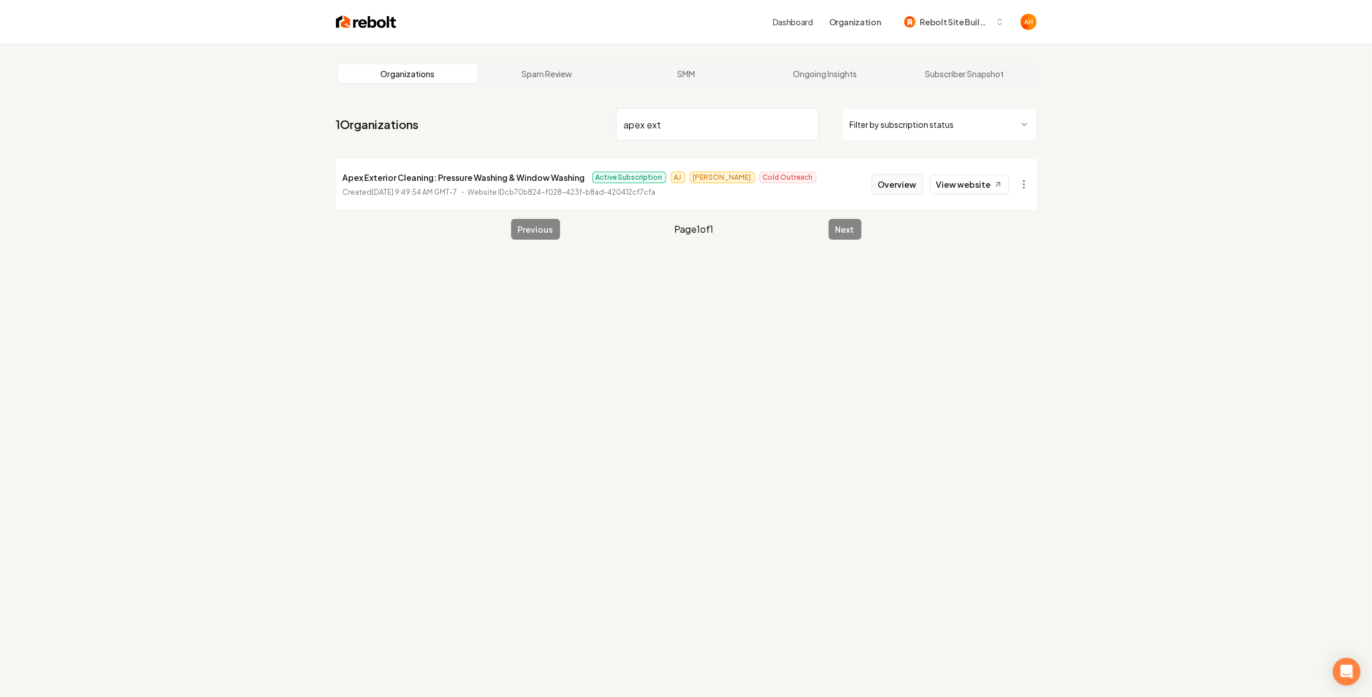
type input "apex ext"
click at [902, 183] on button "Overview" at bounding box center [897, 184] width 51 height 21
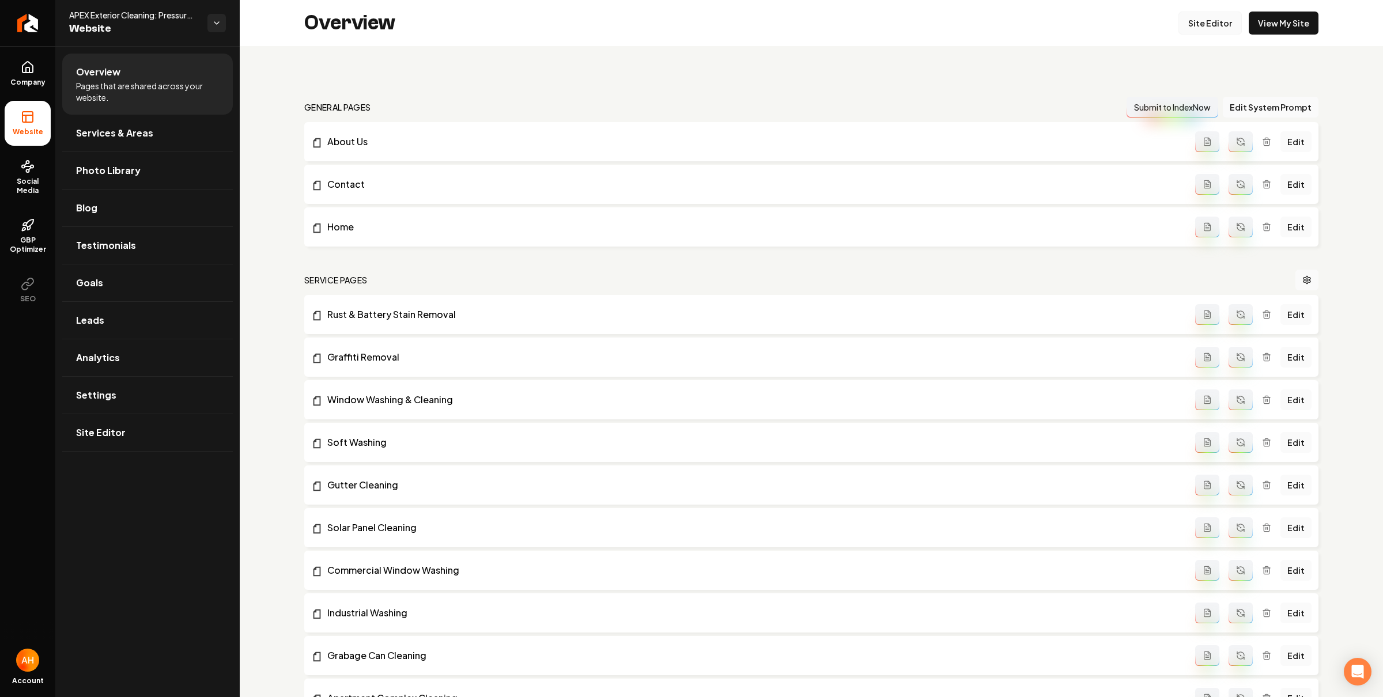
click at [1190, 13] on link "Site Editor" at bounding box center [1209, 23] width 63 height 23
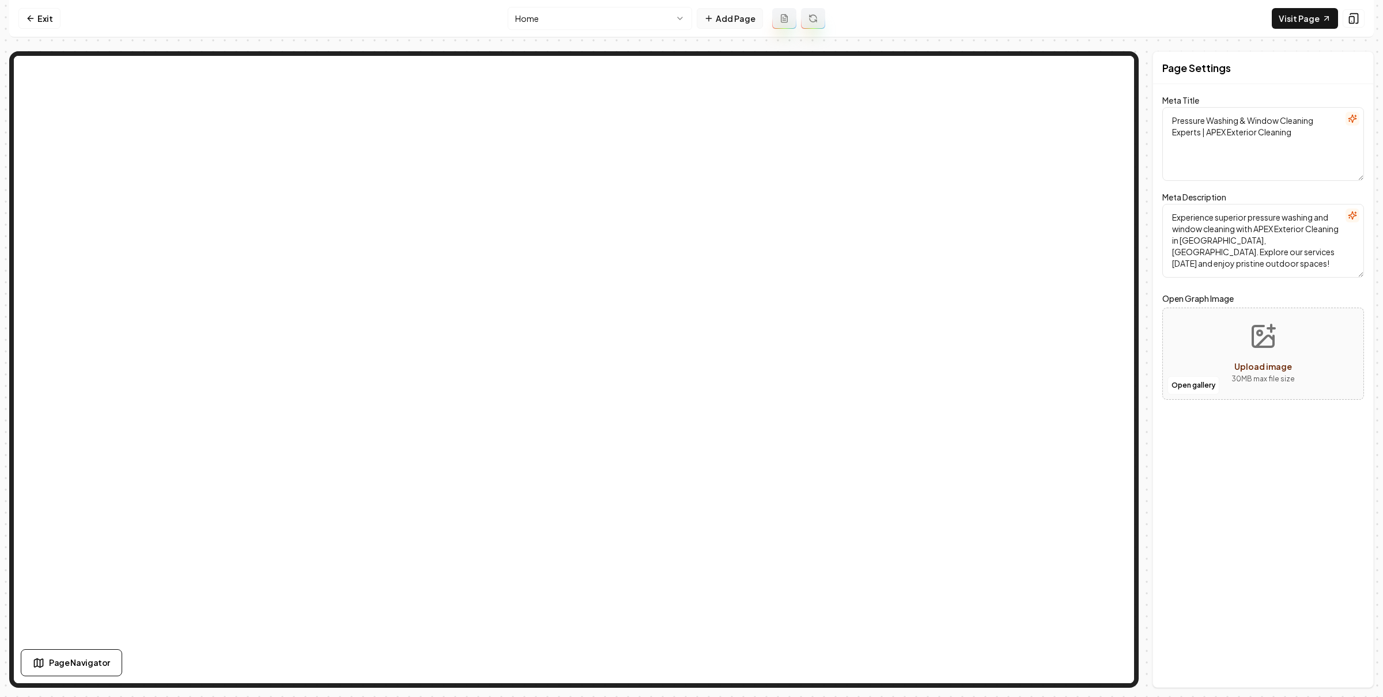
click at [755, 20] on button "Add Page" at bounding box center [730, 18] width 66 height 21
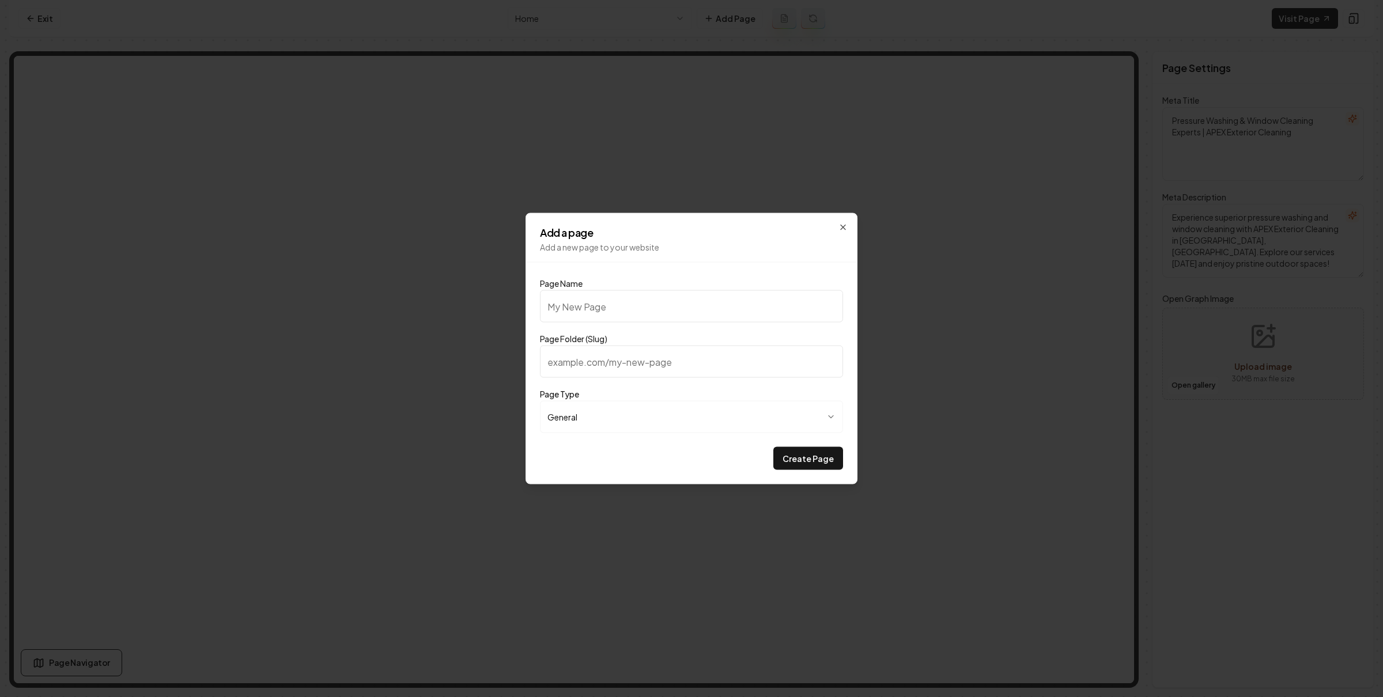
type input "S"
type input "s"
type input "SM"
type input "sm"
type input "SMS"
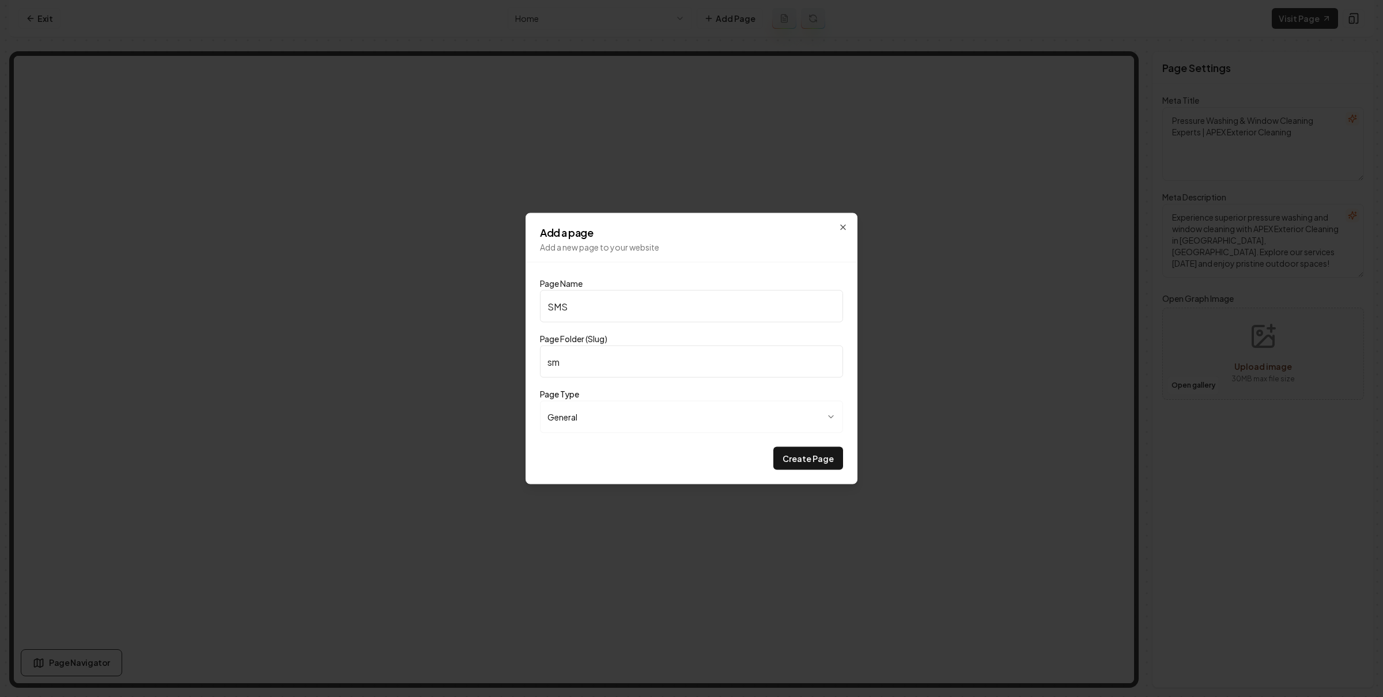
type input "sms"
type input "SMS P"
type input "sms-p"
type input "SMS Po"
type input "sms-po"
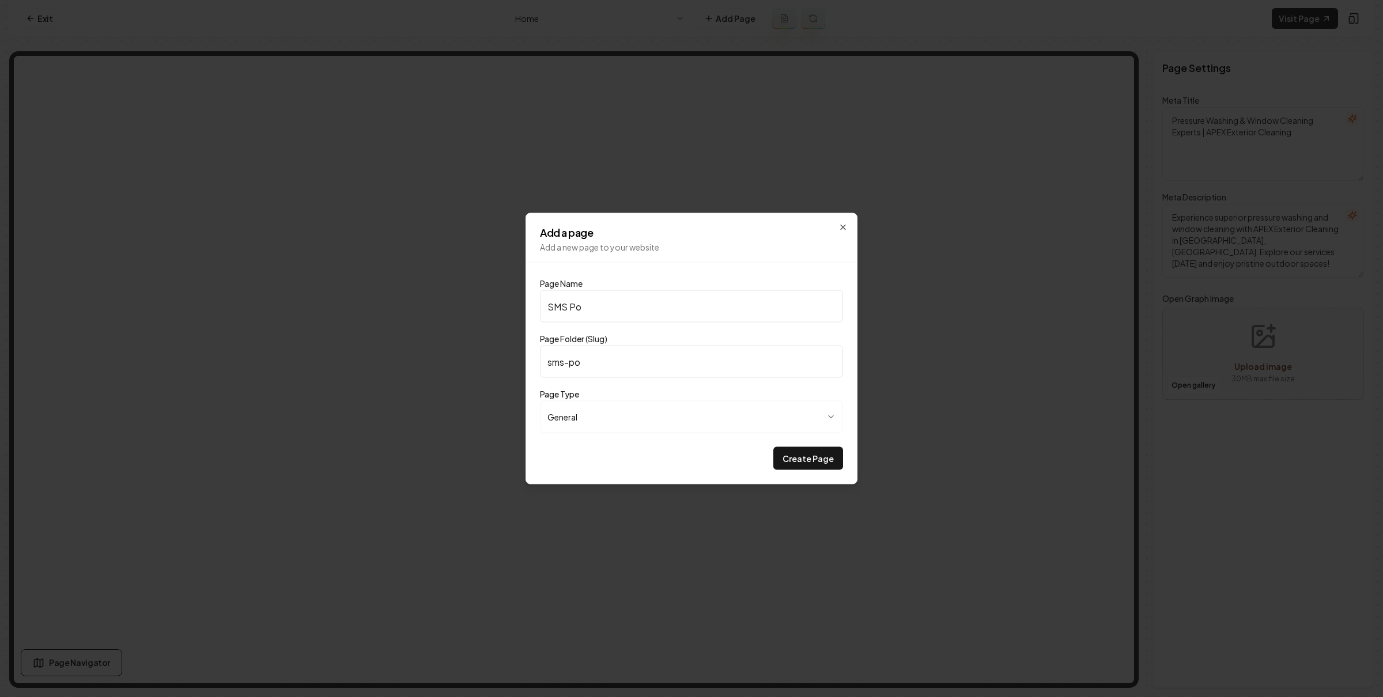
type input "SMS Pol"
type input "sms-pol"
type input "SMS Poli"
type input "sms-poli"
type input "SMS Polic"
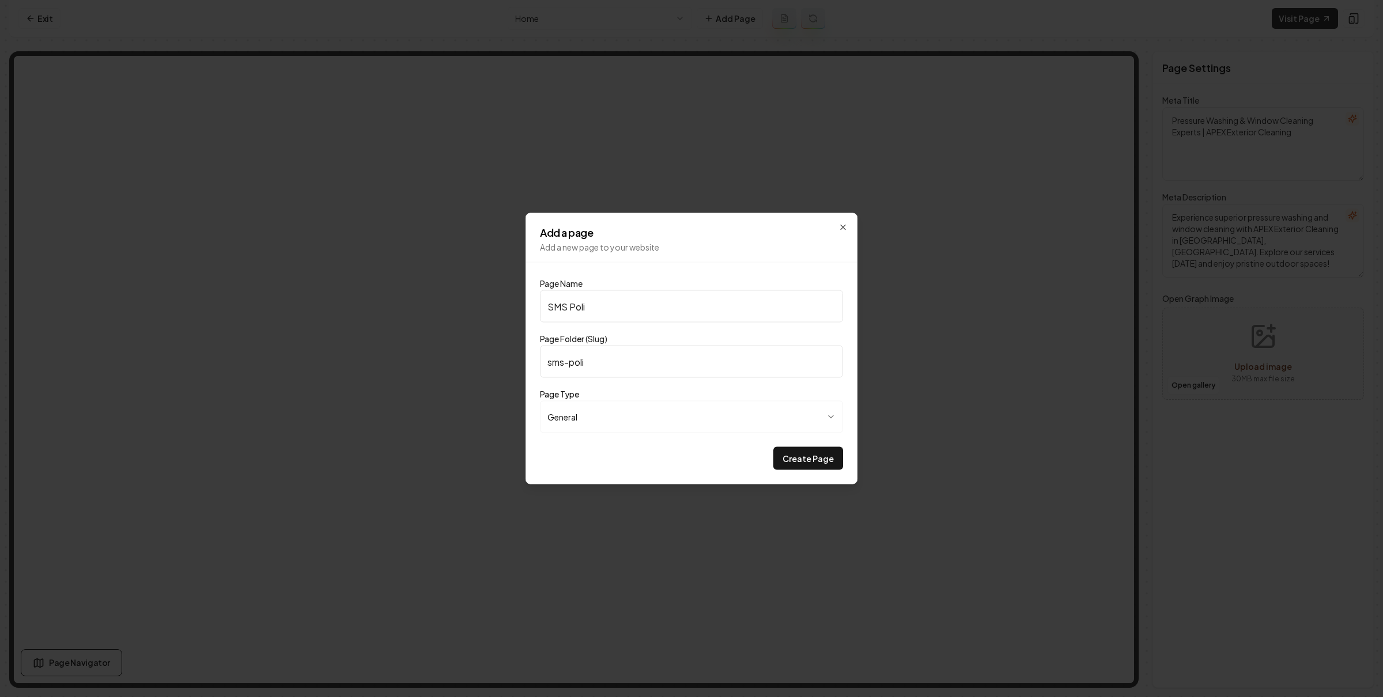
type input "sms-polic"
type input "SMS Policy"
type input "sms-policy"
type input "SMS Policy"
click at [571, 423] on body "Computer Required This feature is only available on a computer. Please switch t…" at bounding box center [691, 348] width 1383 height 697
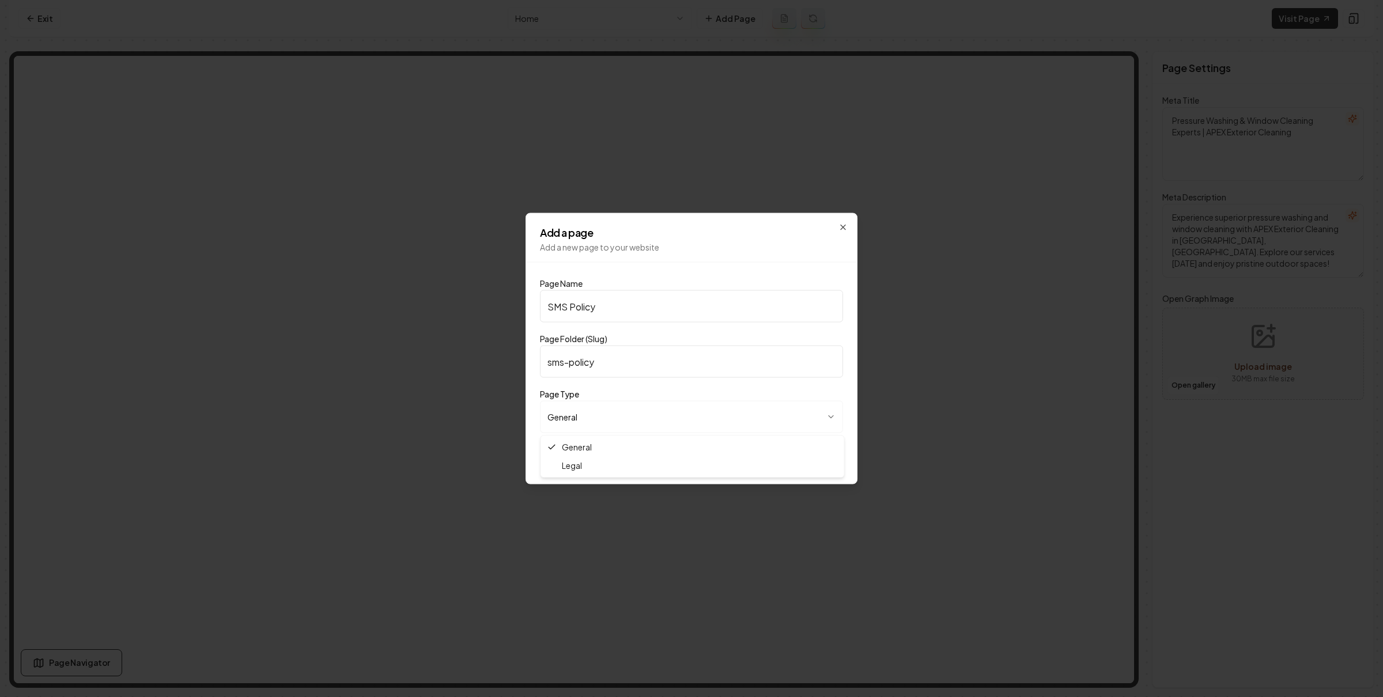
select select "*****"
click at [826, 460] on button "Create Page" at bounding box center [808, 458] width 70 height 23
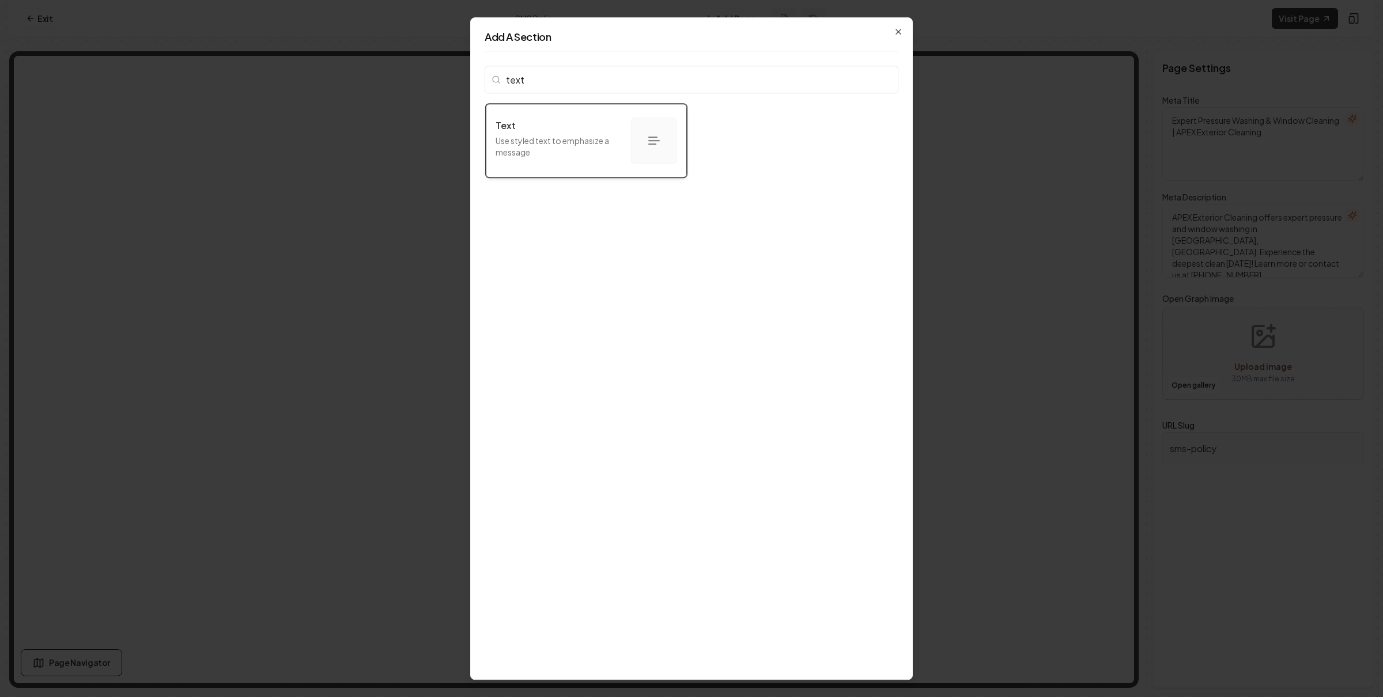
type input "text"
click at [580, 133] on div "Text Use styled text to emphasize a message" at bounding box center [558, 141] width 126 height 44
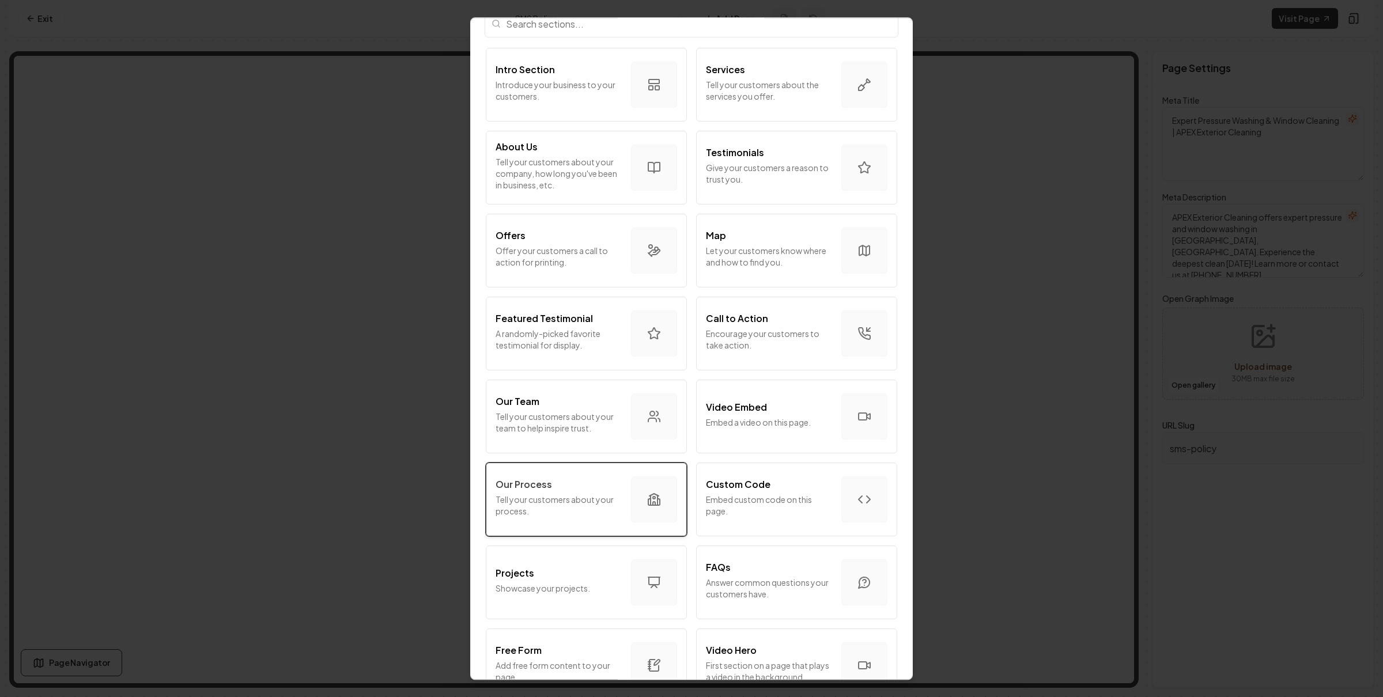
scroll to position [75, 0]
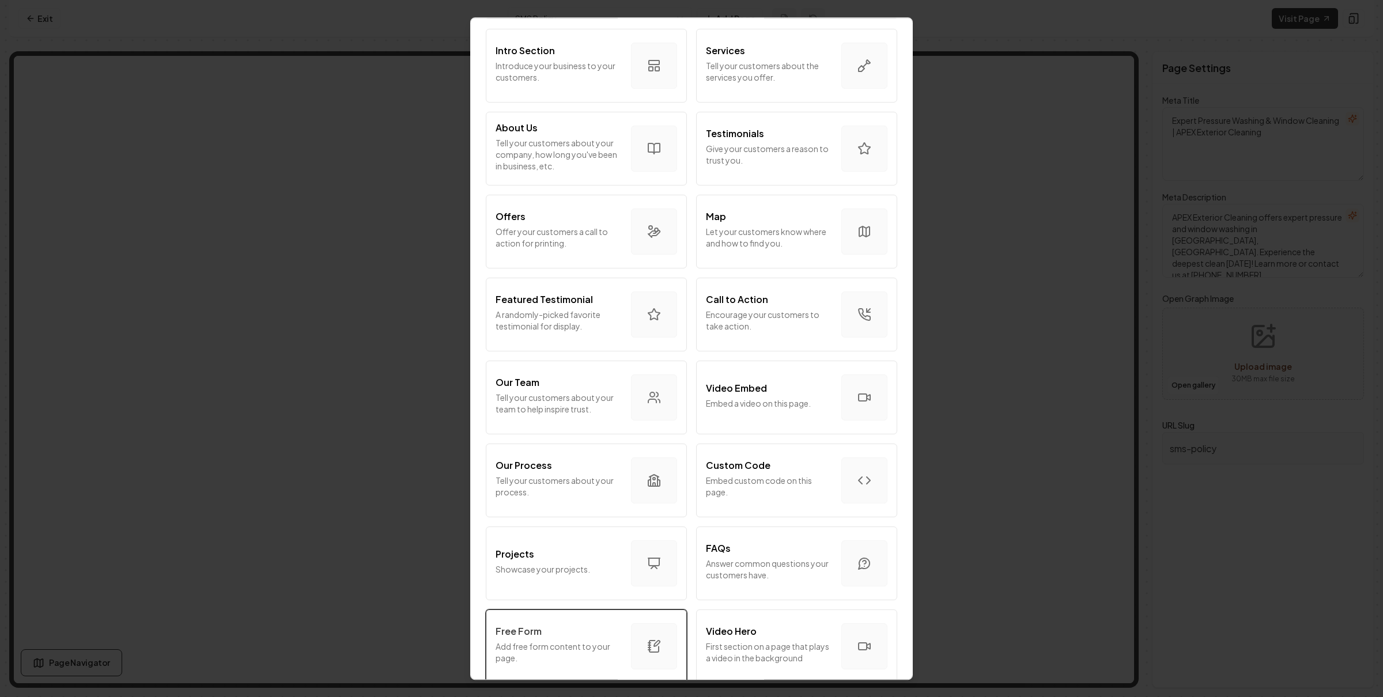
click at [552, 649] on p "Add free form content to your page." at bounding box center [558, 652] width 126 height 23
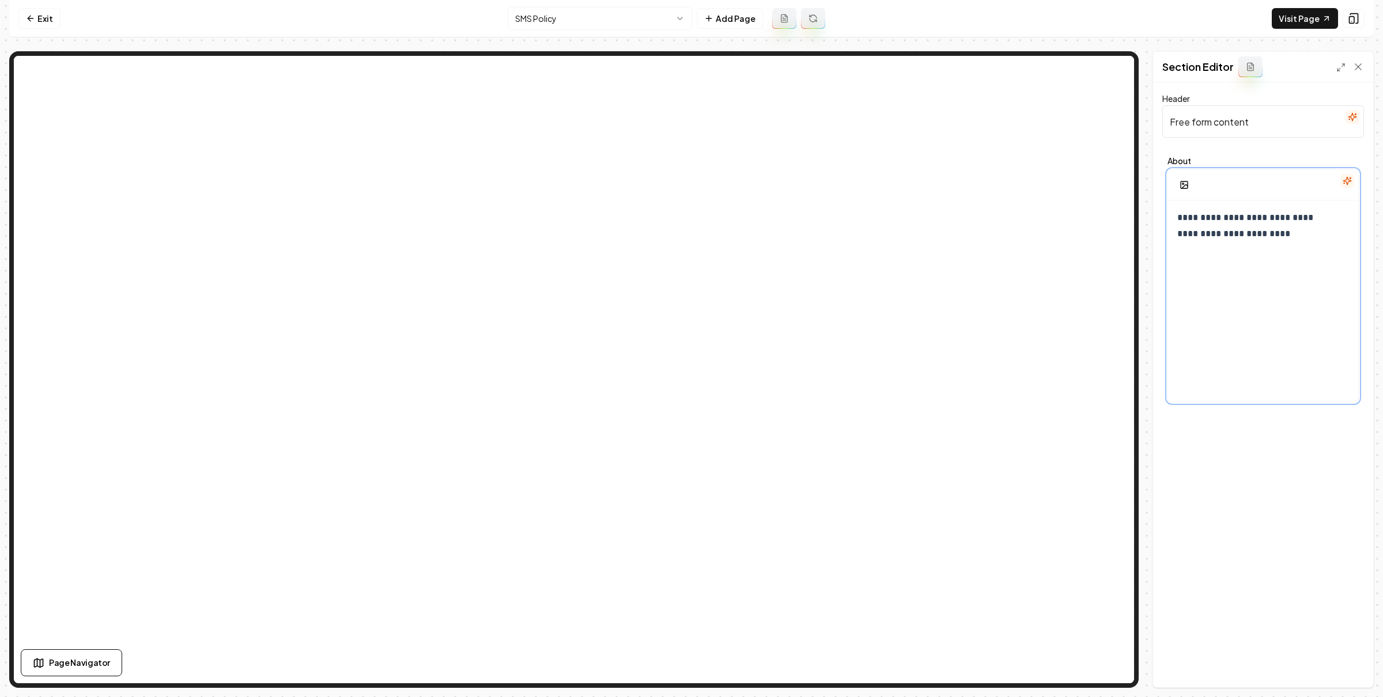
click at [1234, 245] on div "**********" at bounding box center [1263, 310] width 190 height 221
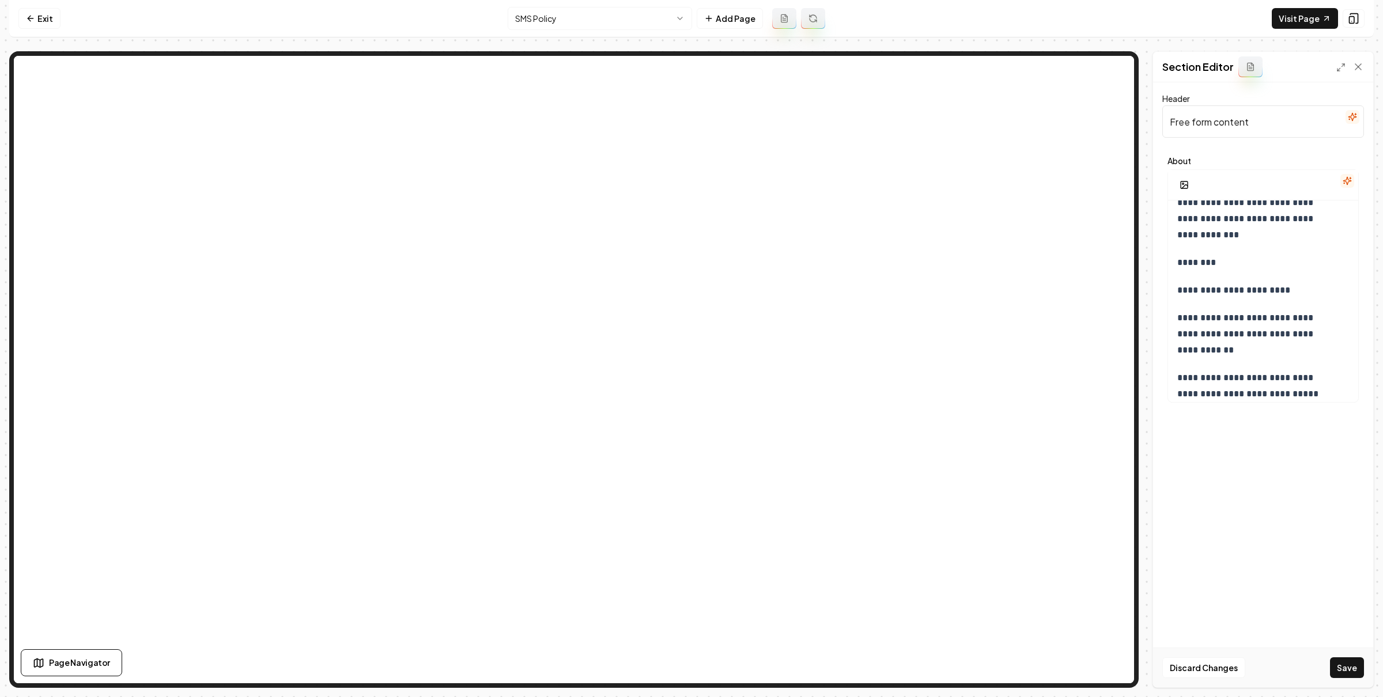
click at [1246, 122] on input "Free form content" at bounding box center [1263, 121] width 202 height 32
type input "SMS Policy"
click at [1330, 657] on button "Save" at bounding box center [1347, 667] width 34 height 21
click at [48, 26] on link "Exit" at bounding box center [39, 18] width 42 height 21
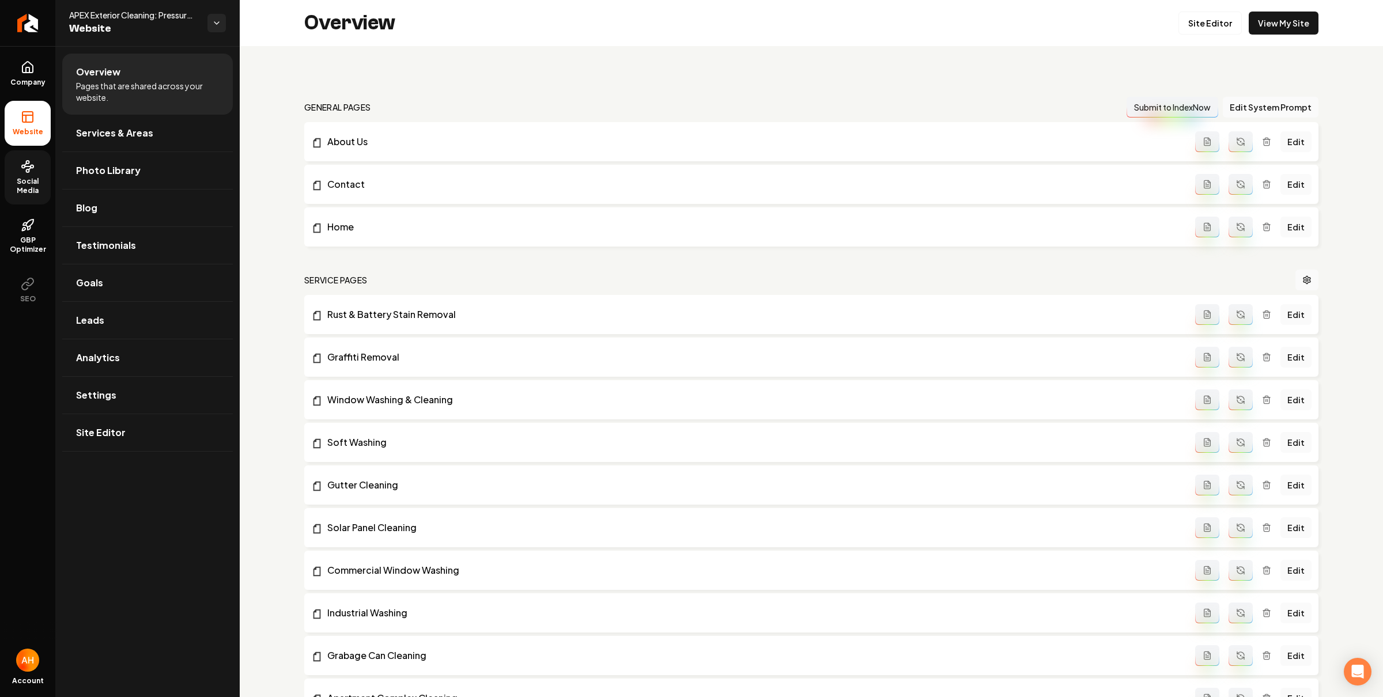
click at [18, 173] on link "Social Media" at bounding box center [28, 177] width 46 height 54
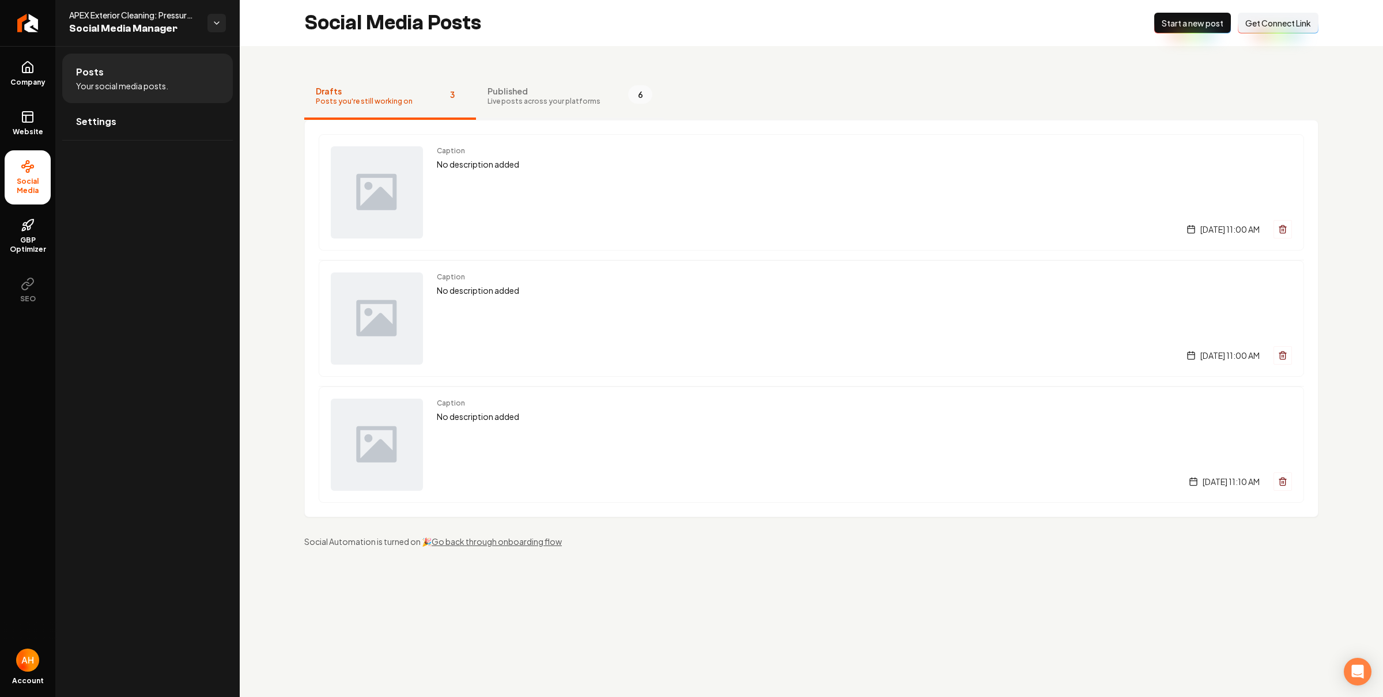
click at [503, 97] on span "Live posts across your platforms" at bounding box center [543, 101] width 113 height 9
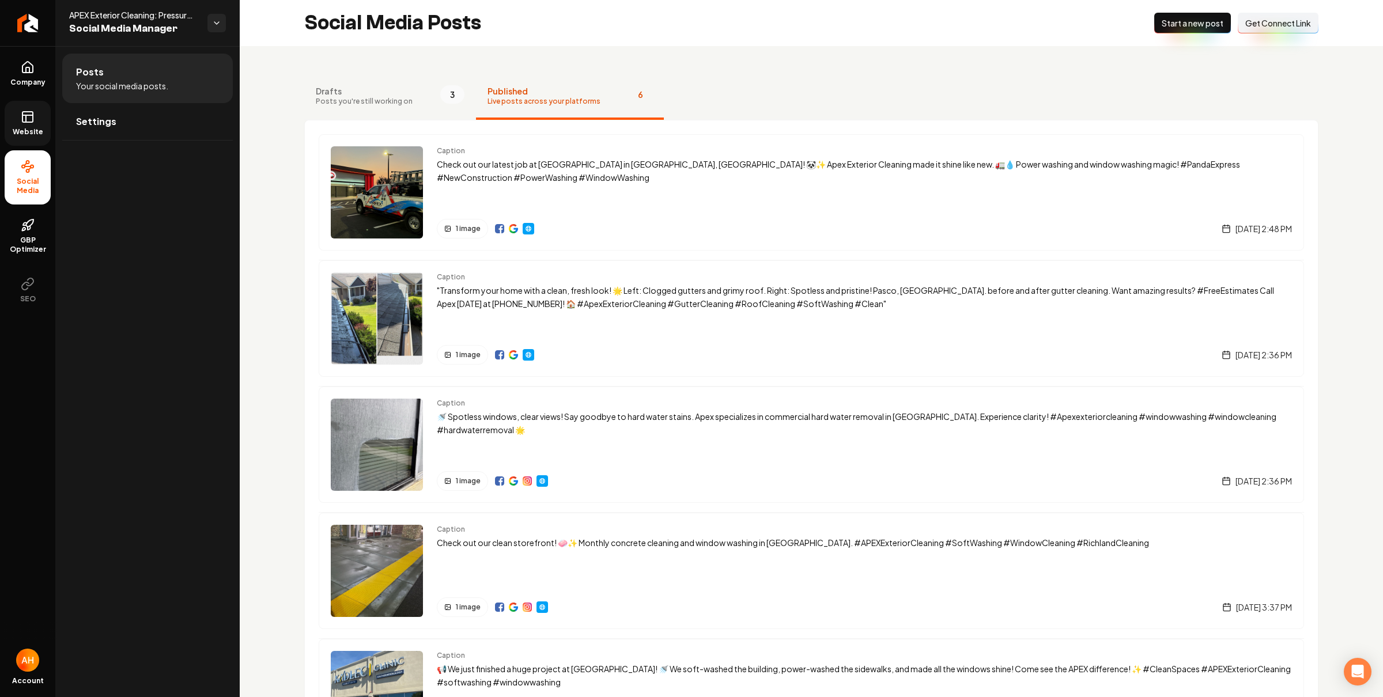
click at [30, 124] on link "Website" at bounding box center [28, 123] width 46 height 45
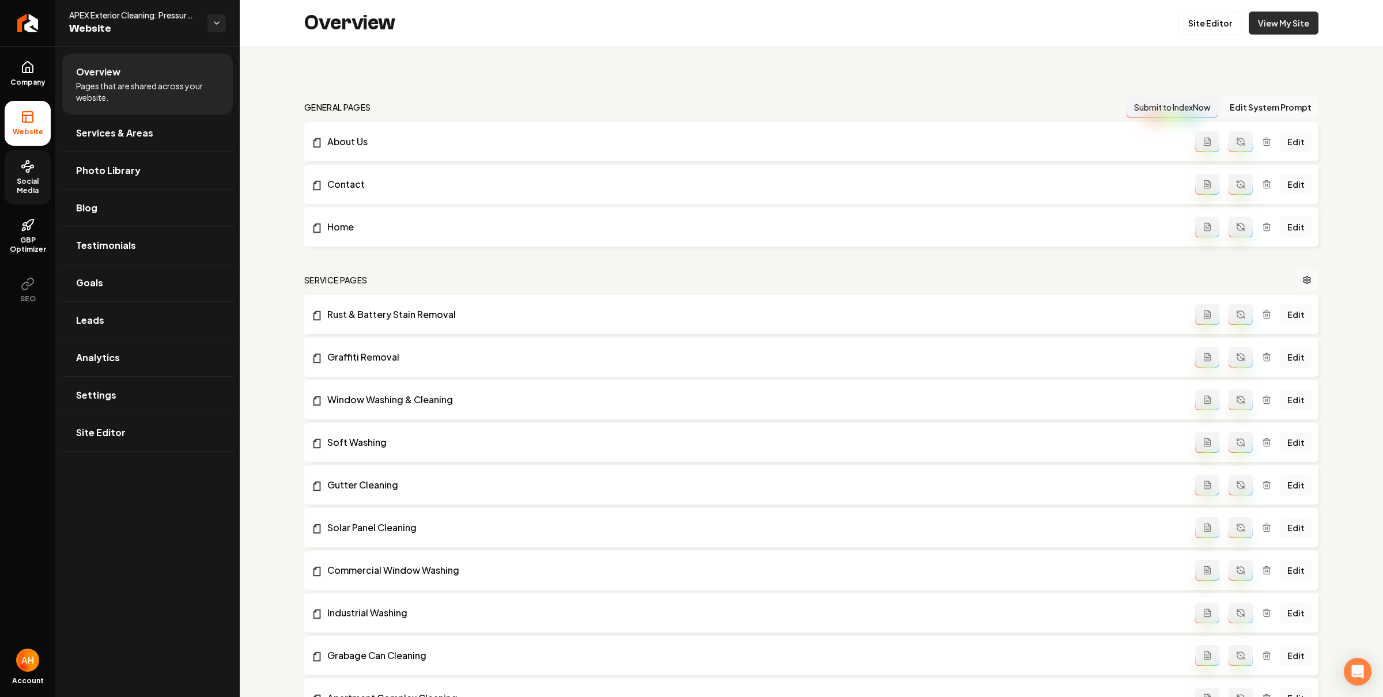
click at [1272, 25] on link "View My Site" at bounding box center [1283, 23] width 70 height 23
click at [8, 174] on link "Social Media" at bounding box center [28, 177] width 46 height 54
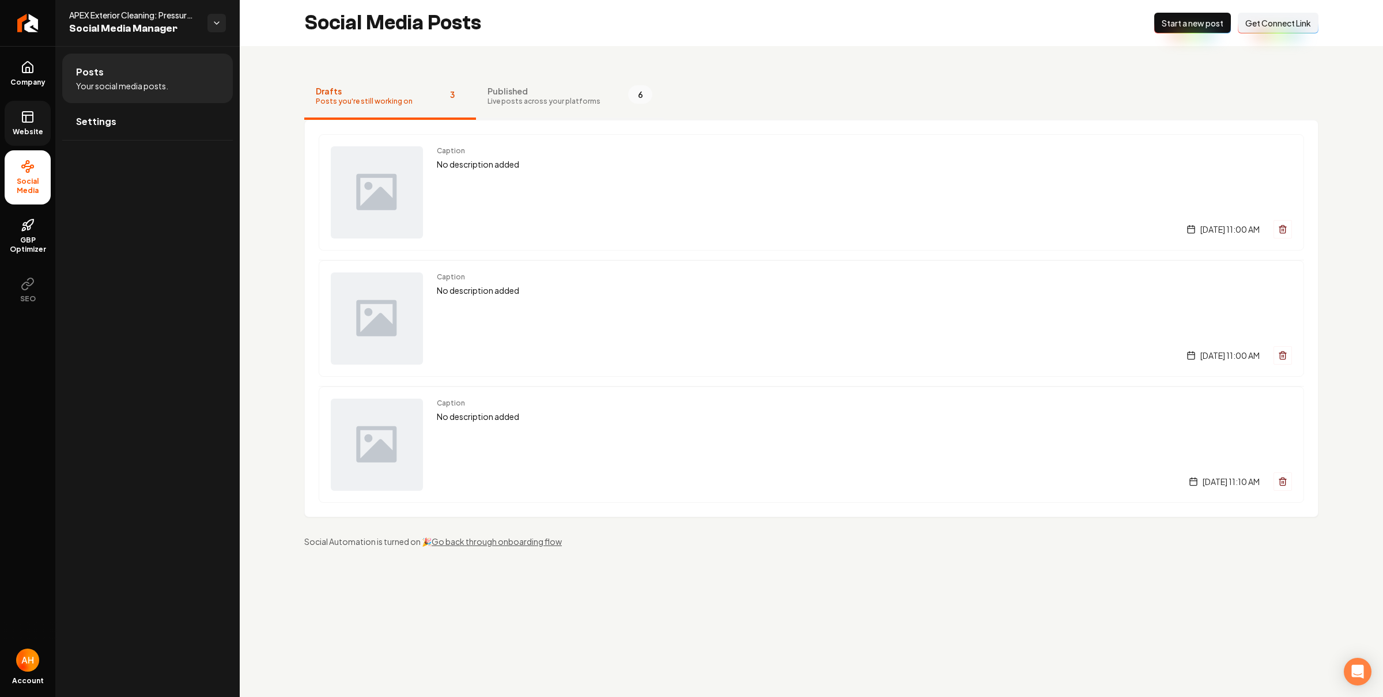
click at [539, 103] on span "Live posts across your platforms" at bounding box center [543, 101] width 113 height 9
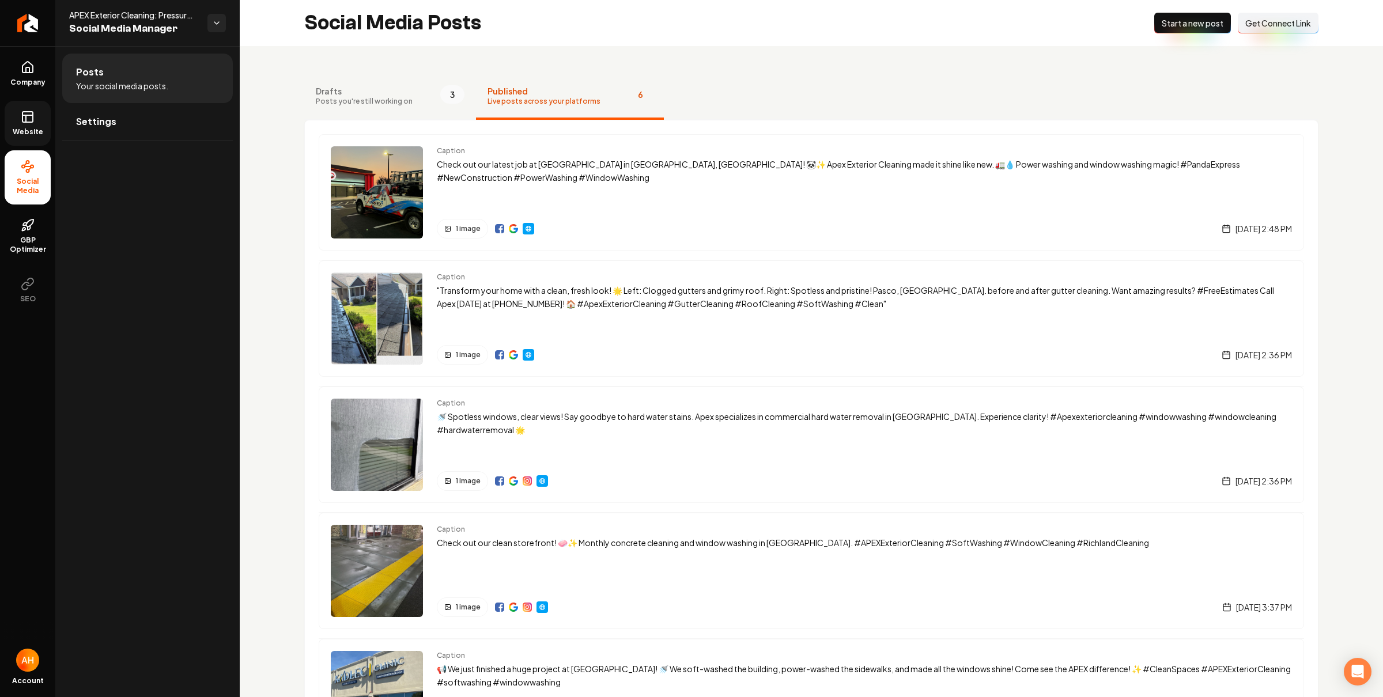
click at [1245, 20] on span "Get Connect Link" at bounding box center [1278, 23] width 66 height 12
click at [179, 122] on link "Settings" at bounding box center [147, 121] width 171 height 37
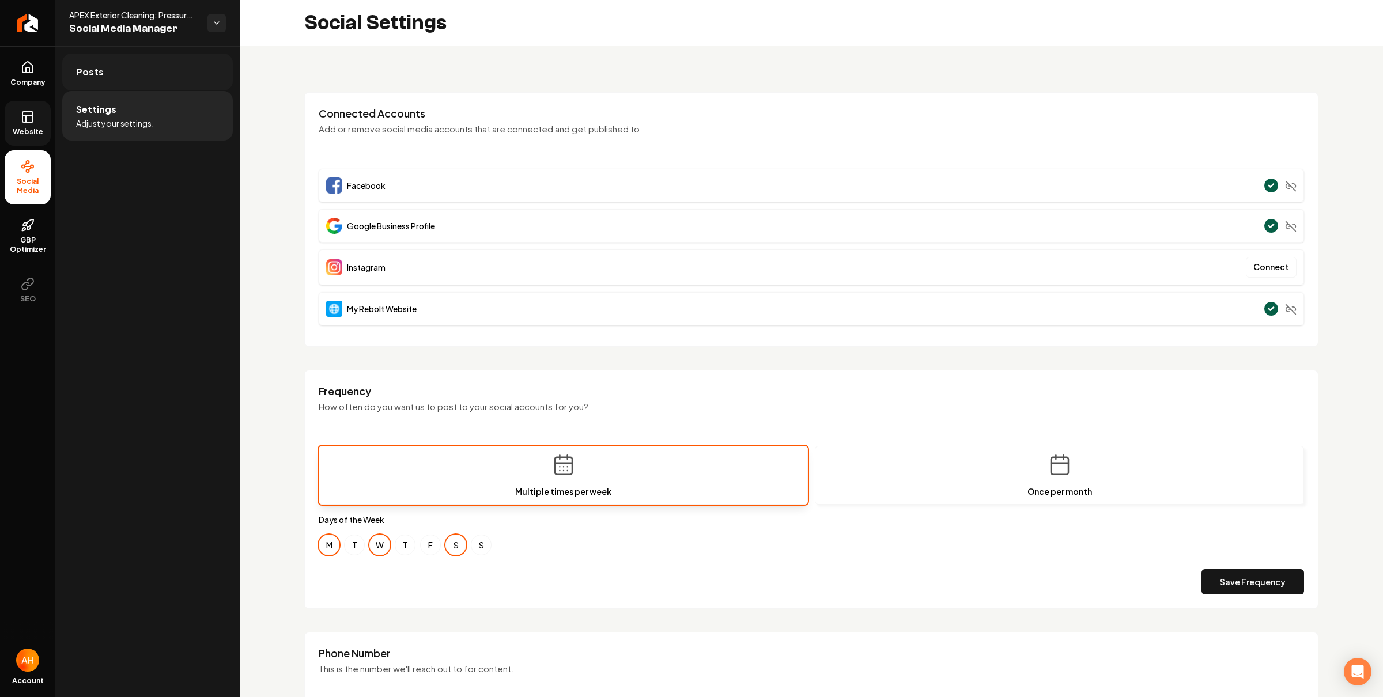
click at [157, 73] on link "Posts" at bounding box center [147, 72] width 171 height 37
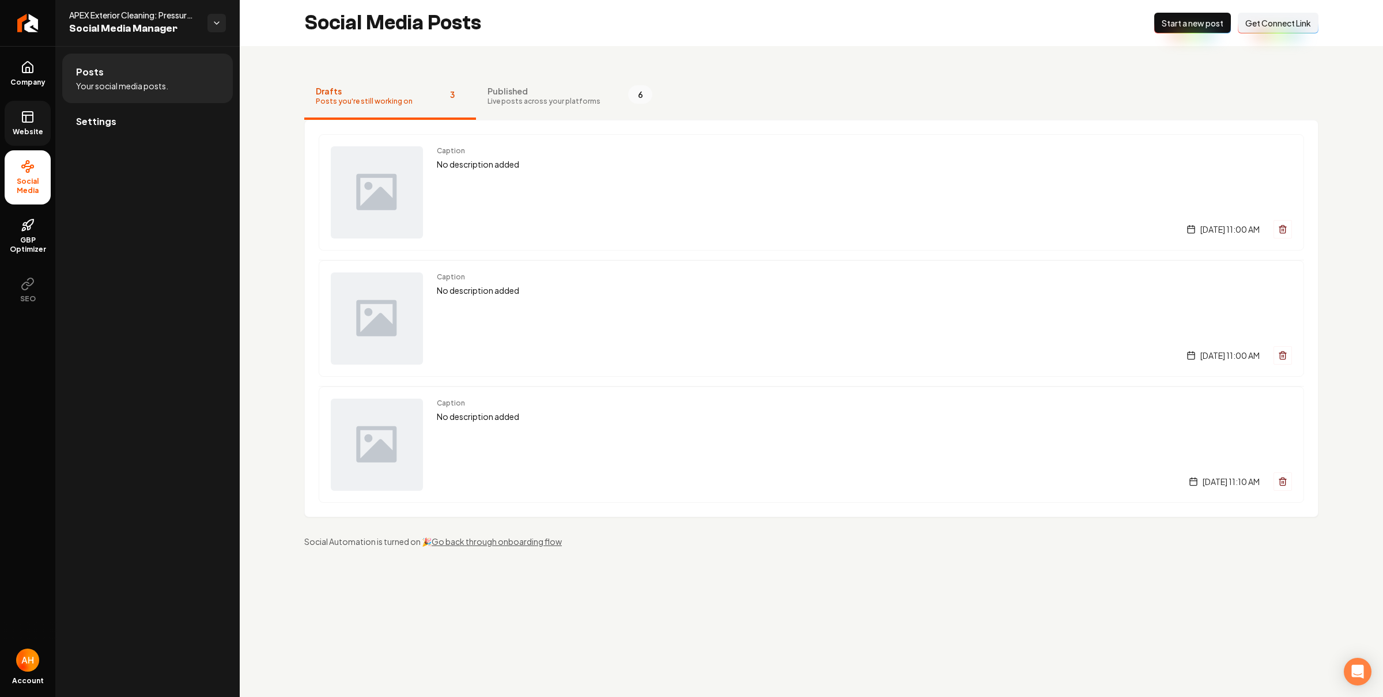
click at [1304, 17] on span "Get Connect Link" at bounding box center [1278, 23] width 66 height 12
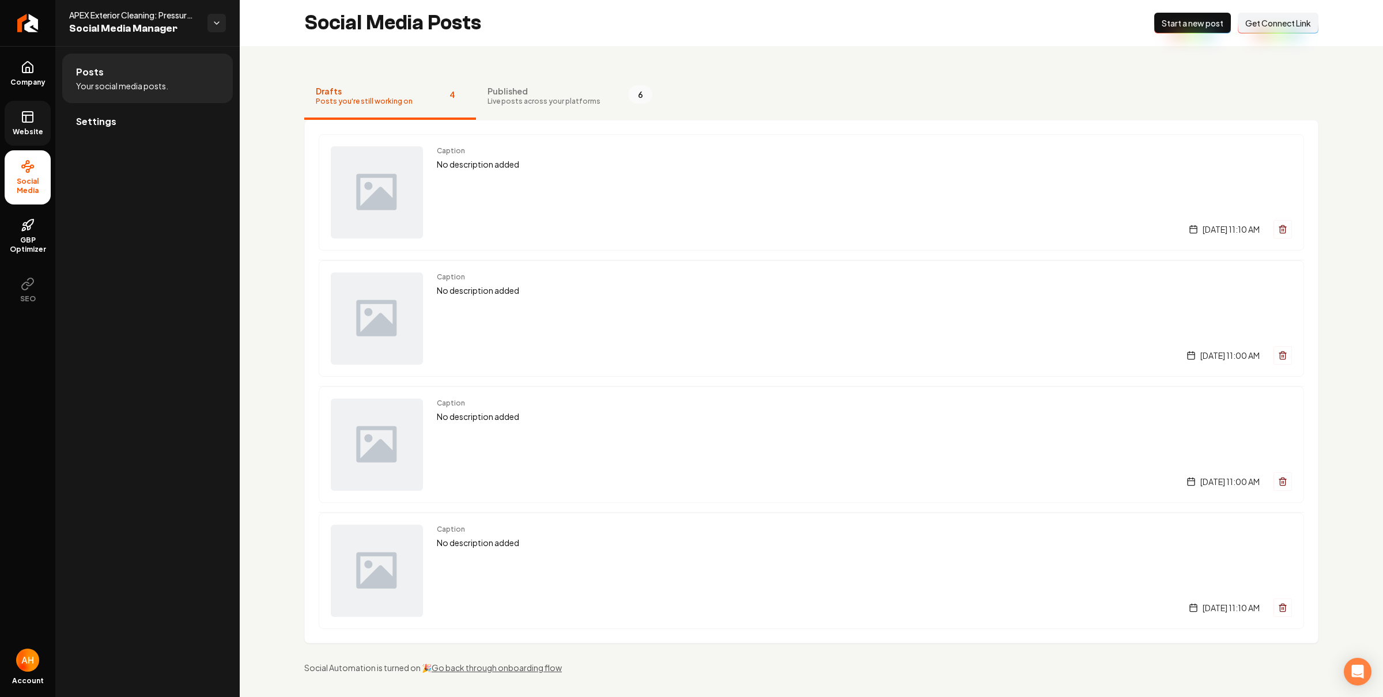
click at [638, 40] on div "Social Media Posts New Post Start a new post Connect Link Get Connect Link" at bounding box center [811, 23] width 1143 height 46
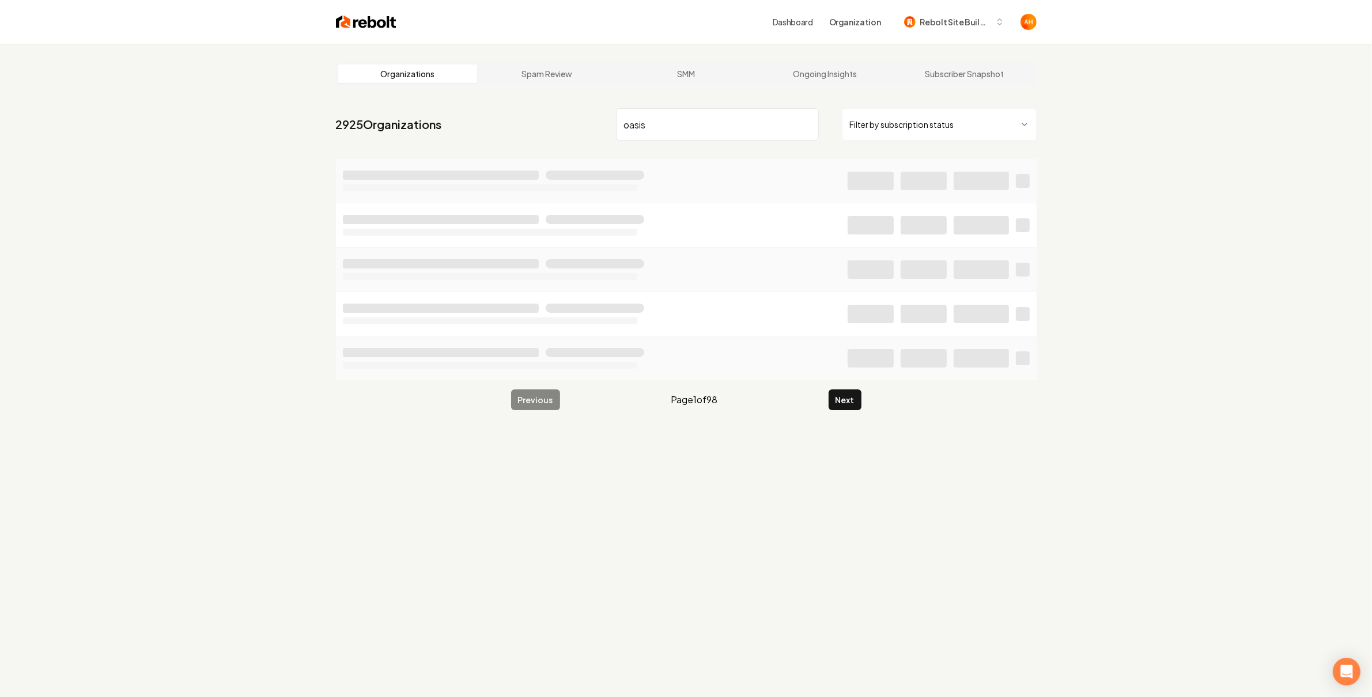
type input "oasis"
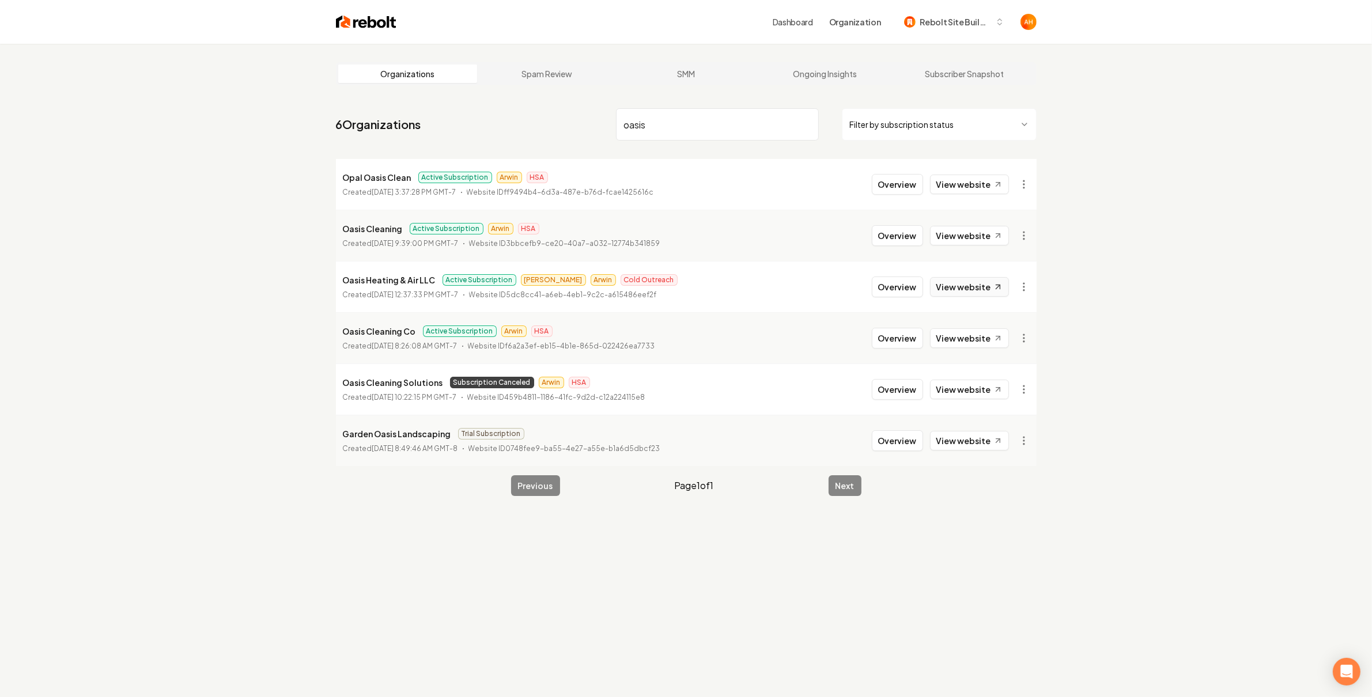
click at [970, 287] on link "View website" at bounding box center [969, 287] width 79 height 20
click at [914, 284] on button "Overview" at bounding box center [897, 287] width 51 height 21
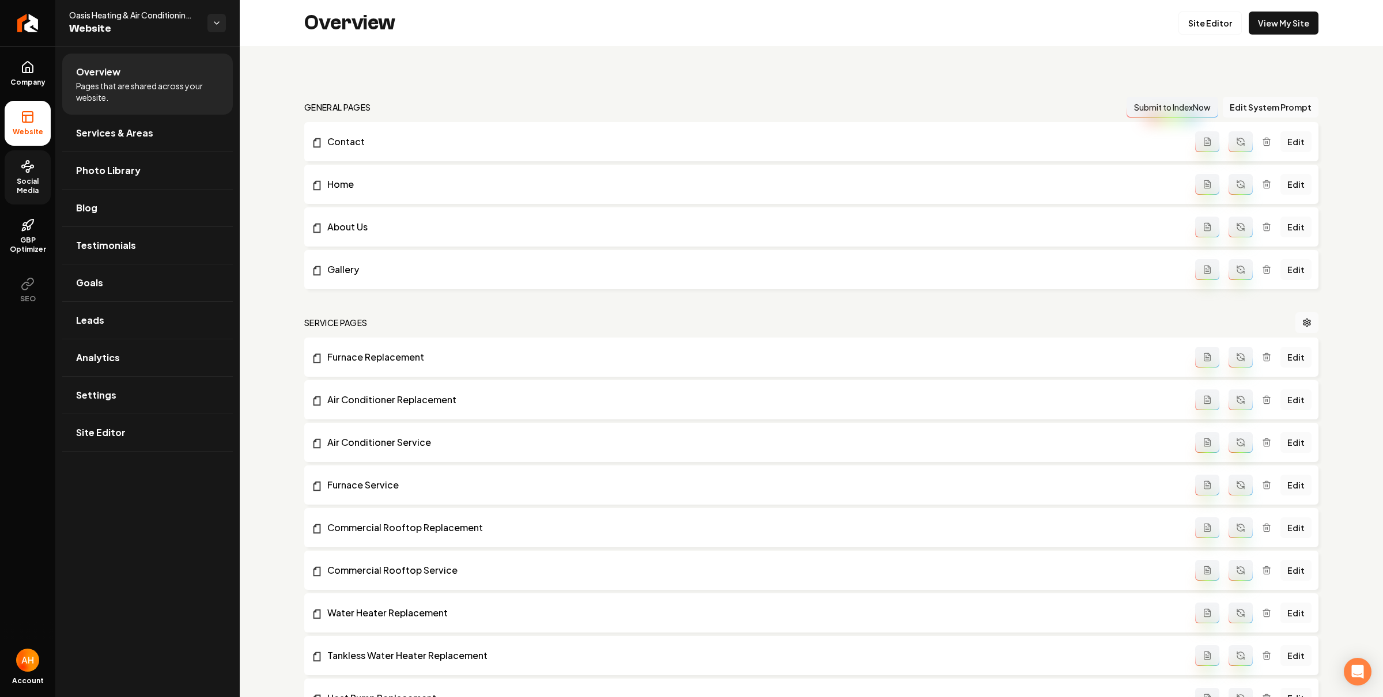
click at [35, 166] on link "Social Media" at bounding box center [28, 177] width 46 height 54
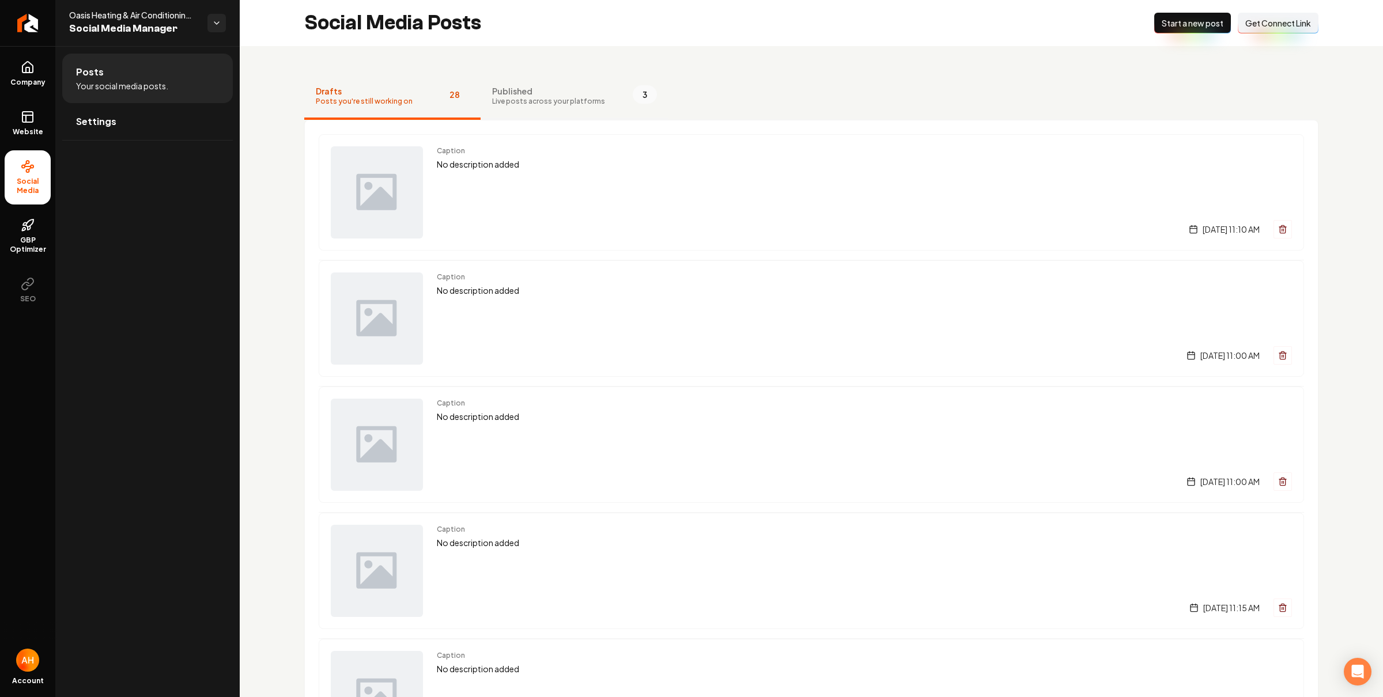
click at [538, 90] on span "Published" at bounding box center [548, 91] width 113 height 12
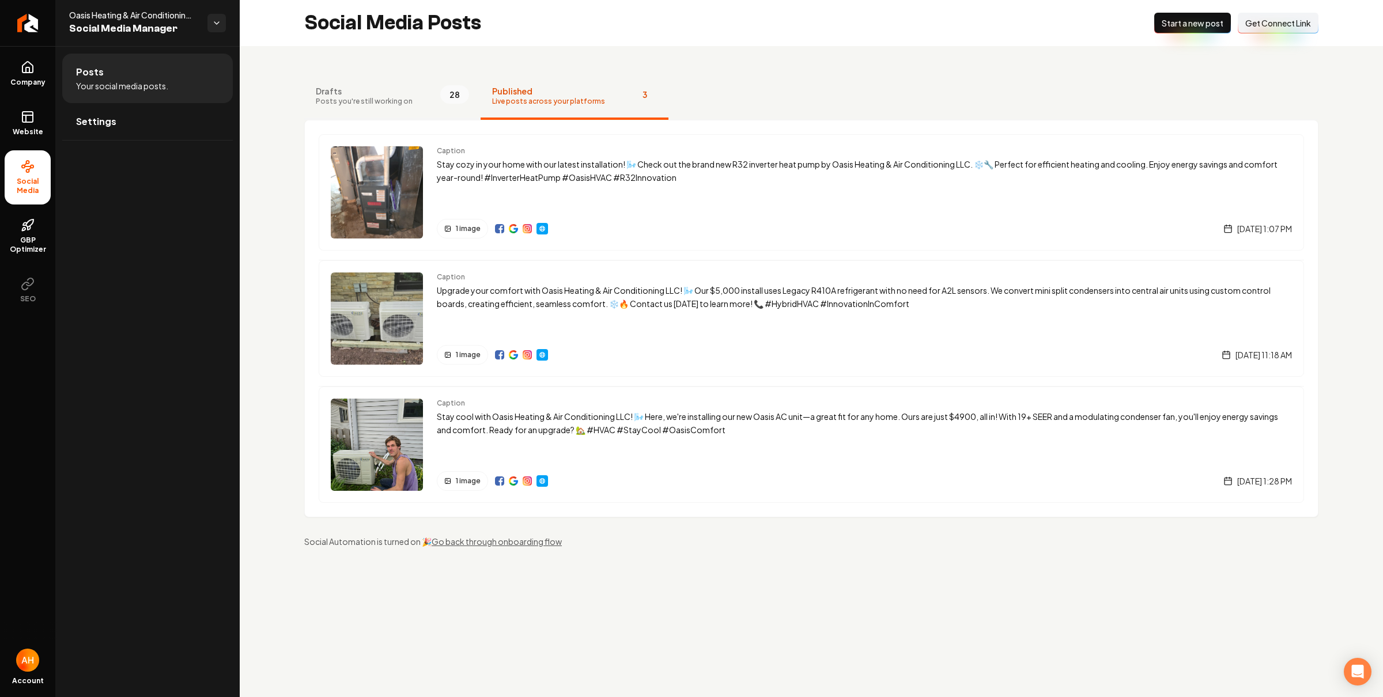
click at [401, 107] on button "Drafts Posts you're still working on 28" at bounding box center [392, 97] width 176 height 46
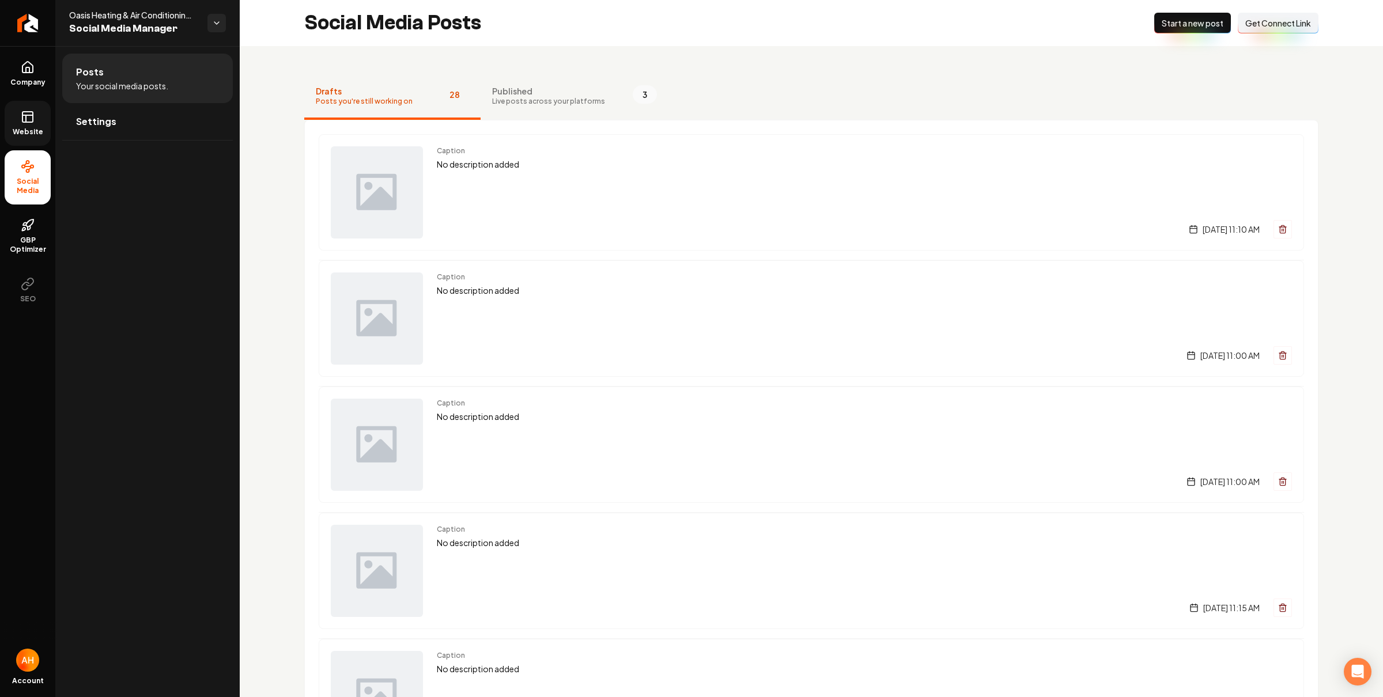
click at [27, 120] on icon at bounding box center [28, 117] width 14 height 14
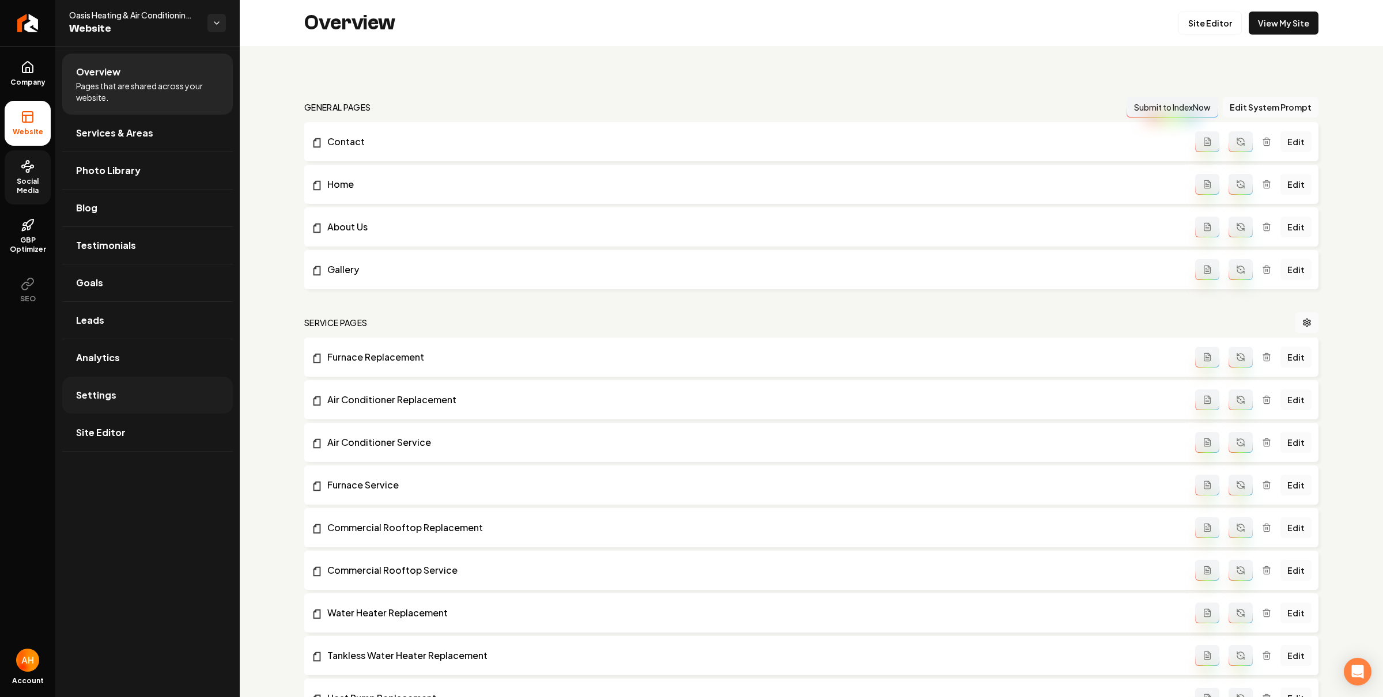
click at [118, 400] on link "Settings" at bounding box center [147, 395] width 171 height 37
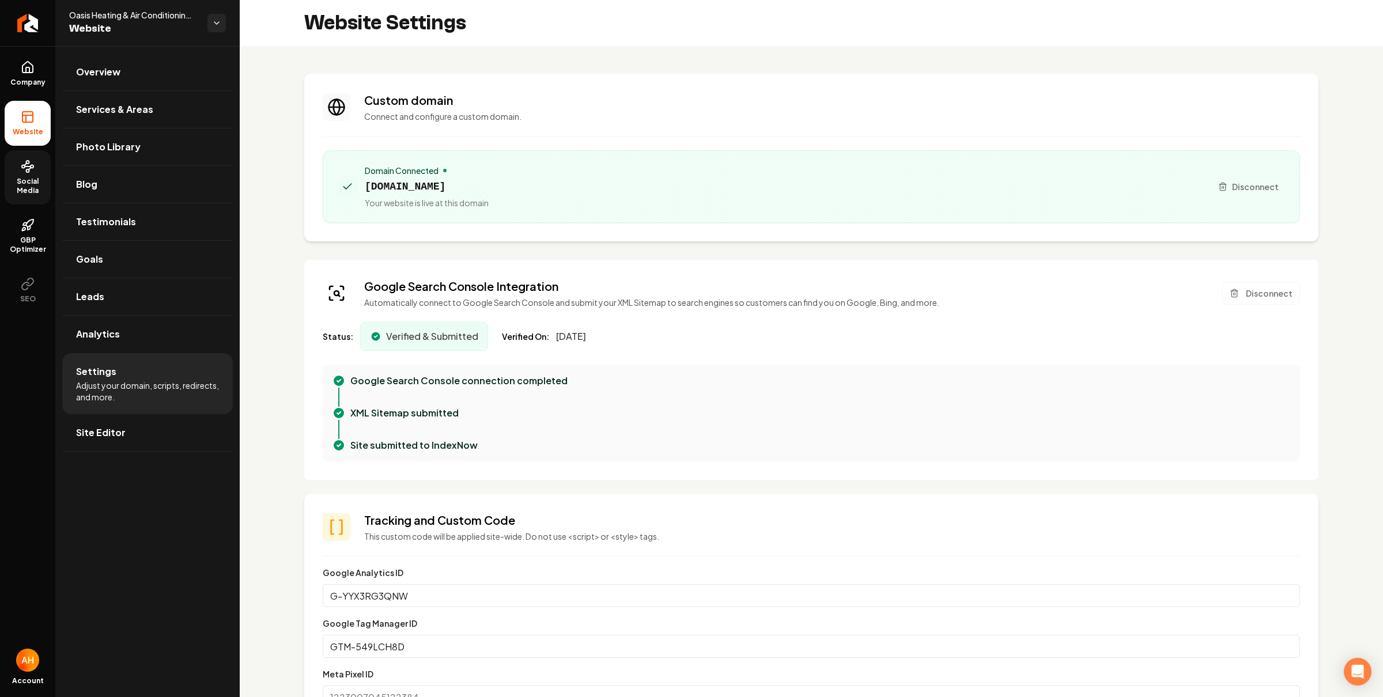
scroll to position [104, 0]
click at [408, 187] on span "oasis-hvac.com" at bounding box center [427, 187] width 124 height 16
drag, startPoint x: 408, startPoint y: 187, endPoint x: 414, endPoint y: 192, distance: 7.8
click at [408, 187] on span "oasis-hvac.com" at bounding box center [427, 187] width 124 height 16
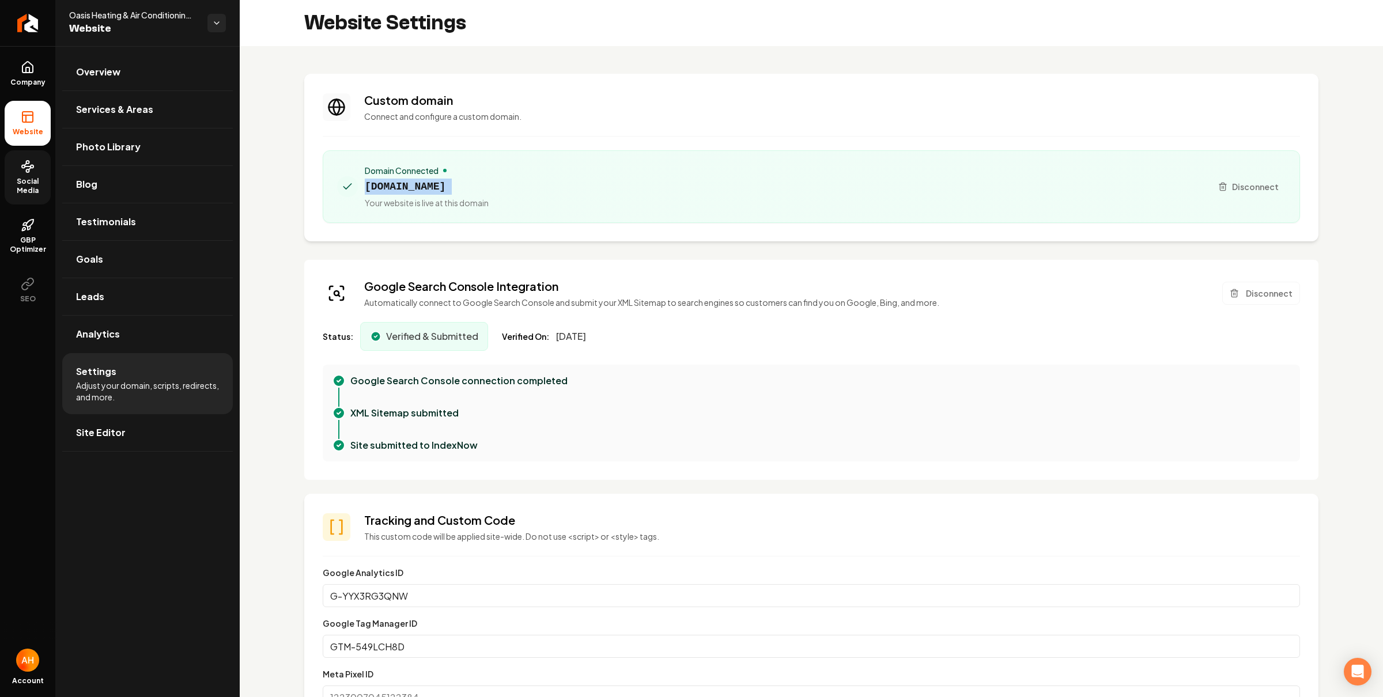
copy span "oasis-hvac.com"
click at [770, 82] on section "Custom domain Connect and configure a custom domain. Domain Connected oasis-hva…" at bounding box center [811, 158] width 1014 height 168
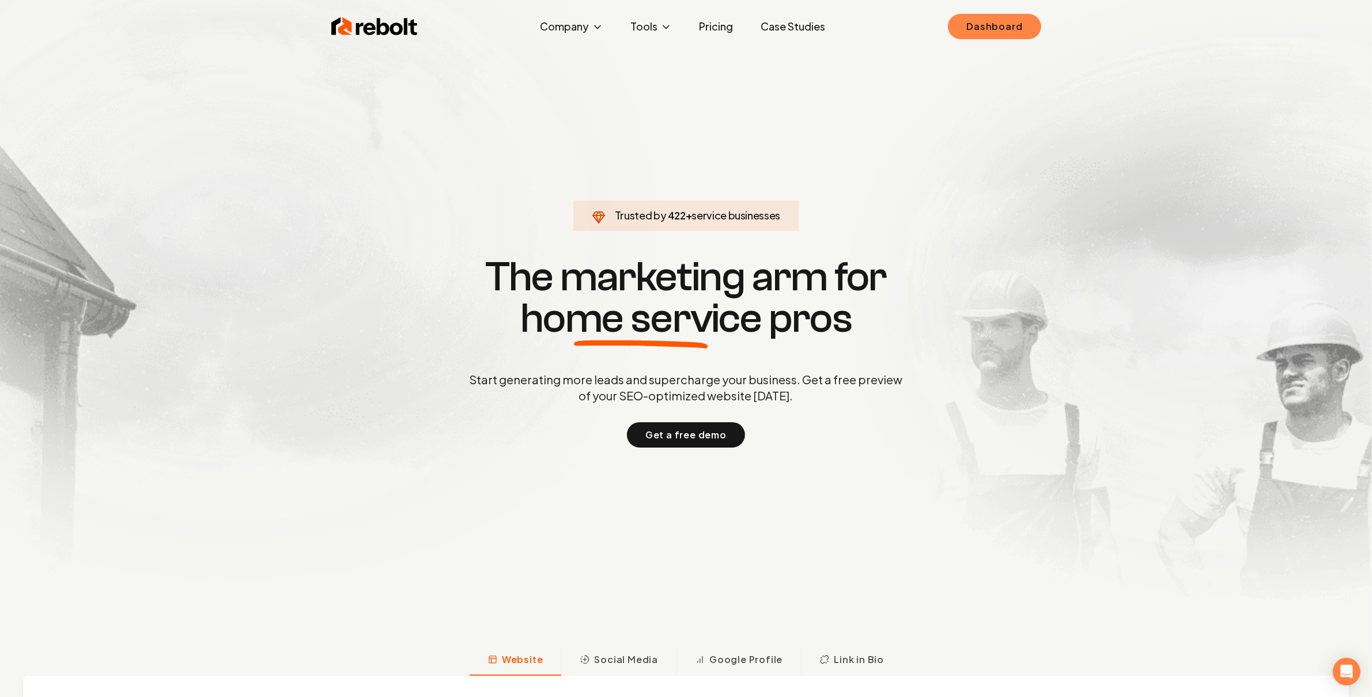
click at [995, 30] on link "Dashboard" at bounding box center [994, 26] width 93 height 25
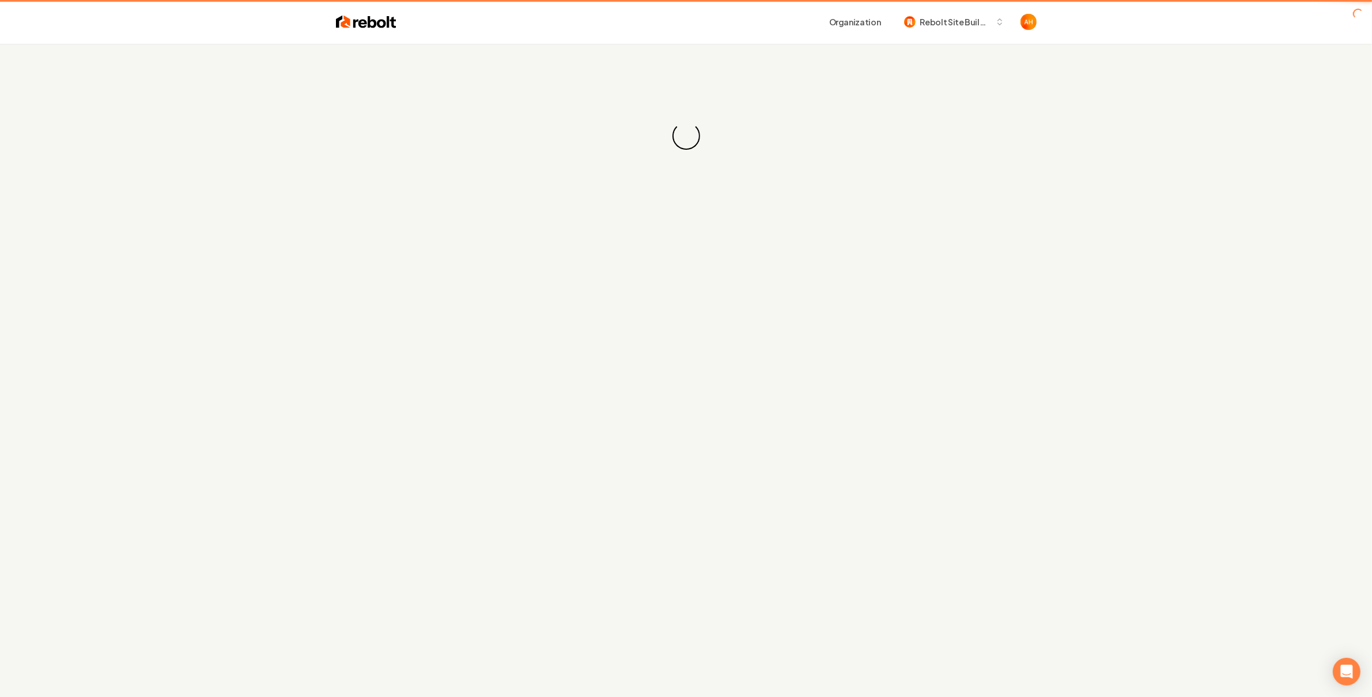
click at [738, 54] on div "Loading... Loading..." at bounding box center [686, 136] width 1372 height 184
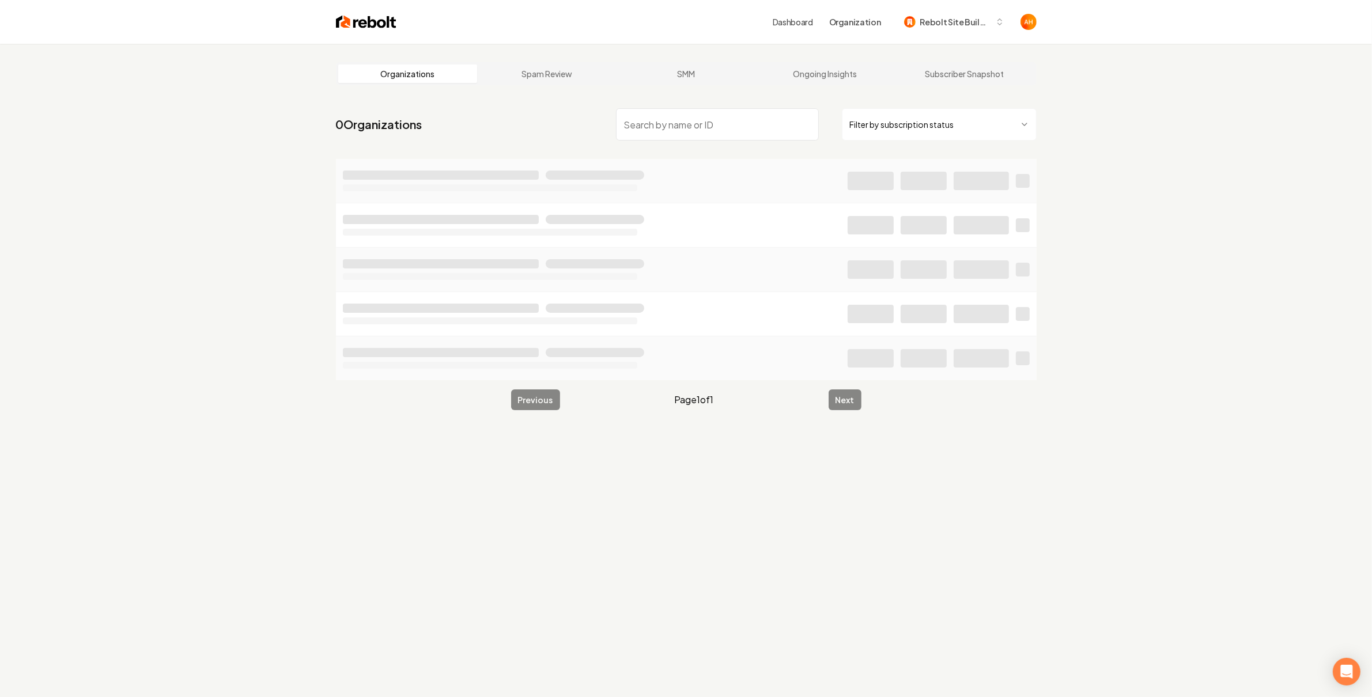
type input "S"
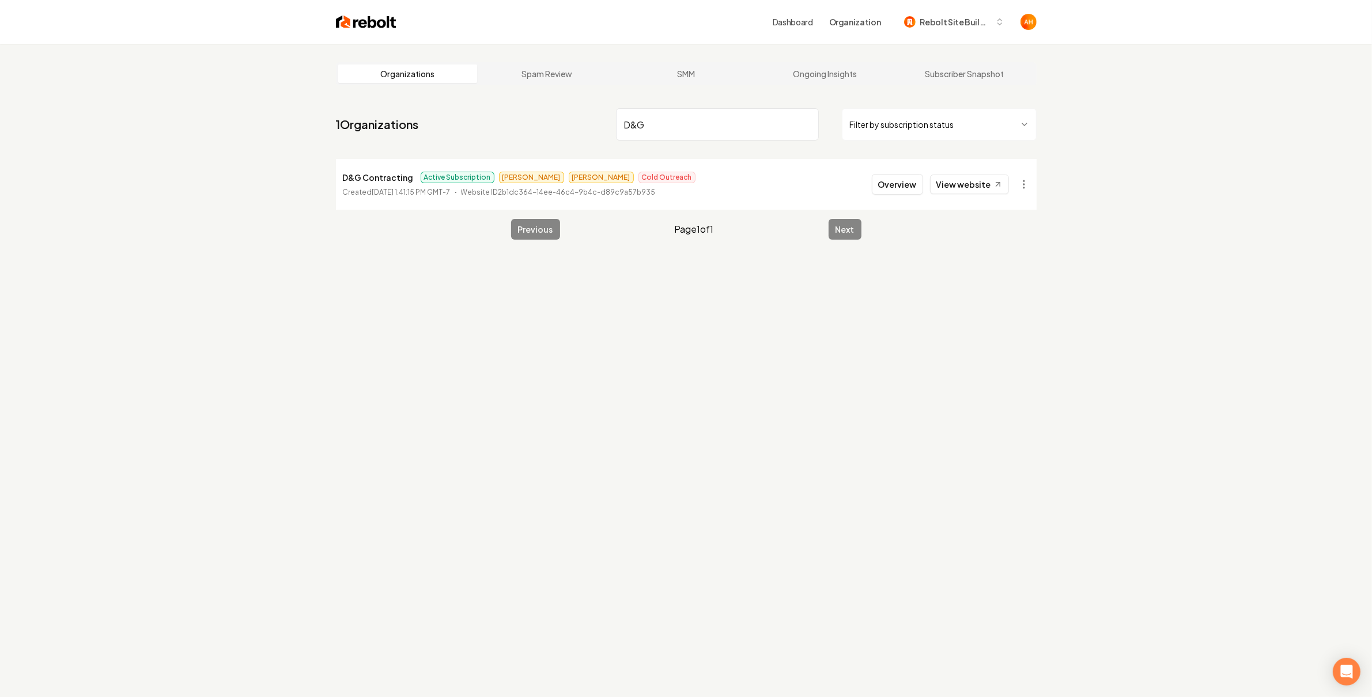
type input "D&G"
click at [963, 184] on link "View website" at bounding box center [969, 185] width 79 height 20
click at [902, 174] on button "Overview" at bounding box center [897, 184] width 51 height 21
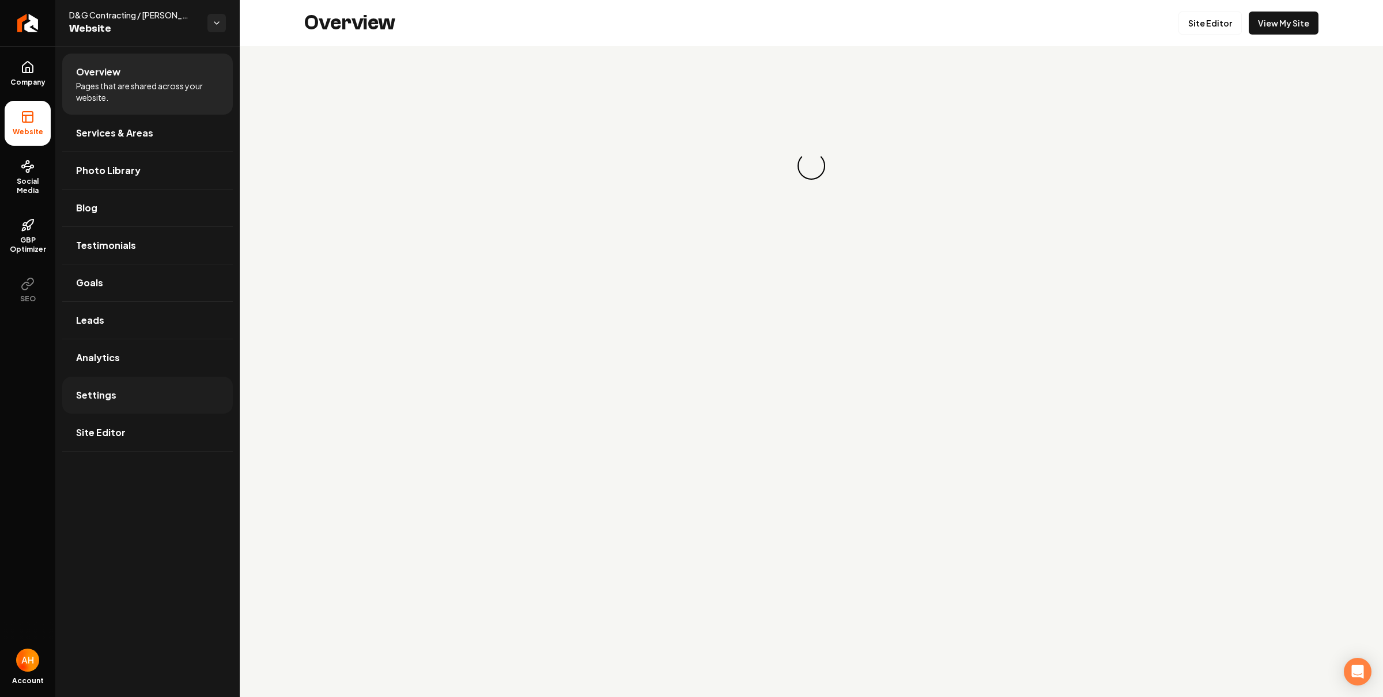
click at [93, 408] on link "Settings" at bounding box center [147, 395] width 171 height 37
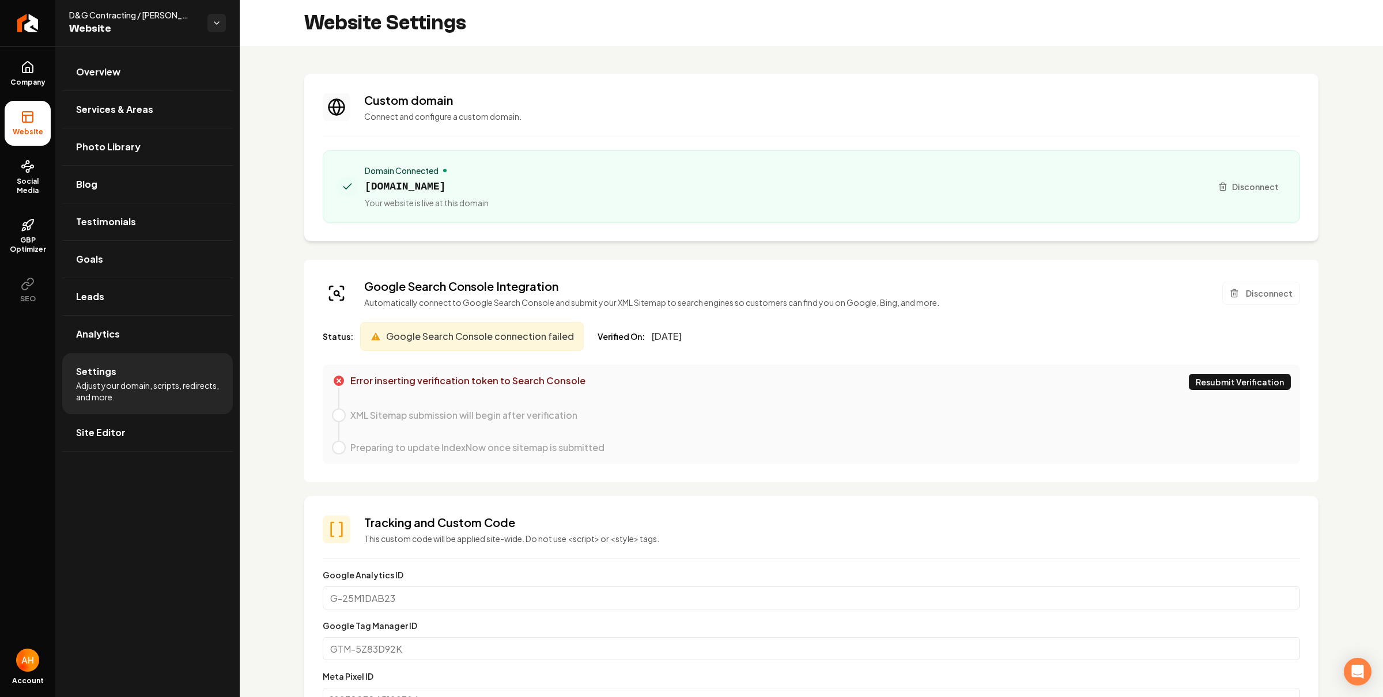
scroll to position [104, 0]
click at [431, 188] on span "dngcontracting.com" at bounding box center [427, 187] width 124 height 16
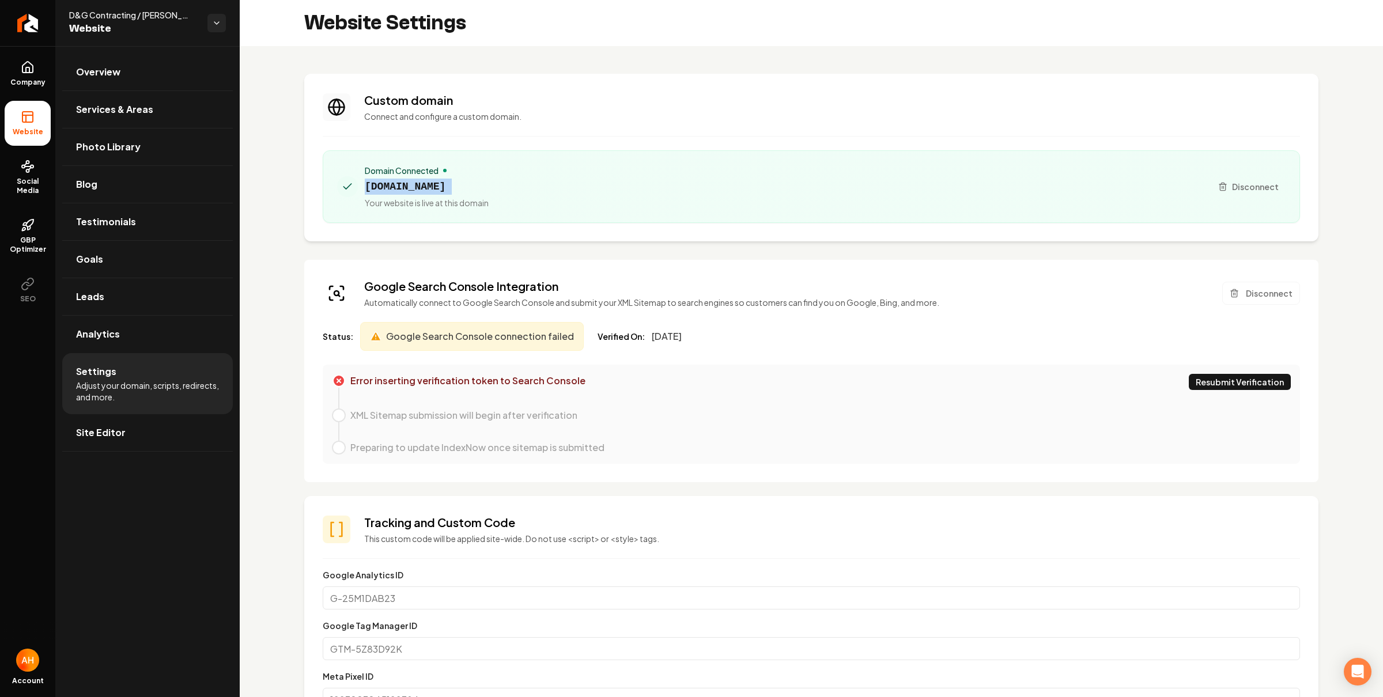
copy span "dngcontracting.com"
click at [1251, 386] on button "Resubmit Verification" at bounding box center [1239, 382] width 102 height 16
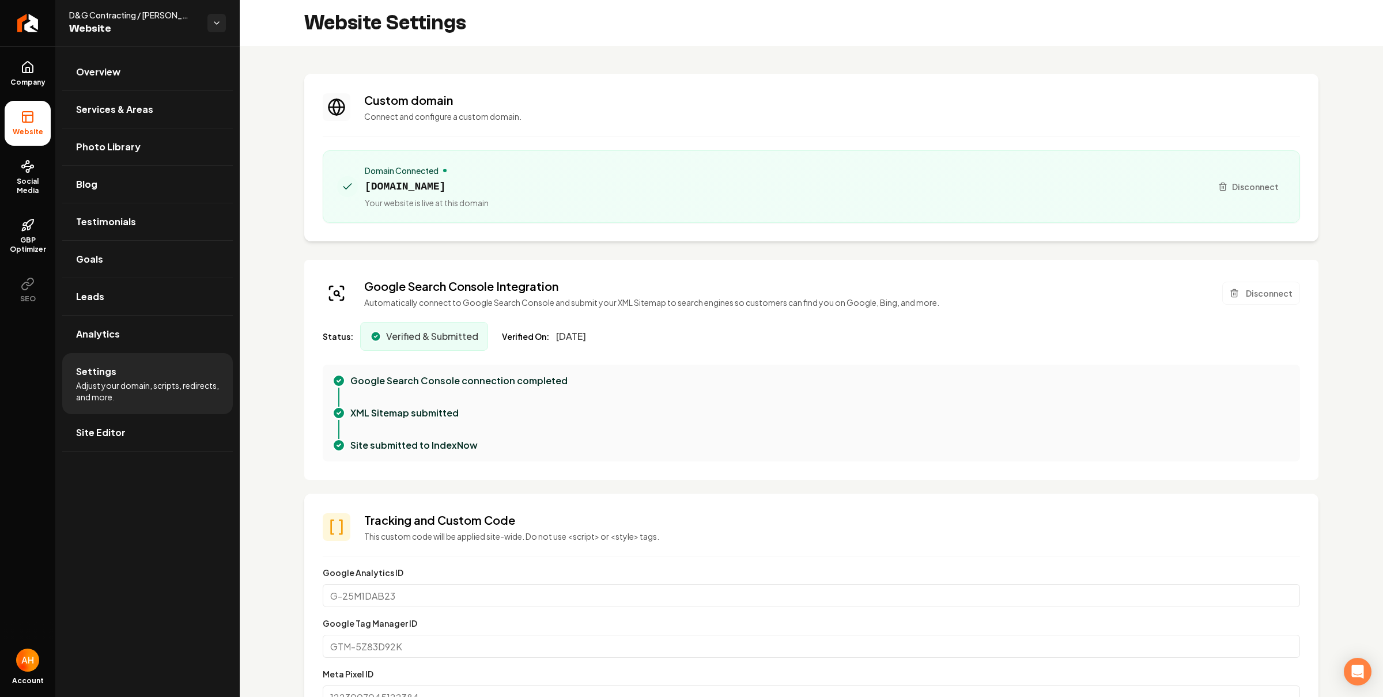
scroll to position [104, 0]
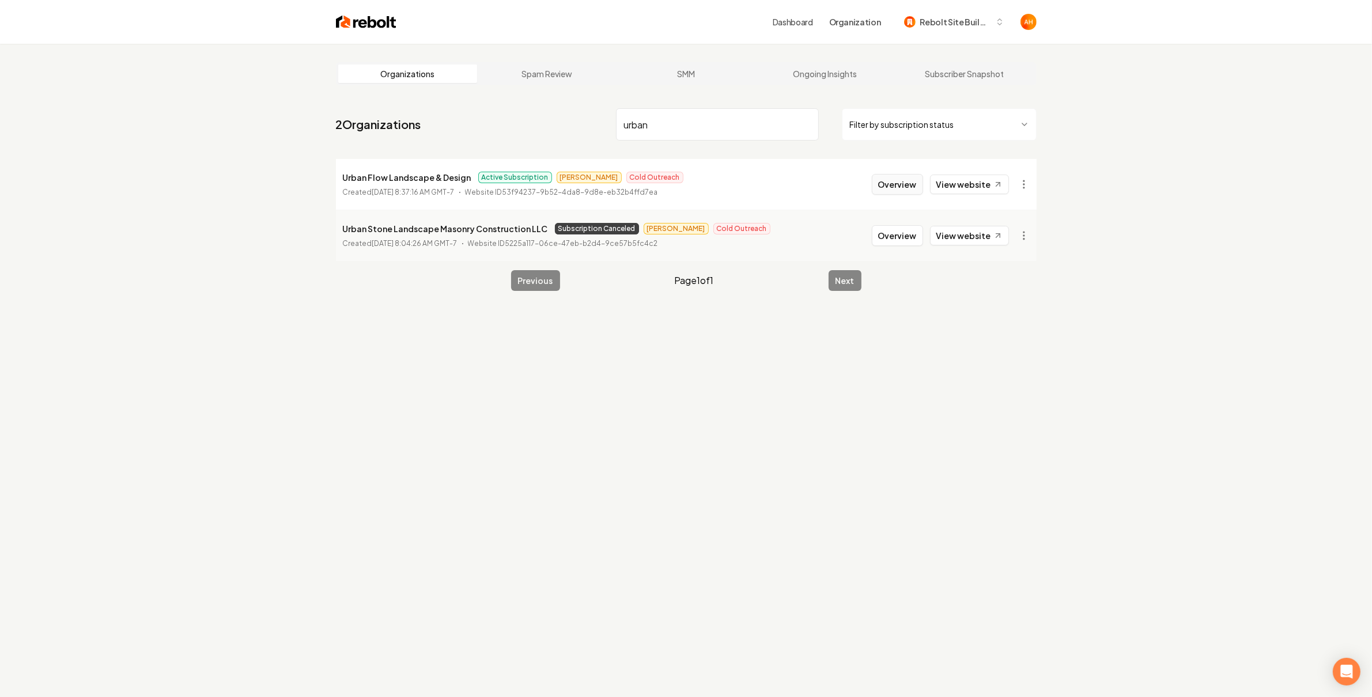
type input "urban"
click at [885, 184] on button "Overview" at bounding box center [897, 184] width 51 height 21
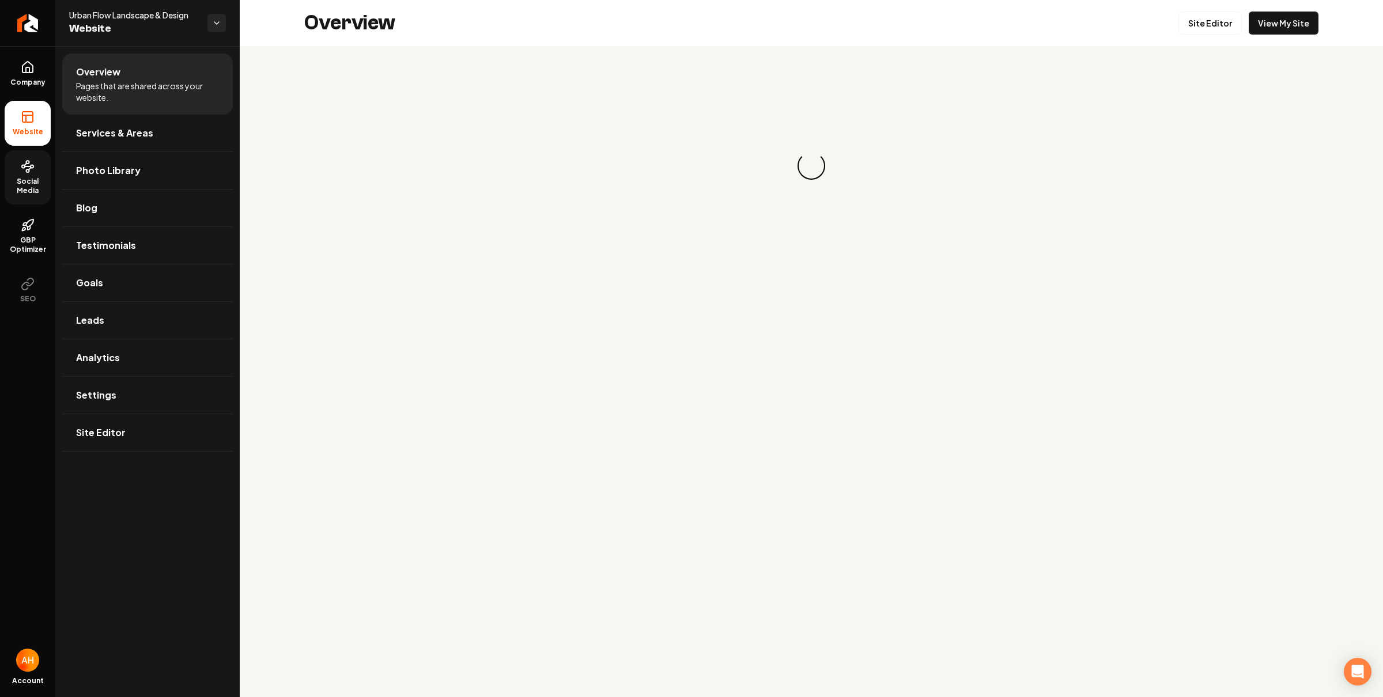
click at [25, 164] on icon at bounding box center [25, 164] width 2 height 2
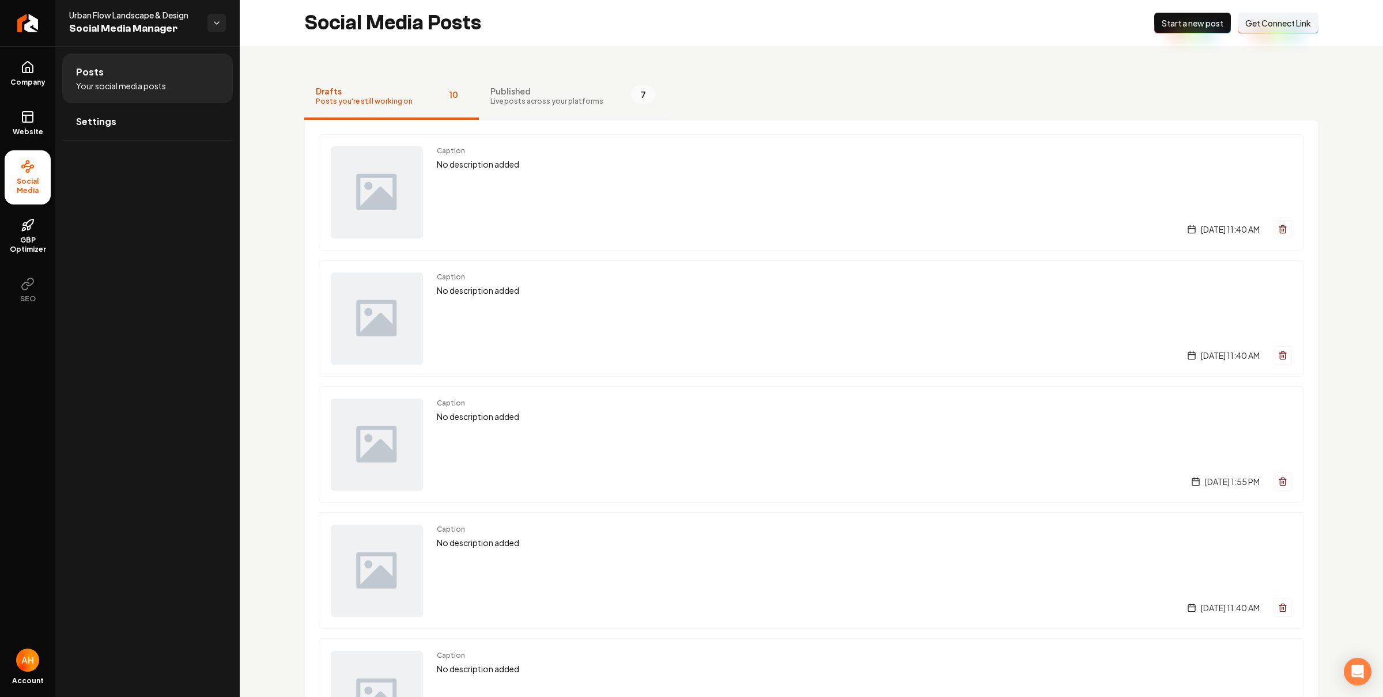
click at [496, 84] on button "Published Live posts across your platforms 7" at bounding box center [573, 97] width 188 height 46
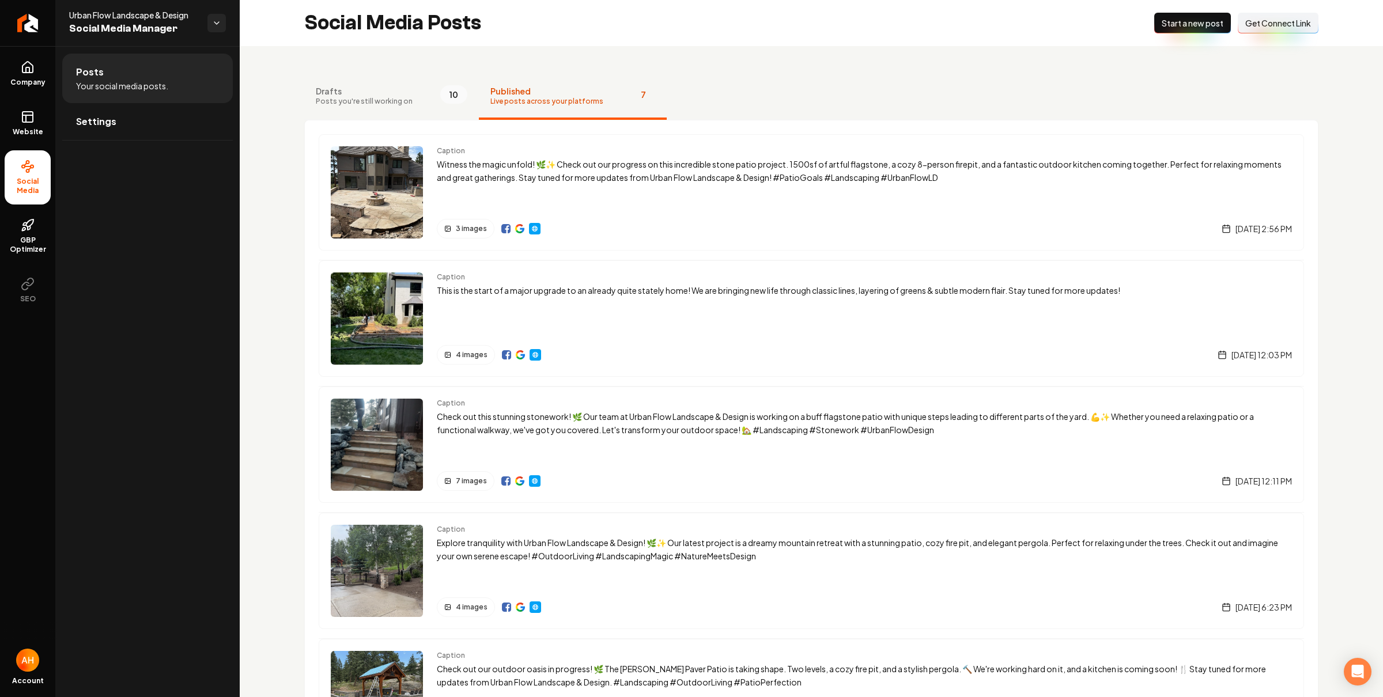
click at [687, 40] on div "Social Media Posts New Post Start a new post Connect Link Get Connect Link" at bounding box center [811, 23] width 1143 height 46
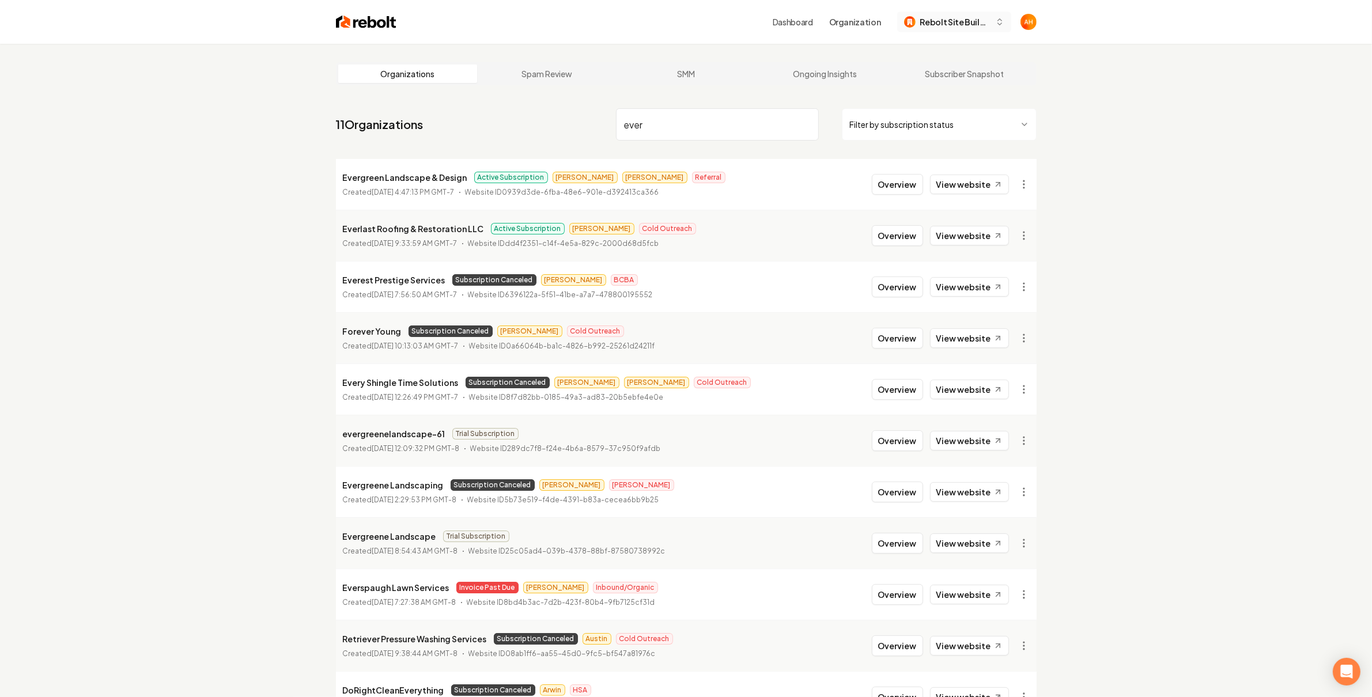
type input "ever"
click at [965, 24] on span "Rebolt Site Builder" at bounding box center [955, 22] width 70 height 12
type input "urban"
click at [934, 74] on div "Urban Flow Landscape & Design" at bounding box center [955, 88] width 172 height 41
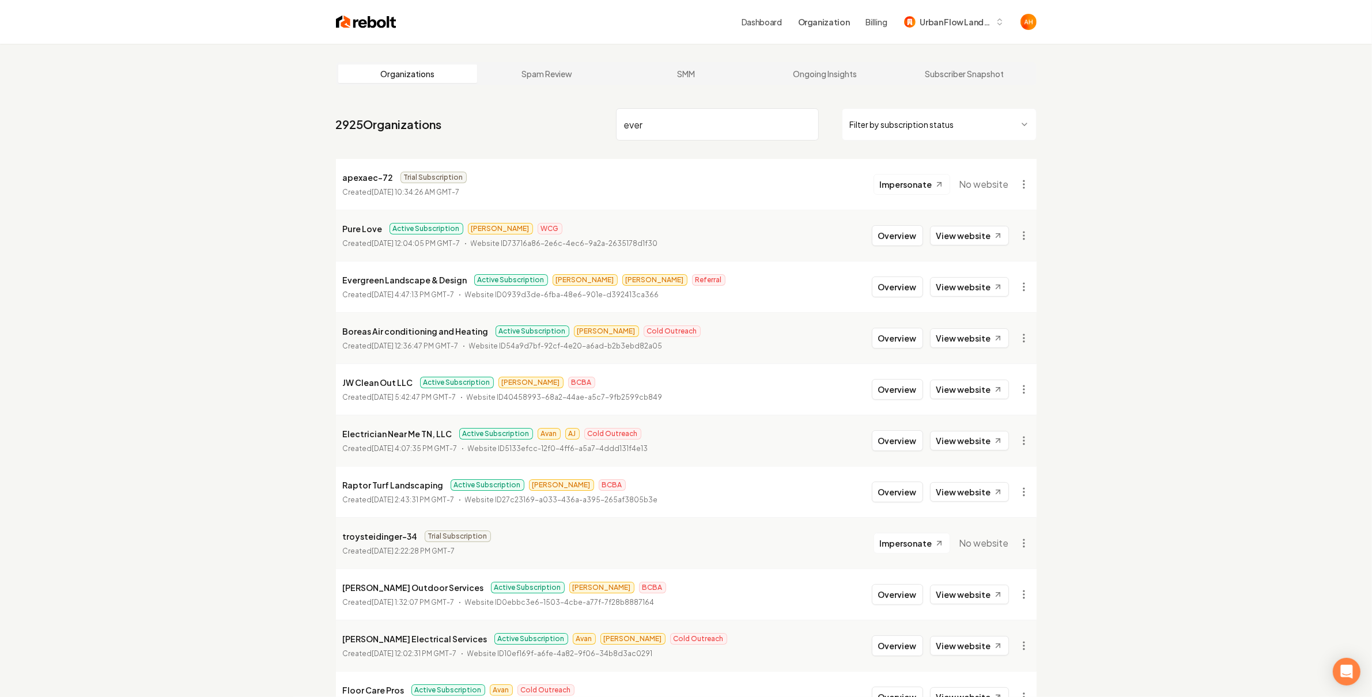
click at [778, 23] on link "Dashboard" at bounding box center [761, 22] width 40 height 12
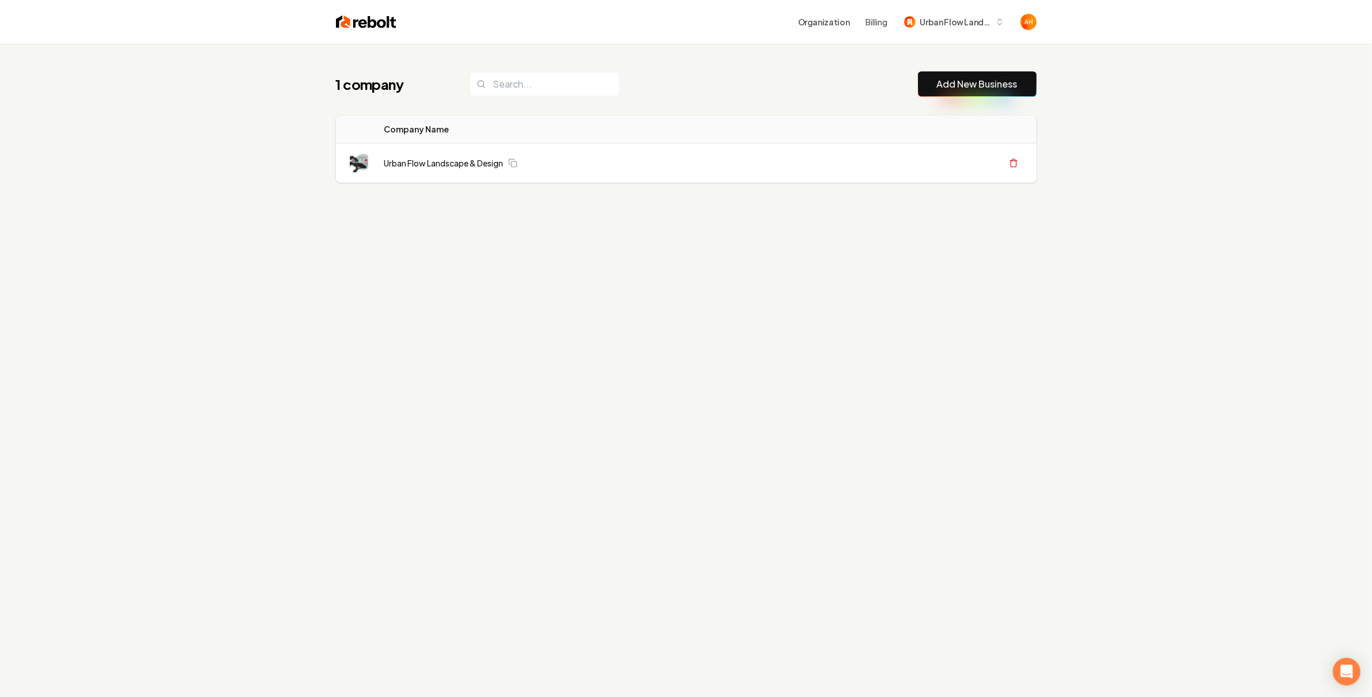
click at [658, 115] on th "Company Name" at bounding box center [535, 129] width 321 height 28
click at [933, 27] on span "Urban Flow Landscape & Design" at bounding box center [955, 22] width 70 height 12
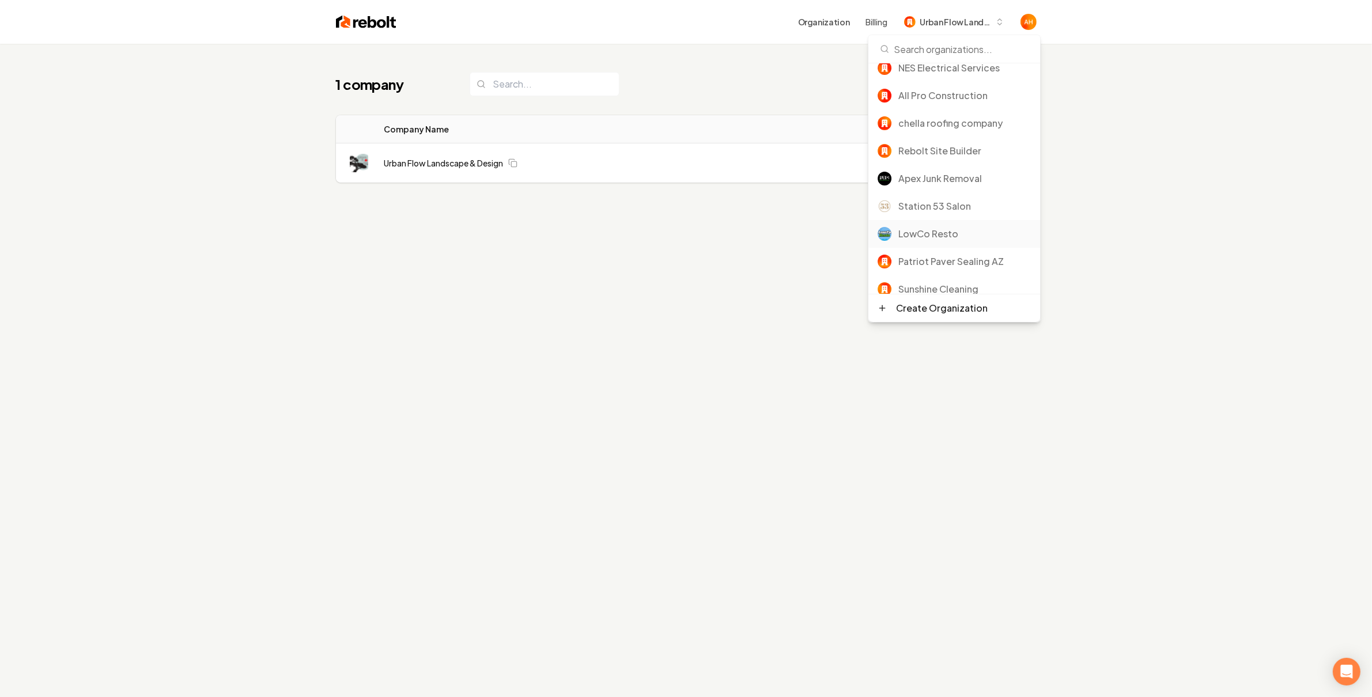
scroll to position [18, 0]
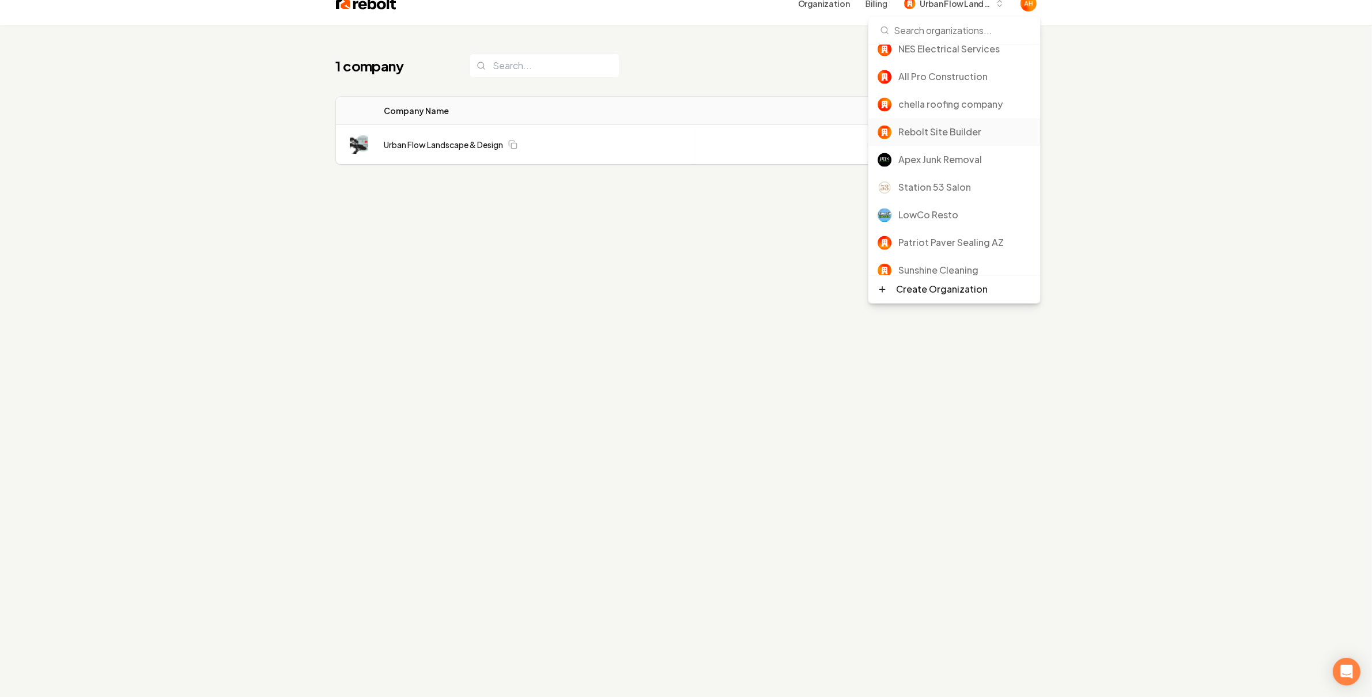
click at [962, 126] on div "Rebolt Site Builder" at bounding box center [964, 133] width 133 height 14
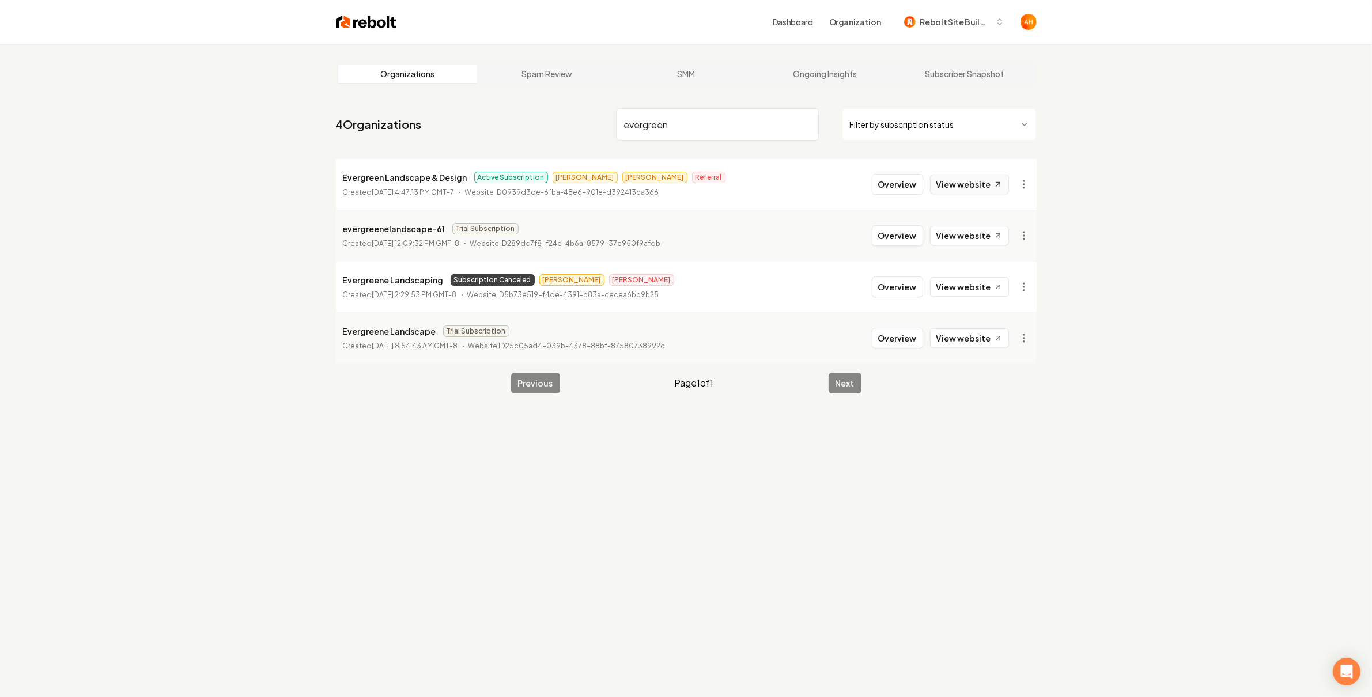
type input "evergreen"
click at [982, 186] on link "View website" at bounding box center [969, 185] width 79 height 20
click at [895, 192] on button "Overview" at bounding box center [897, 184] width 51 height 21
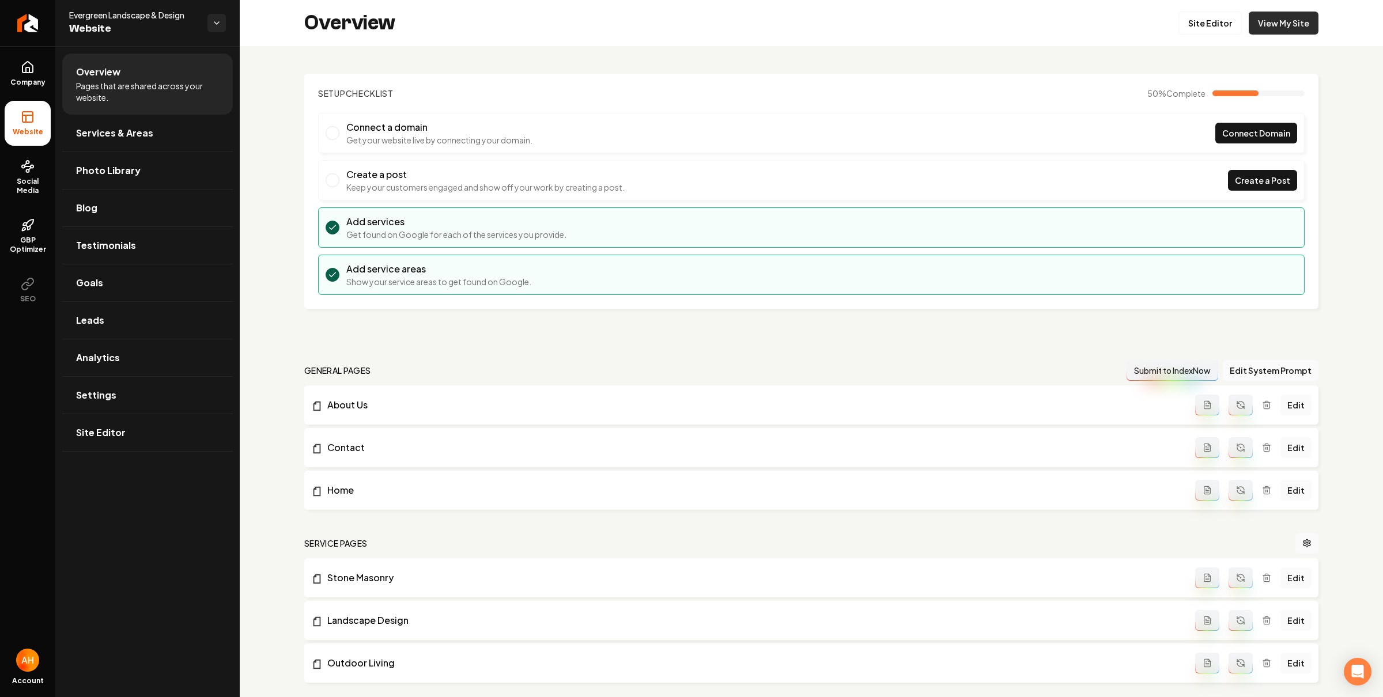
click at [1268, 28] on link "View My Site" at bounding box center [1283, 23] width 70 height 23
click at [137, 390] on link "Settings" at bounding box center [147, 395] width 171 height 37
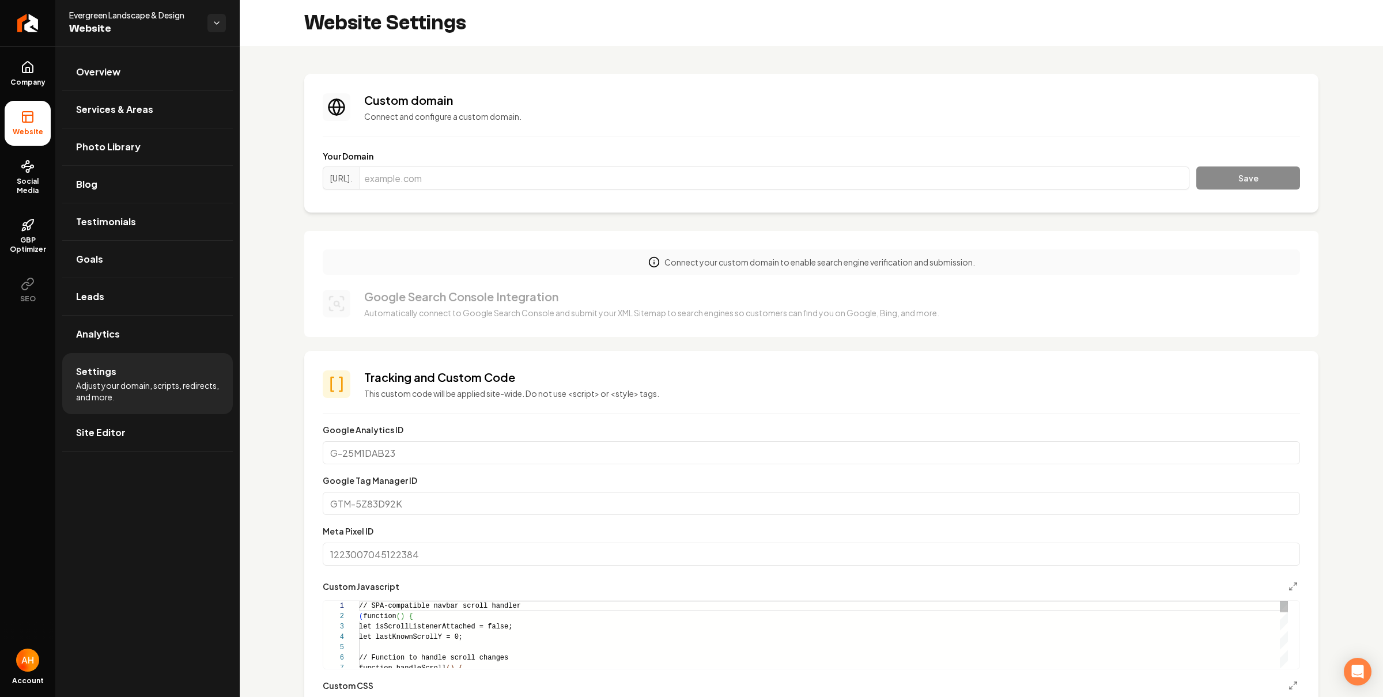
scroll to position [104, 0]
drag, startPoint x: 569, startPoint y: 177, endPoint x: 822, endPoint y: 189, distance: 253.8
click at [570, 178] on input "Main content area" at bounding box center [774, 177] width 830 height 23
paste input "everscapes.com"
type input "everscapes.com"
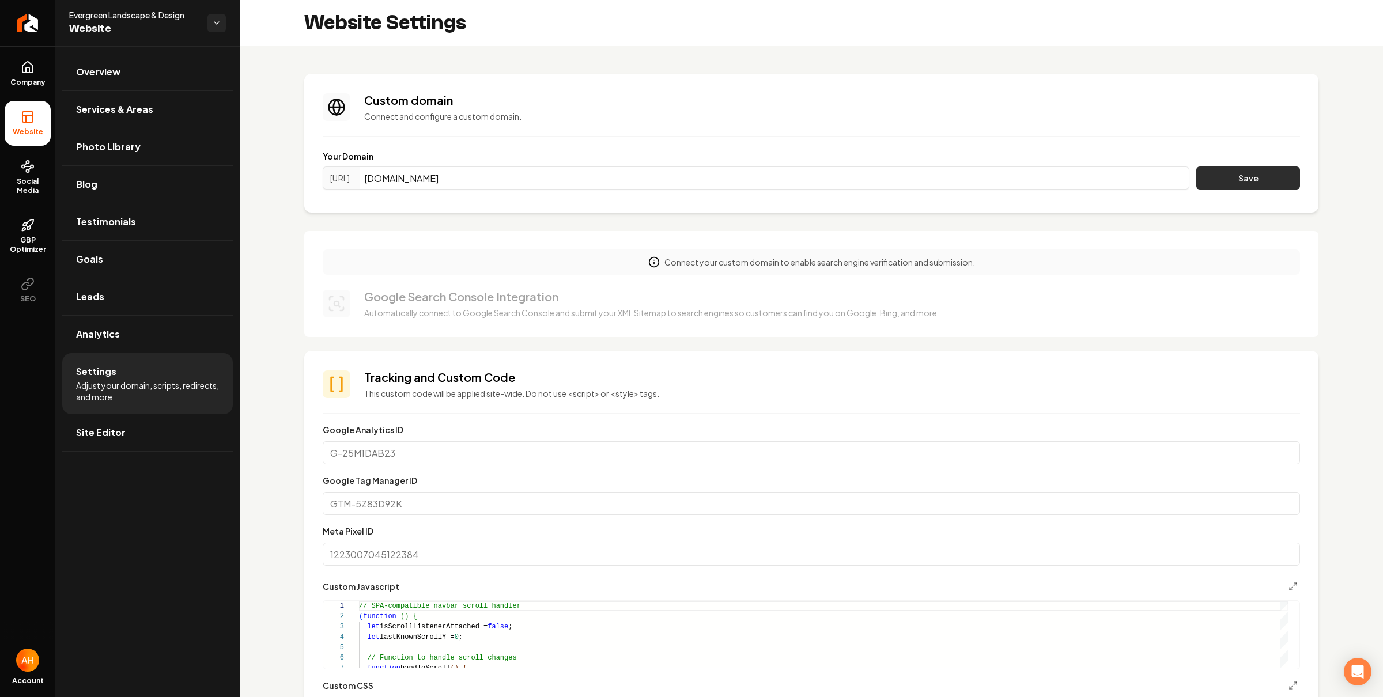
drag, startPoint x: 1252, startPoint y: 180, endPoint x: 1197, endPoint y: 186, distance: 55.6
click at [1249, 178] on button "Save" at bounding box center [1248, 177] width 104 height 23
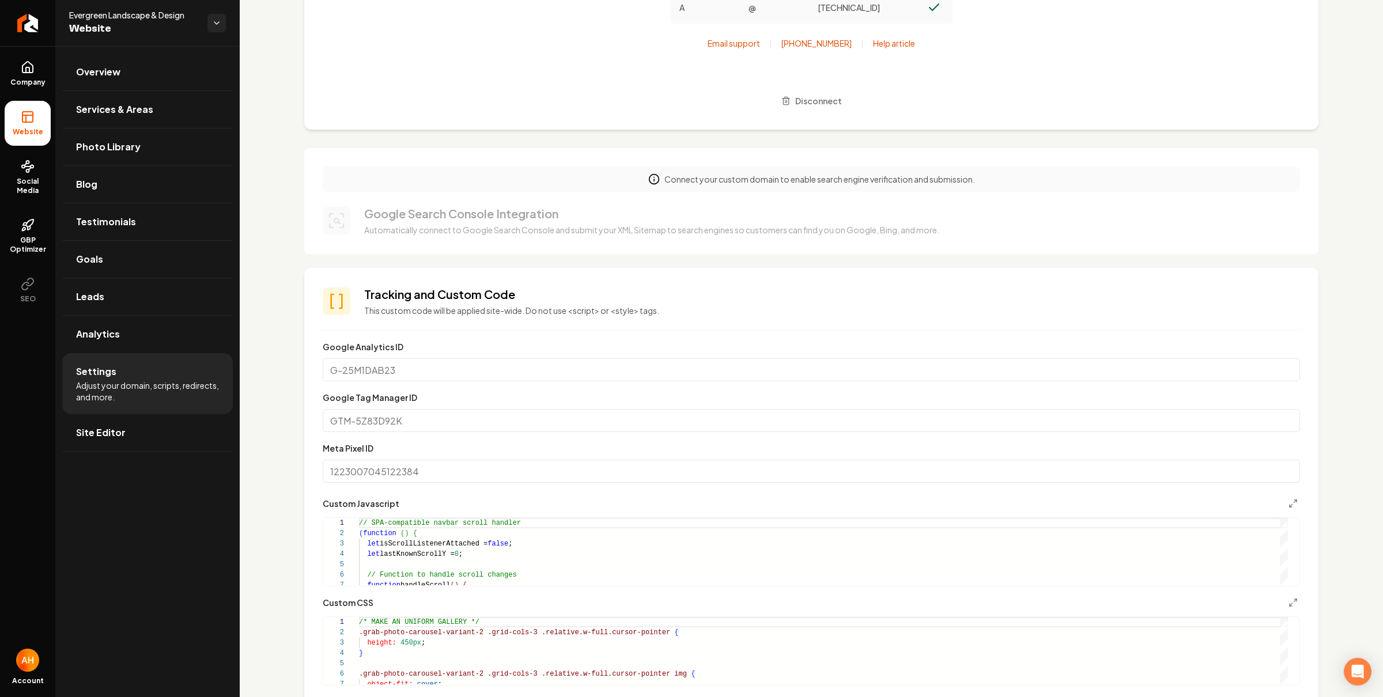
scroll to position [0, 0]
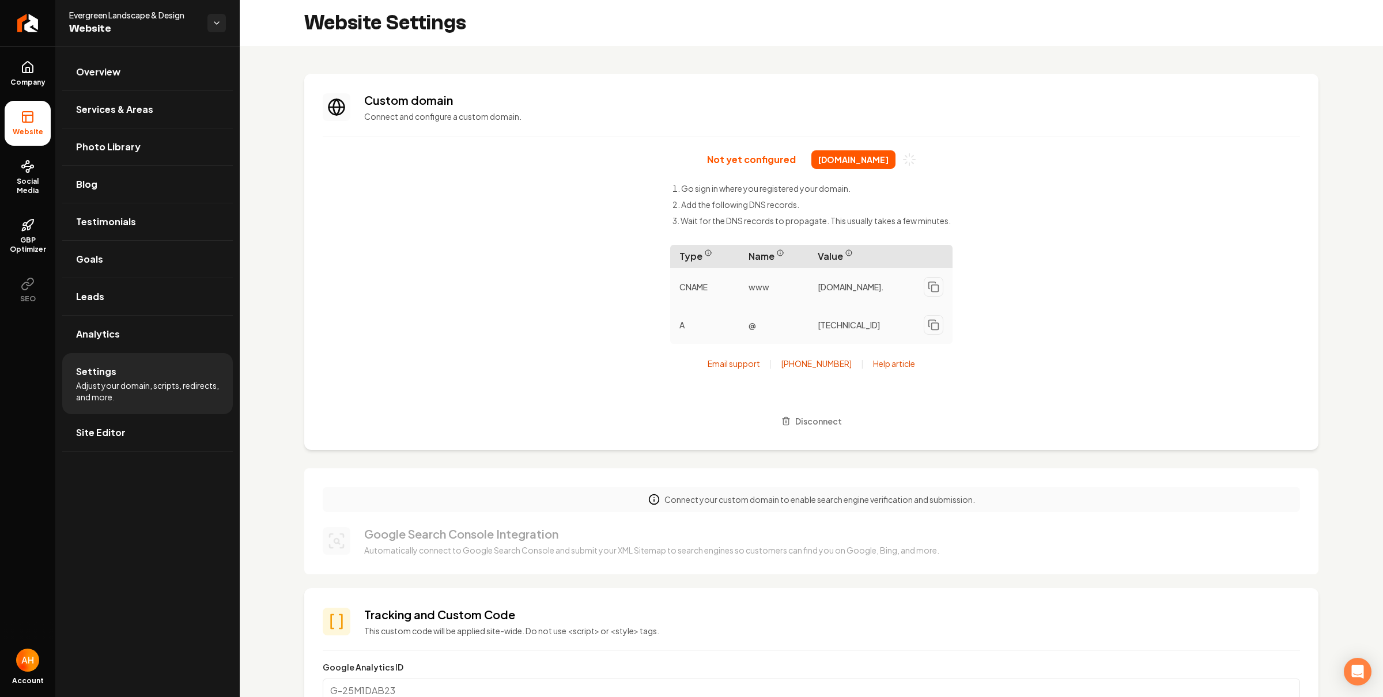
scroll to position [104, 0]
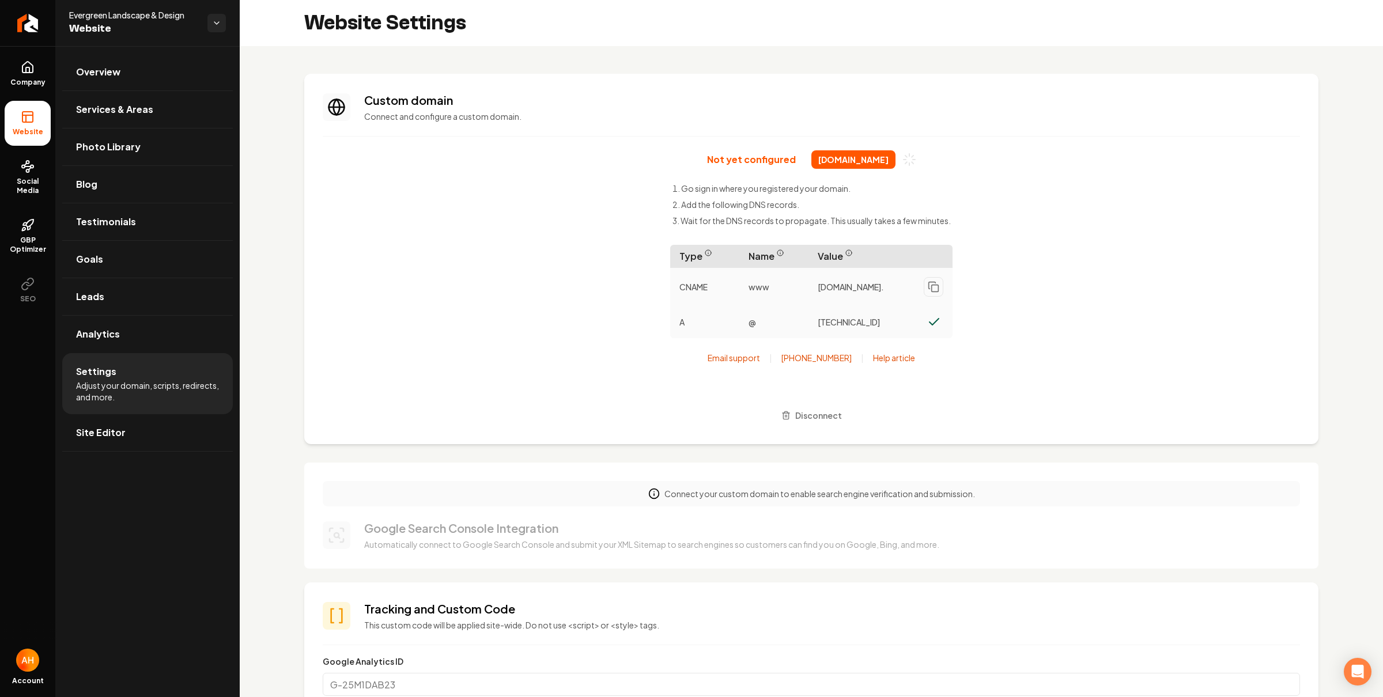
click at [860, 163] on span "[DOMAIN_NAME]" at bounding box center [853, 159] width 84 height 18
copy div "[DOMAIN_NAME]"
click at [990, 99] on h3 "Custom domain" at bounding box center [832, 100] width 936 height 16
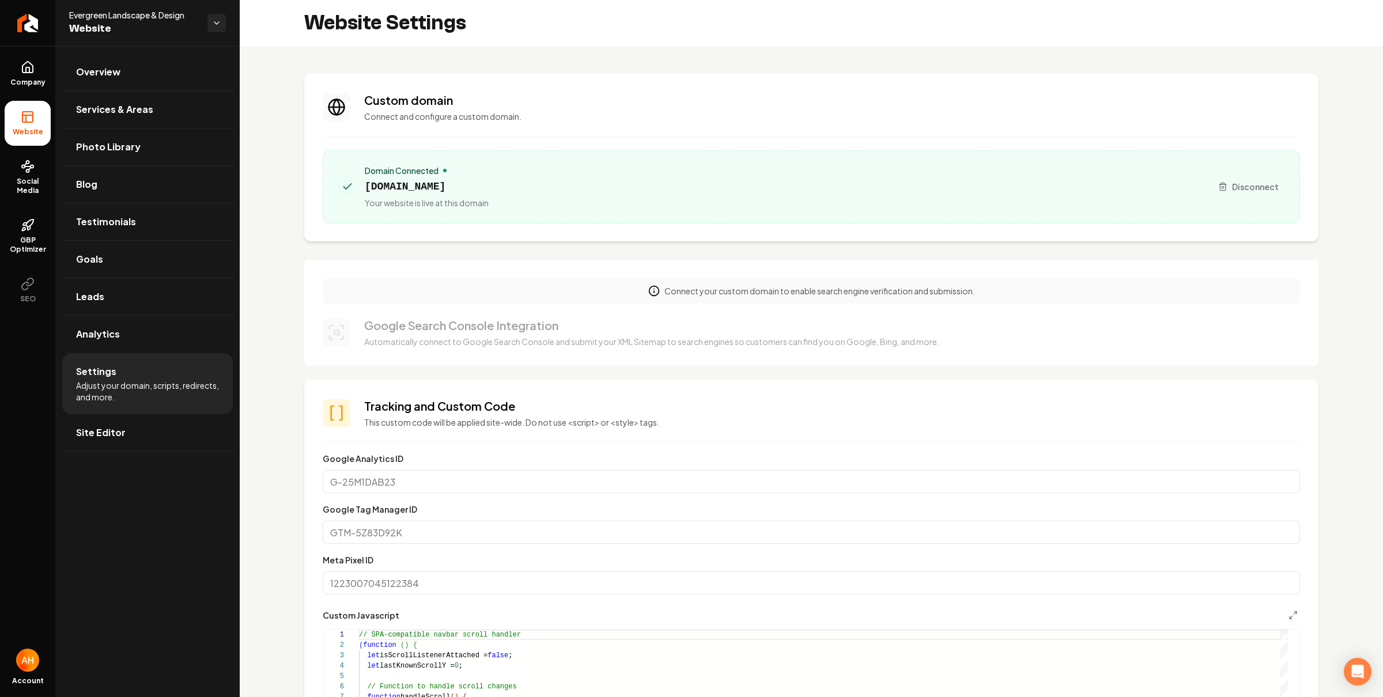
click at [657, 90] on section "Custom domain Connect and configure a custom domain. Domain Connected [DOMAIN_N…" at bounding box center [811, 158] width 1014 height 168
click at [417, 190] on span "[DOMAIN_NAME]" at bounding box center [427, 187] width 124 height 16
copy span "[DOMAIN_NAME]"
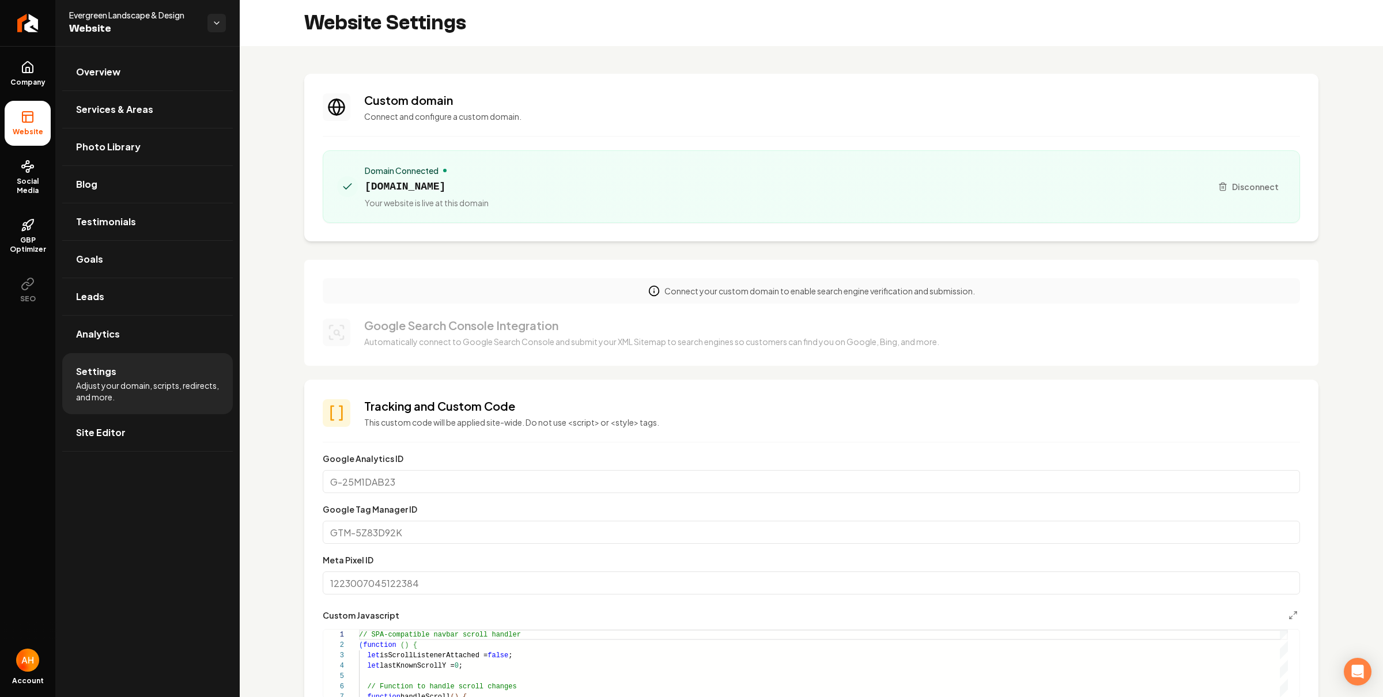
click at [679, 156] on div "Domain Connected [DOMAIN_NAME] Your website is live at this domain Disconnect" at bounding box center [811, 186] width 977 height 73
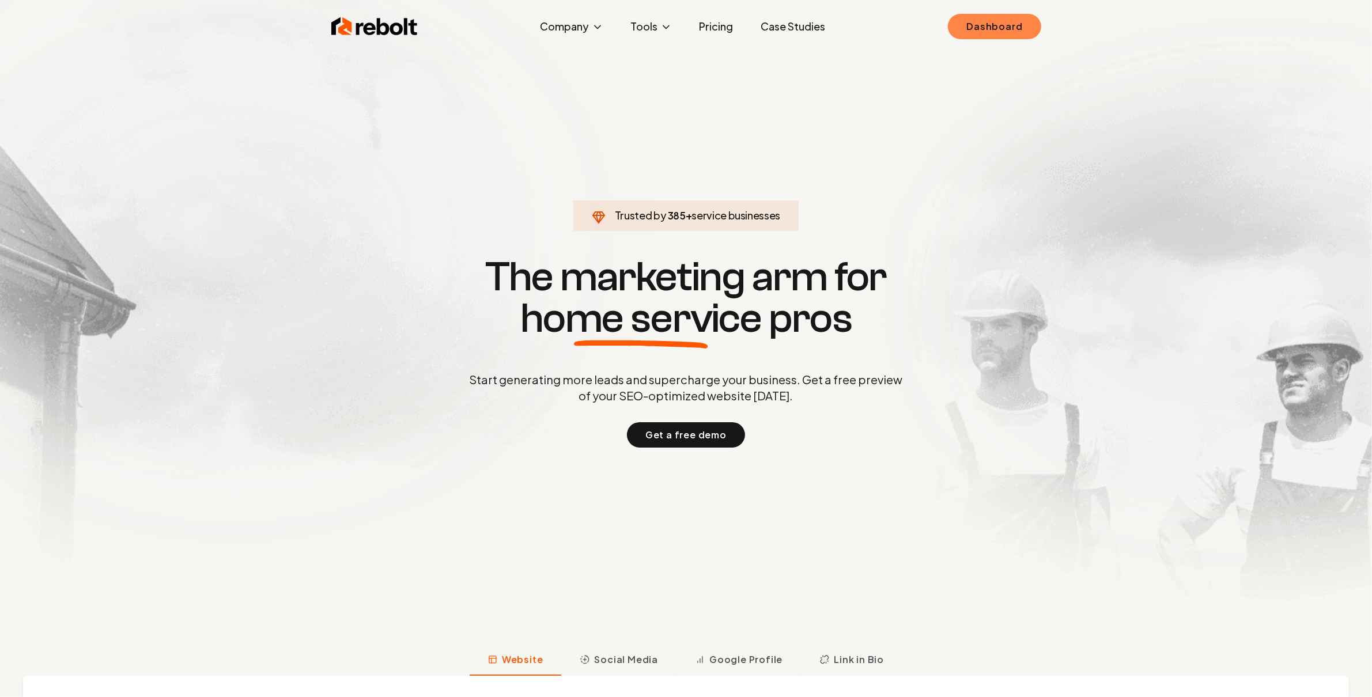
click at [985, 29] on link "Dashboard" at bounding box center [994, 26] width 93 height 25
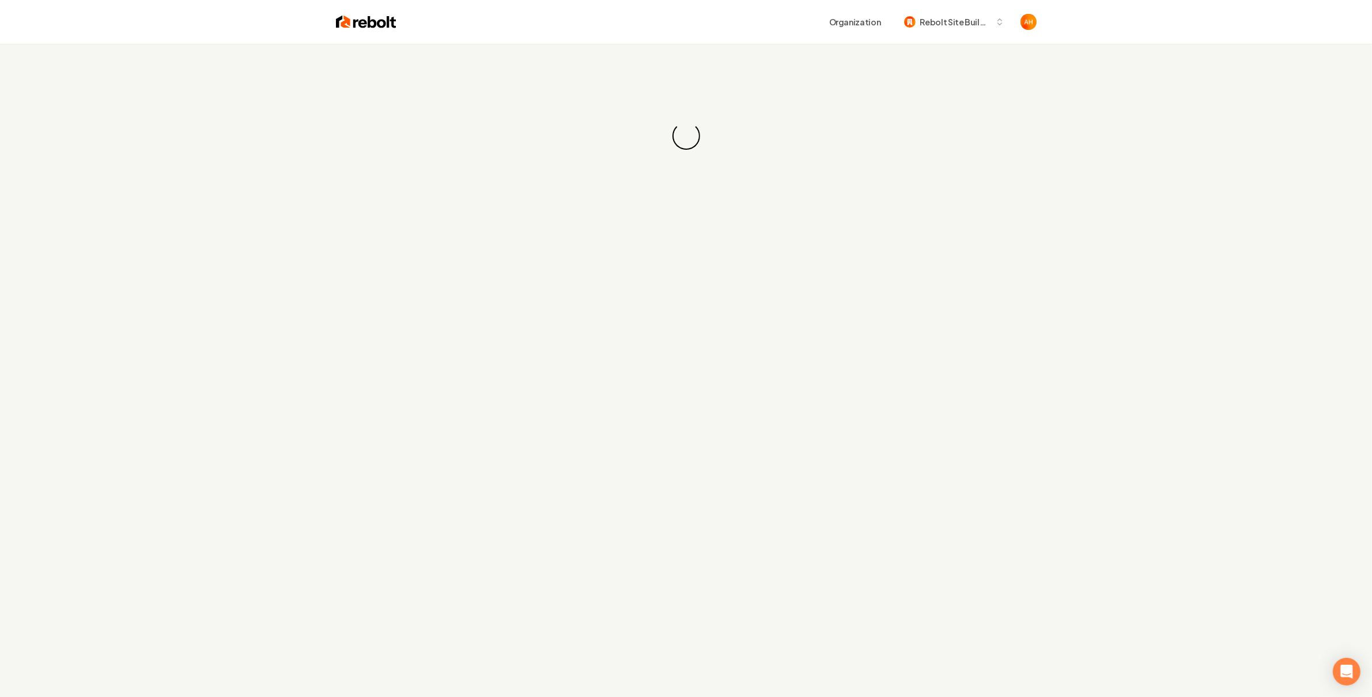
click at [864, 56] on div "Loading... Loading..." at bounding box center [686, 136] width 1372 height 184
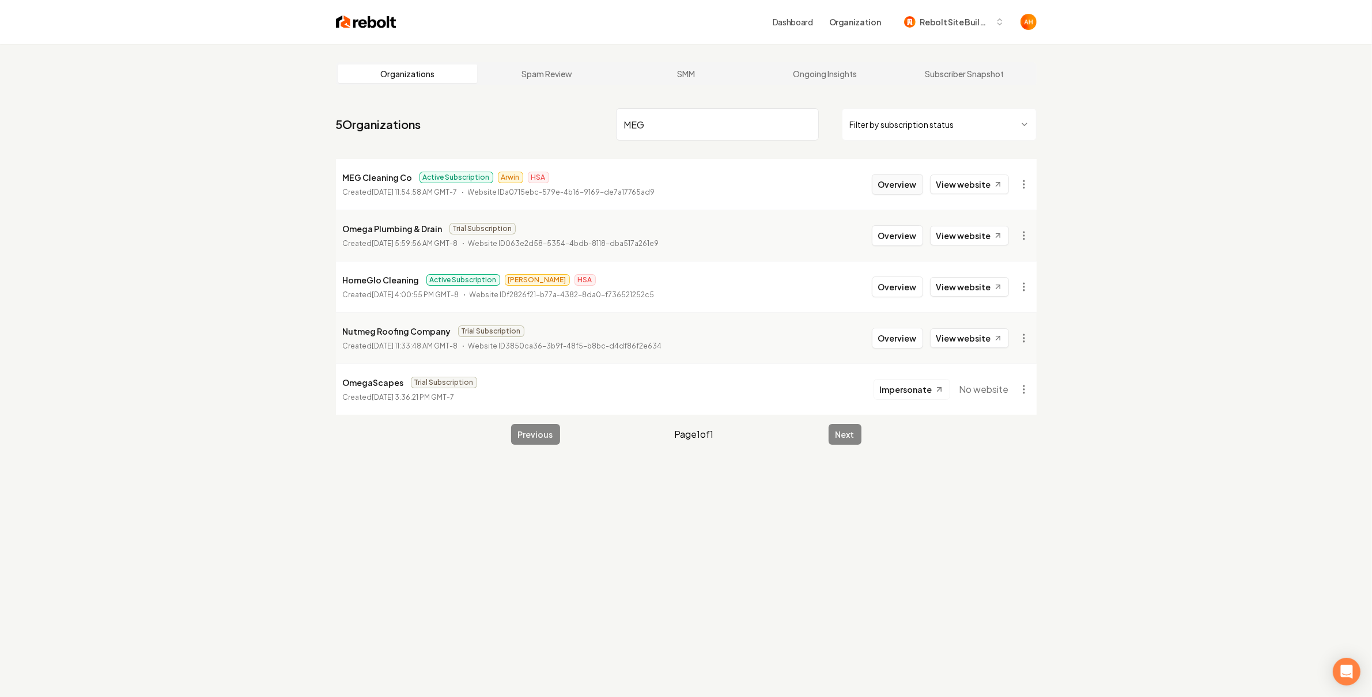
type input "MEG"
click at [893, 194] on button "Overview" at bounding box center [897, 184] width 51 height 21
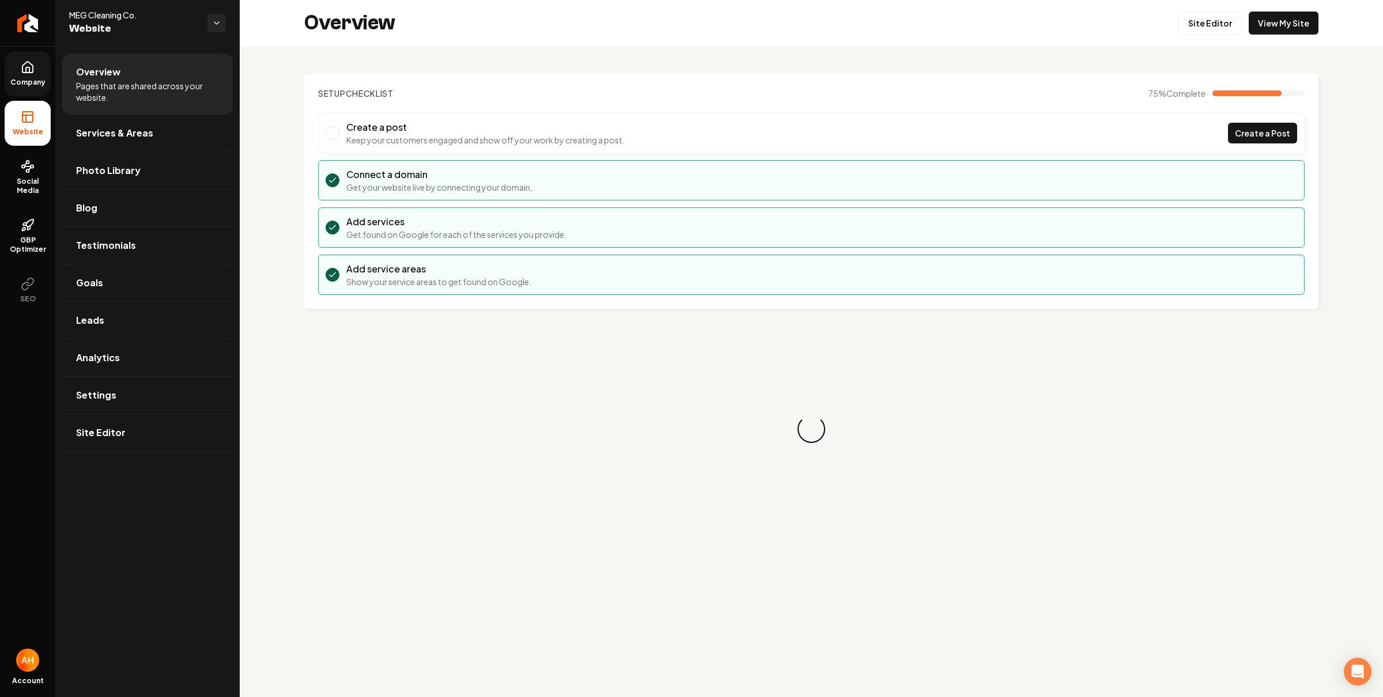
click at [22, 82] on span "Company" at bounding box center [28, 82] width 44 height 9
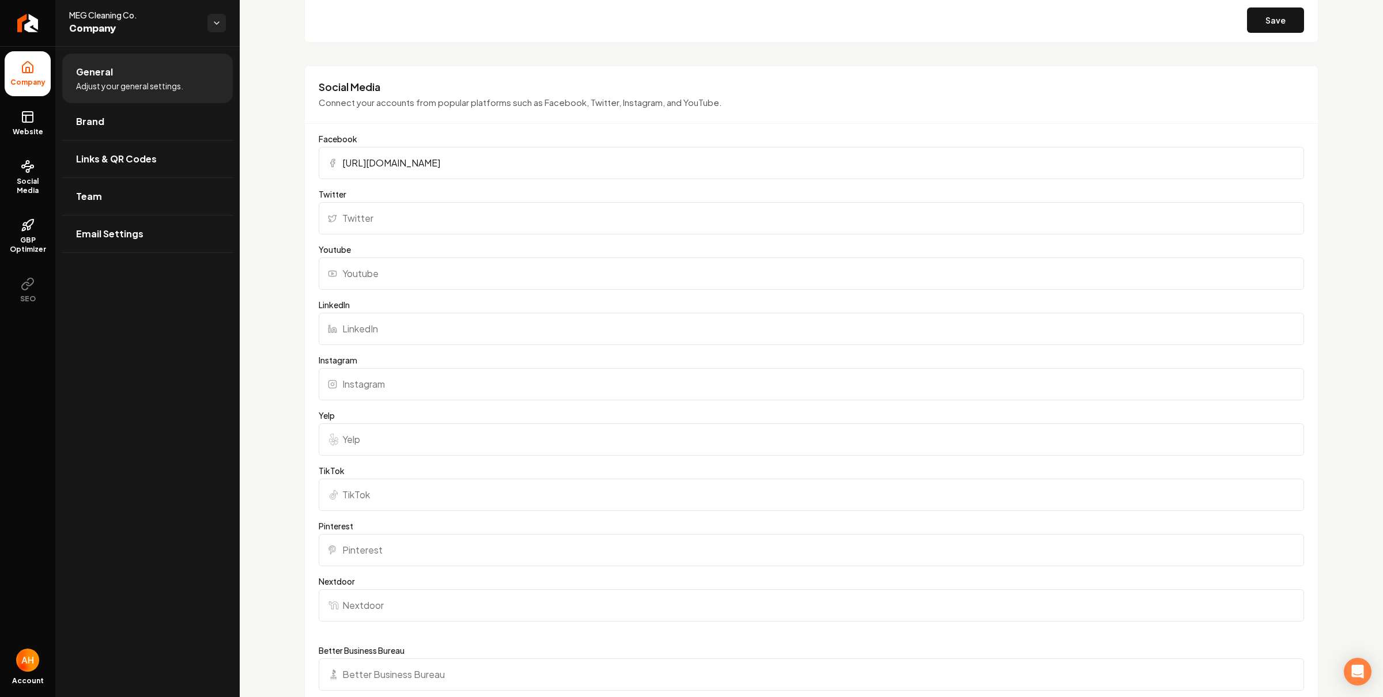
click at [456, 384] on input "Instagram" at bounding box center [811, 384] width 985 height 32
paste input "[URL][DOMAIN_NAME]"
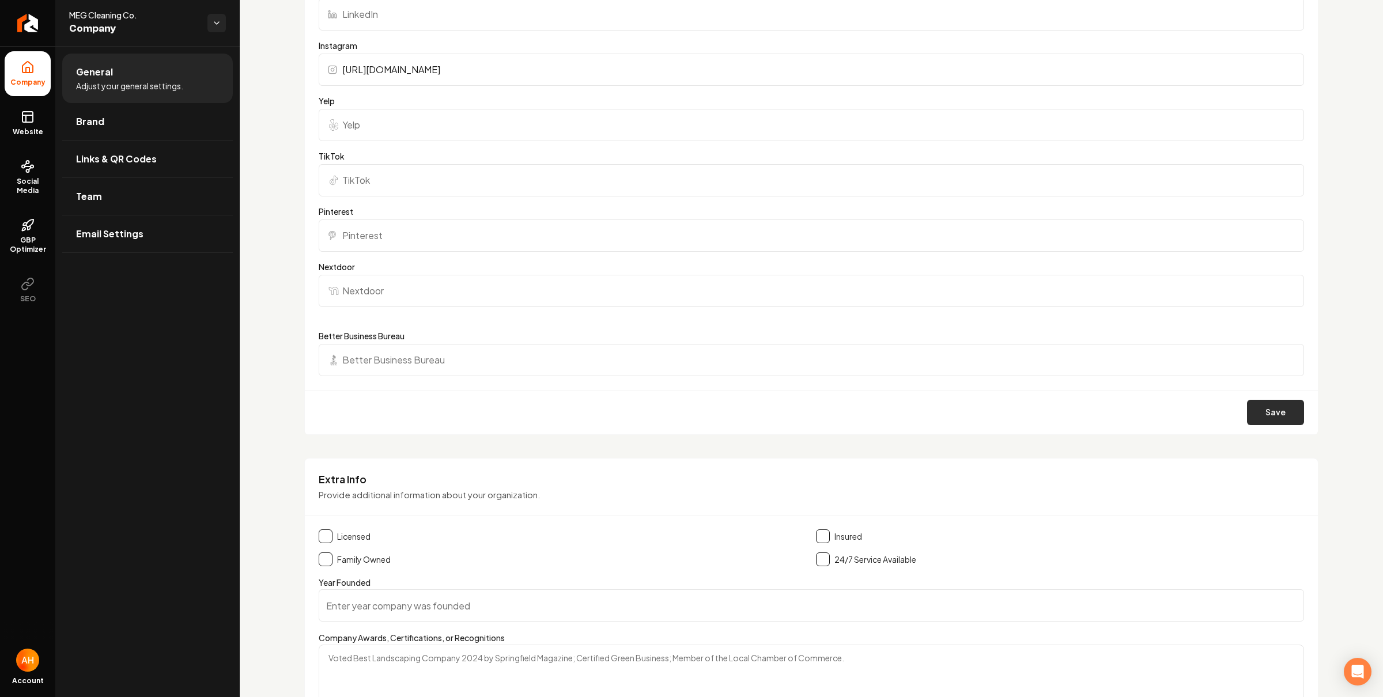
type input "[URL][DOMAIN_NAME]"
click at [1261, 415] on button "Save" at bounding box center [1275, 412] width 57 height 25
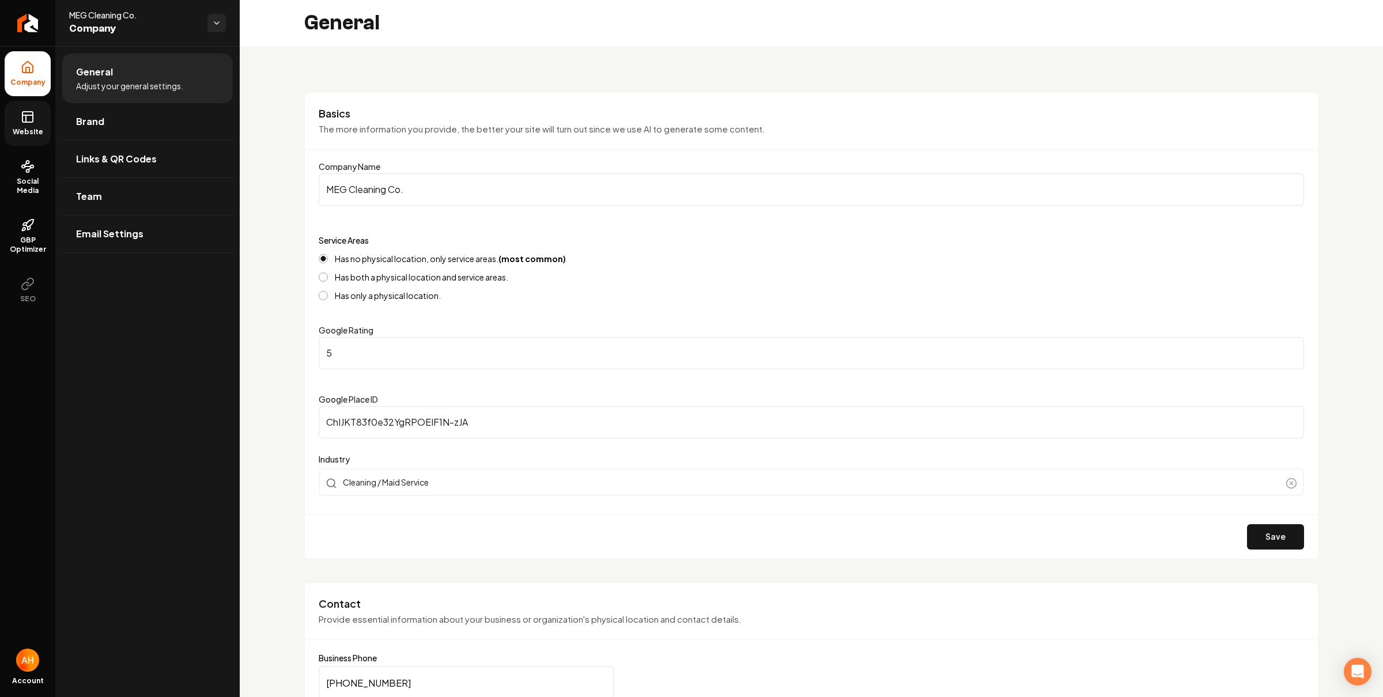
click at [40, 131] on span "Website" at bounding box center [28, 131] width 40 height 9
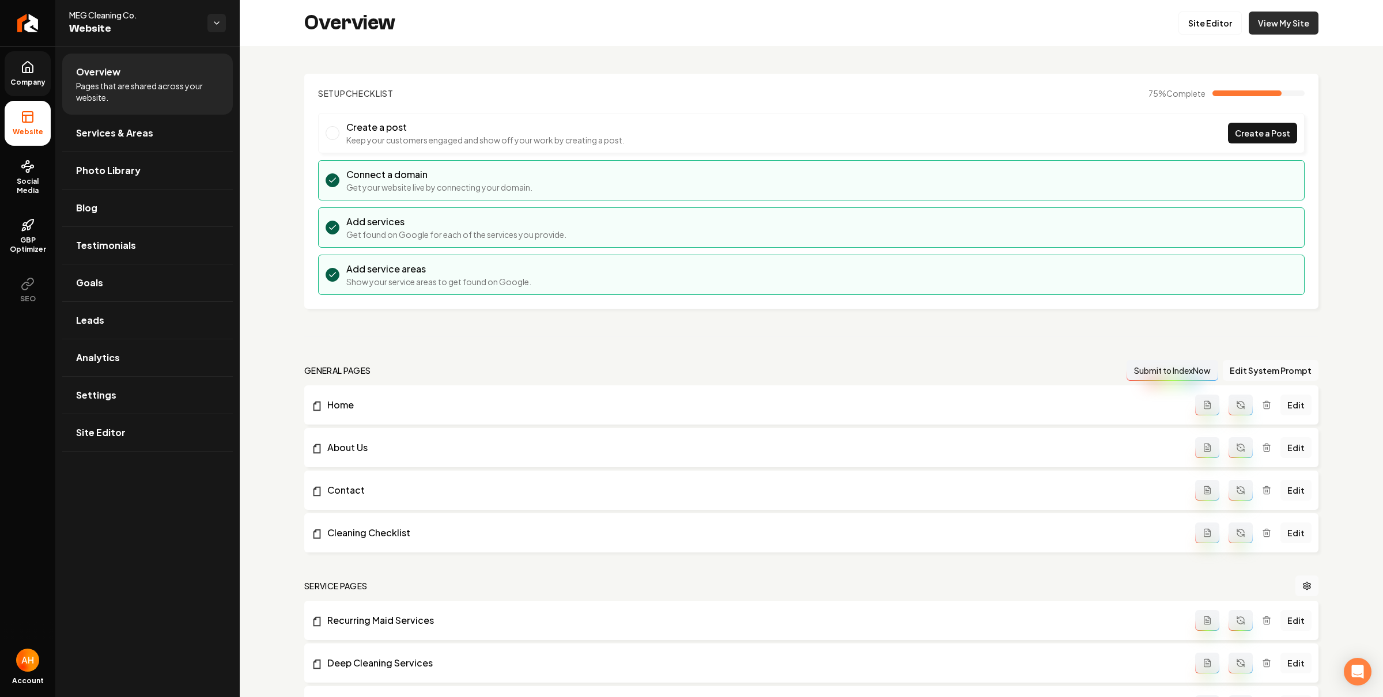
click at [1249, 28] on link "View My Site" at bounding box center [1283, 23] width 70 height 23
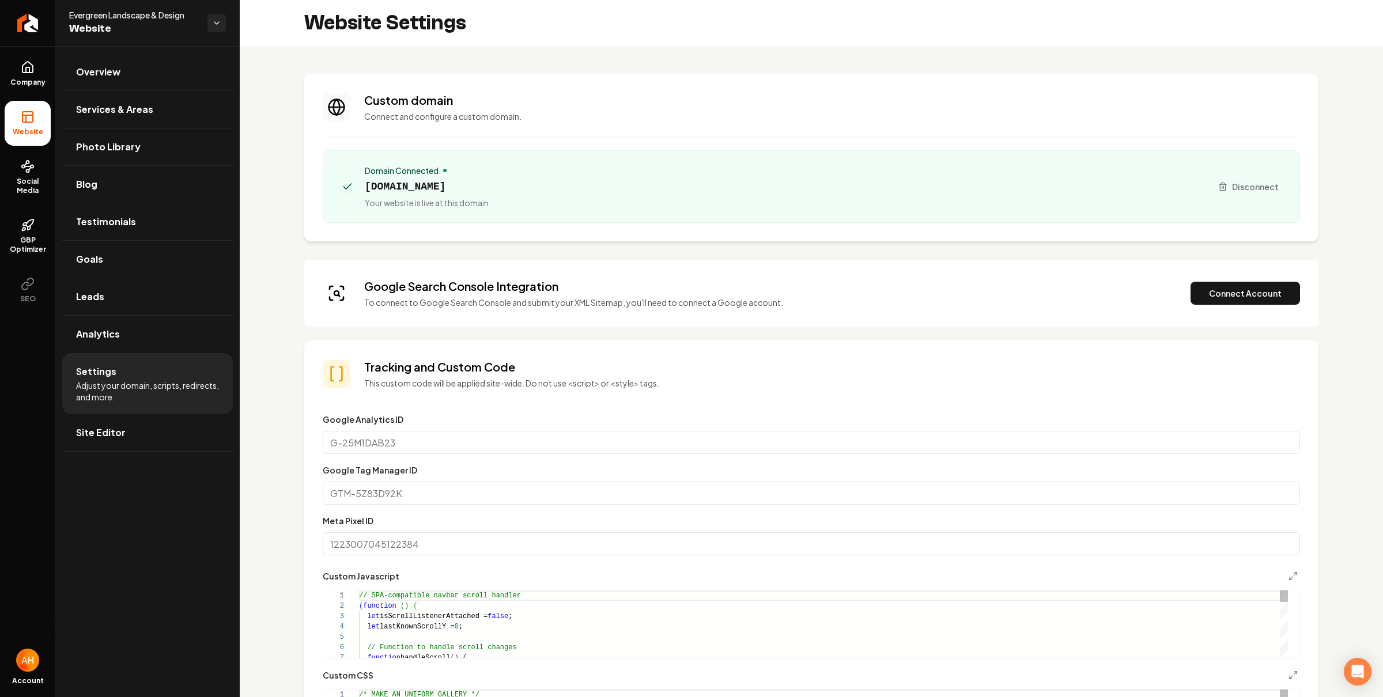
scroll to position [104, 0]
click at [1212, 287] on button "Connect Account" at bounding box center [1244, 293] width 109 height 23
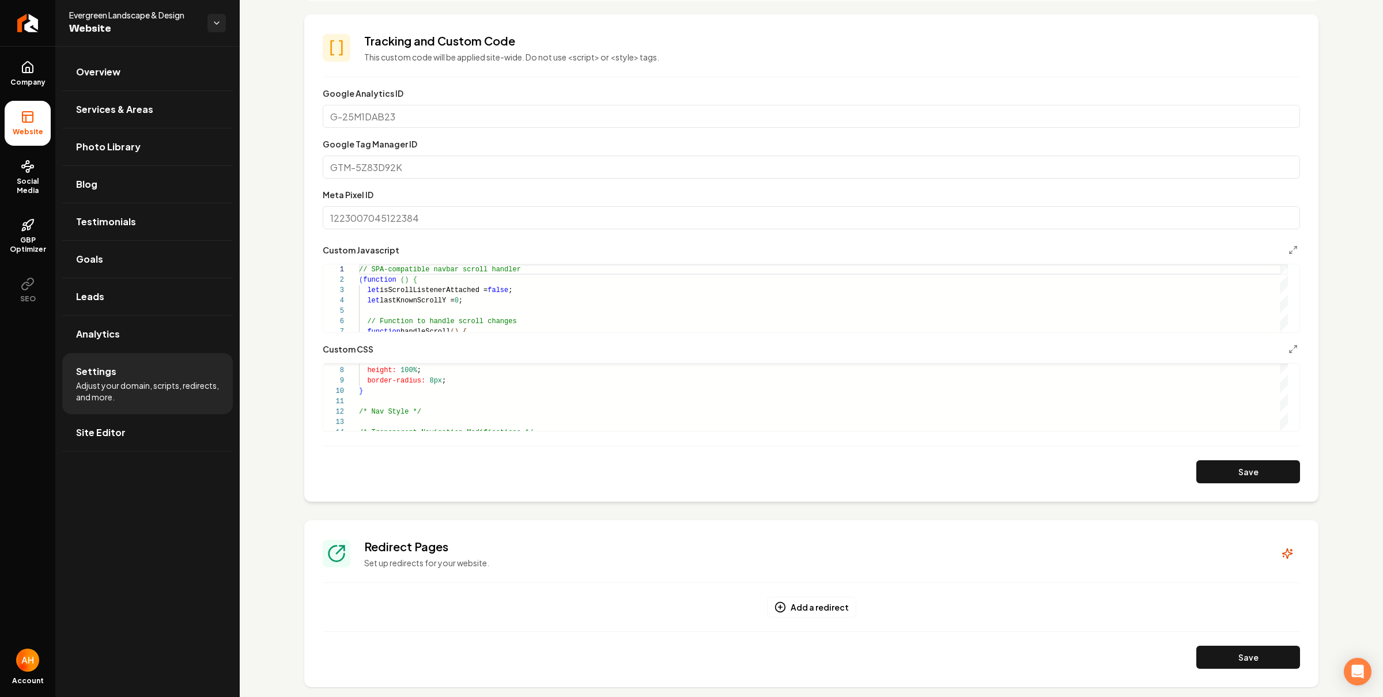
scroll to position [0, 0]
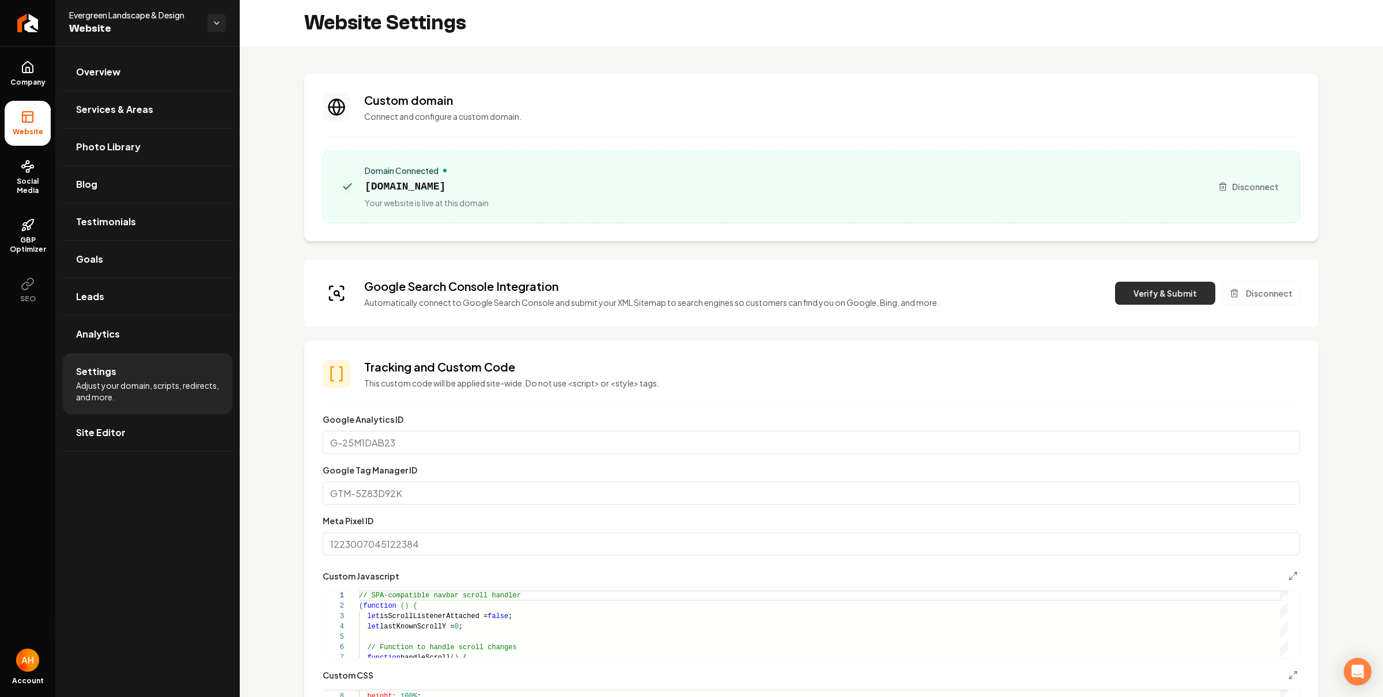
click at [1175, 298] on button "Verify & Submit" at bounding box center [1165, 293] width 100 height 23
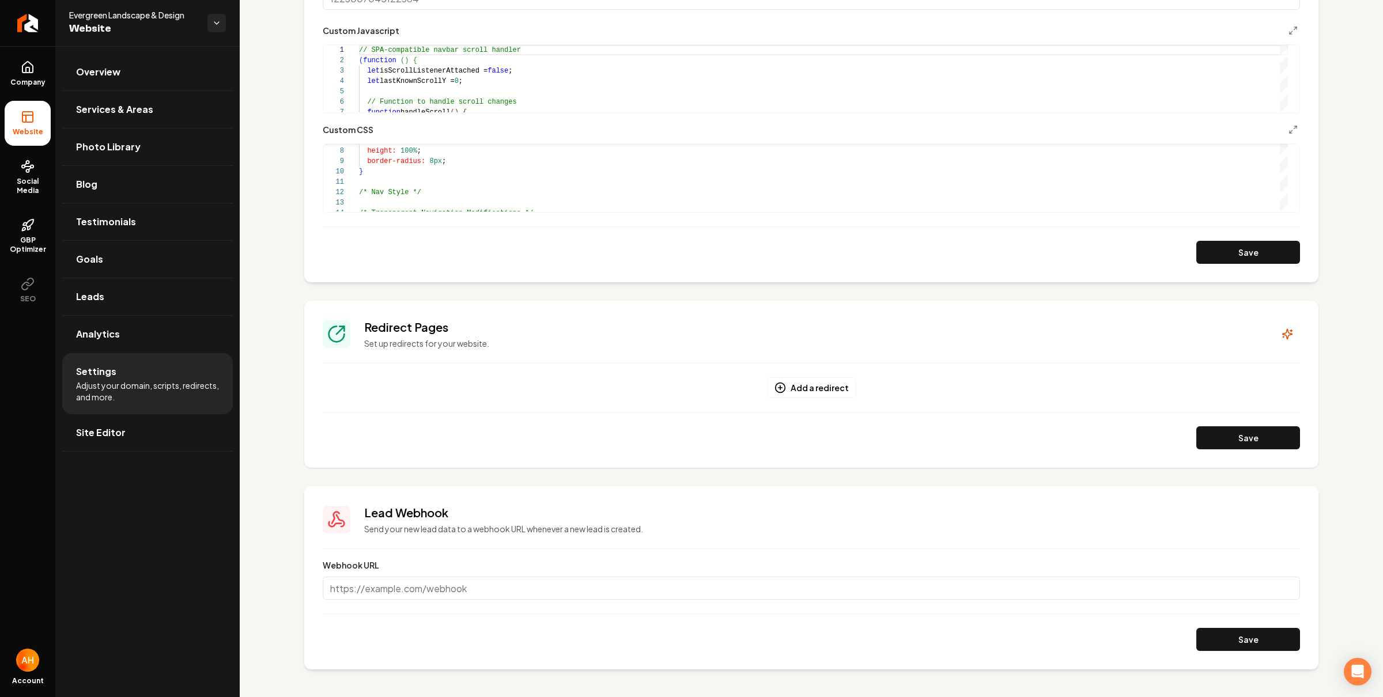
scroll to position [657, 0]
click at [1281, 330] on icon "Main content area" at bounding box center [1287, 334] width 12 height 12
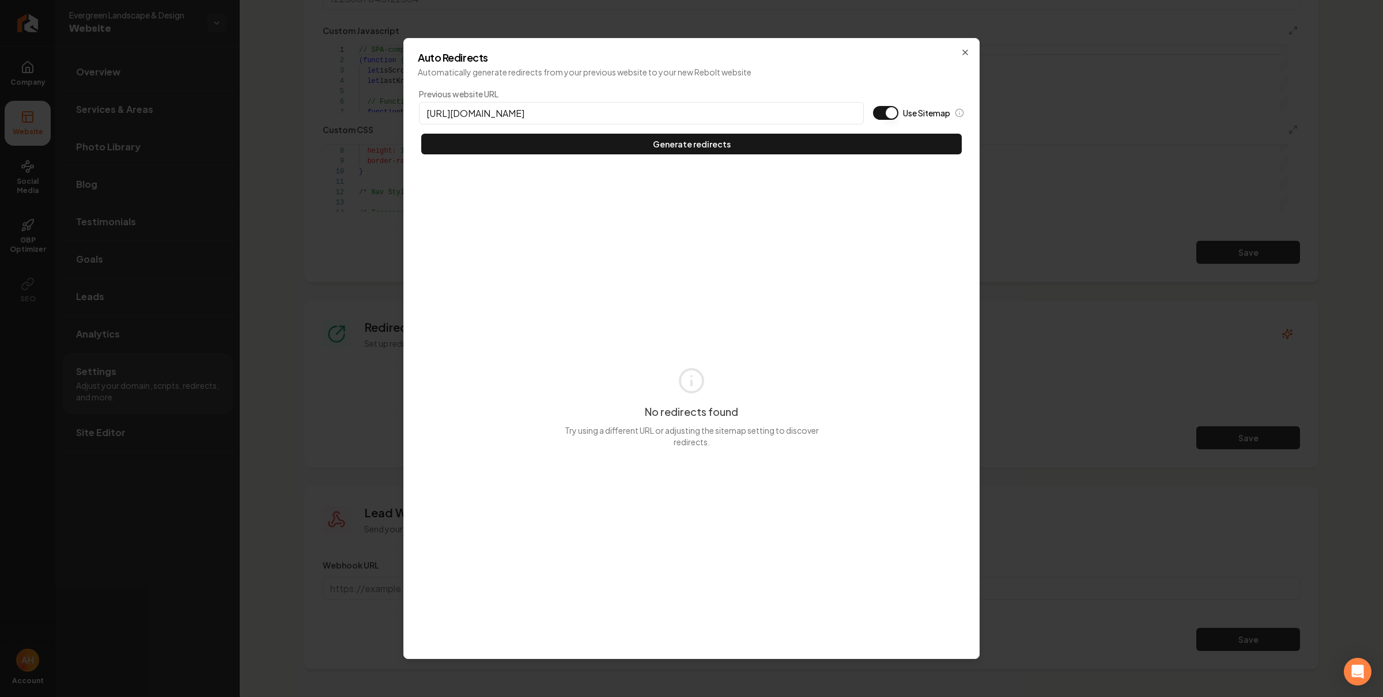
type input "https://everscapes.com"
type button "on"
click at [873, 106] on button "Use Sitemap" at bounding box center [885, 113] width 25 height 14
click at [421, 134] on button "Generate redirects" at bounding box center [691, 144] width 540 height 21
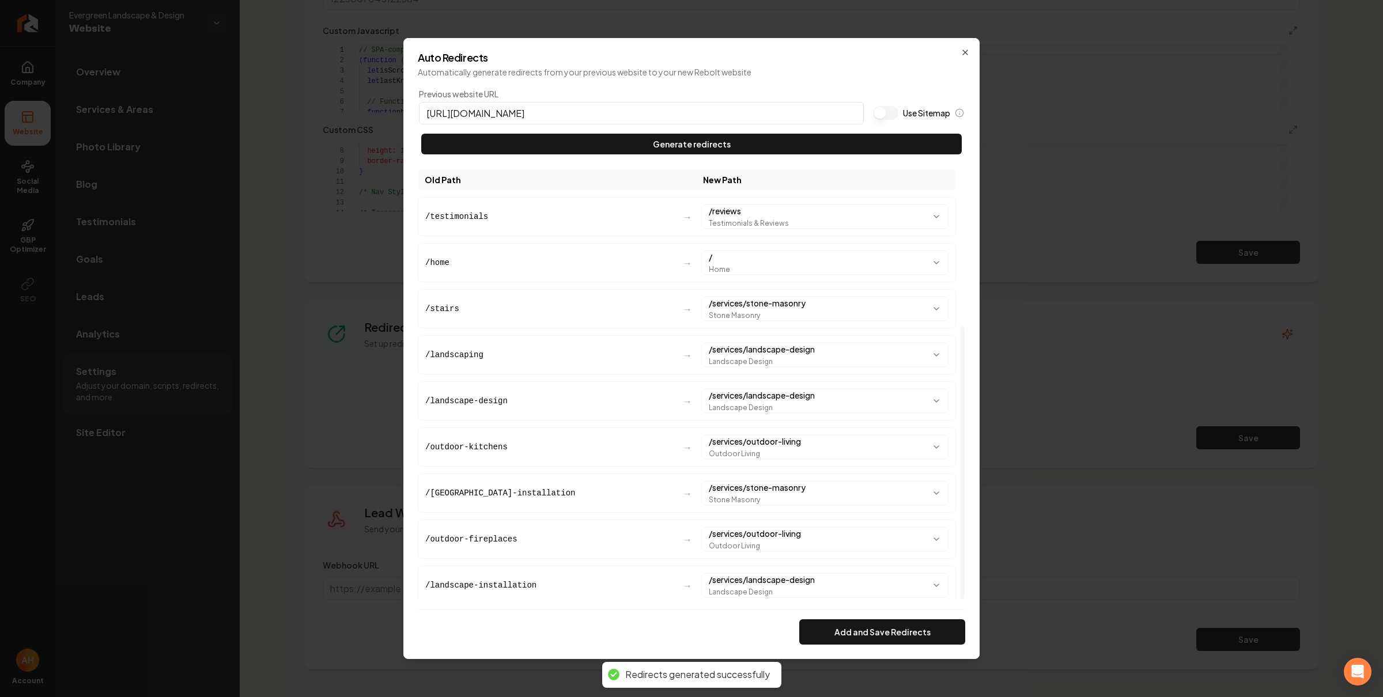
scroll to position [248, 0]
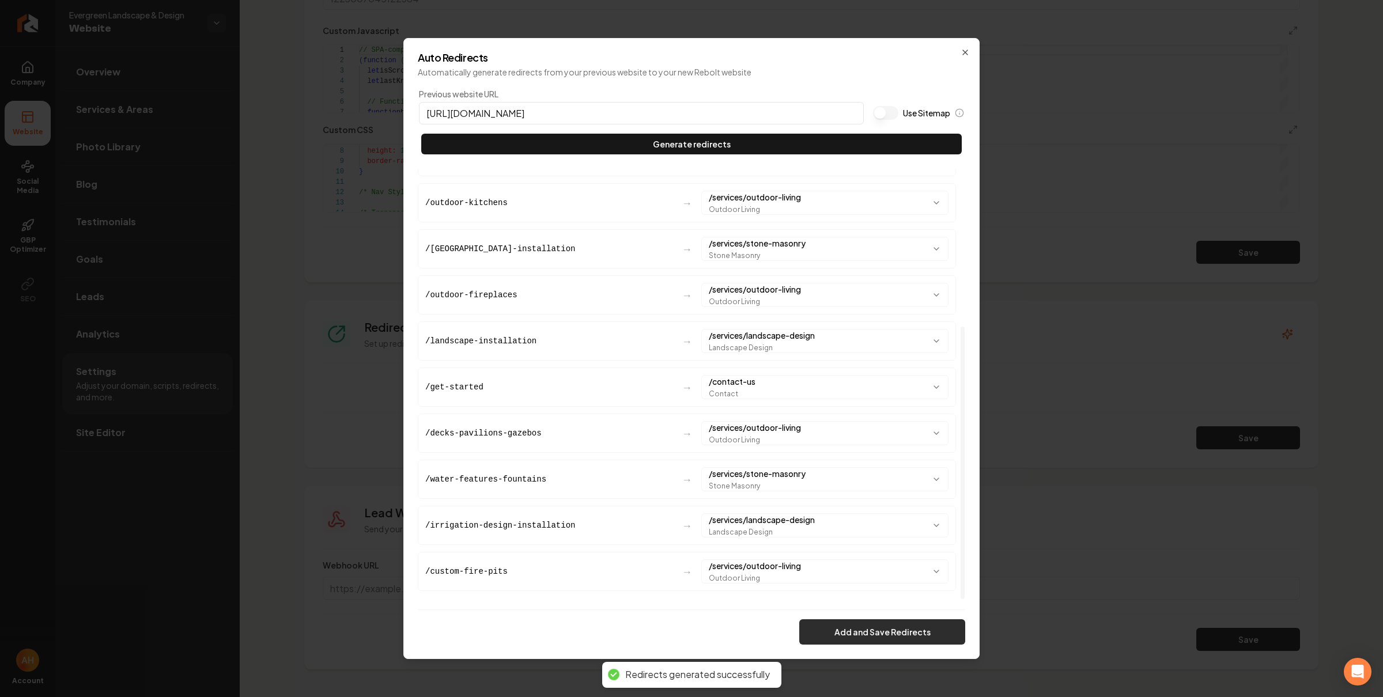
click at [856, 635] on button "Add and Save Redirects" at bounding box center [882, 631] width 166 height 25
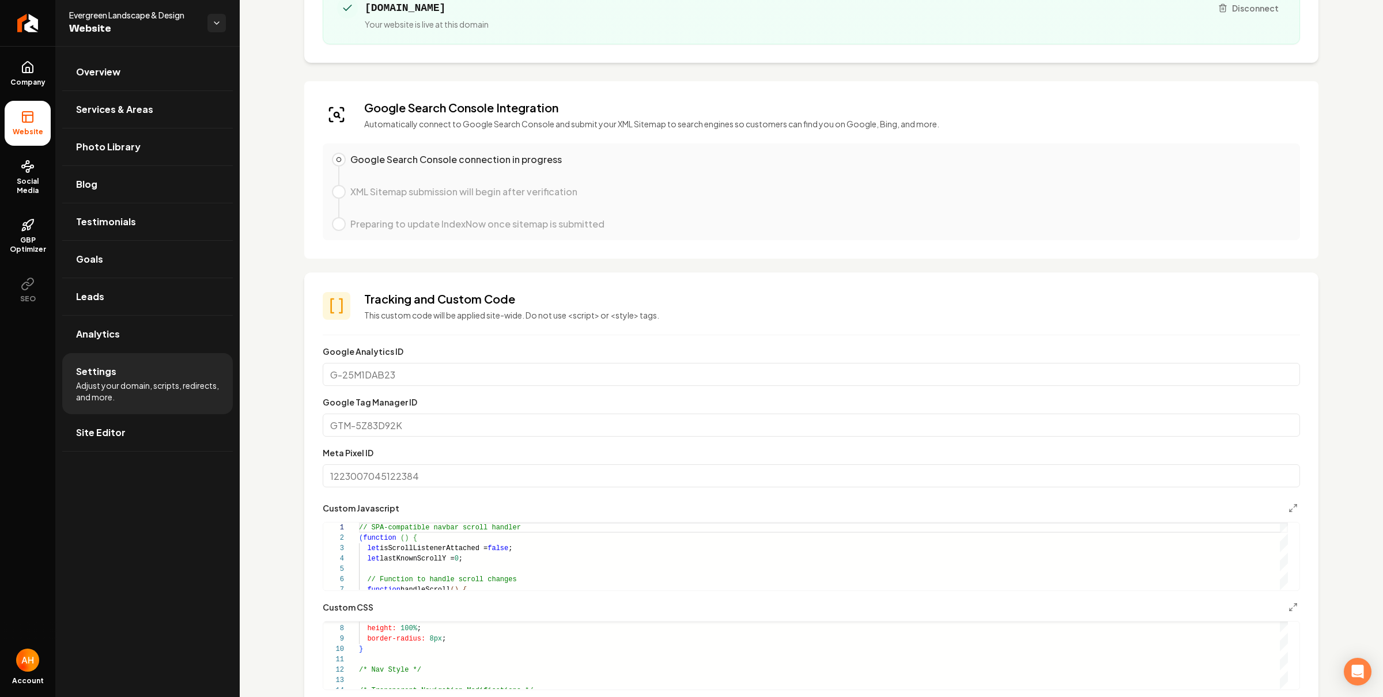
scroll to position [0, 0]
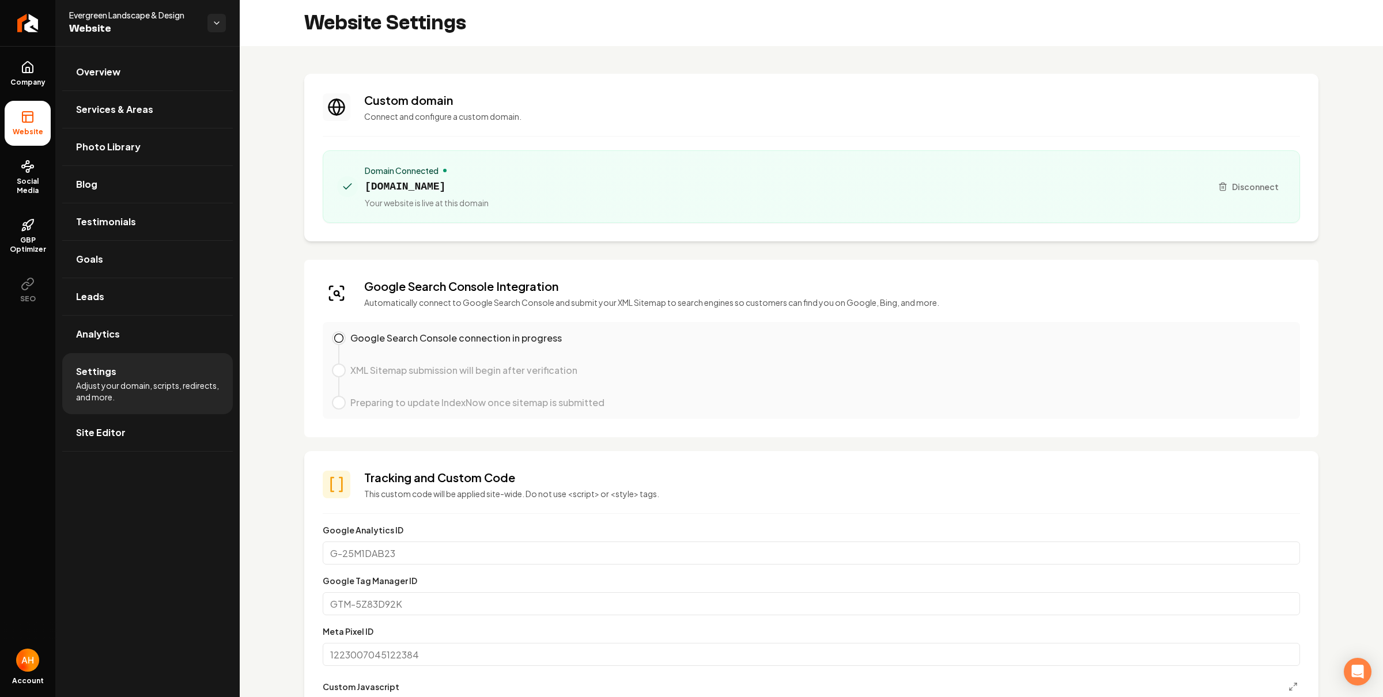
click at [415, 189] on span "everscapes.com" at bounding box center [427, 187] width 124 height 16
copy span "everscapes.com"
click at [167, 65] on link "Overview" at bounding box center [147, 72] width 171 height 37
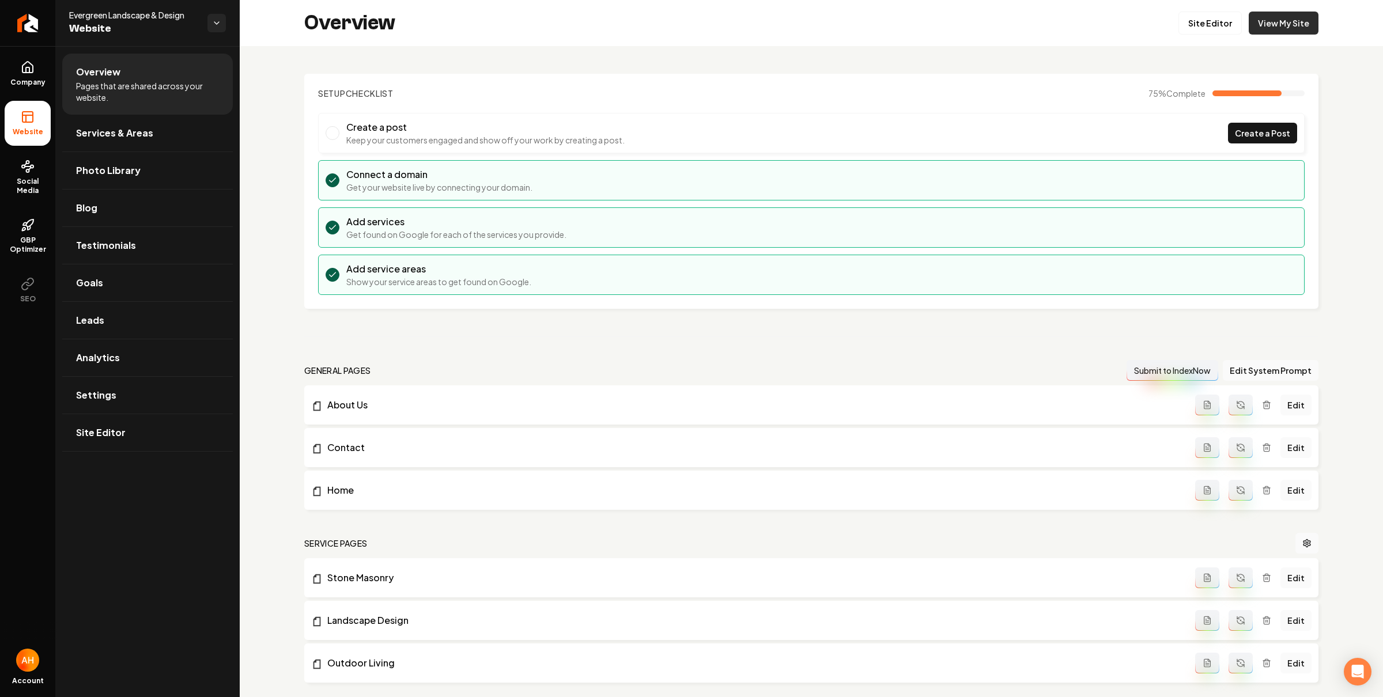
click at [1263, 29] on link "View My Site" at bounding box center [1283, 23] width 70 height 23
click at [35, 177] on span "Social Media" at bounding box center [28, 186] width 46 height 18
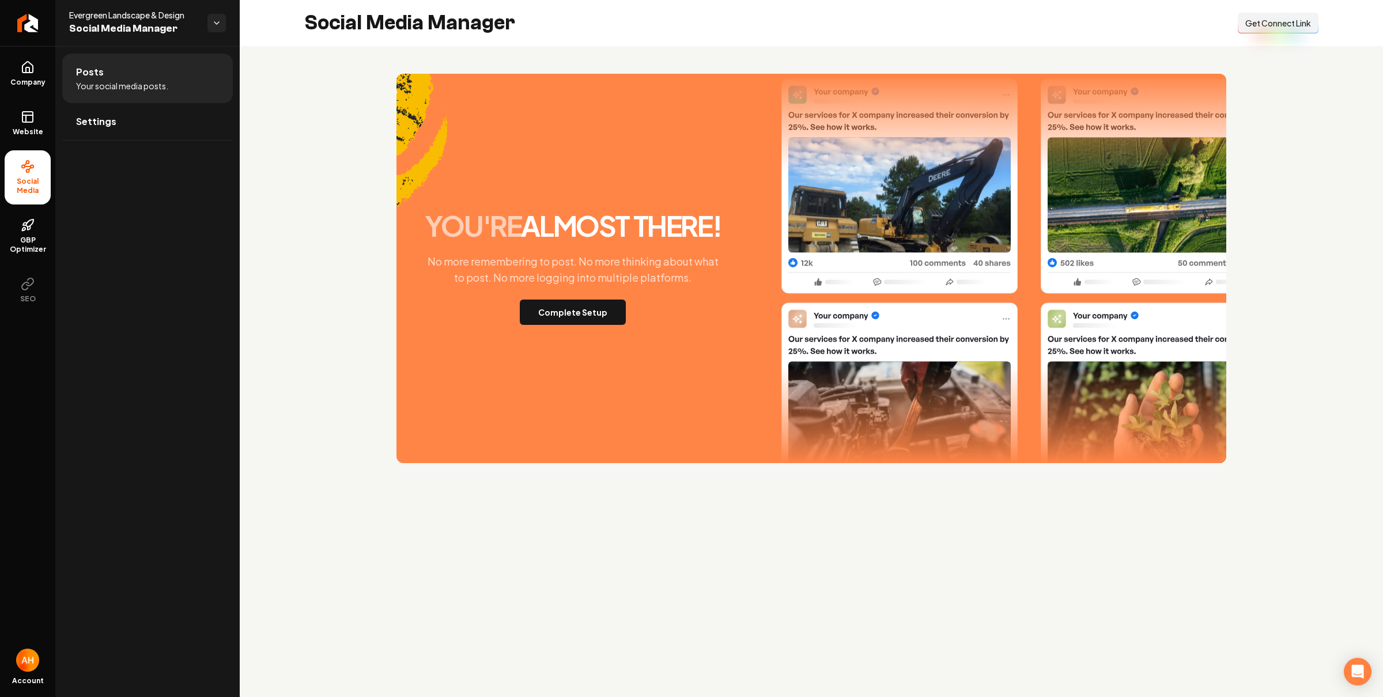
click at [1258, 22] on span "Get Connect Link" at bounding box center [1278, 23] width 66 height 12
click at [286, 134] on div "you're almost there! No more remembering to post. No more thinking about what t…" at bounding box center [811, 268] width 1143 height 445
click at [282, 107] on div "you're almost there! No more remembering to post. No more thinking about what t…" at bounding box center [811, 268] width 1143 height 445
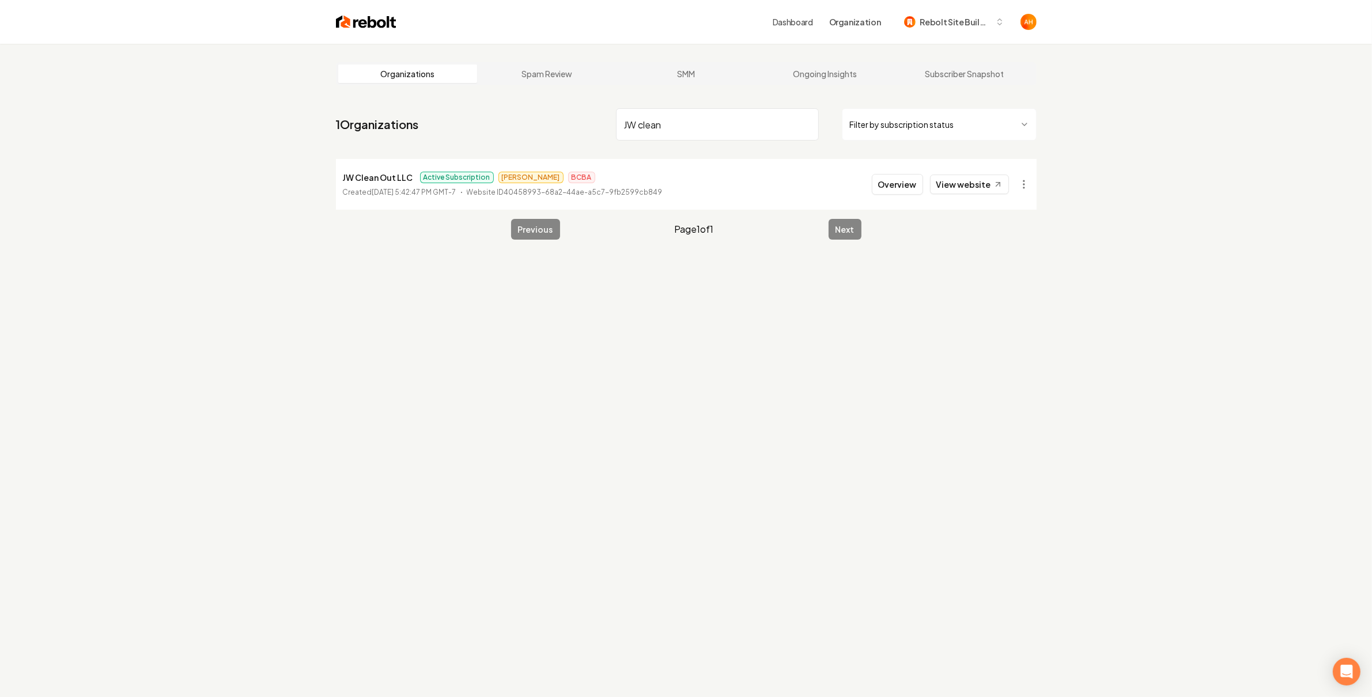
type input "JW clean"
click at [873, 190] on li "JW Clean Out LLC Active Subscription Anthony BCBA Created August 8, 2025, 5:42:…" at bounding box center [686, 184] width 701 height 51
click at [883, 188] on button "Overview" at bounding box center [897, 184] width 51 height 21
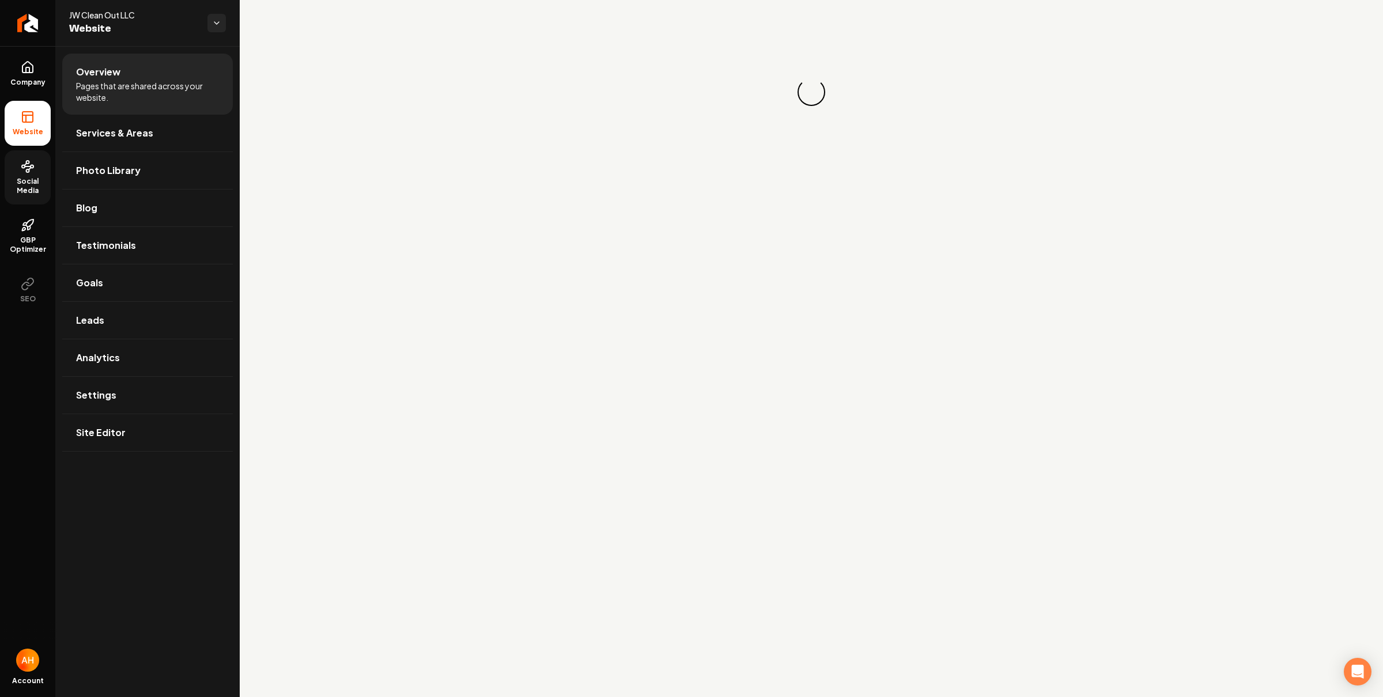
click at [29, 200] on link "Social Media" at bounding box center [28, 177] width 46 height 54
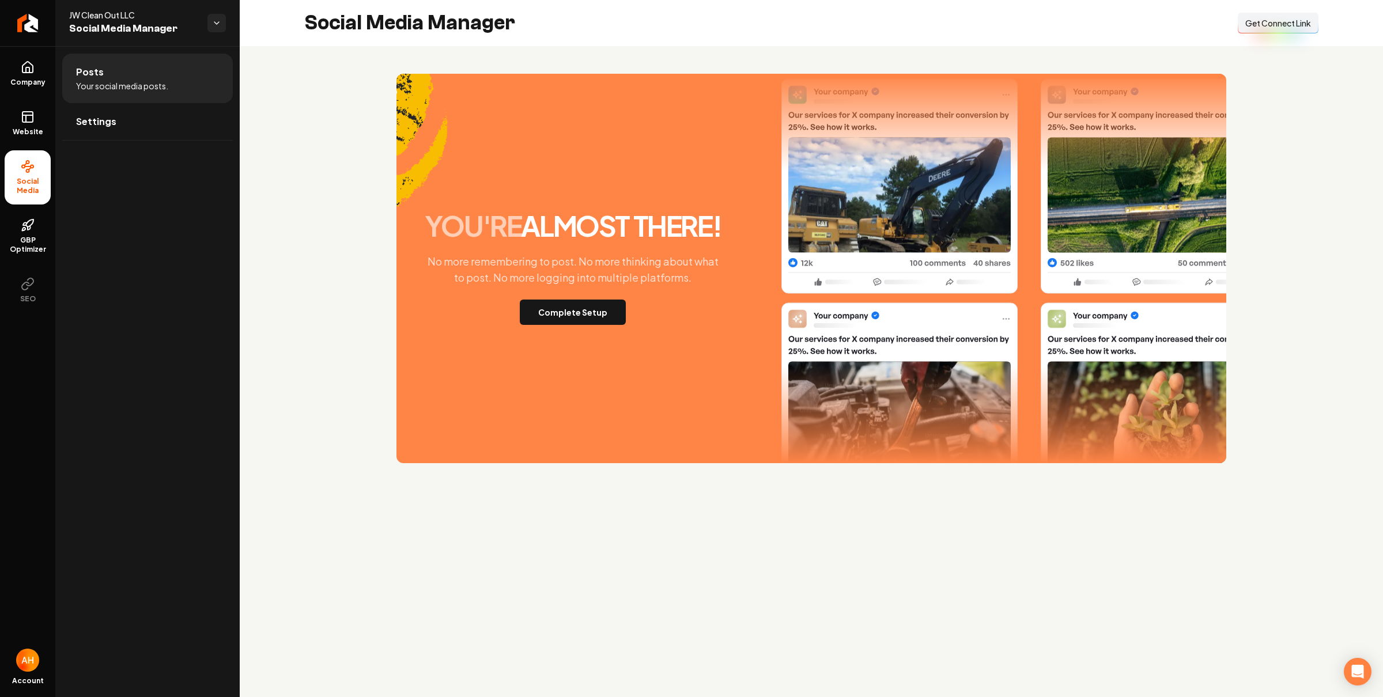
click at [1251, 17] on span "Get Connect Link" at bounding box center [1278, 23] width 66 height 12
